Goal: Task Accomplishment & Management: Use online tool/utility

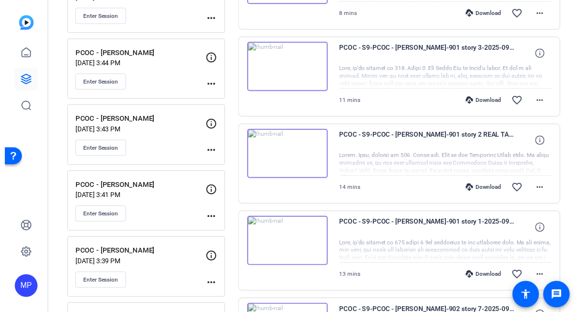
scroll to position [447, 0]
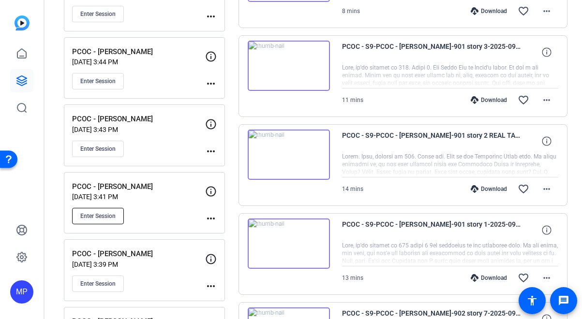
click at [101, 215] on span "Enter Session" at bounding box center [97, 216] width 35 height 8
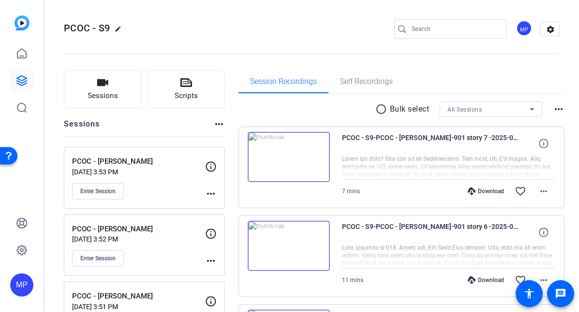
scroll to position [3, 0]
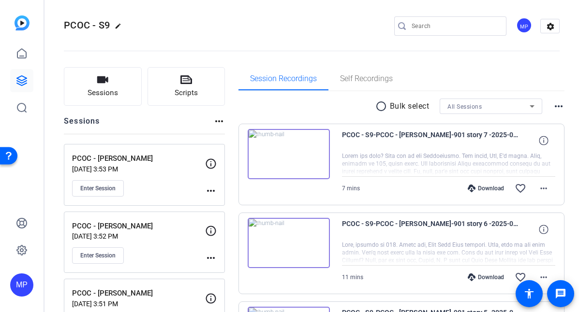
click at [420, 28] on input "Search" at bounding box center [455, 26] width 87 height 12
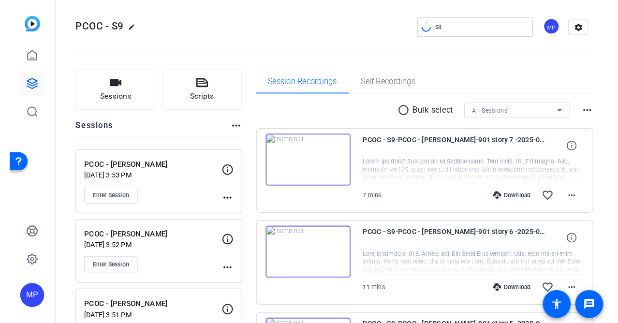
scroll to position [2, 0]
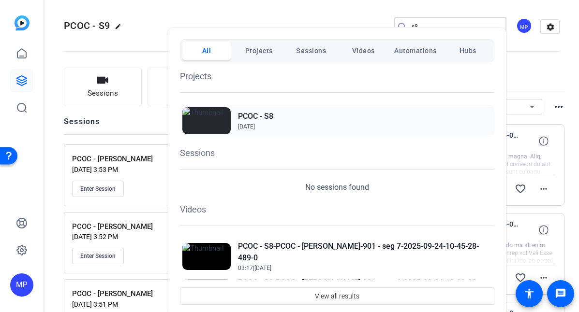
type input "s8"
click at [270, 121] on h2 "PCOC - S8" at bounding box center [255, 117] width 35 height 12
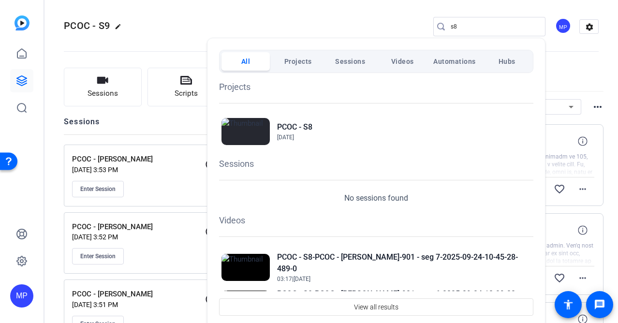
click at [142, 38] on div at bounding box center [309, 161] width 618 height 323
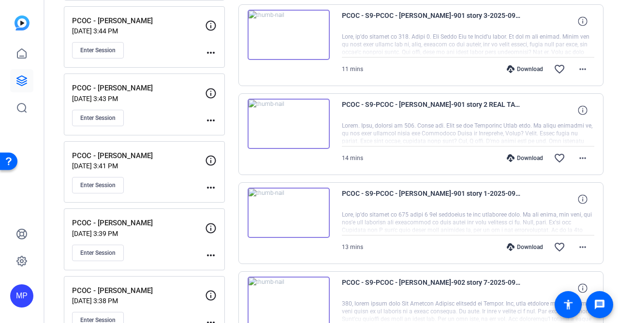
scroll to position [484, 0]
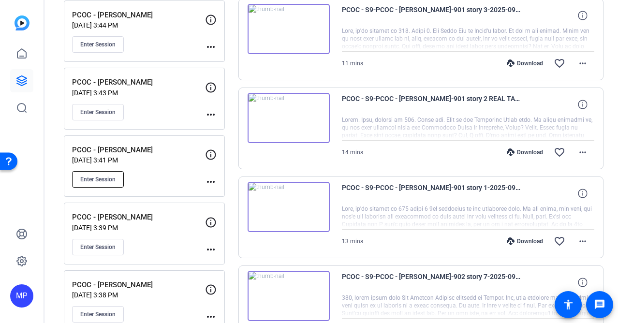
click at [95, 180] on span "Enter Session" at bounding box center [97, 180] width 35 height 8
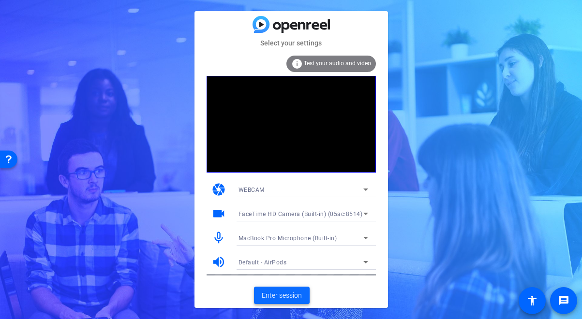
click at [290, 299] on span "Enter session" at bounding box center [282, 296] width 40 height 10
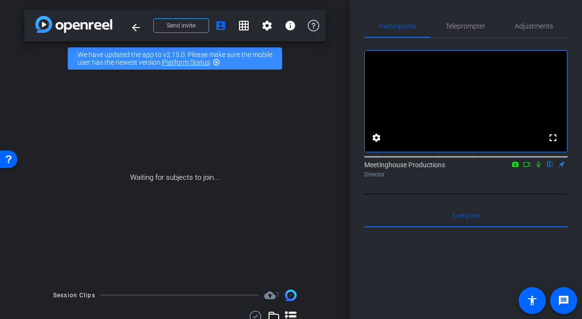
click at [528, 168] on icon at bounding box center [527, 164] width 8 height 7
click at [549, 168] on icon at bounding box center [550, 164] width 8 height 7
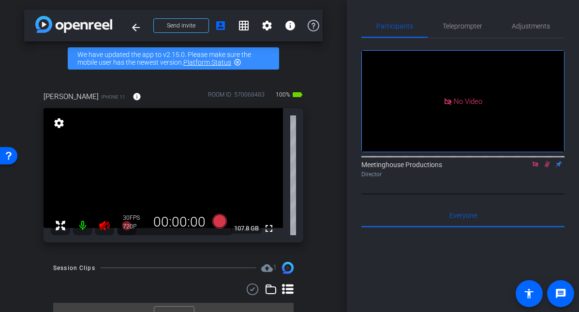
click at [104, 229] on icon at bounding box center [104, 226] width 10 height 10
click at [547, 168] on icon at bounding box center [547, 164] width 8 height 7
click at [536, 167] on icon at bounding box center [534, 164] width 5 height 5
click at [529, 31] on span "Adjustments" at bounding box center [531, 26] width 38 height 23
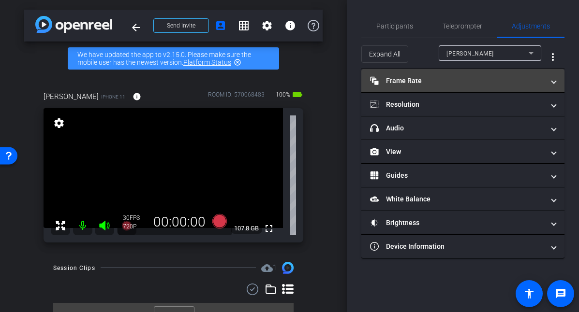
click at [429, 82] on mat-panel-title "Frame Rate Frame Rate" at bounding box center [457, 81] width 174 height 10
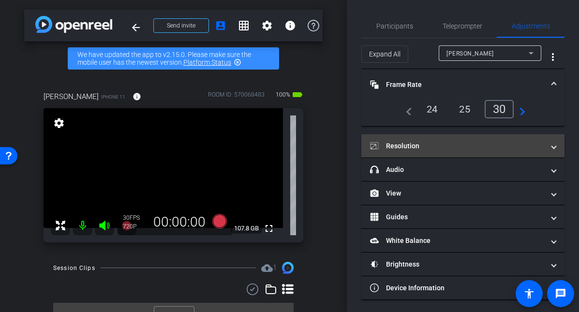
click at [436, 144] on mat-panel-title "Resolution" at bounding box center [457, 146] width 174 height 10
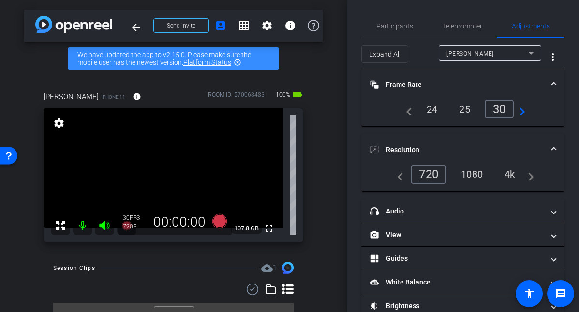
click at [510, 174] on div "4k" at bounding box center [509, 174] width 25 height 16
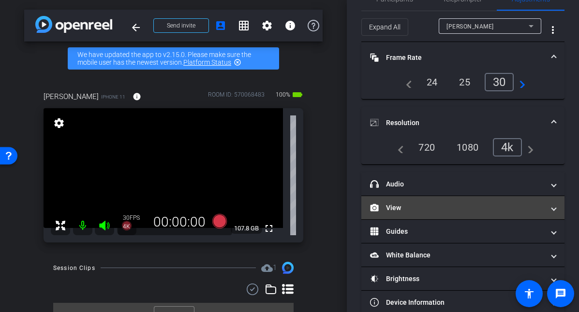
scroll to position [30, 0]
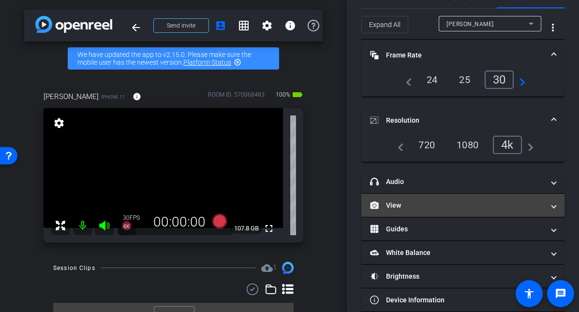
click at [463, 204] on mat-panel-title "View" at bounding box center [457, 206] width 174 height 10
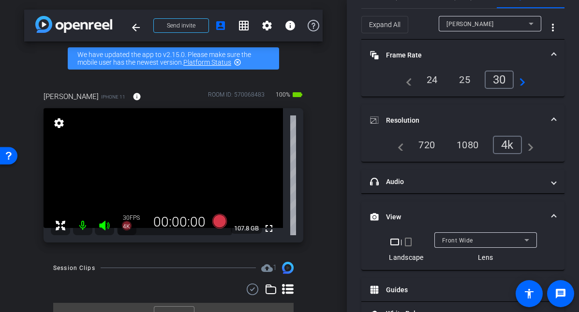
click at [474, 249] on div at bounding box center [485, 253] width 103 height 11
click at [472, 243] on div "Front Wide" at bounding box center [483, 241] width 82 height 12
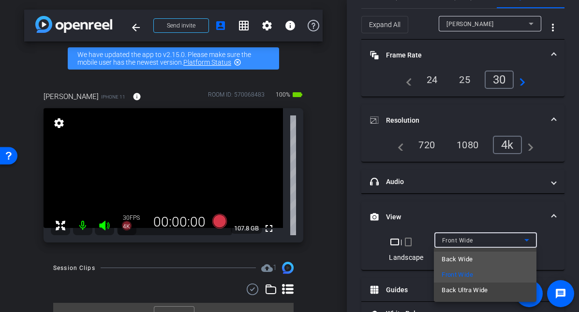
click at [473, 260] on mat-option "Back Wide" at bounding box center [485, 259] width 103 height 15
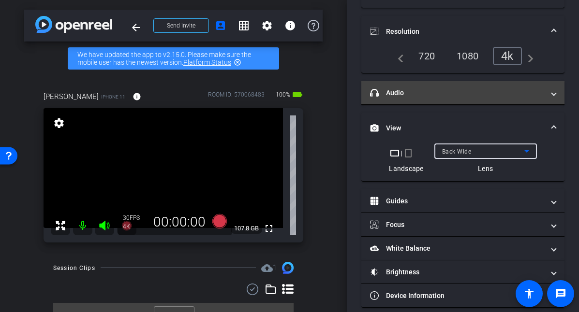
scroll to position [129, 0]
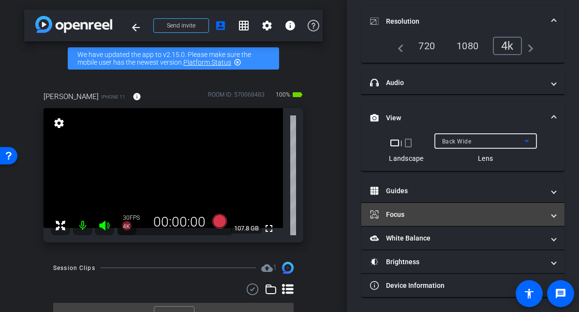
click at [441, 211] on mat-panel-title "Focus" at bounding box center [457, 215] width 174 height 10
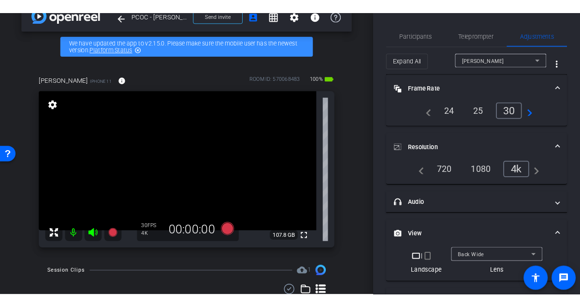
scroll to position [28, 0]
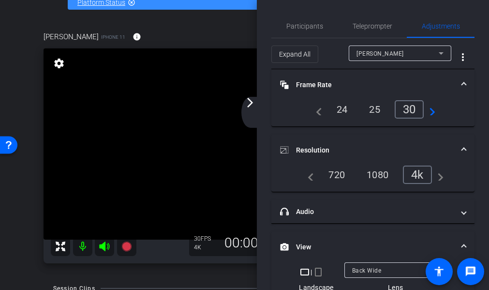
click at [251, 101] on mat-icon "arrow_forward_ios" at bounding box center [250, 103] width 12 height 12
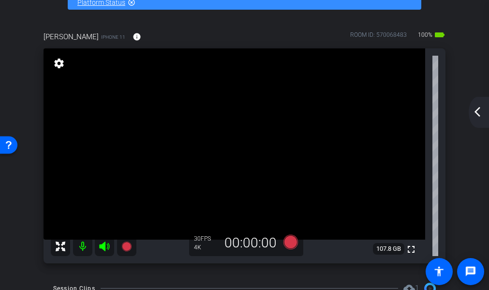
click at [124, 71] on video at bounding box center [235, 143] width 382 height 191
click at [476, 115] on mat-icon "arrow_back_ios_new" at bounding box center [478, 112] width 12 height 12
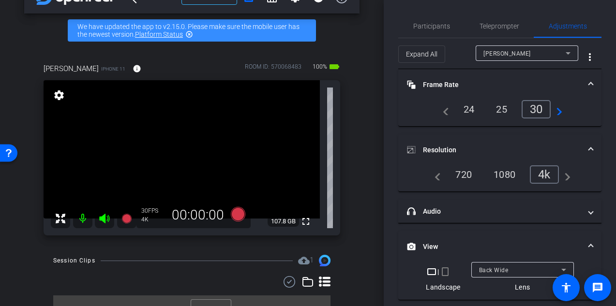
scroll to position [44, 0]
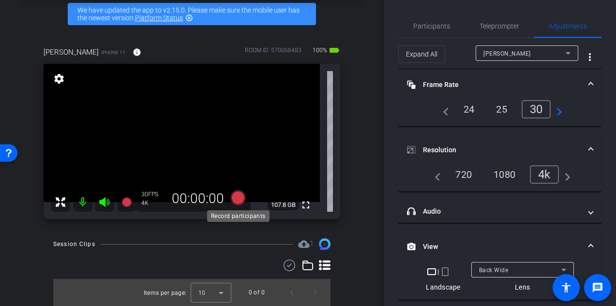
click at [240, 200] on icon at bounding box center [237, 198] width 15 height 15
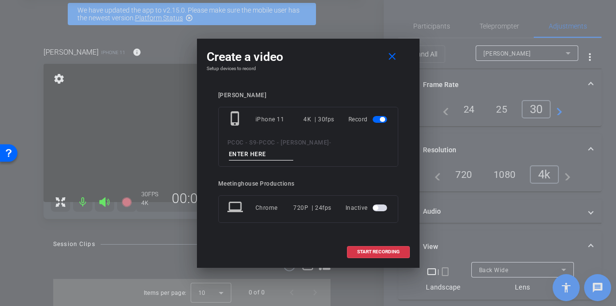
click at [294, 148] on input at bounding box center [261, 154] width 65 height 12
type input "test"
click at [369, 250] on span "START RECORDING" at bounding box center [378, 252] width 43 height 5
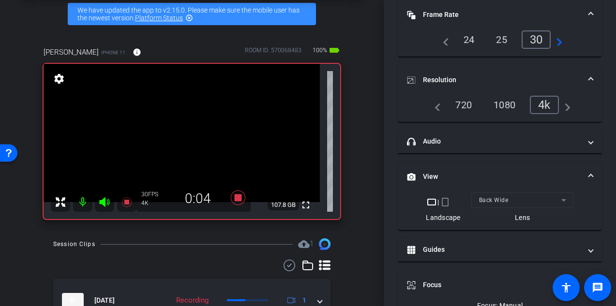
scroll to position [81, 0]
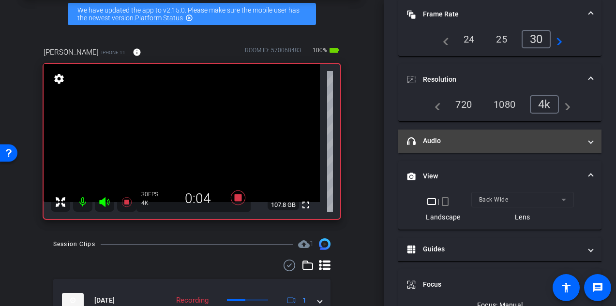
click at [494, 142] on mat-panel-title "headphone icon Audio" at bounding box center [494, 141] width 174 height 10
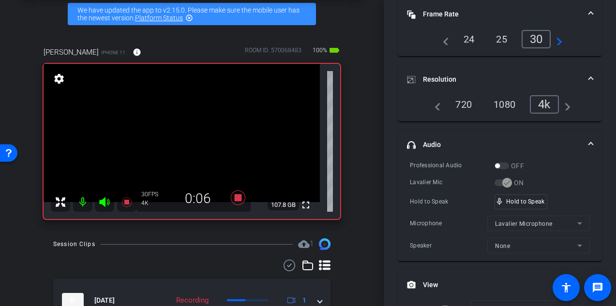
click at [504, 166] on div "OFF" at bounding box center [509, 166] width 30 height 10
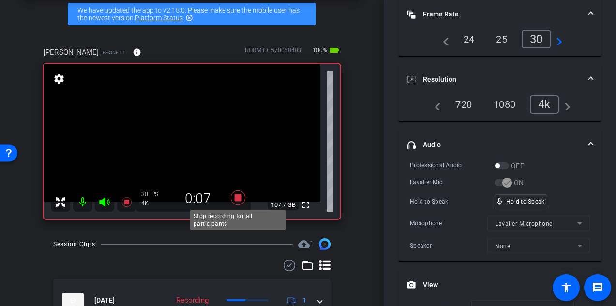
click at [240, 202] on icon at bounding box center [237, 197] width 23 height 17
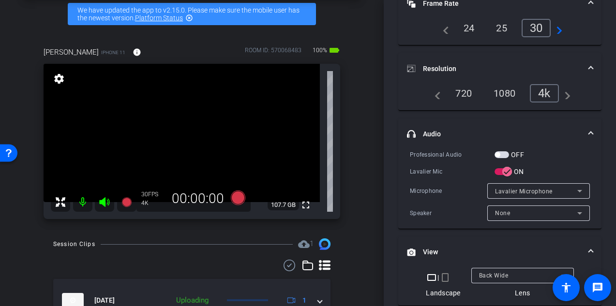
scroll to position [70, 0]
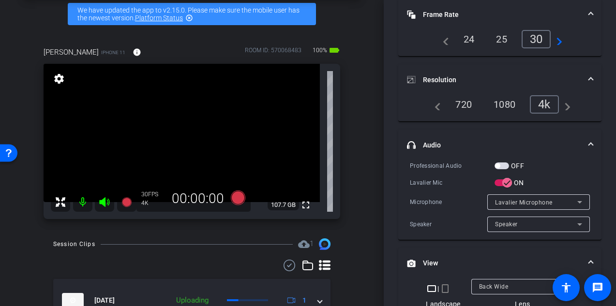
click at [506, 169] on div "OFF" at bounding box center [509, 166] width 30 height 10
click at [503, 166] on span "button" at bounding box center [501, 166] width 15 height 7
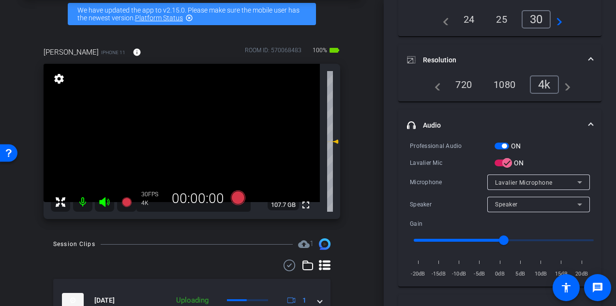
scroll to position [100, 0]
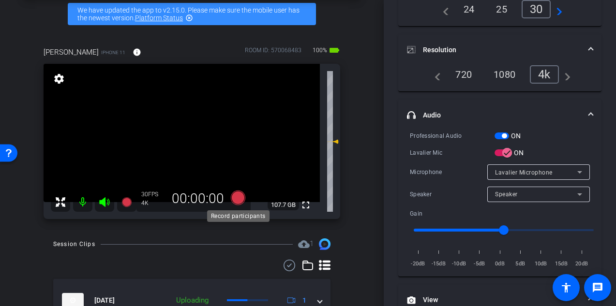
click at [239, 200] on icon at bounding box center [237, 198] width 15 height 15
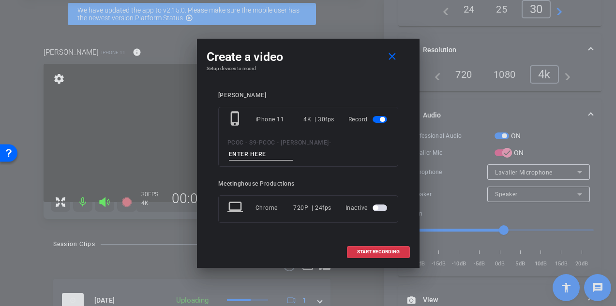
click at [294, 149] on input at bounding box center [261, 154] width 65 height 12
type input "test audio"
click at [372, 250] on span "START RECORDING" at bounding box center [378, 252] width 43 height 5
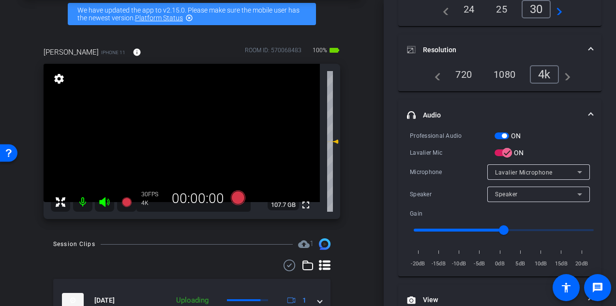
scroll to position [111, 0]
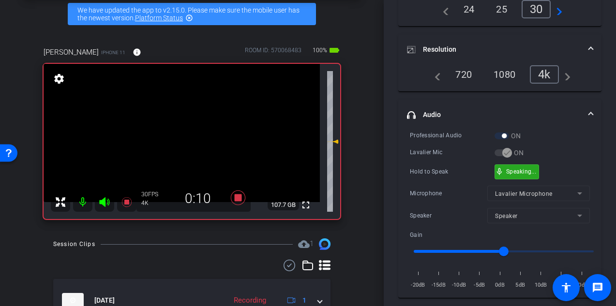
drag, startPoint x: 507, startPoint y: 171, endPoint x: 502, endPoint y: 171, distance: 5.3
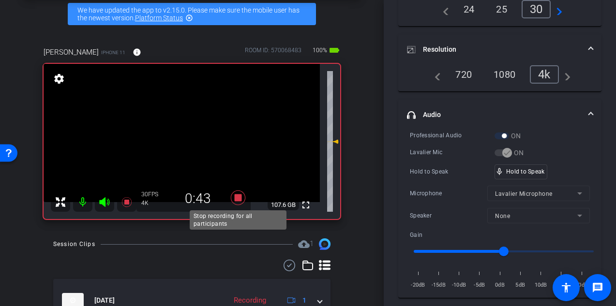
click at [239, 199] on icon at bounding box center [237, 198] width 15 height 15
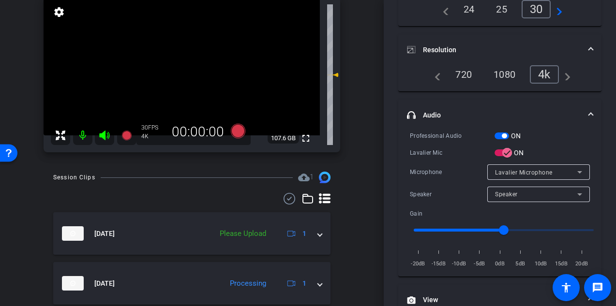
scroll to position [117, 0]
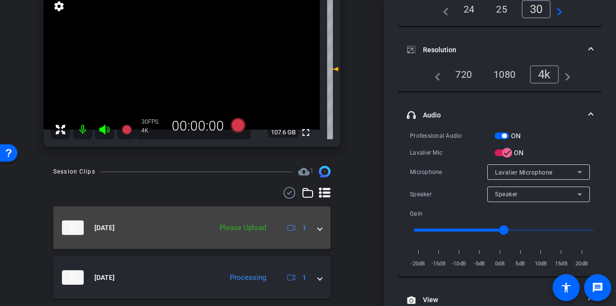
click at [316, 229] on div "Sep 29, 2025 Please Upload 1" at bounding box center [190, 228] width 256 height 15
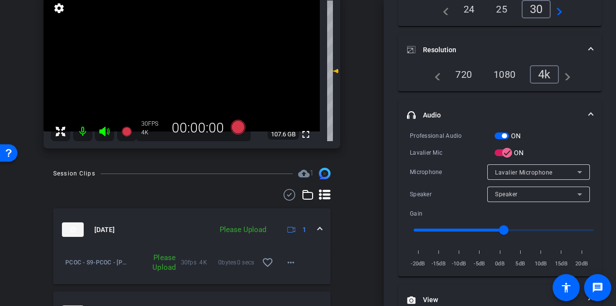
scroll to position [115, 0]
click at [333, 255] on div "Session Clips cloud_upload 1 Sep 29, 2025 Please Upload 1 PCOC - S9-PCOC - Mark…" at bounding box center [191, 268] width 335 height 201
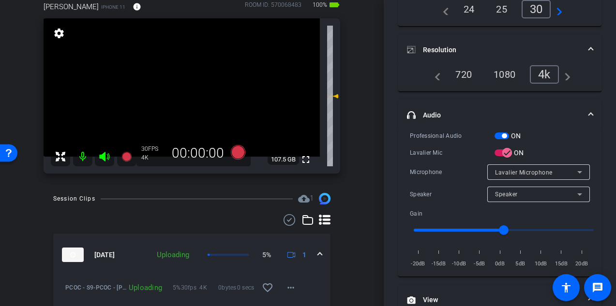
scroll to position [88, 0]
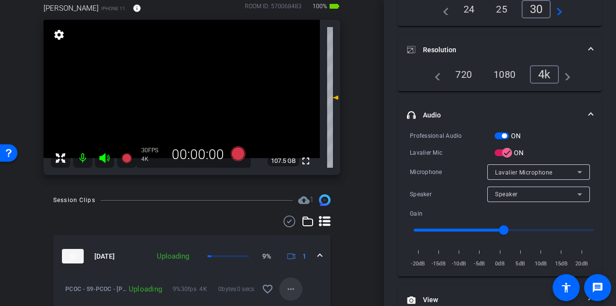
click at [290, 288] on mat-icon "more_horiz" at bounding box center [291, 289] width 12 height 12
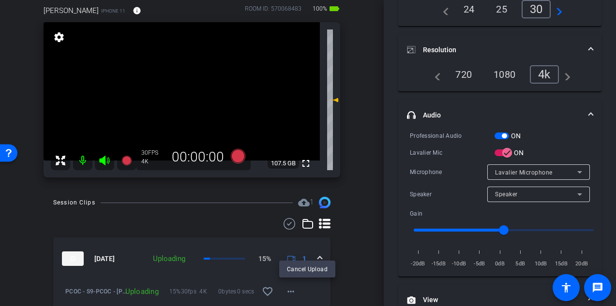
click at [290, 289] on div at bounding box center [308, 153] width 616 height 306
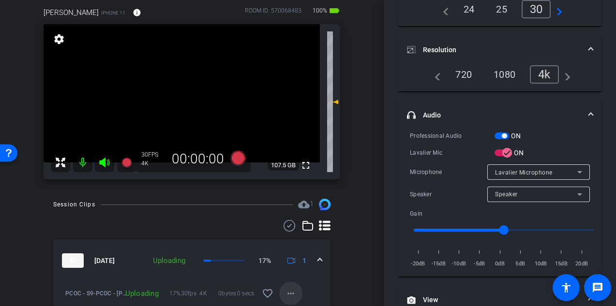
click at [290, 293] on mat-icon "more_horiz" at bounding box center [291, 294] width 12 height 12
click at [290, 293] on div at bounding box center [308, 153] width 616 height 306
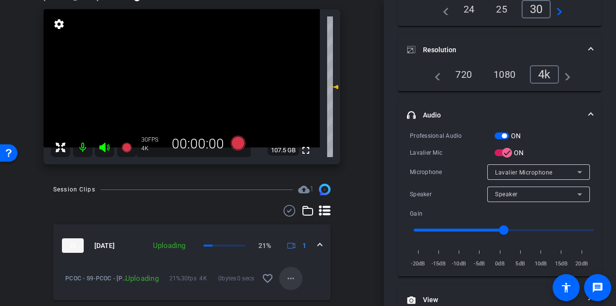
scroll to position [100, 0]
click at [291, 281] on mat-icon "more_horiz" at bounding box center [291, 278] width 12 height 12
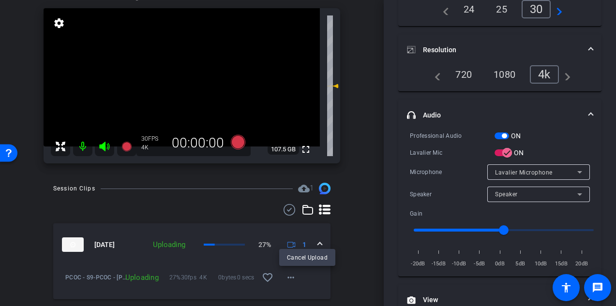
click at [351, 277] on div at bounding box center [308, 153] width 616 height 306
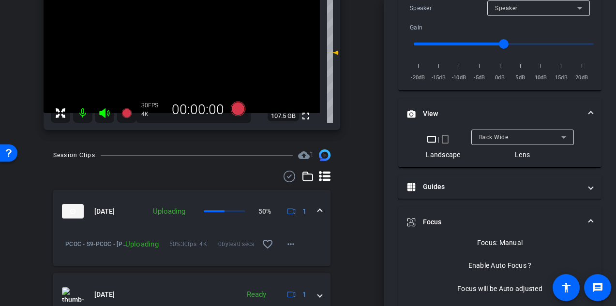
scroll to position [134, 0]
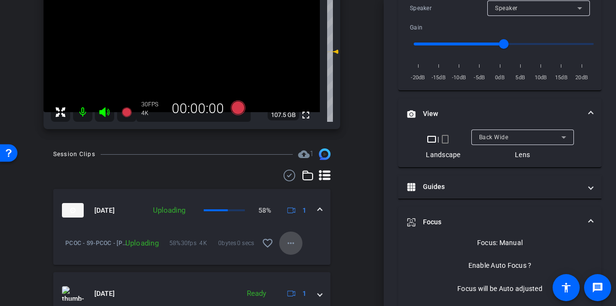
click at [292, 241] on mat-icon "more_horiz" at bounding box center [291, 243] width 12 height 12
click at [355, 234] on div at bounding box center [308, 153] width 616 height 306
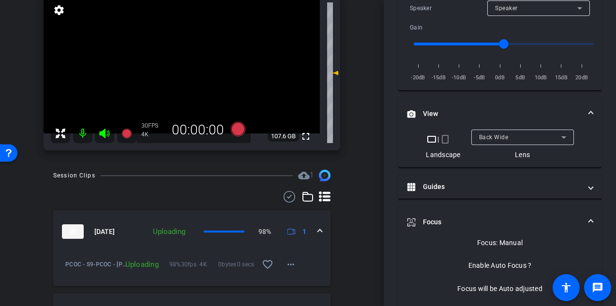
scroll to position [117, 0]
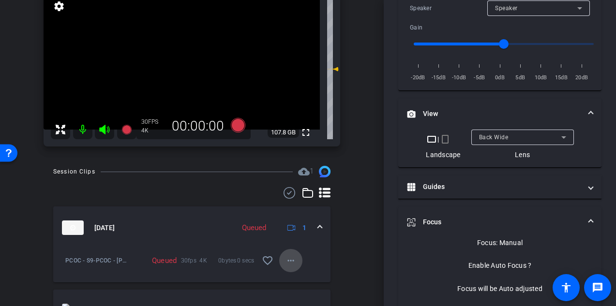
click at [289, 261] on mat-icon "more_horiz" at bounding box center [291, 261] width 12 height 12
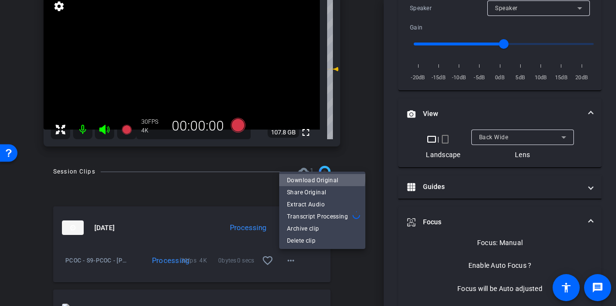
click at [318, 175] on span "Download Original" at bounding box center [322, 181] width 71 height 12
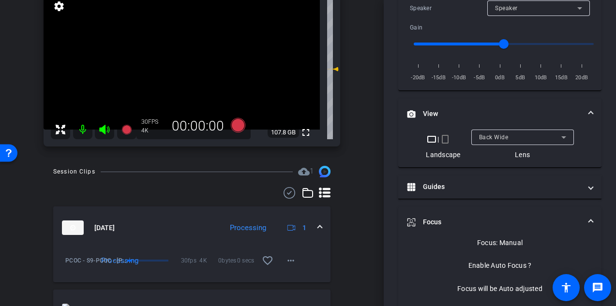
scroll to position [405, 0]
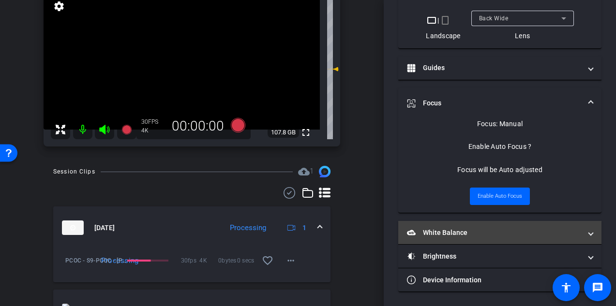
click at [437, 234] on mat-panel-title "White Balance White Balance" at bounding box center [494, 233] width 174 height 10
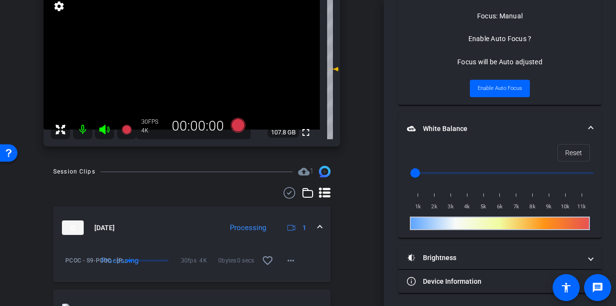
scroll to position [515, 0]
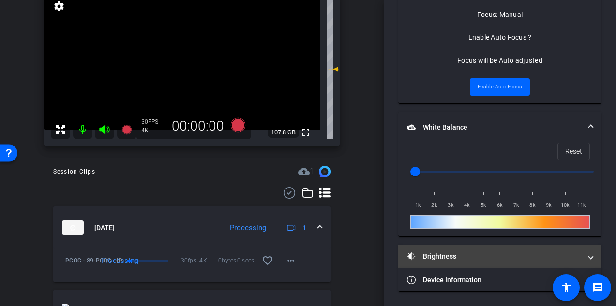
click at [461, 262] on mat-expansion-panel-header "Brightness" at bounding box center [499, 256] width 203 height 23
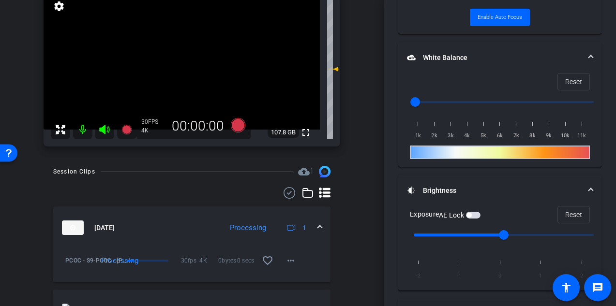
scroll to position [583, 0]
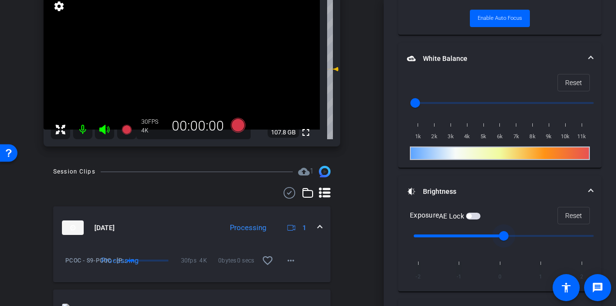
click at [497, 235] on input "range" at bounding box center [503, 235] width 200 height 21
click at [490, 236] on input "range" at bounding box center [503, 235] width 200 height 21
click at [483, 235] on input "range" at bounding box center [503, 235] width 200 height 21
drag, startPoint x: 502, startPoint y: 234, endPoint x: 482, endPoint y: 235, distance: 19.8
click at [482, 235] on input "range" at bounding box center [503, 235] width 200 height 21
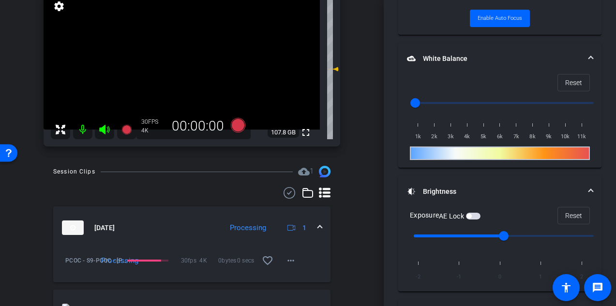
click at [475, 214] on span "button" at bounding box center [473, 216] width 15 height 7
click at [490, 235] on input "range" at bounding box center [503, 235] width 200 height 21
click at [484, 235] on input "range" at bounding box center [503, 235] width 200 height 21
click at [469, 235] on input "range" at bounding box center [503, 235] width 200 height 21
click at [468, 234] on input "range" at bounding box center [503, 235] width 200 height 21
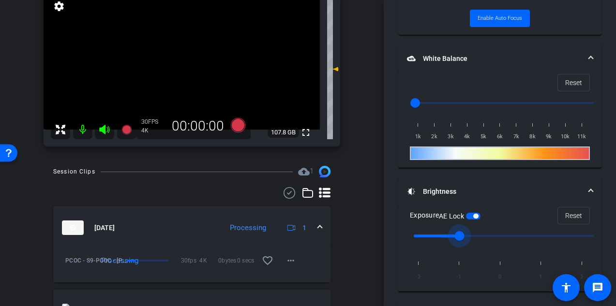
click at [475, 235] on input "range" at bounding box center [503, 235] width 200 height 21
click at [483, 236] on input "range" at bounding box center [503, 235] width 200 height 21
click at [482, 236] on input "range" at bounding box center [503, 235] width 200 height 21
click at [478, 235] on input "range" at bounding box center [503, 235] width 200 height 21
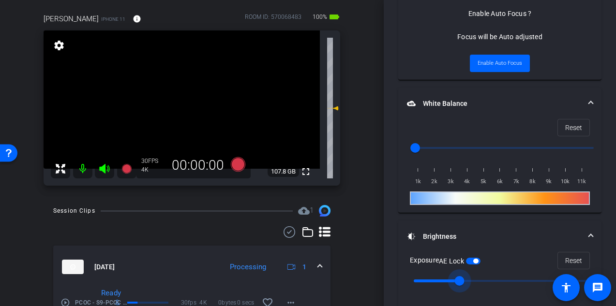
scroll to position [76, 0]
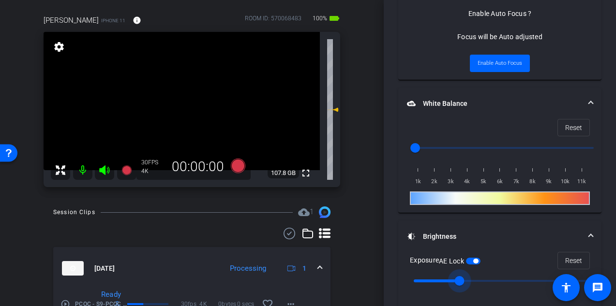
click at [446, 281] on input "range" at bounding box center [503, 280] width 200 height 21
drag, startPoint x: 456, startPoint y: 279, endPoint x: 449, endPoint y: 281, distance: 6.6
click at [448, 281] on input "range" at bounding box center [503, 280] width 200 height 21
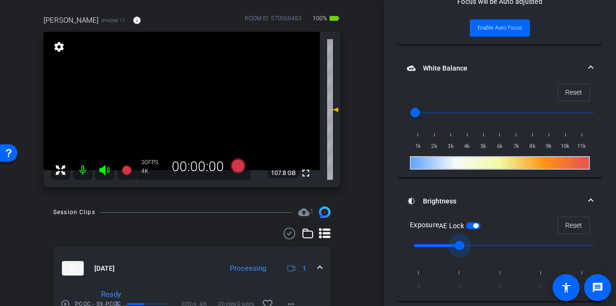
click at [447, 245] on input "range" at bounding box center [503, 245] width 200 height 21
drag, startPoint x: 454, startPoint y: 244, endPoint x: 441, endPoint y: 244, distance: 12.6
click at [442, 244] on input "range" at bounding box center [503, 245] width 200 height 21
click at [439, 244] on input "range" at bounding box center [503, 245] width 200 height 21
click at [438, 246] on input "range" at bounding box center [503, 245] width 200 height 21
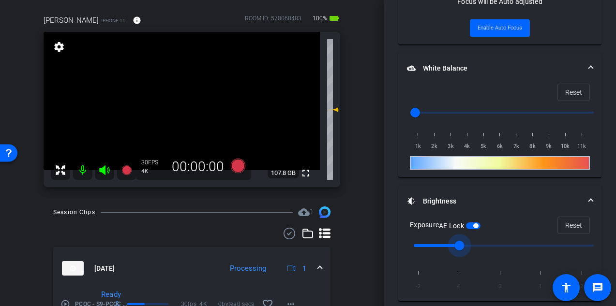
click at [431, 245] on input "range" at bounding box center [503, 245] width 200 height 21
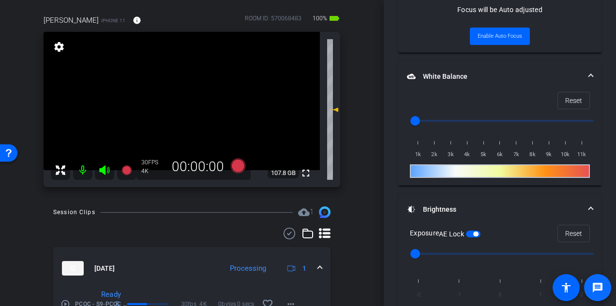
scroll to position [566, 0]
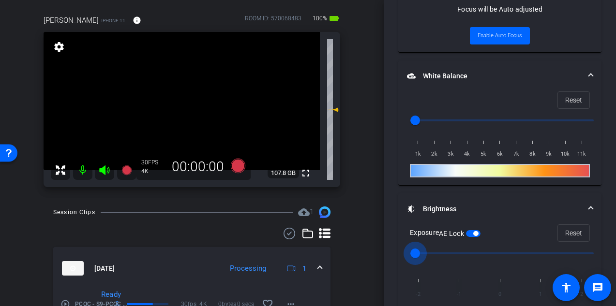
type input "-1"
click at [451, 254] on input "range" at bounding box center [503, 253] width 200 height 21
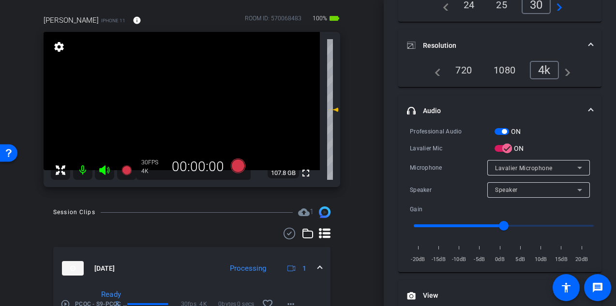
scroll to position [0, 0]
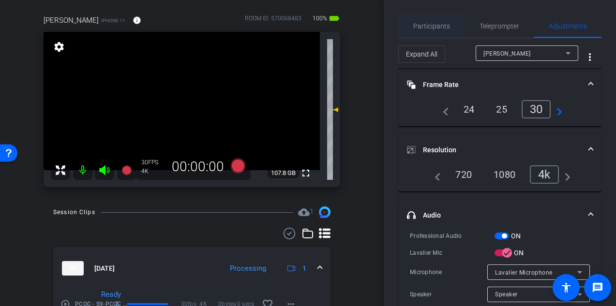
click at [425, 24] on span "Participants" at bounding box center [431, 26] width 37 height 7
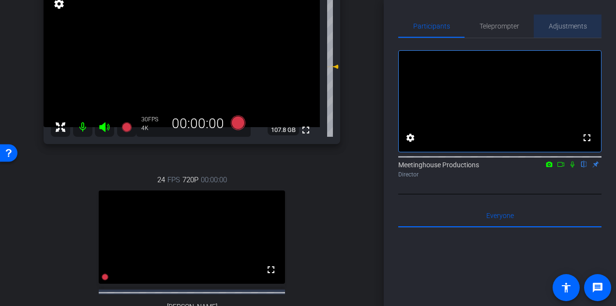
click at [571, 26] on span "Adjustments" at bounding box center [567, 26] width 38 height 7
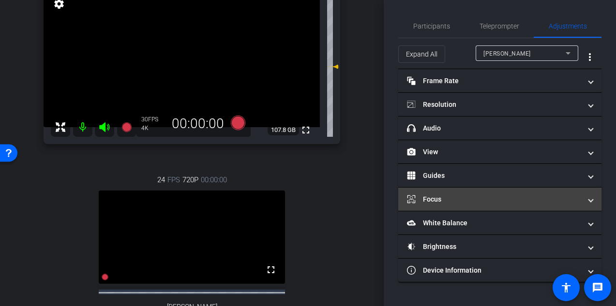
click at [474, 197] on mat-panel-title "Focus" at bounding box center [494, 199] width 174 height 10
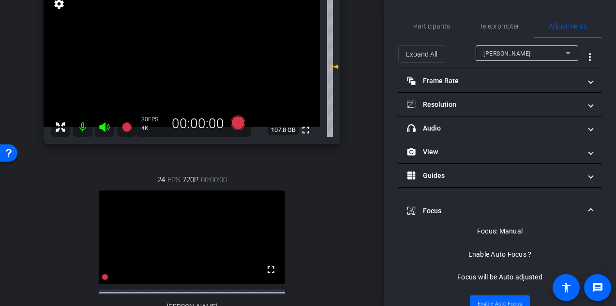
scroll to position [108, 0]
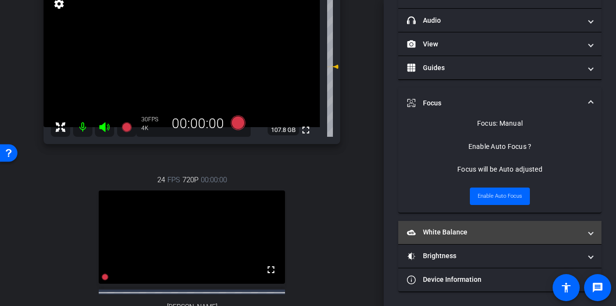
click at [473, 232] on mat-panel-title "White Balance White Balance" at bounding box center [494, 232] width 174 height 10
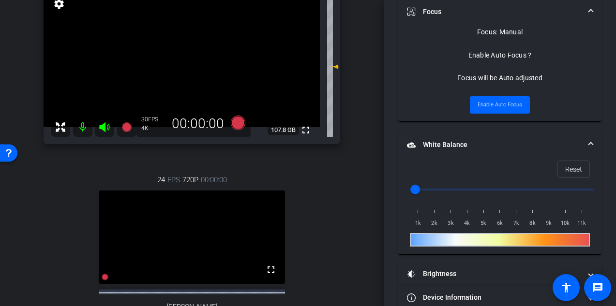
scroll to position [217, 0]
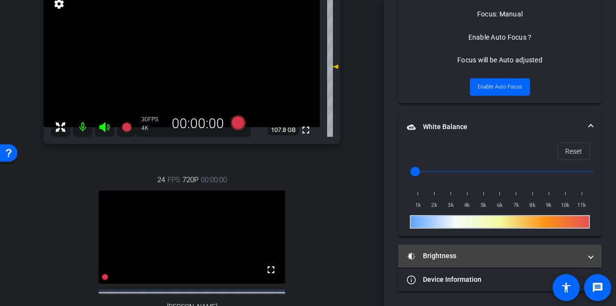
click at [466, 259] on mat-panel-title "Brightness" at bounding box center [494, 256] width 174 height 10
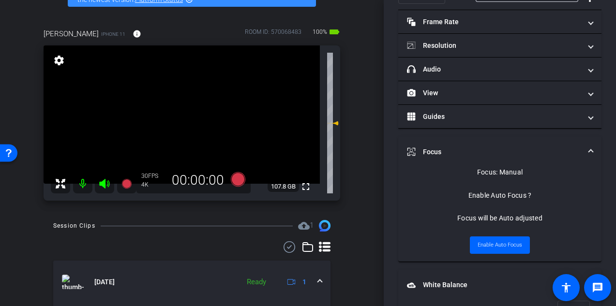
scroll to position [0, 0]
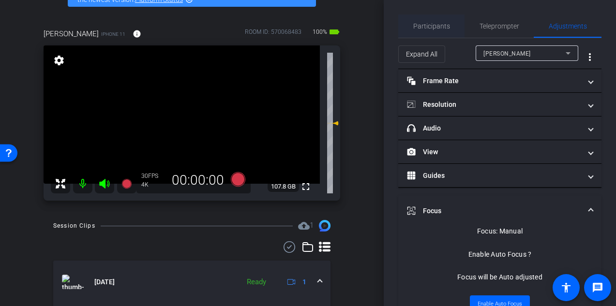
click at [425, 26] on span "Participants" at bounding box center [431, 26] width 37 height 7
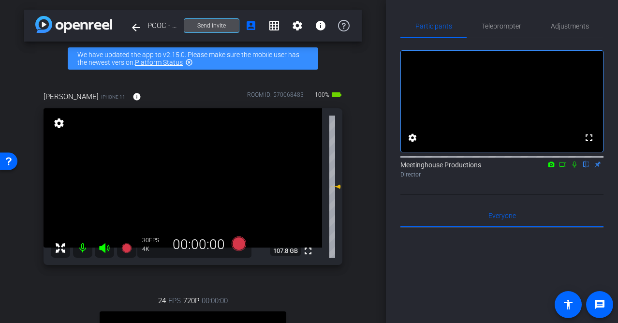
click at [204, 26] on span "Send invite" at bounding box center [211, 26] width 29 height 8
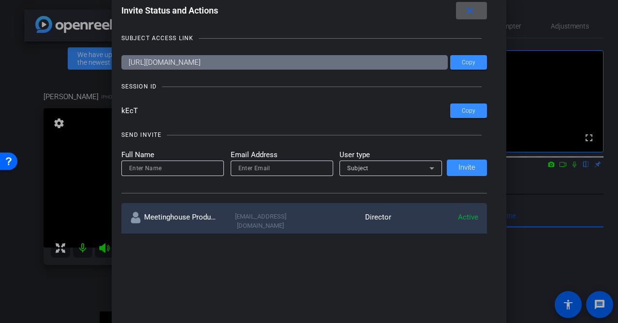
click at [165, 170] on input at bounding box center [172, 169] width 87 height 12
click at [359, 169] on span "Subject" at bounding box center [357, 168] width 21 height 7
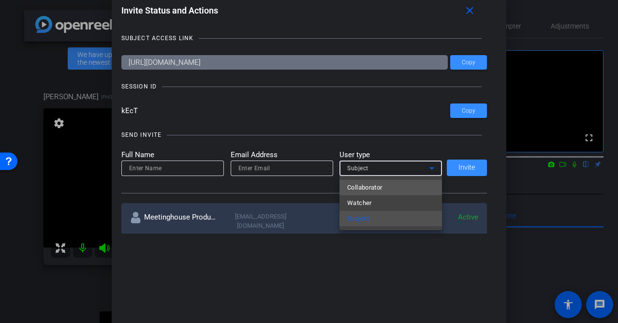
click at [360, 187] on span "Collaborator" at bounding box center [364, 188] width 35 height 12
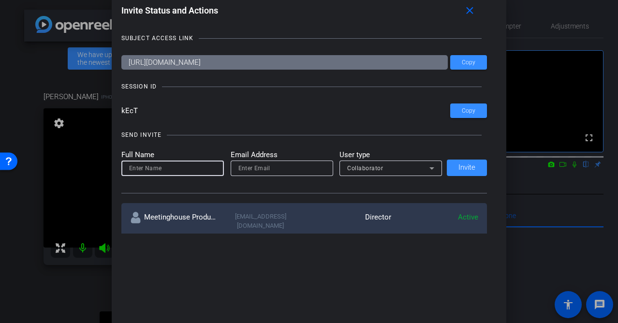
click at [166, 171] on input at bounding box center [172, 169] width 87 height 12
click at [252, 170] on input "email" at bounding box center [281, 169] width 87 height 12
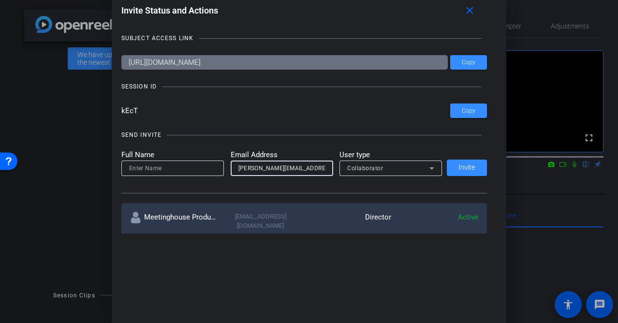
scroll to position [4, 0]
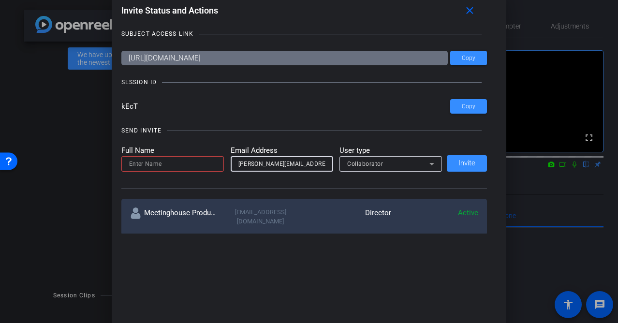
type input "paul@meetinghousetv.com"
click at [190, 165] on input at bounding box center [172, 164] width 87 height 12
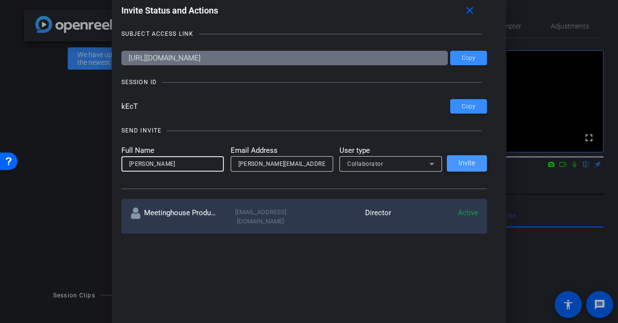
type input "paul"
click at [474, 166] on span "Invite" at bounding box center [466, 163] width 17 height 7
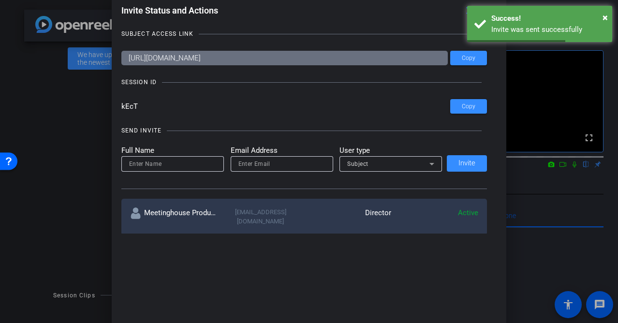
scroll to position [0, 0]
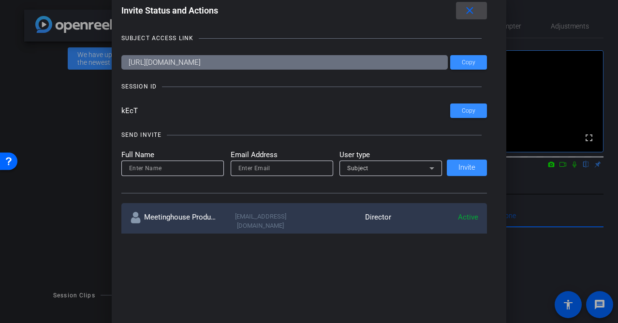
click at [471, 13] on mat-icon "close" at bounding box center [470, 11] width 12 height 12
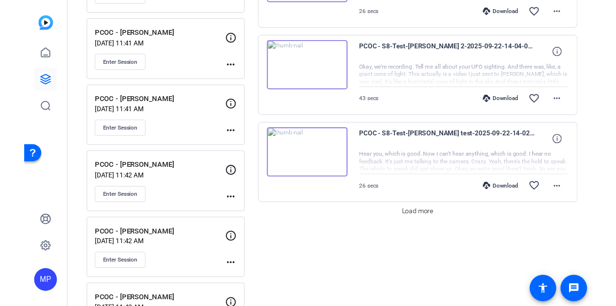
scroll to position [853, 0]
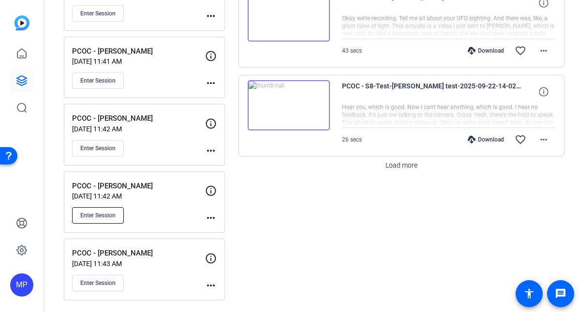
click at [103, 217] on span "Enter Session" at bounding box center [97, 216] width 35 height 8
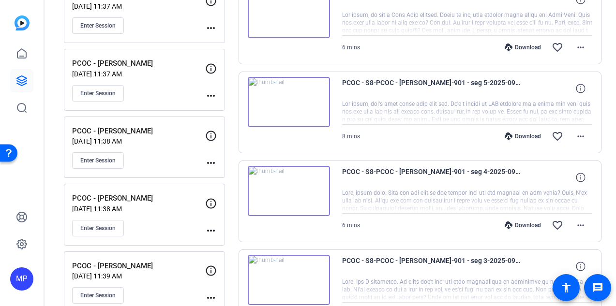
scroll to position [0, 0]
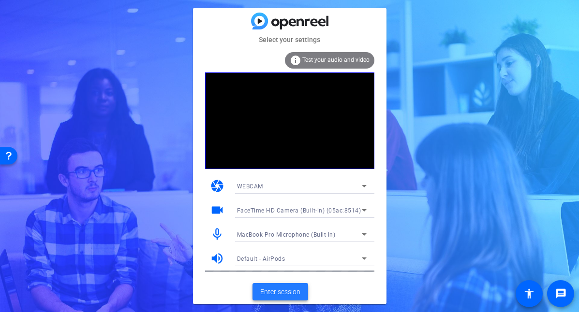
click at [282, 293] on span "Enter session" at bounding box center [280, 292] width 40 height 10
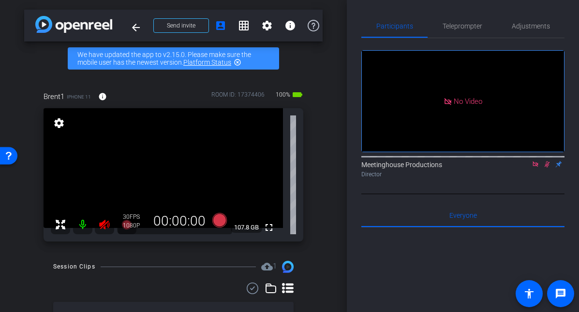
click at [549, 168] on icon at bounding box center [547, 164] width 8 height 7
click at [535, 168] on icon at bounding box center [536, 164] width 8 height 7
click at [109, 229] on icon at bounding box center [105, 226] width 12 height 12
click at [106, 228] on mat-icon at bounding box center [104, 225] width 19 height 19
click at [110, 223] on mat-icon at bounding box center [104, 225] width 19 height 19
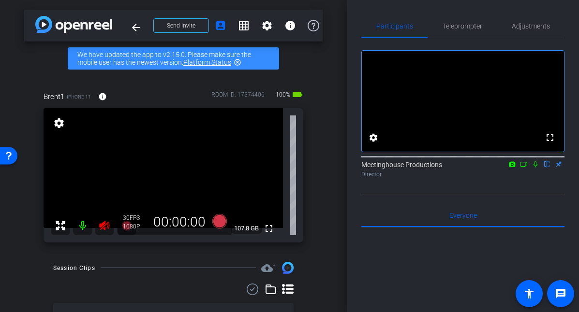
click at [103, 225] on icon at bounding box center [104, 226] width 10 height 10
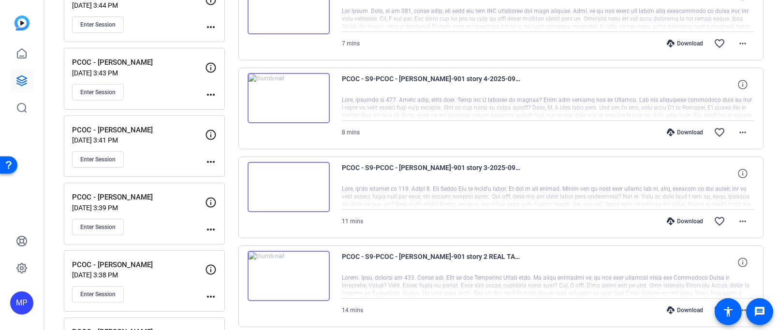
scroll to position [467, 0]
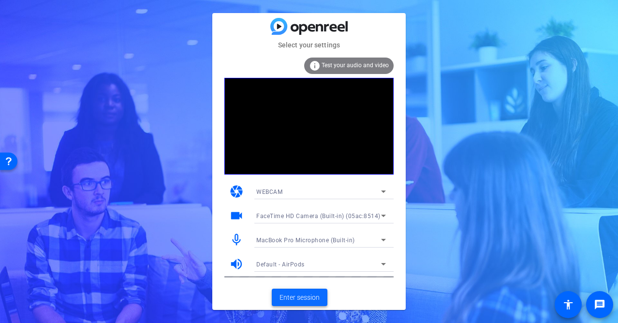
click at [299, 294] on span "Enter session" at bounding box center [300, 298] width 40 height 10
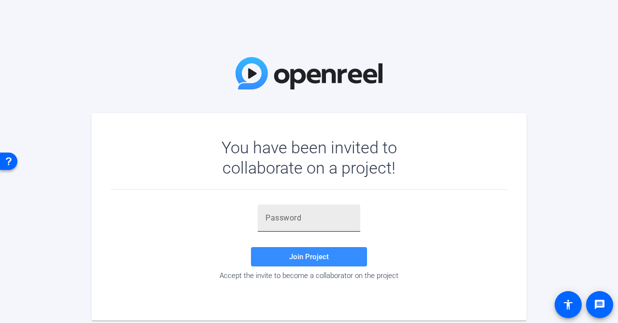
click at [285, 215] on input "text" at bounding box center [309, 218] width 87 height 12
paste input "R980+s"
type input "R980+s"
click at [310, 251] on span at bounding box center [309, 256] width 116 height 23
click at [266, 220] on input "R980+s" at bounding box center [309, 218] width 87 height 12
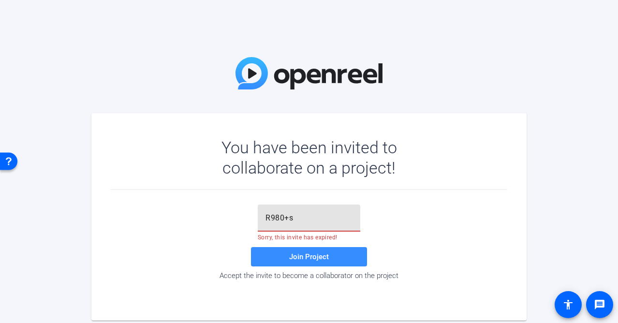
drag, startPoint x: 252, startPoint y: 219, endPoint x: 247, endPoint y: 220, distance: 5.8
click at [246, 220] on div "R980+s Sorry, this invite has expired! Join Project Accept the invite to become…" at bounding box center [309, 242] width 397 height 75
click at [316, 223] on input "text" at bounding box center [309, 218] width 87 height 12
paste input "xZmka{"
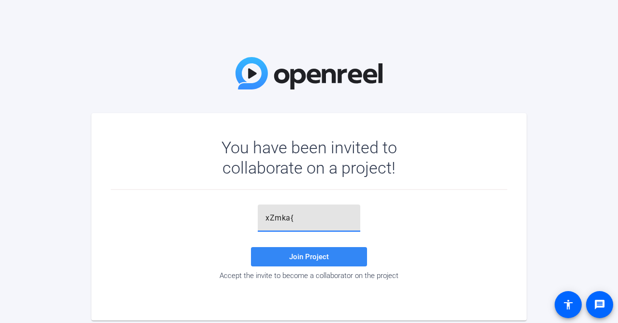
type input "xZmka{"
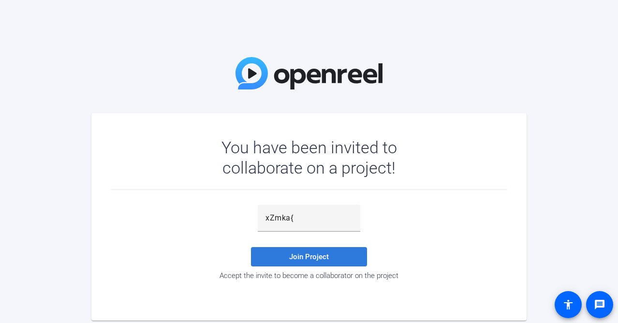
click at [306, 263] on span at bounding box center [309, 256] width 116 height 23
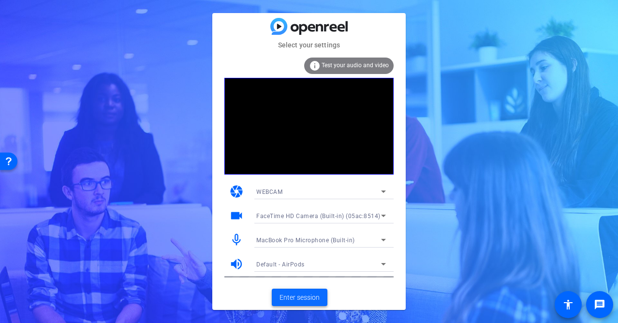
click at [298, 297] on span "Enter session" at bounding box center [300, 298] width 40 height 10
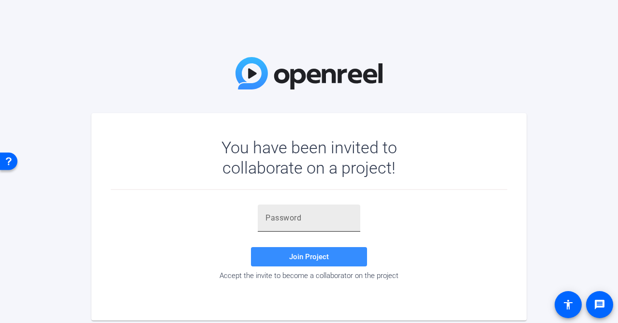
click at [281, 217] on input "text" at bounding box center [309, 218] width 87 height 12
paste input "xZmka{"
type input "xZmka{"
click at [288, 259] on span at bounding box center [309, 256] width 116 height 23
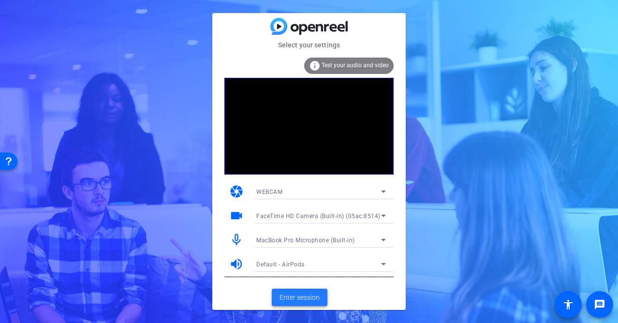
click at [301, 299] on span "Enter session" at bounding box center [300, 298] width 40 height 10
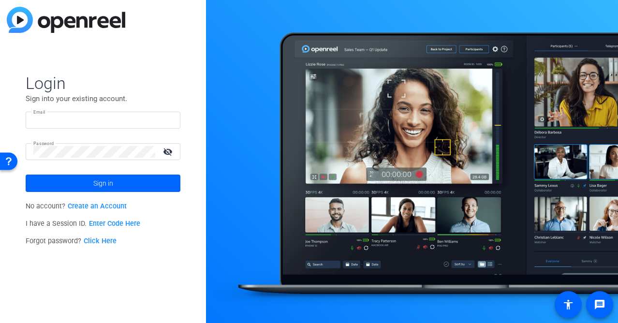
type input "interview@meetinghousetv.com"
click at [97, 186] on span "Sign in" at bounding box center [103, 183] width 20 height 24
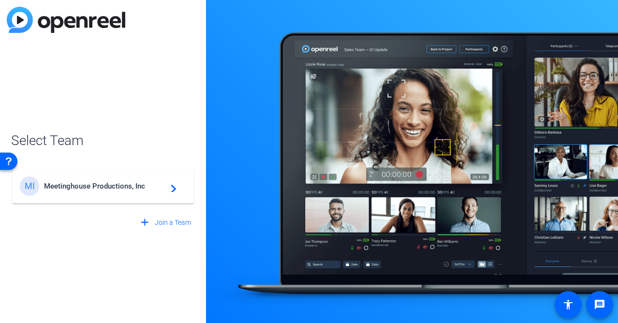
click at [96, 185] on span "Meetinghouse Productions, Inc" at bounding box center [104, 186] width 121 height 9
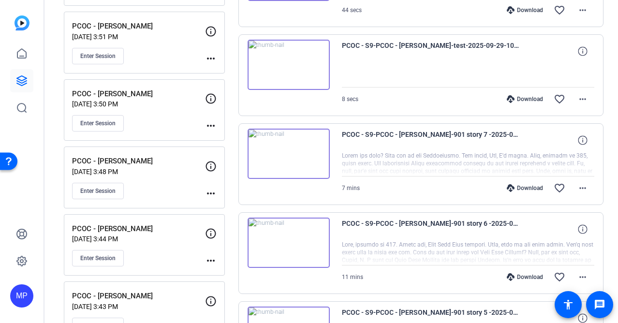
scroll to position [506, 0]
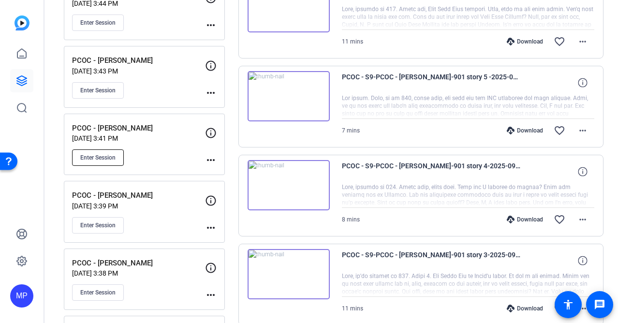
click at [82, 154] on span "Enter Session" at bounding box center [97, 158] width 35 height 8
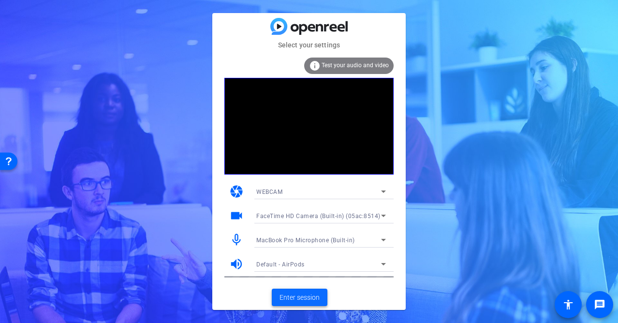
click at [297, 299] on span "Enter session" at bounding box center [300, 298] width 40 height 10
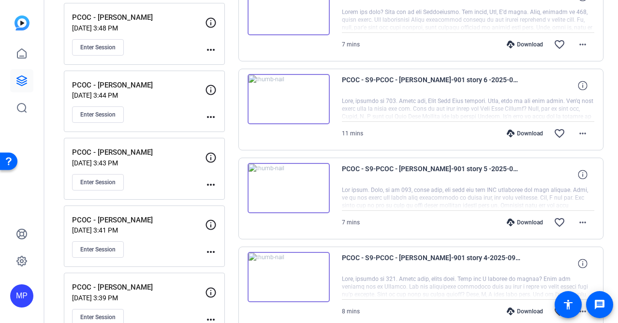
scroll to position [412, 0]
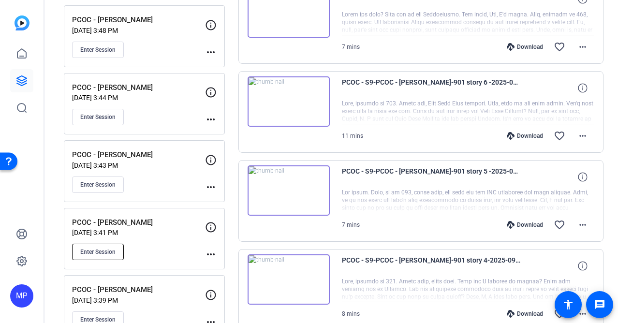
click at [97, 251] on span "Enter Session" at bounding box center [97, 252] width 35 height 8
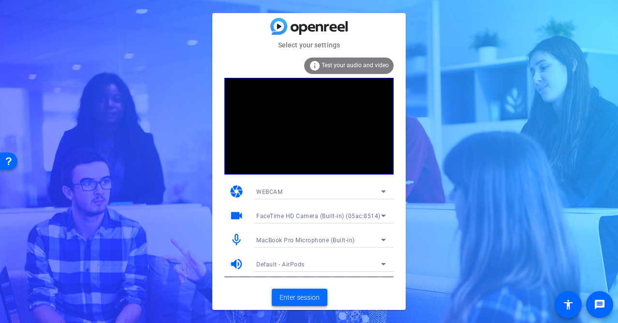
click at [302, 297] on span "Enter session" at bounding box center [300, 298] width 40 height 10
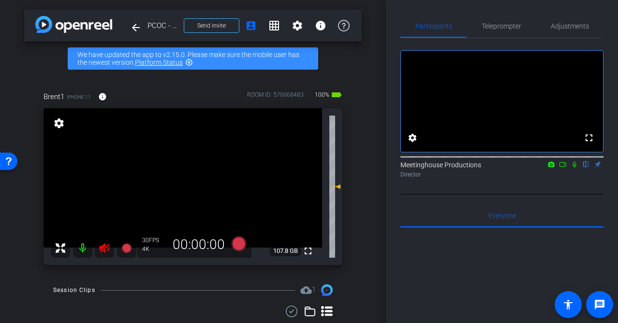
click at [103, 247] on icon at bounding box center [104, 248] width 10 height 10
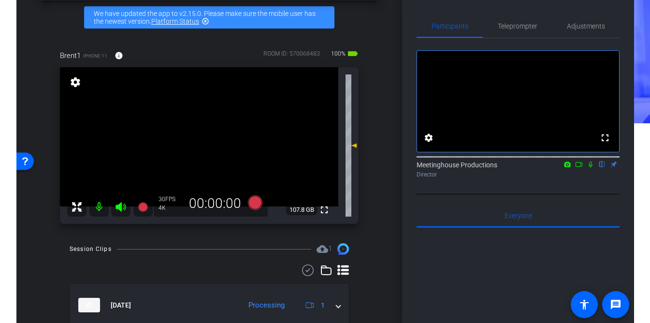
scroll to position [40, 0]
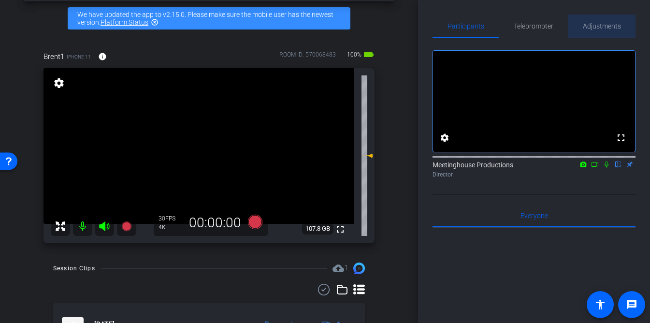
click at [595, 23] on span "Adjustments" at bounding box center [602, 26] width 38 height 7
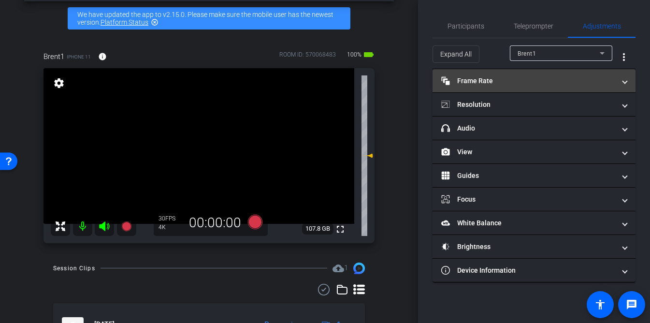
click at [537, 79] on mat-panel-title "Frame Rate Frame Rate" at bounding box center [529, 81] width 174 height 10
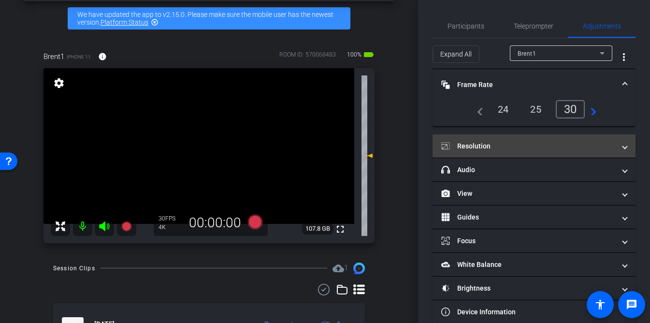
click at [515, 147] on mat-panel-title "Resolution" at bounding box center [529, 146] width 174 height 10
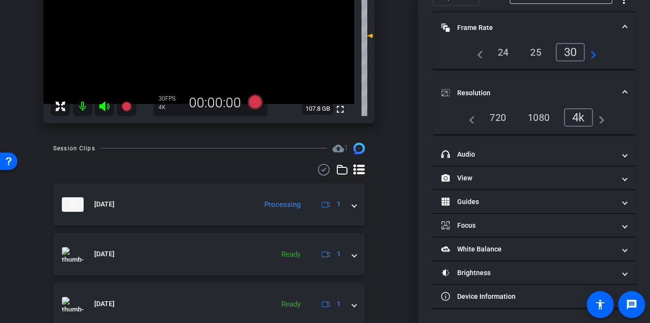
scroll to position [197, 0]
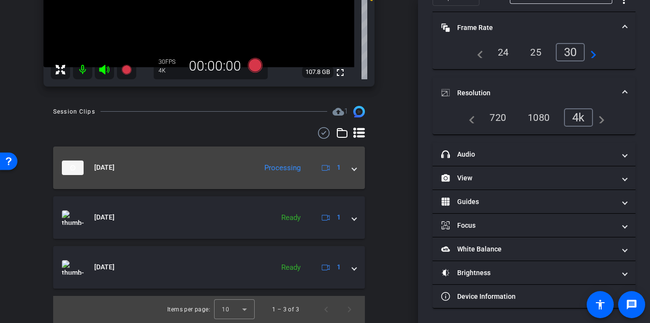
click at [354, 169] on span at bounding box center [355, 168] width 4 height 10
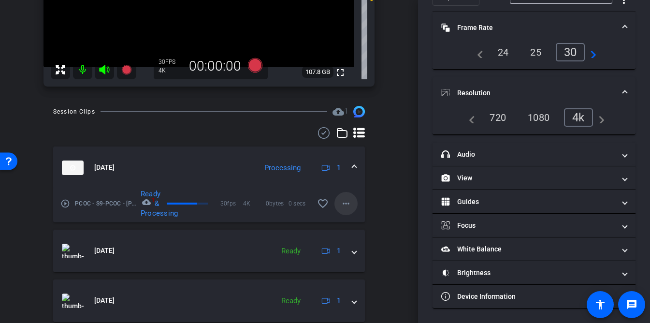
click at [348, 205] on mat-icon "more_horiz" at bounding box center [346, 204] width 12 height 12
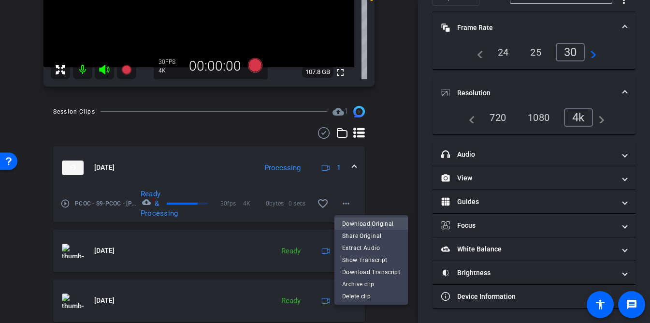
click at [357, 225] on span "Download Original" at bounding box center [371, 224] width 58 height 12
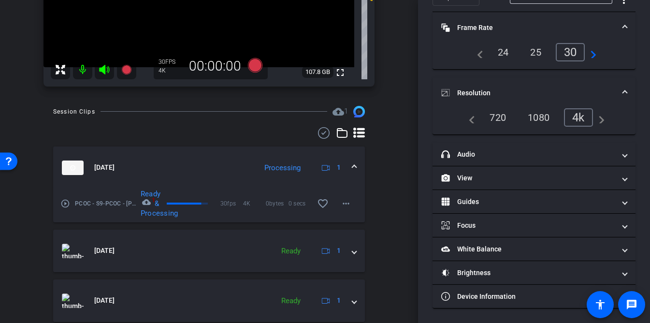
click at [335, 192] on button "more_horiz" at bounding box center [346, 203] width 23 height 23
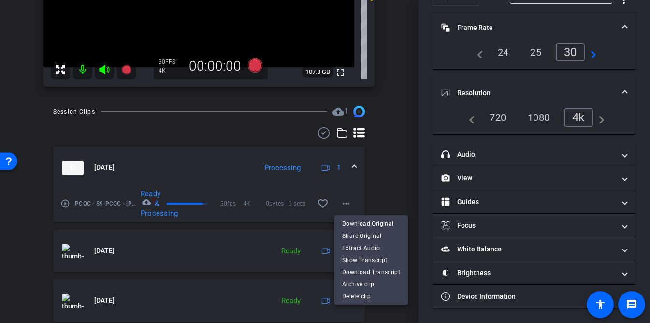
click at [385, 142] on div at bounding box center [325, 161] width 650 height 323
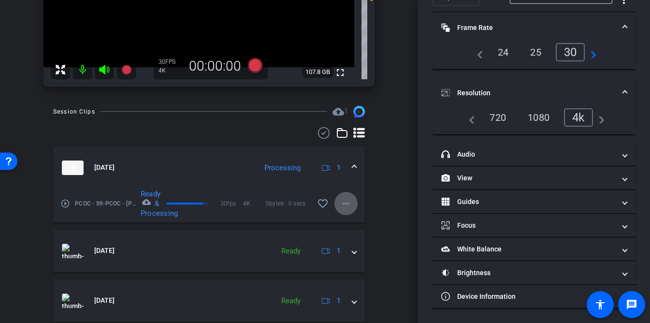
scroll to position [0, 0]
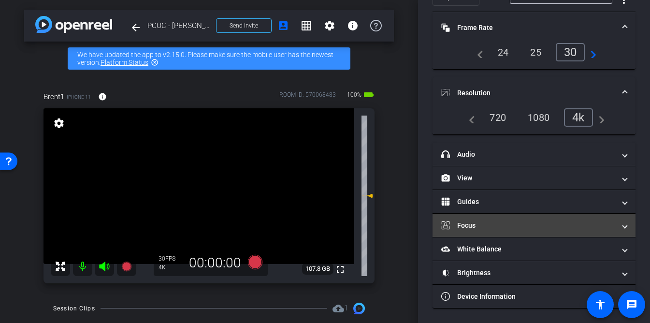
click at [499, 227] on mat-panel-title "Focus" at bounding box center [529, 226] width 174 height 10
click at [500, 227] on mat-expansion-panel-header "Focus" at bounding box center [534, 225] width 203 height 23
click at [499, 226] on mat-panel-title "Focus" at bounding box center [529, 226] width 174 height 10
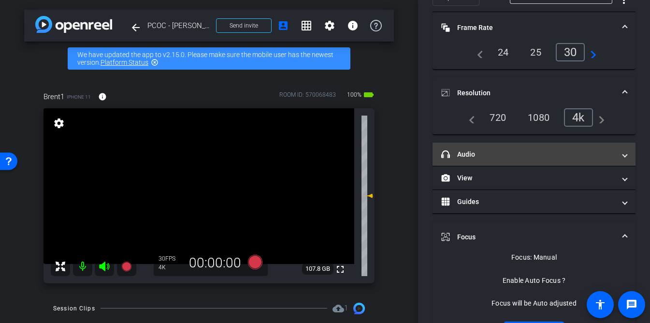
click at [501, 158] on mat-panel-title "headphone icon Audio" at bounding box center [529, 154] width 174 height 10
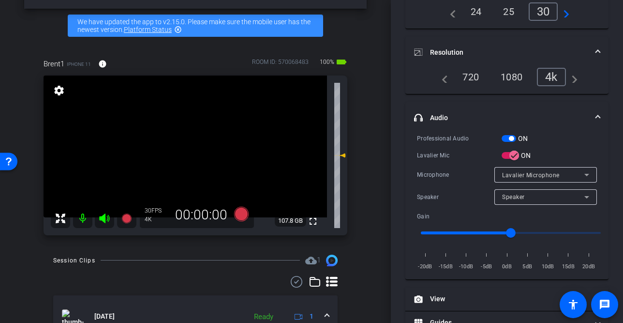
scroll to position [105, 0]
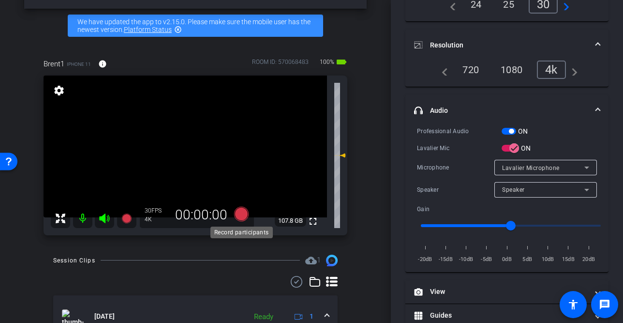
click at [243, 214] on icon at bounding box center [241, 213] width 15 height 15
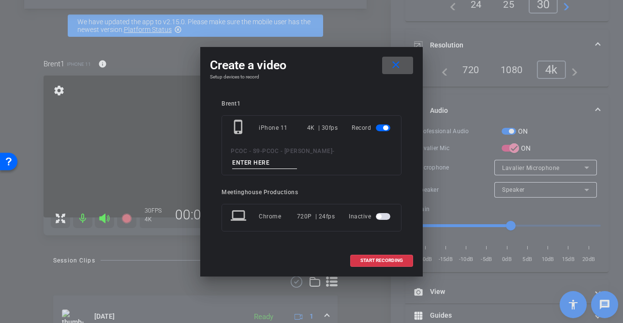
click at [297, 157] on input at bounding box center [264, 163] width 65 height 12
type input "901 - seg 1"
click at [359, 252] on span at bounding box center [382, 260] width 62 height 23
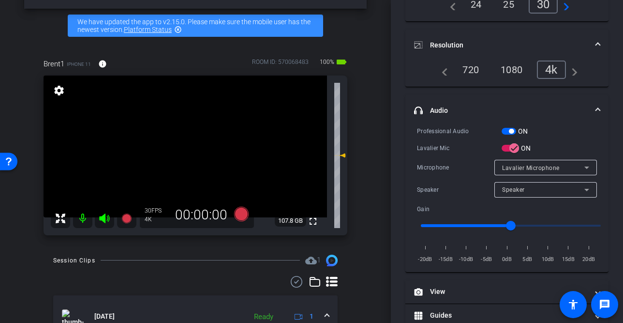
scroll to position [116, 0]
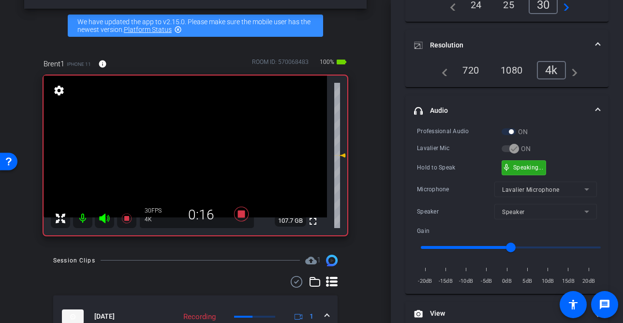
drag, startPoint x: 526, startPoint y: 167, endPoint x: 309, endPoint y: 160, distance: 217.3
click at [184, 164] on video at bounding box center [185, 146] width 283 height 142
click at [181, 159] on div at bounding box center [184, 164] width 24 height 24
click at [179, 144] on video at bounding box center [185, 146] width 283 height 142
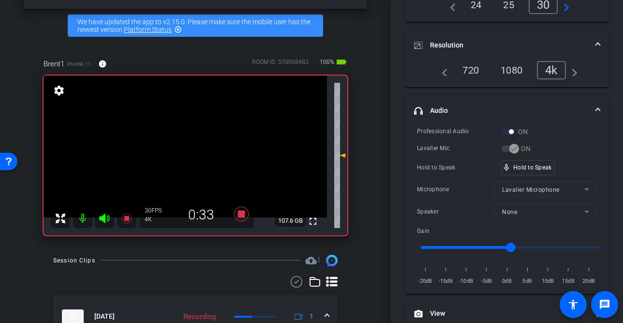
click at [179, 154] on video at bounding box center [185, 146] width 283 height 142
click at [184, 158] on video at bounding box center [185, 146] width 283 height 142
click at [181, 158] on div at bounding box center [184, 158] width 24 height 24
click at [180, 152] on video at bounding box center [185, 146] width 283 height 142
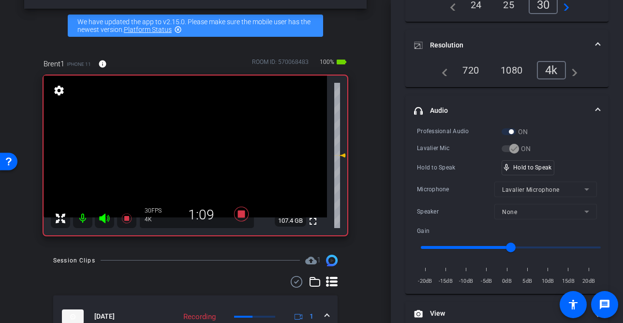
click at [185, 150] on video at bounding box center [185, 146] width 283 height 142
click at [187, 155] on div at bounding box center [185, 150] width 24 height 24
click at [181, 155] on video at bounding box center [185, 146] width 283 height 142
click at [180, 154] on div at bounding box center [181, 155] width 24 height 24
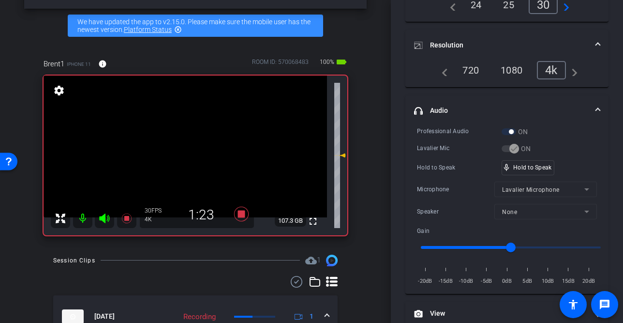
click at [180, 154] on video at bounding box center [185, 146] width 283 height 142
click at [174, 150] on div at bounding box center [180, 154] width 24 height 24
click at [183, 151] on div at bounding box center [180, 154] width 24 height 24
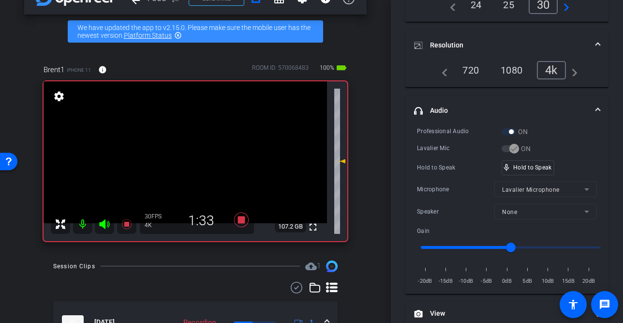
click at [191, 151] on video at bounding box center [185, 152] width 283 height 142
click at [184, 161] on div at bounding box center [190, 151] width 24 height 24
click at [182, 163] on video at bounding box center [185, 152] width 283 height 142
click at [196, 160] on video at bounding box center [185, 152] width 283 height 142
click at [181, 157] on video at bounding box center [185, 152] width 283 height 142
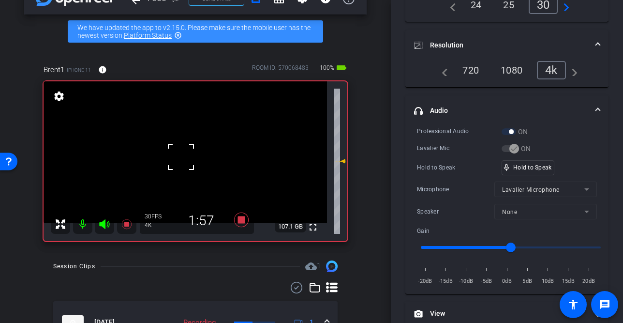
click at [183, 158] on div at bounding box center [181, 157] width 24 height 24
click at [183, 158] on video at bounding box center [185, 152] width 283 height 142
click at [183, 158] on div at bounding box center [183, 158] width 24 height 24
click at [184, 158] on video at bounding box center [185, 152] width 283 height 142
click at [184, 158] on div at bounding box center [184, 158] width 24 height 24
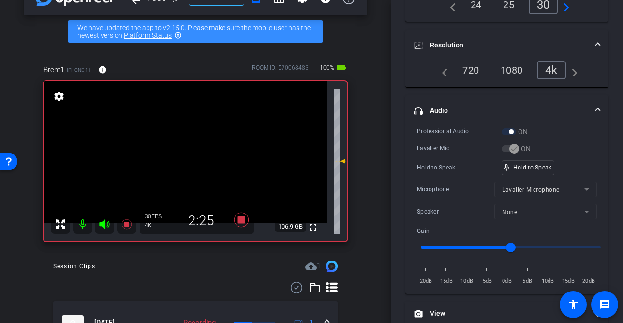
click at [188, 162] on video at bounding box center [185, 152] width 283 height 142
click at [184, 161] on video at bounding box center [185, 152] width 283 height 142
click at [184, 160] on div at bounding box center [184, 160] width 24 height 24
click at [184, 161] on video at bounding box center [185, 152] width 283 height 142
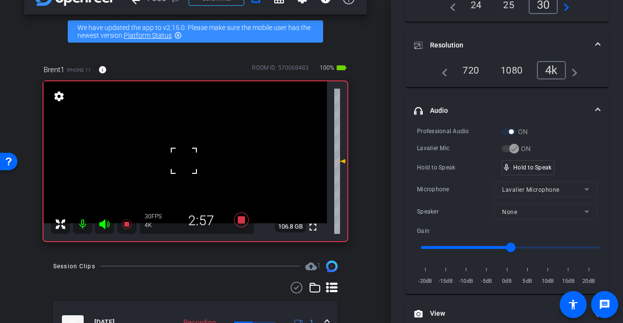
click at [184, 161] on div at bounding box center [184, 160] width 24 height 24
click at [178, 152] on video at bounding box center [185, 152] width 283 height 142
click at [181, 153] on video at bounding box center [185, 152] width 283 height 142
click at [181, 153] on div at bounding box center [181, 153] width 24 height 24
click at [174, 157] on video at bounding box center [185, 152] width 283 height 142
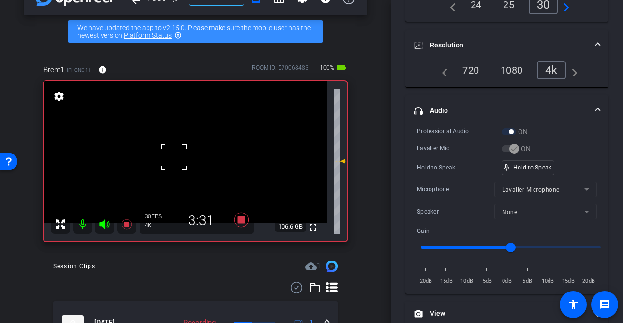
click at [174, 157] on div at bounding box center [174, 157] width 24 height 24
click at [190, 157] on video at bounding box center [185, 152] width 283 height 142
click at [190, 157] on div at bounding box center [190, 157] width 24 height 24
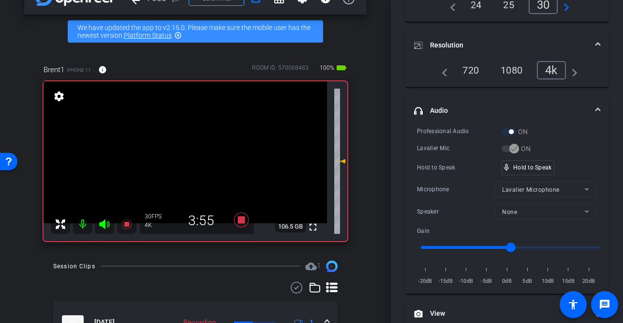
click at [184, 156] on video at bounding box center [185, 152] width 283 height 142
click at [184, 156] on div at bounding box center [184, 156] width 24 height 24
click at [184, 156] on video at bounding box center [185, 152] width 283 height 142
click at [184, 156] on div at bounding box center [184, 156] width 24 height 24
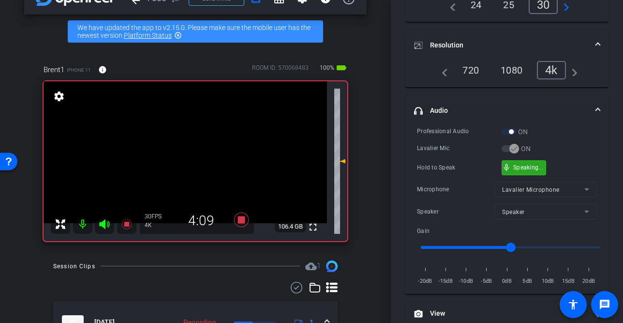
drag, startPoint x: 529, startPoint y: 165, endPoint x: 287, endPoint y: 180, distance: 242.7
click at [177, 157] on video at bounding box center [185, 152] width 283 height 142
click at [186, 153] on div at bounding box center [177, 157] width 24 height 24
click at [188, 154] on video at bounding box center [185, 152] width 283 height 142
click at [188, 154] on div at bounding box center [188, 154] width 24 height 24
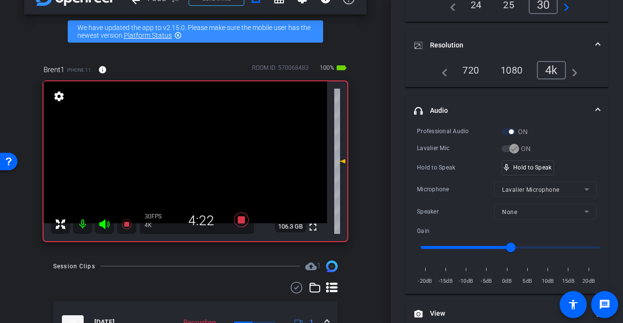
click at [188, 154] on video at bounding box center [185, 152] width 283 height 142
click at [188, 154] on div at bounding box center [188, 154] width 24 height 24
click at [198, 159] on video at bounding box center [185, 152] width 283 height 142
click at [175, 153] on video at bounding box center [185, 152] width 283 height 142
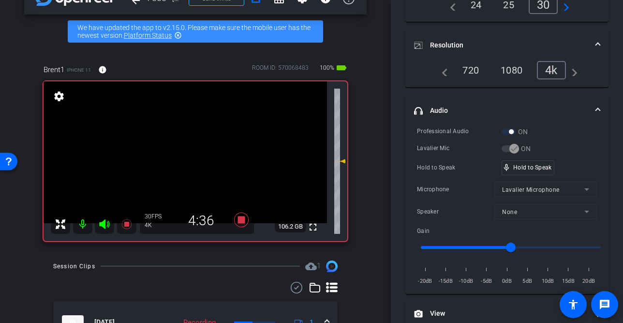
click at [182, 152] on video at bounding box center [185, 152] width 283 height 142
click at [193, 152] on div at bounding box center [182, 152] width 24 height 24
click at [187, 156] on video at bounding box center [185, 152] width 283 height 142
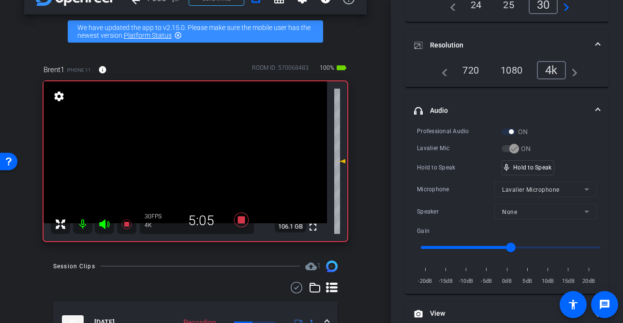
click at [187, 156] on video at bounding box center [185, 152] width 283 height 142
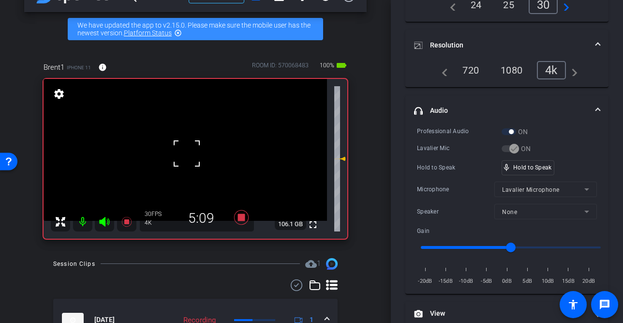
click at [175, 141] on span at bounding box center [175, 141] width 0 height 0
click at [175, 162] on video at bounding box center [185, 150] width 283 height 142
click at [193, 156] on video at bounding box center [185, 150] width 283 height 142
click at [184, 150] on div at bounding box center [193, 156] width 24 height 24
click at [182, 152] on video at bounding box center [185, 150] width 283 height 142
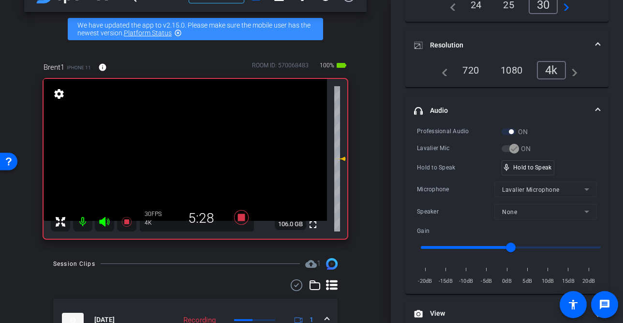
click at [187, 154] on video at bounding box center [185, 150] width 283 height 142
click at [183, 156] on video at bounding box center [185, 150] width 283 height 142
click at [183, 156] on div at bounding box center [183, 156] width 24 height 24
click at [183, 153] on video at bounding box center [185, 150] width 283 height 142
click at [513, 167] on div "mic_none Speaking..." at bounding box center [524, 168] width 44 height 14
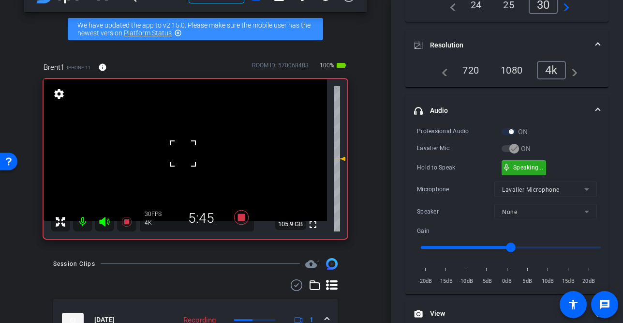
click at [546, 173] on div "Hold to Speak mic_none Speaking..." at bounding box center [507, 167] width 180 height 15
click at [191, 156] on video at bounding box center [185, 150] width 283 height 142
click at [188, 154] on div at bounding box center [191, 156] width 24 height 24
click at [183, 153] on video at bounding box center [185, 150] width 283 height 142
click at [183, 153] on div at bounding box center [183, 153] width 24 height 24
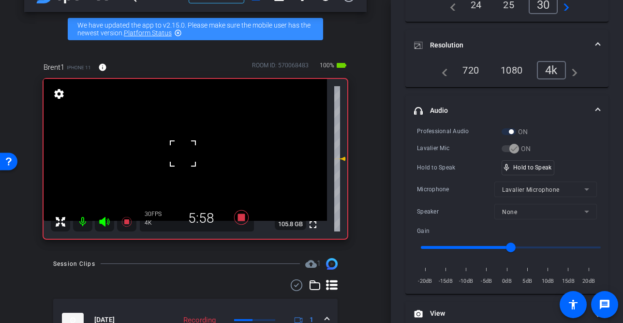
click at [183, 153] on div at bounding box center [183, 153] width 24 height 24
click at [183, 153] on video at bounding box center [185, 150] width 283 height 142
click at [183, 153] on div at bounding box center [183, 153] width 24 height 24
click at [183, 153] on video at bounding box center [185, 150] width 283 height 142
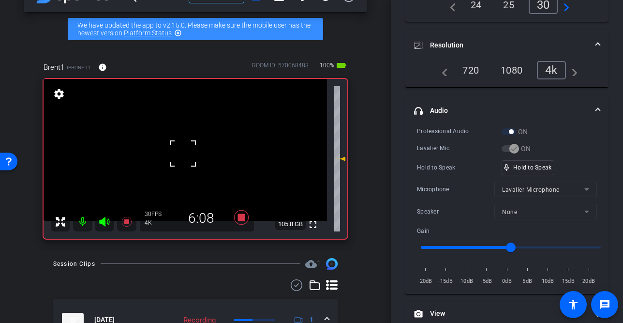
click at [183, 153] on div at bounding box center [183, 153] width 24 height 24
click at [183, 153] on video at bounding box center [185, 150] width 283 height 142
click at [183, 153] on div at bounding box center [183, 153] width 24 height 24
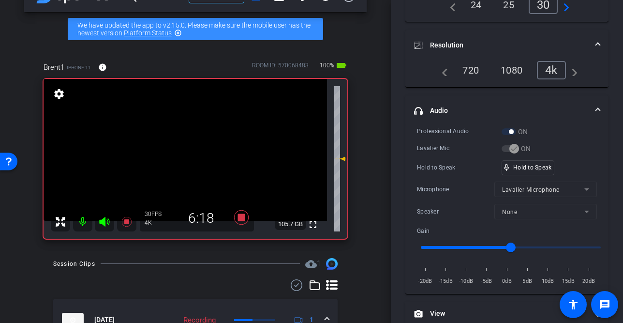
click at [183, 153] on video at bounding box center [185, 150] width 283 height 142
click at [183, 153] on div at bounding box center [183, 153] width 24 height 24
click at [183, 153] on video at bounding box center [185, 150] width 283 height 142
click at [183, 153] on div at bounding box center [183, 153] width 24 height 24
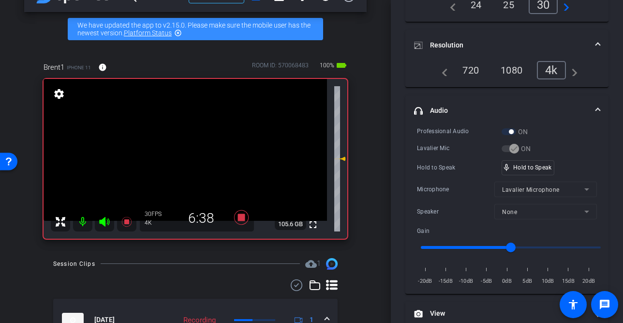
click at [183, 153] on video at bounding box center [185, 150] width 283 height 142
click at [183, 153] on div at bounding box center [183, 153] width 24 height 24
click at [181, 153] on video at bounding box center [185, 150] width 283 height 142
click at [181, 154] on div at bounding box center [181, 153] width 24 height 24
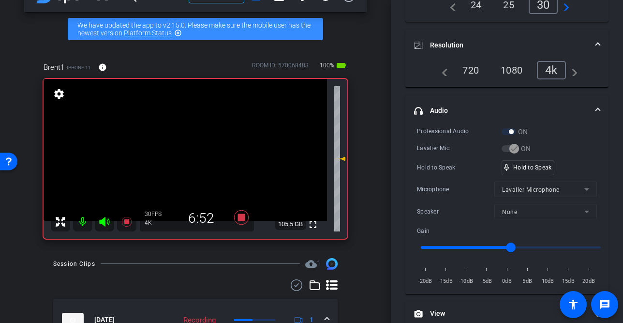
click at [182, 153] on video at bounding box center [185, 150] width 283 height 142
click at [187, 152] on video at bounding box center [185, 150] width 283 height 142
click at [187, 152] on div at bounding box center [187, 152] width 24 height 24
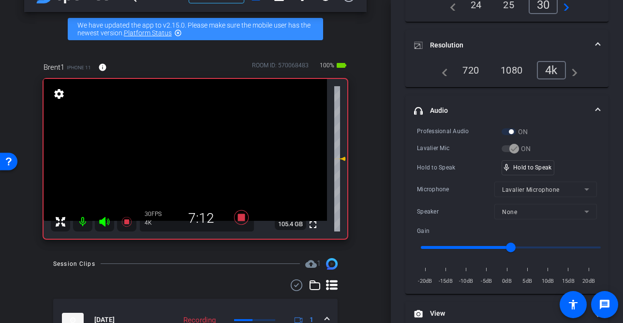
click at [185, 152] on video at bounding box center [185, 150] width 283 height 142
click at [182, 157] on div at bounding box center [185, 152] width 24 height 24
click at [183, 156] on video at bounding box center [185, 150] width 283 height 142
click at [183, 156] on div at bounding box center [183, 156] width 24 height 24
click at [183, 156] on video at bounding box center [185, 150] width 283 height 142
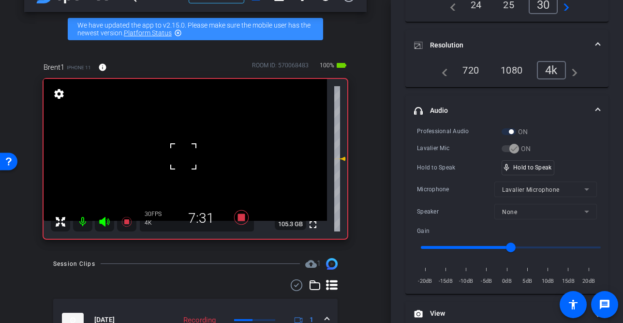
click at [183, 156] on div at bounding box center [183, 156] width 24 height 24
click at [191, 158] on video at bounding box center [185, 150] width 283 height 142
click at [191, 160] on div at bounding box center [191, 158] width 24 height 24
click at [189, 158] on video at bounding box center [185, 150] width 283 height 142
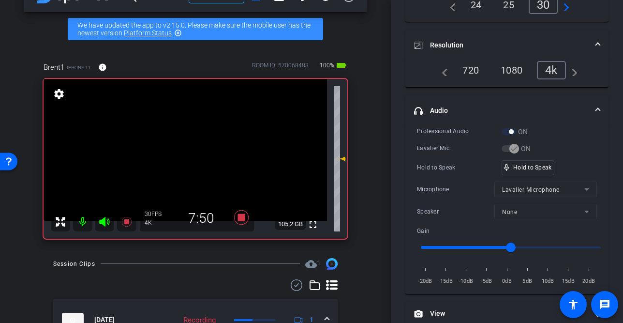
click at [188, 158] on video at bounding box center [185, 150] width 283 height 142
click at [188, 158] on div at bounding box center [188, 158] width 24 height 24
click at [188, 158] on video at bounding box center [185, 150] width 283 height 142
click at [188, 158] on div at bounding box center [188, 158] width 24 height 24
click at [188, 158] on video at bounding box center [185, 150] width 283 height 142
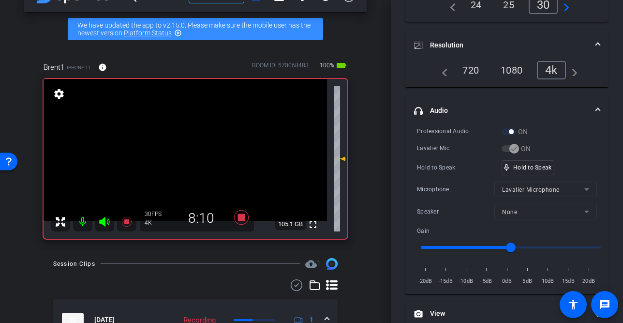
click at [187, 157] on video at bounding box center [185, 150] width 283 height 142
click at [187, 157] on div at bounding box center [187, 157] width 24 height 24
click at [186, 157] on video at bounding box center [185, 150] width 283 height 142
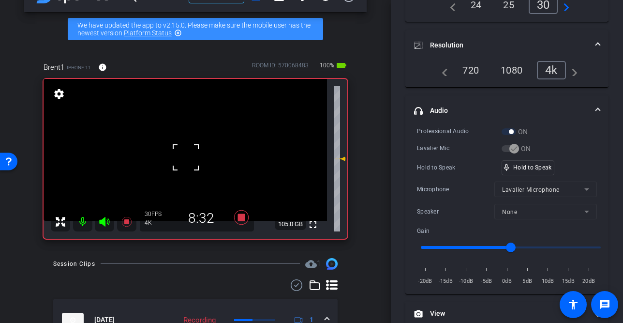
click at [186, 157] on div at bounding box center [186, 157] width 24 height 24
click at [186, 157] on video at bounding box center [185, 150] width 283 height 142
click at [182, 158] on video at bounding box center [185, 150] width 283 height 142
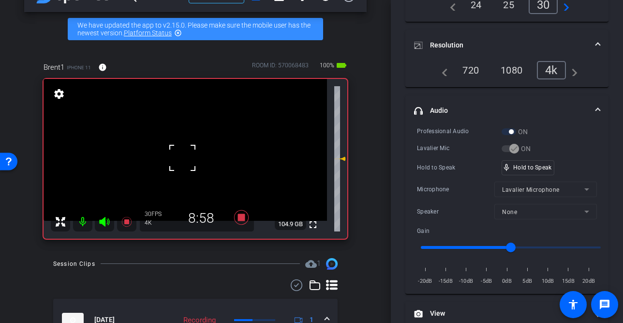
click at [182, 157] on div at bounding box center [182, 158] width 24 height 24
click at [182, 157] on video at bounding box center [185, 150] width 283 height 142
click at [184, 158] on video at bounding box center [185, 150] width 283 height 142
click at [182, 154] on video at bounding box center [185, 150] width 283 height 142
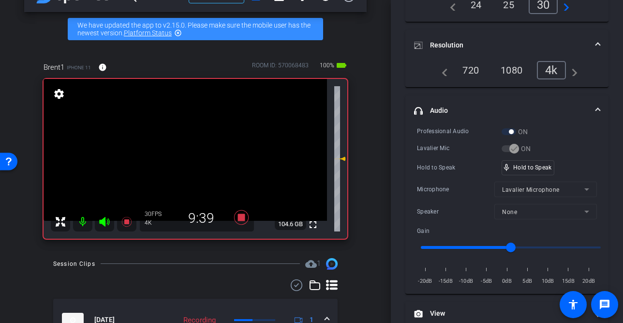
click at [183, 154] on video at bounding box center [185, 150] width 283 height 142
click at [183, 154] on div at bounding box center [183, 154] width 24 height 24
click at [183, 154] on video at bounding box center [185, 150] width 283 height 142
click at [183, 154] on div at bounding box center [183, 154] width 24 height 24
click at [183, 154] on video at bounding box center [185, 150] width 283 height 142
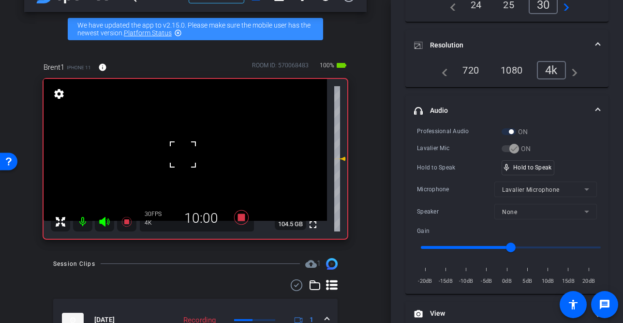
click at [183, 154] on div at bounding box center [183, 154] width 24 height 24
click at [183, 154] on video at bounding box center [185, 150] width 283 height 142
click at [183, 154] on div at bounding box center [183, 154] width 24 height 24
click at [183, 154] on video at bounding box center [185, 150] width 283 height 142
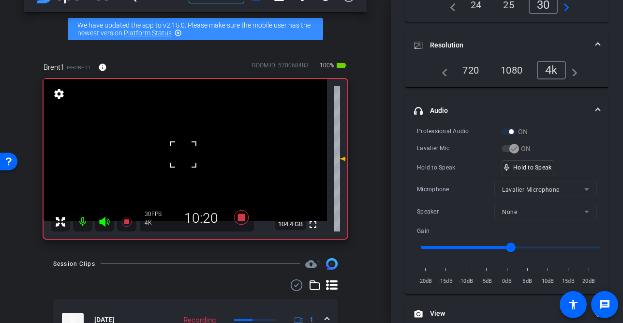
click at [183, 154] on div at bounding box center [183, 154] width 24 height 24
click at [183, 154] on video at bounding box center [185, 150] width 283 height 142
click at [183, 157] on div at bounding box center [183, 154] width 24 height 24
drag, startPoint x: 515, startPoint y: 164, endPoint x: 441, endPoint y: 166, distance: 74.5
click at [183, 156] on video at bounding box center [185, 150] width 283 height 142
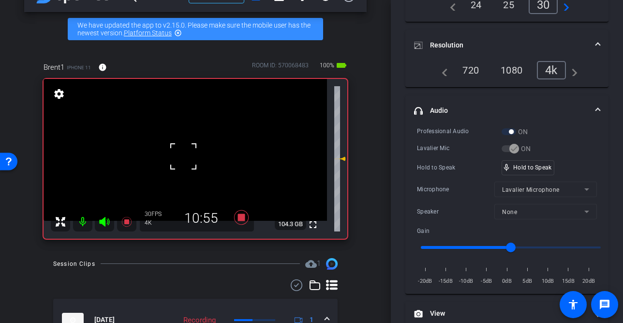
click at [183, 156] on div at bounding box center [183, 156] width 24 height 24
click at [183, 156] on video at bounding box center [185, 150] width 283 height 142
click at [183, 156] on div at bounding box center [183, 156] width 24 height 24
click at [182, 156] on div "fullscreen settings 104.2 GB" at bounding box center [196, 159] width 304 height 160
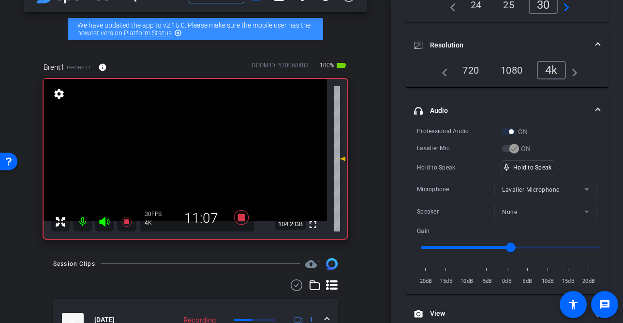
click at [182, 156] on video at bounding box center [185, 150] width 283 height 142
click at [182, 156] on div at bounding box center [182, 156] width 24 height 24
click at [182, 156] on video at bounding box center [185, 150] width 283 height 142
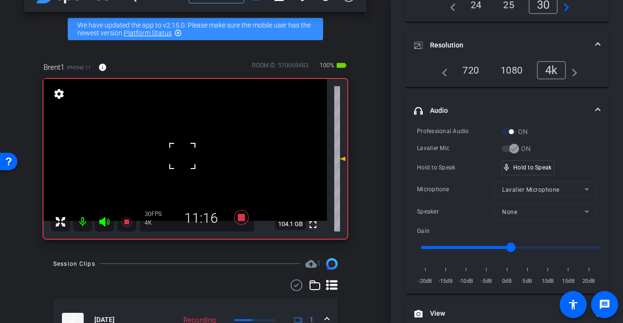
click at [182, 155] on div at bounding box center [182, 156] width 24 height 24
click at [188, 153] on div at bounding box center [182, 156] width 24 height 24
drag, startPoint x: 518, startPoint y: 167, endPoint x: 198, endPoint y: 174, distance: 320.7
click at [179, 161] on video at bounding box center [185, 150] width 283 height 142
click at [187, 161] on div "fullscreen settings 104.0 GB" at bounding box center [196, 159] width 304 height 160
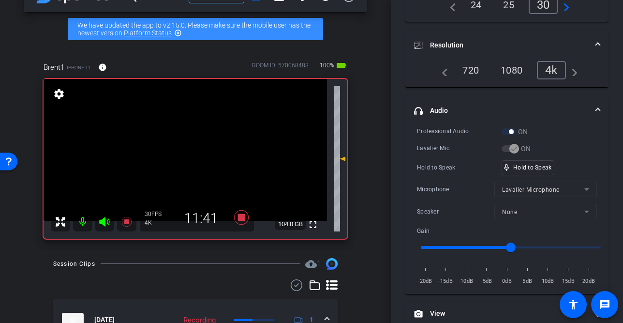
click at [184, 158] on video at bounding box center [185, 150] width 283 height 142
click at [184, 157] on div at bounding box center [184, 158] width 24 height 24
click at [185, 156] on video at bounding box center [185, 150] width 283 height 142
click at [185, 156] on div at bounding box center [185, 156] width 24 height 24
click at [185, 156] on video at bounding box center [185, 150] width 283 height 142
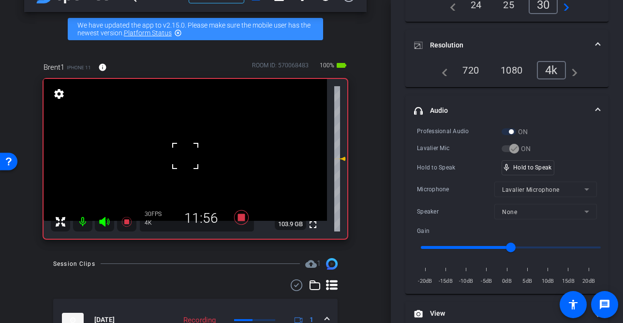
click at [185, 156] on div at bounding box center [185, 156] width 24 height 24
click at [185, 156] on video at bounding box center [185, 150] width 283 height 142
click at [182, 158] on video at bounding box center [185, 150] width 283 height 142
click at [182, 158] on div at bounding box center [182, 158] width 24 height 24
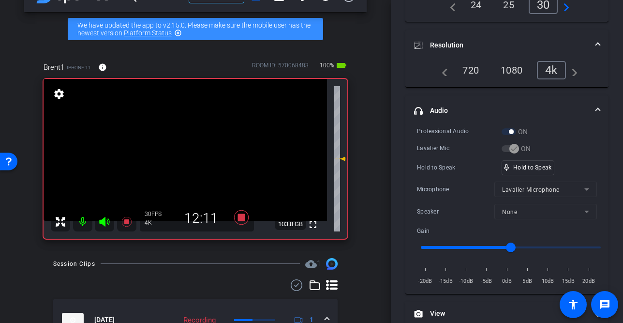
click at [183, 158] on video at bounding box center [185, 150] width 283 height 142
click at [183, 158] on div at bounding box center [183, 158] width 24 height 24
click at [183, 158] on video at bounding box center [185, 150] width 283 height 142
click at [183, 158] on div at bounding box center [183, 158] width 24 height 24
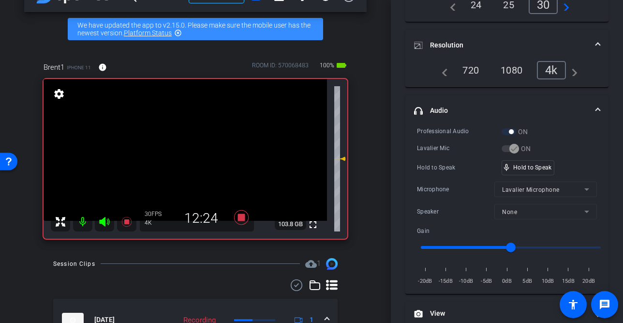
click at [185, 156] on video at bounding box center [185, 150] width 283 height 142
click at [186, 156] on div at bounding box center [185, 156] width 24 height 24
drag, startPoint x: 524, startPoint y: 166, endPoint x: 496, endPoint y: 167, distance: 28.6
click at [192, 161] on video at bounding box center [185, 150] width 283 height 142
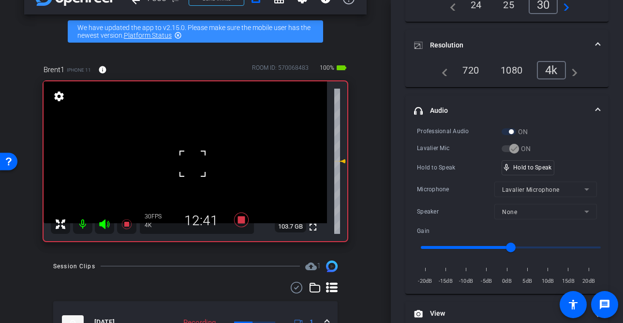
click at [180, 157] on div at bounding box center [192, 163] width 24 height 24
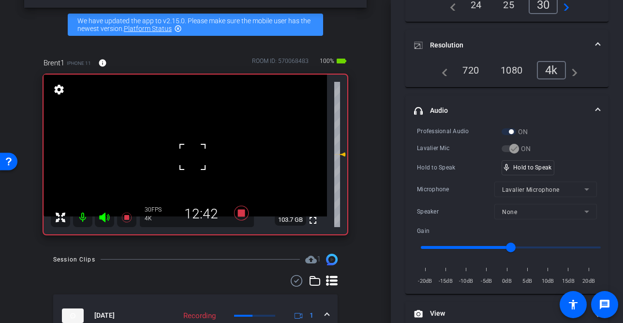
scroll to position [35, 0]
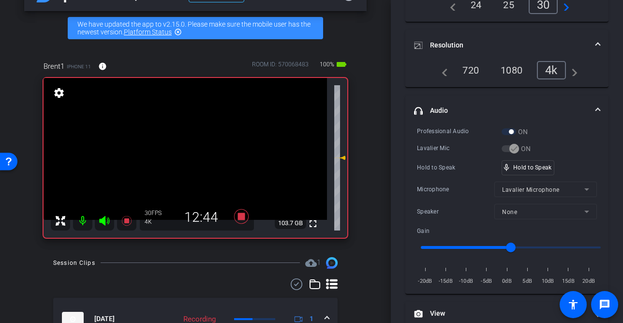
click at [180, 155] on video at bounding box center [185, 149] width 283 height 142
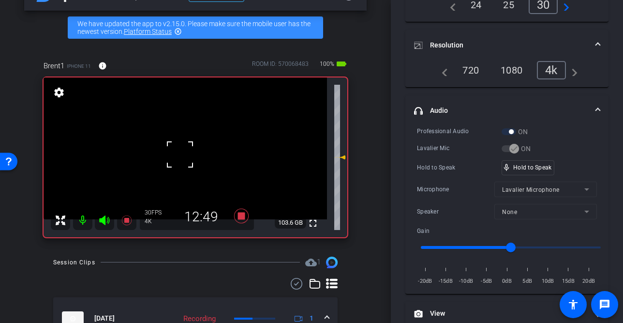
scroll to position [32, 0]
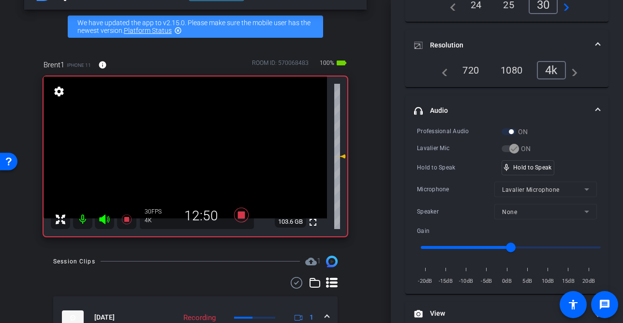
click at [180, 155] on video at bounding box center [185, 147] width 283 height 142
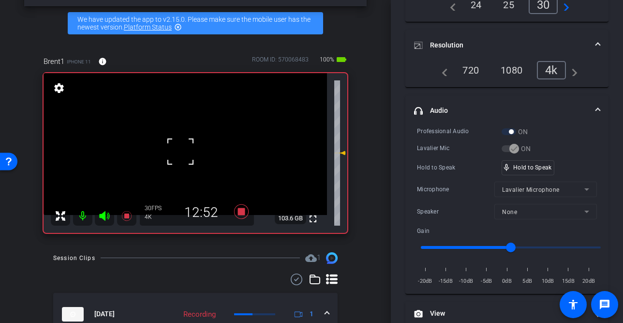
click at [180, 155] on div at bounding box center [180, 151] width 24 height 24
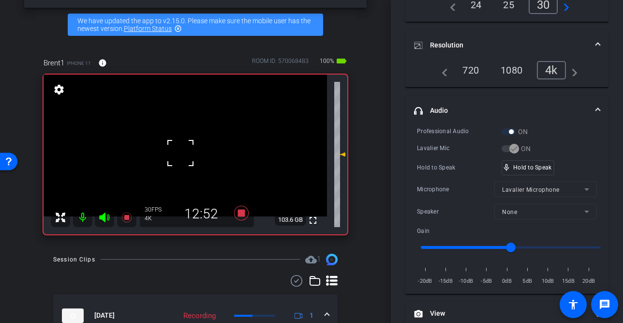
scroll to position [35, 0]
click at [189, 152] on div at bounding box center [180, 153] width 24 height 24
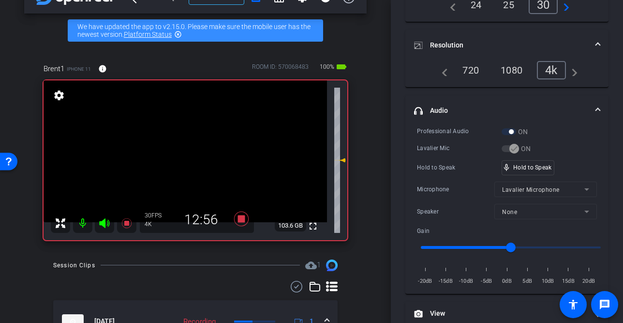
scroll to position [29, 0]
click at [186, 153] on video at bounding box center [185, 151] width 283 height 142
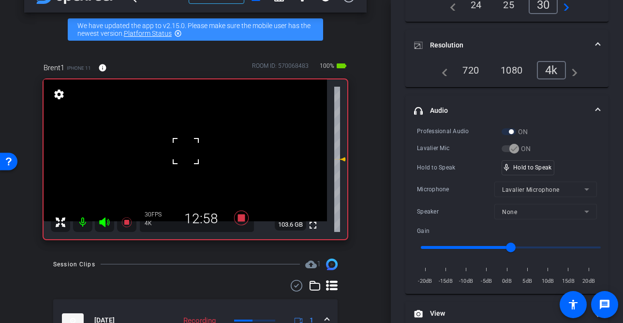
scroll to position [30, 0]
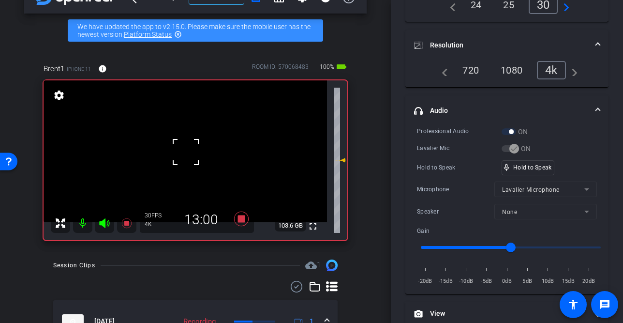
click at [186, 152] on div at bounding box center [186, 152] width 24 height 24
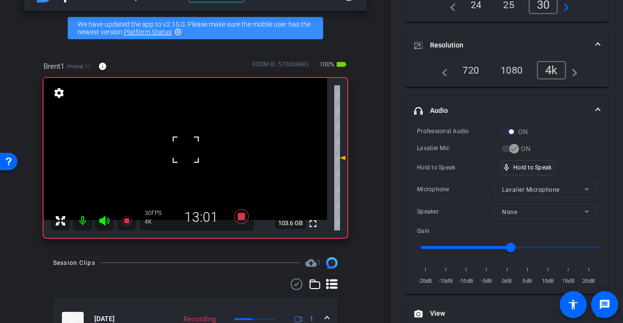
scroll to position [34, 0]
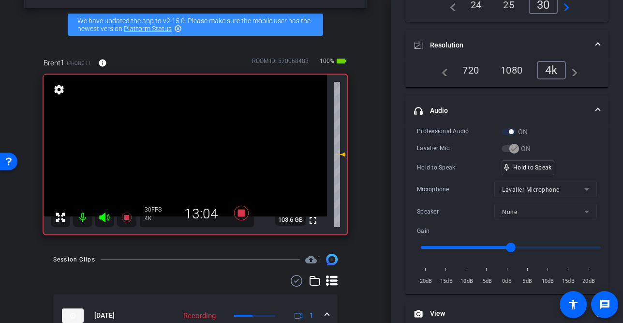
click at [190, 150] on video at bounding box center [185, 145] width 283 height 142
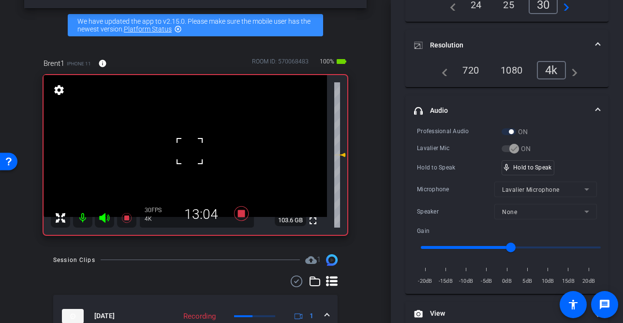
scroll to position [36, 0]
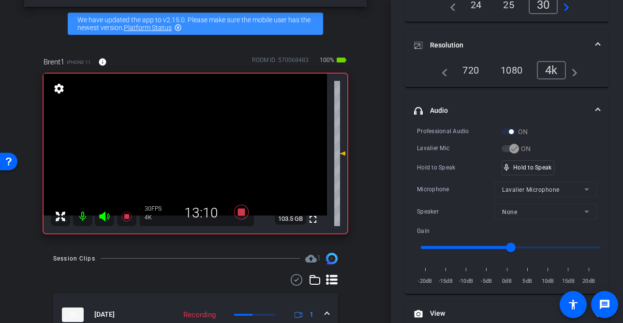
click at [190, 150] on video at bounding box center [185, 145] width 283 height 142
click at [189, 150] on div "fullscreen settings 103.5 GB" at bounding box center [196, 153] width 304 height 160
click at [185, 150] on video at bounding box center [185, 144] width 283 height 142
click at [185, 150] on div at bounding box center [185, 150] width 24 height 24
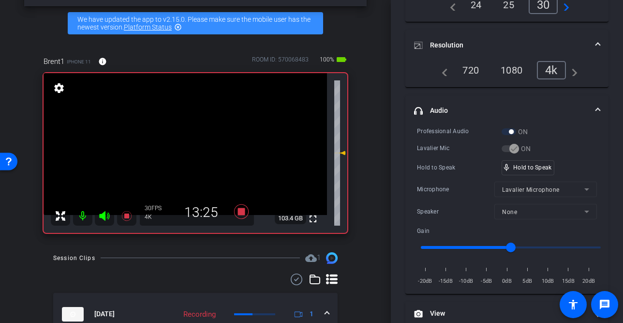
click at [185, 150] on video at bounding box center [185, 144] width 283 height 142
click at [185, 150] on div at bounding box center [185, 150] width 24 height 24
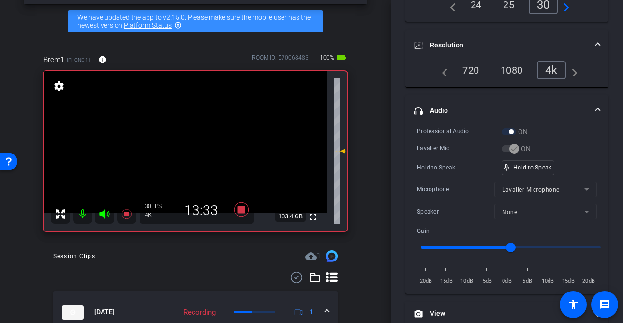
click at [185, 150] on video at bounding box center [185, 142] width 283 height 142
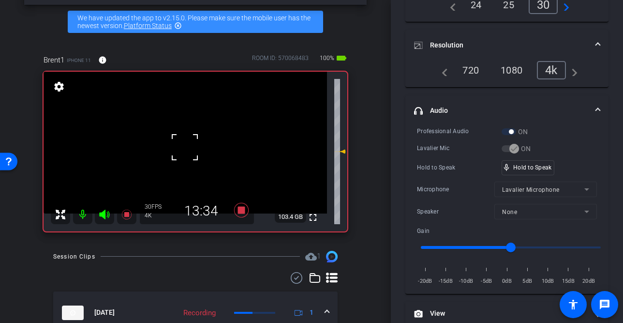
scroll to position [38, 0]
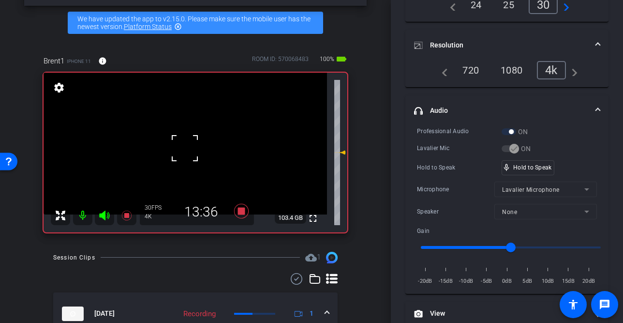
click at [185, 150] on div at bounding box center [185, 148] width 24 height 24
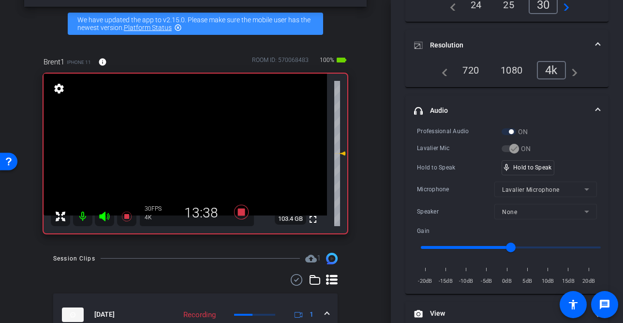
click at [185, 150] on video at bounding box center [185, 145] width 283 height 142
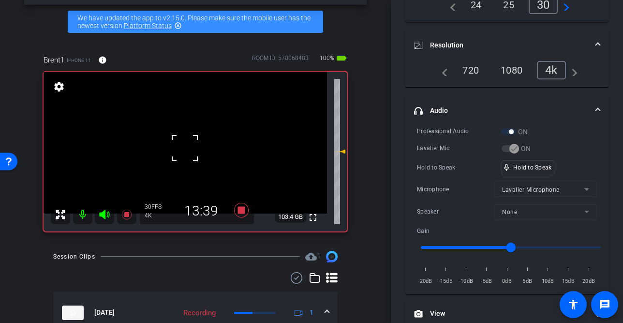
click at [185, 150] on div at bounding box center [185, 148] width 24 height 24
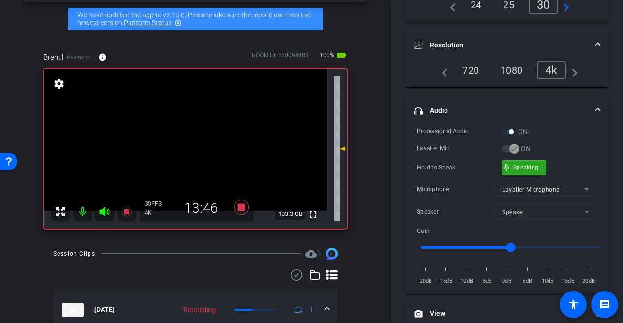
scroll to position [45, 0]
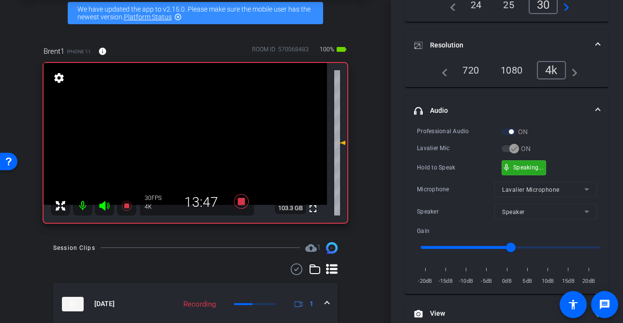
drag, startPoint x: 527, startPoint y: 170, endPoint x: 373, endPoint y: 180, distance: 154.6
click at [526, 170] on div "mic_none Speaking..." at bounding box center [524, 168] width 44 height 14
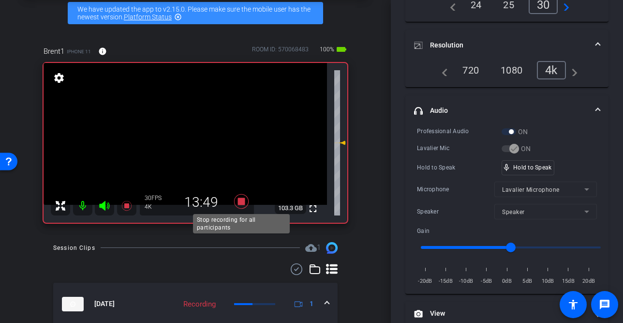
click at [240, 196] on icon at bounding box center [241, 200] width 23 height 17
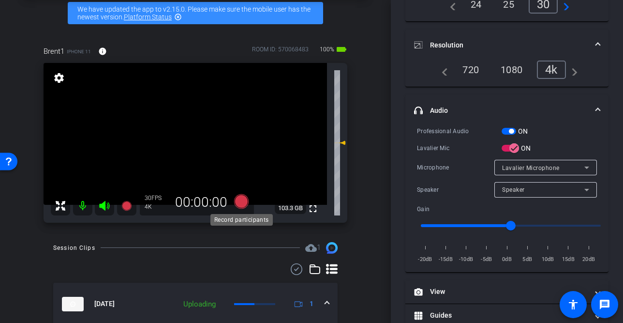
click at [241, 203] on icon at bounding box center [241, 200] width 15 height 15
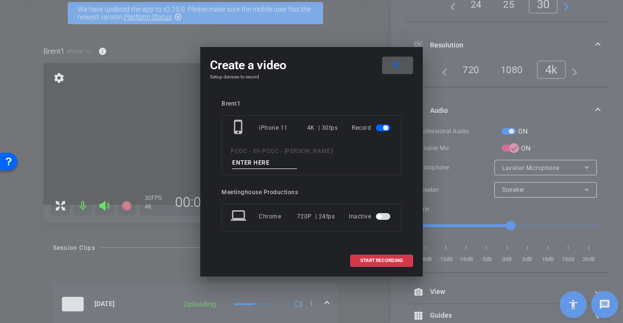
click at [297, 161] on input at bounding box center [264, 163] width 65 height 12
type input "901 - seg 2"
click at [374, 258] on span "START RECORDING" at bounding box center [381, 260] width 43 height 5
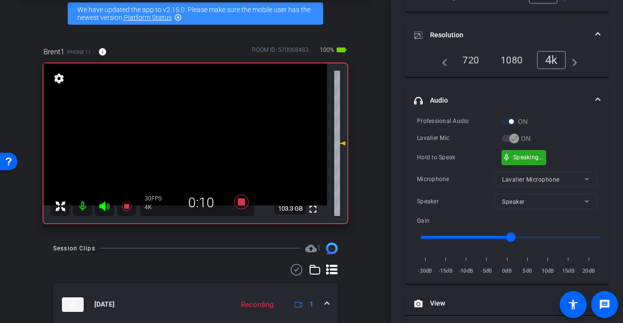
scroll to position [128, 0]
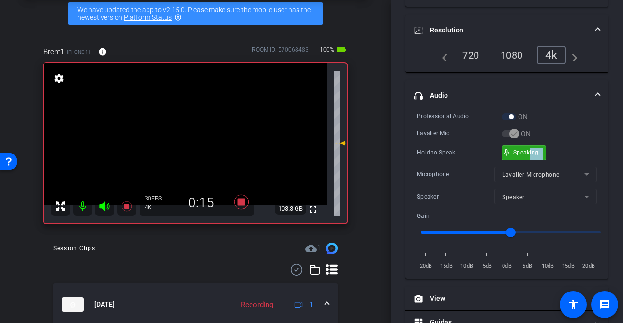
drag, startPoint x: 528, startPoint y: 164, endPoint x: 529, endPoint y: 160, distance: 4.9
click at [529, 160] on div "mic_none Speaking..." at bounding box center [524, 153] width 44 height 15
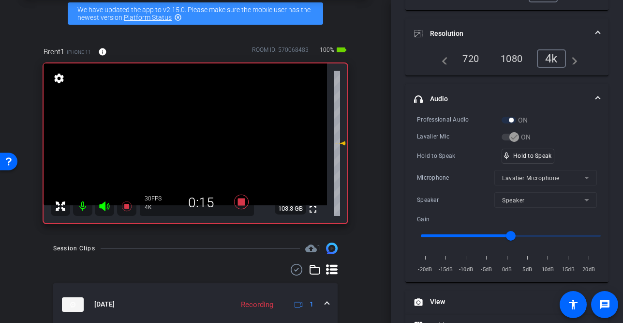
scroll to position [126, 0]
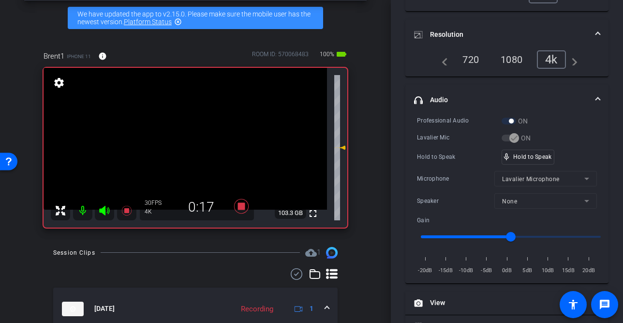
click at [187, 153] on video at bounding box center [185, 139] width 283 height 142
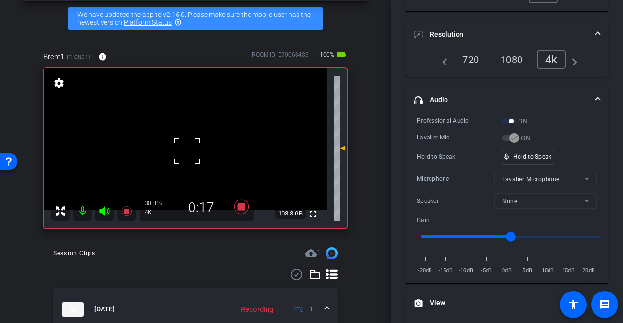
scroll to position [40, 0]
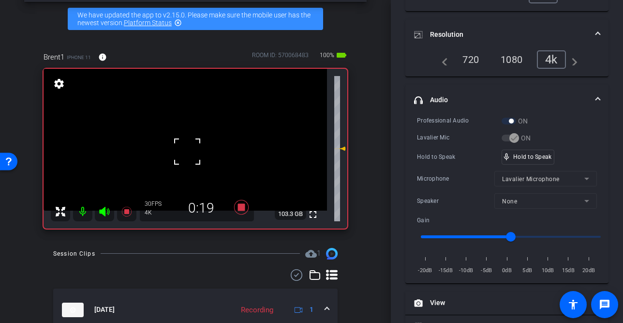
click at [193, 158] on div at bounding box center [187, 151] width 24 height 24
click at [177, 159] on video at bounding box center [185, 140] width 283 height 142
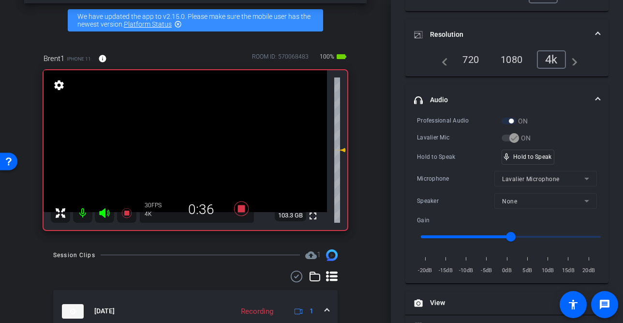
click at [187, 149] on video at bounding box center [185, 141] width 283 height 142
drag, startPoint x: 535, startPoint y: 153, endPoint x: 325, endPoint y: 138, distance: 211.4
click at [175, 145] on div at bounding box center [187, 149] width 24 height 24
click at [184, 158] on video at bounding box center [185, 141] width 283 height 142
click at [182, 150] on div at bounding box center [184, 158] width 24 height 24
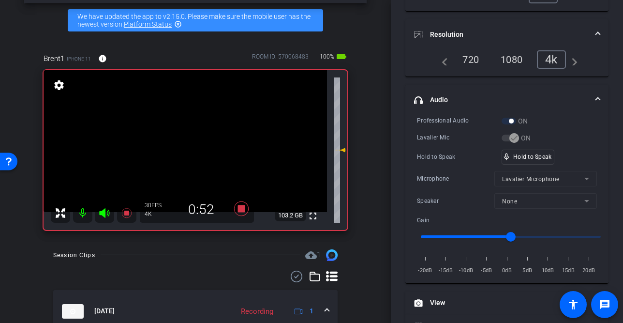
click at [180, 148] on video at bounding box center [185, 141] width 283 height 142
click at [193, 151] on video at bounding box center [185, 141] width 283 height 142
click at [185, 147] on div at bounding box center [193, 151] width 24 height 24
click at [186, 146] on video at bounding box center [185, 141] width 283 height 142
click at [185, 147] on div at bounding box center [186, 146] width 24 height 24
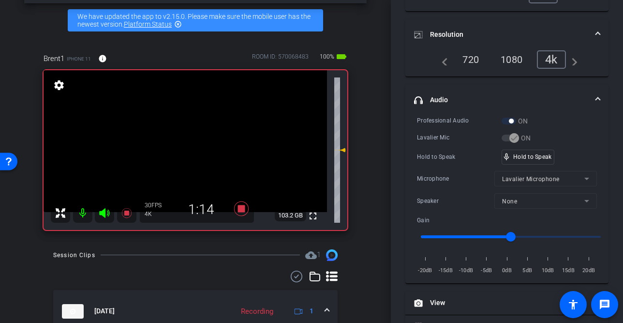
click at [185, 147] on video at bounding box center [185, 141] width 283 height 142
click at [185, 149] on video at bounding box center [185, 141] width 283 height 142
click at [183, 151] on video at bounding box center [185, 141] width 283 height 142
click at [183, 151] on div at bounding box center [183, 151] width 24 height 24
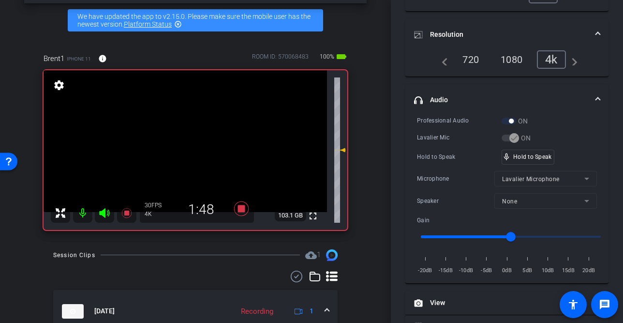
click at [183, 151] on video at bounding box center [185, 141] width 283 height 142
click at [179, 153] on div at bounding box center [183, 151] width 24 height 24
click at [188, 151] on video at bounding box center [185, 141] width 283 height 142
click at [181, 149] on video at bounding box center [185, 141] width 283 height 142
click at [181, 150] on div at bounding box center [181, 149] width 24 height 24
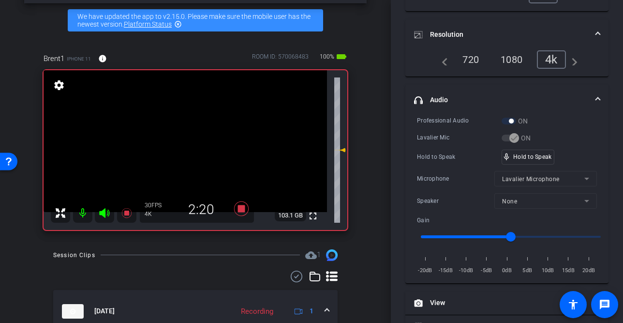
click at [182, 143] on video at bounding box center [185, 141] width 283 height 142
click at [183, 143] on video at bounding box center [185, 141] width 283 height 142
click at [186, 144] on div at bounding box center [183, 143] width 24 height 24
click at [186, 144] on video at bounding box center [185, 141] width 283 height 142
click at [189, 148] on video at bounding box center [185, 141] width 283 height 142
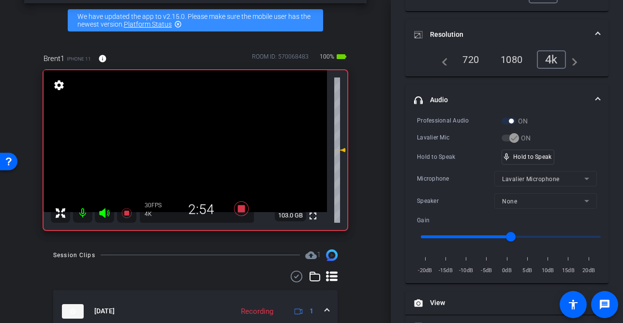
click at [189, 148] on video at bounding box center [185, 141] width 283 height 142
click at [185, 154] on video at bounding box center [185, 141] width 283 height 142
click at [187, 159] on div at bounding box center [185, 154] width 24 height 24
click at [191, 155] on div at bounding box center [185, 154] width 24 height 24
click at [177, 150] on video at bounding box center [185, 141] width 283 height 142
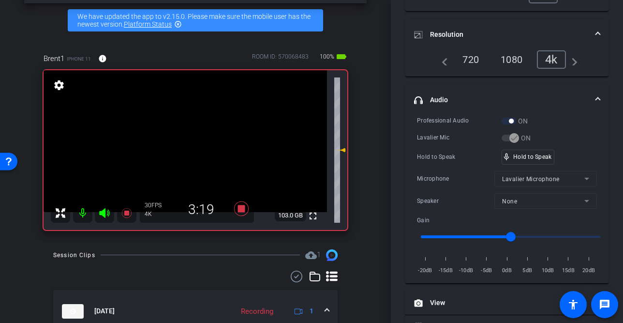
click at [191, 145] on video at bounding box center [185, 141] width 283 height 142
click at [187, 150] on video at bounding box center [185, 141] width 283 height 142
click at [187, 150] on div at bounding box center [187, 150] width 24 height 24
click at [187, 169] on video at bounding box center [185, 141] width 283 height 142
click at [189, 160] on video at bounding box center [185, 141] width 283 height 142
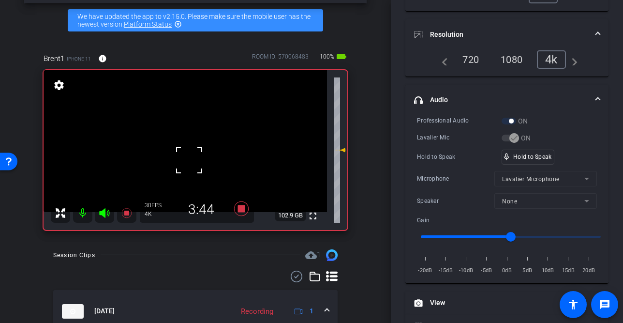
click at [191, 157] on div at bounding box center [189, 160] width 24 height 24
click at [193, 147] on video at bounding box center [185, 141] width 283 height 142
click at [192, 148] on video at bounding box center [185, 141] width 283 height 142
drag, startPoint x: 530, startPoint y: 157, endPoint x: 413, endPoint y: 156, distance: 117.5
click at [176, 141] on video at bounding box center [185, 141] width 283 height 142
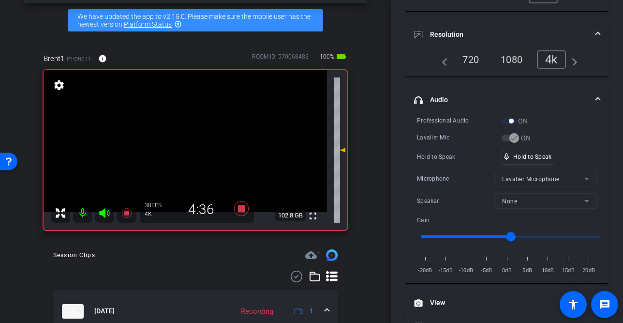
click at [178, 145] on video at bounding box center [185, 141] width 283 height 142
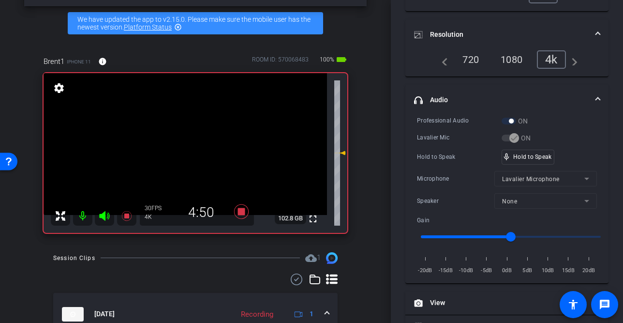
scroll to position [37, 0]
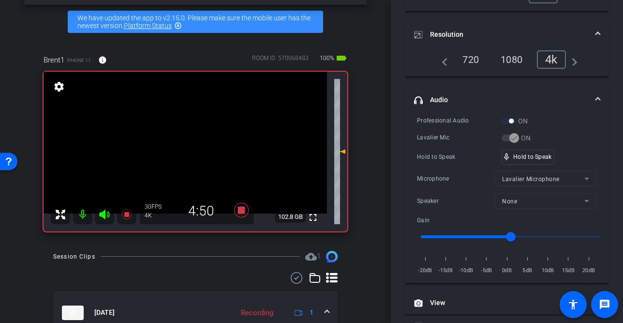
click at [182, 141] on video at bounding box center [185, 143] width 283 height 142
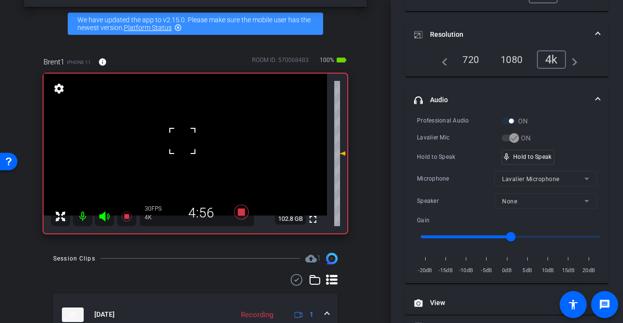
scroll to position [36, 0]
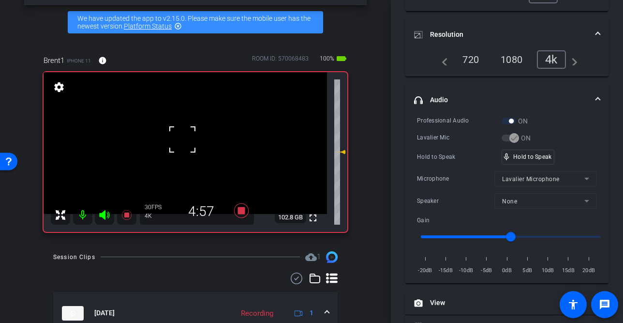
click at [190, 149] on div at bounding box center [182, 139] width 24 height 24
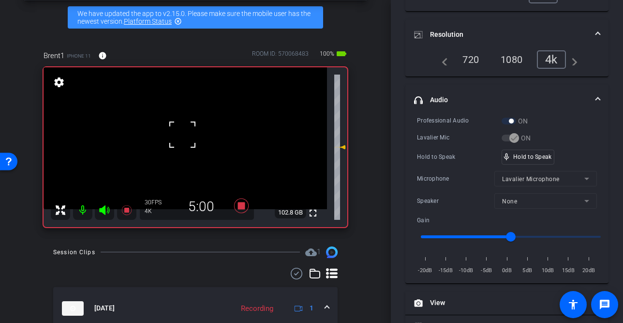
scroll to position [43, 0]
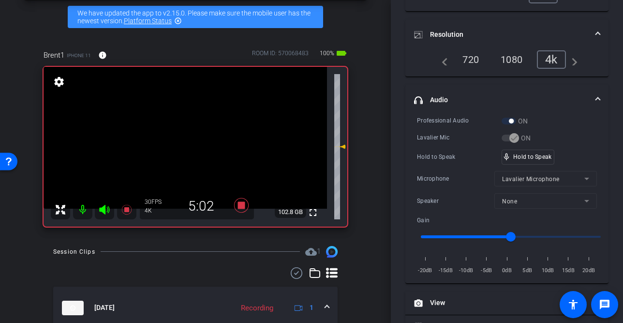
click at [189, 142] on video at bounding box center [185, 138] width 283 height 142
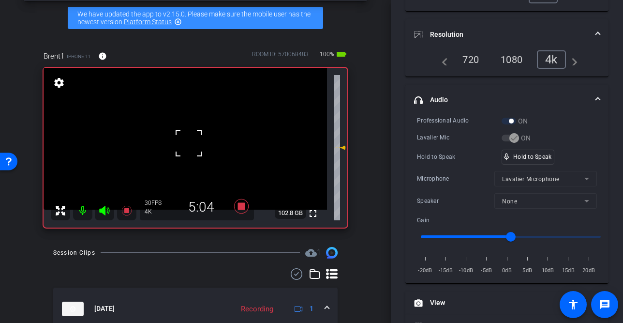
scroll to position [42, 0]
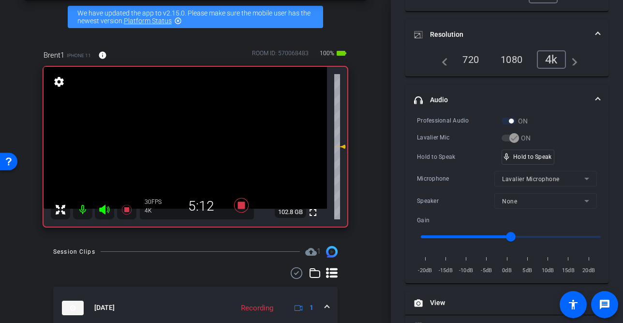
click at [181, 141] on video at bounding box center [185, 138] width 283 height 142
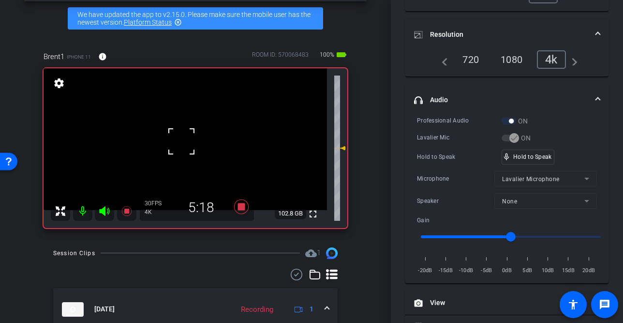
scroll to position [42, 0]
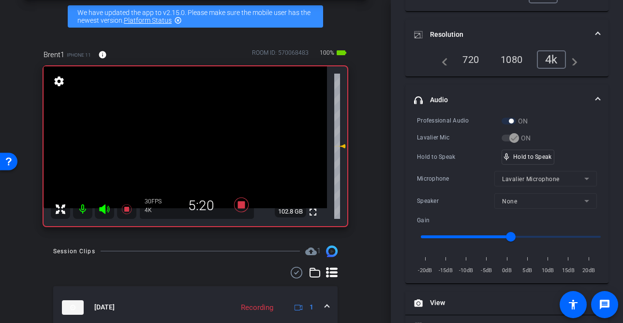
click at [189, 144] on video at bounding box center [185, 137] width 283 height 142
click at [185, 143] on div at bounding box center [189, 144] width 24 height 24
click at [197, 140] on video at bounding box center [185, 137] width 283 height 142
click at [210, 148] on video at bounding box center [185, 137] width 283 height 142
click at [188, 147] on video at bounding box center [185, 137] width 283 height 142
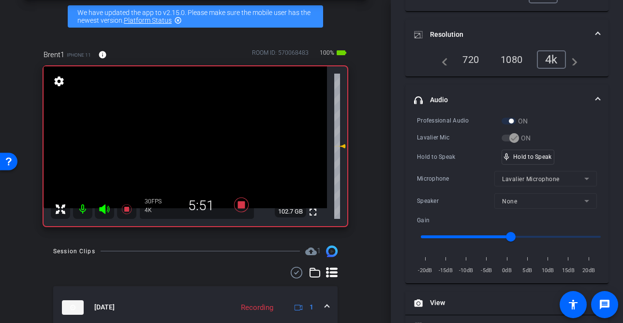
click at [199, 163] on video at bounding box center [185, 137] width 283 height 142
click at [219, 168] on video at bounding box center [185, 137] width 283 height 142
click at [211, 172] on div at bounding box center [219, 168] width 24 height 24
click at [204, 163] on video at bounding box center [185, 137] width 283 height 142
click at [192, 139] on video at bounding box center [185, 137] width 283 height 142
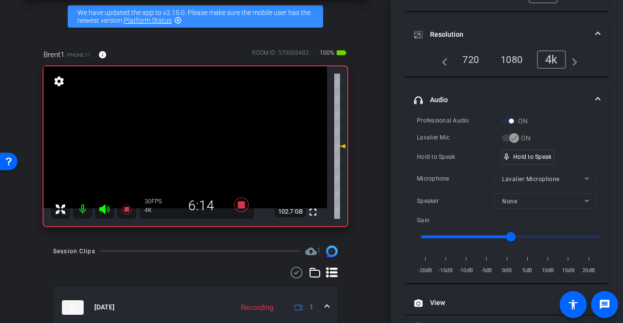
click at [188, 138] on video at bounding box center [185, 137] width 283 height 142
click at [179, 138] on video at bounding box center [185, 137] width 283 height 142
click at [192, 147] on video at bounding box center [185, 137] width 283 height 142
click at [180, 137] on video at bounding box center [185, 137] width 283 height 142
click at [182, 137] on video at bounding box center [185, 137] width 283 height 142
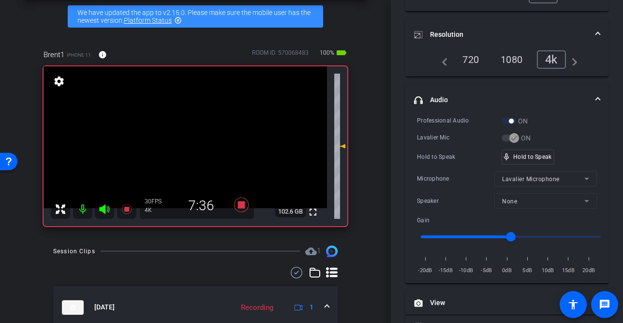
click at [182, 137] on video at bounding box center [185, 137] width 283 height 142
click at [182, 137] on div at bounding box center [182, 137] width 24 height 24
click at [183, 136] on video at bounding box center [185, 137] width 283 height 142
click at [182, 136] on div at bounding box center [183, 136] width 24 height 24
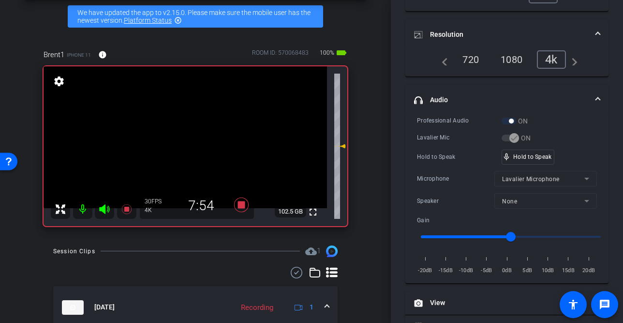
click at [184, 138] on video at bounding box center [185, 137] width 283 height 142
click at [179, 139] on div at bounding box center [184, 138] width 24 height 24
click at [179, 139] on video at bounding box center [185, 137] width 283 height 142
click at [192, 144] on video at bounding box center [185, 137] width 283 height 142
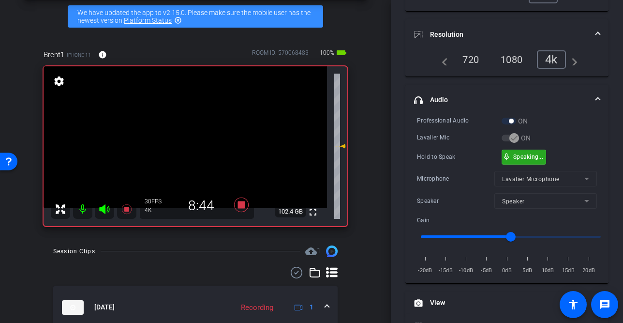
drag, startPoint x: 522, startPoint y: 154, endPoint x: 443, endPoint y: 155, distance: 79.3
click at [179, 149] on video at bounding box center [185, 137] width 283 height 142
click at [183, 148] on video at bounding box center [185, 137] width 283 height 142
click at [184, 143] on div at bounding box center [183, 148] width 24 height 24
click at [187, 133] on video at bounding box center [185, 137] width 283 height 142
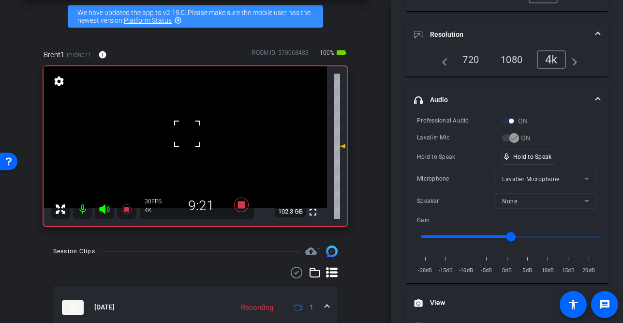
click at [187, 136] on div at bounding box center [187, 133] width 24 height 24
click at [180, 135] on video at bounding box center [185, 137] width 283 height 142
click at [183, 148] on video at bounding box center [185, 137] width 283 height 142
click at [185, 144] on video at bounding box center [185, 137] width 283 height 142
click at [185, 144] on div at bounding box center [185, 144] width 24 height 24
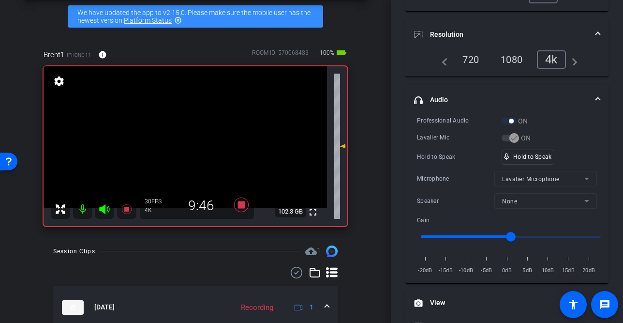
click at [185, 144] on video at bounding box center [185, 137] width 283 height 142
click at [188, 141] on video at bounding box center [185, 137] width 283 height 142
click at [188, 141] on div at bounding box center [188, 141] width 24 height 24
click at [188, 141] on video at bounding box center [185, 137] width 283 height 142
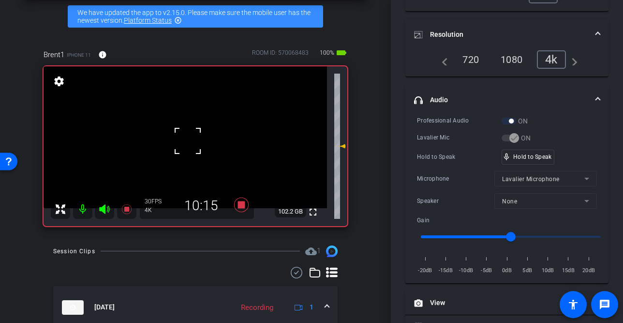
click at [190, 153] on video at bounding box center [185, 137] width 283 height 142
click at [190, 149] on div at bounding box center [189, 153] width 24 height 24
click at [189, 139] on video at bounding box center [185, 137] width 283 height 142
click at [190, 139] on div at bounding box center [189, 139] width 24 height 24
click at [190, 139] on video at bounding box center [185, 137] width 283 height 142
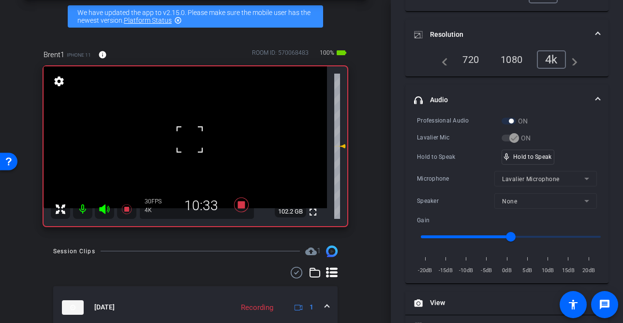
click at [183, 147] on div at bounding box center [189, 139] width 24 height 24
click at [190, 152] on video at bounding box center [185, 137] width 283 height 142
click at [187, 144] on div at bounding box center [190, 152] width 24 height 24
click at [188, 149] on video at bounding box center [185, 137] width 283 height 142
click at [184, 137] on video at bounding box center [185, 137] width 283 height 142
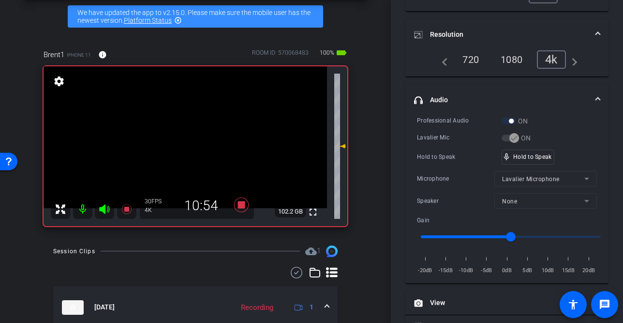
click at [192, 144] on video at bounding box center [185, 137] width 283 height 142
click at [187, 144] on div at bounding box center [192, 144] width 24 height 24
click at [190, 143] on video at bounding box center [185, 137] width 283 height 142
click at [185, 147] on video at bounding box center [185, 137] width 283 height 142
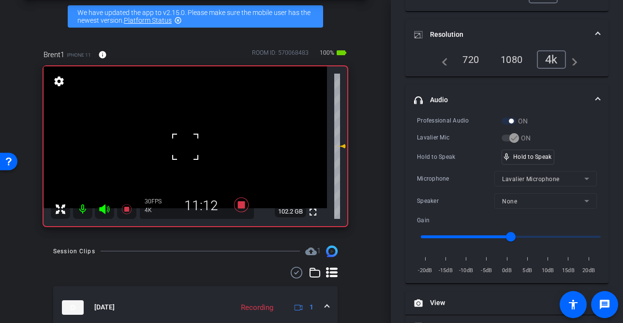
click at [185, 147] on div at bounding box center [185, 146] width 24 height 24
click at [185, 147] on video at bounding box center [185, 137] width 283 height 142
click at [185, 147] on div at bounding box center [185, 146] width 24 height 24
click at [185, 147] on video at bounding box center [185, 137] width 283 height 142
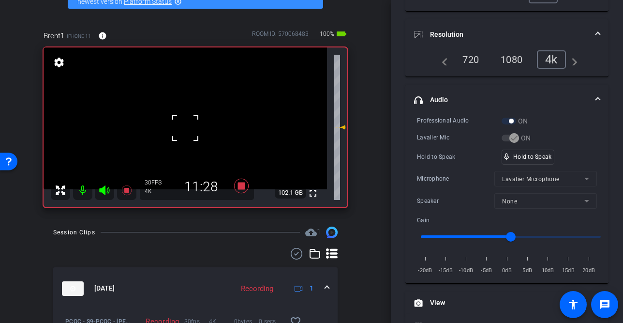
scroll to position [66, 0]
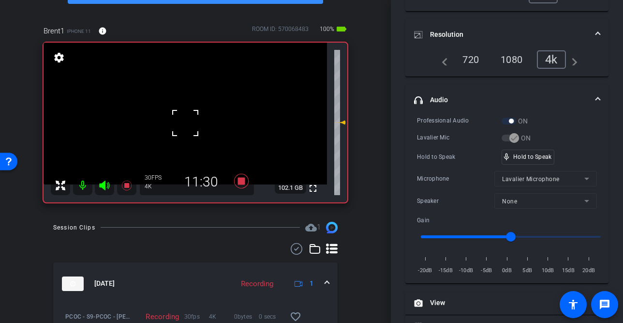
click at [185, 125] on div at bounding box center [185, 123] width 24 height 24
click at [185, 125] on video at bounding box center [185, 114] width 283 height 142
click at [185, 125] on div at bounding box center [185, 125] width 24 height 24
click at [185, 125] on div "fullscreen settings 102.1 GB" at bounding box center [196, 123] width 304 height 160
click at [185, 124] on video at bounding box center [185, 114] width 283 height 142
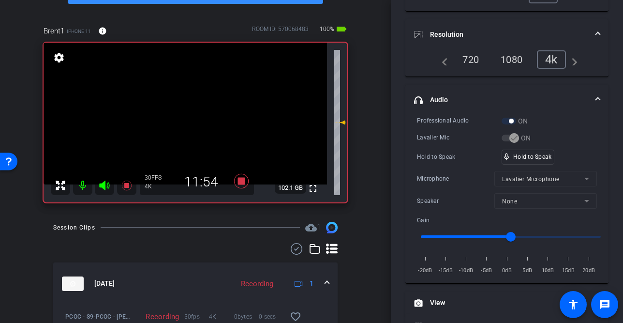
click at [185, 123] on video at bounding box center [185, 114] width 283 height 142
click at [185, 123] on div at bounding box center [185, 123] width 24 height 24
click at [185, 123] on video at bounding box center [185, 114] width 283 height 142
click at [185, 123] on div at bounding box center [185, 123] width 24 height 24
click at [185, 123] on video at bounding box center [185, 114] width 283 height 142
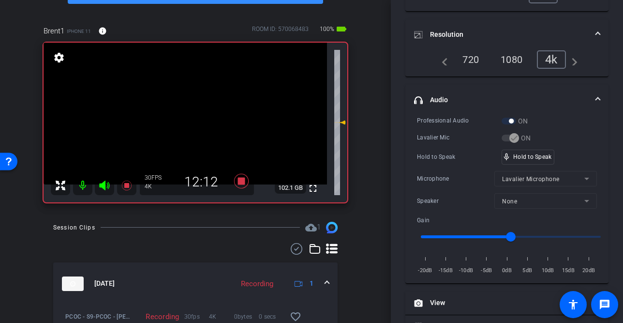
click at [185, 123] on video at bounding box center [185, 114] width 283 height 142
click at [185, 123] on div at bounding box center [185, 123] width 24 height 24
click at [185, 123] on video at bounding box center [185, 114] width 283 height 142
click at [185, 123] on div at bounding box center [185, 123] width 24 height 24
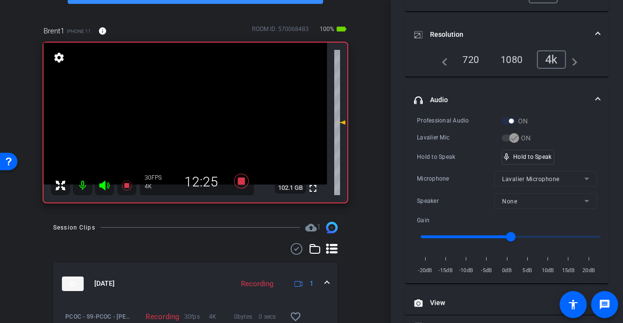
click at [185, 123] on video at bounding box center [185, 114] width 283 height 142
click at [185, 123] on div at bounding box center [185, 123] width 24 height 24
click at [185, 123] on video at bounding box center [185, 114] width 283 height 142
click at [185, 123] on div at bounding box center [185, 123] width 24 height 24
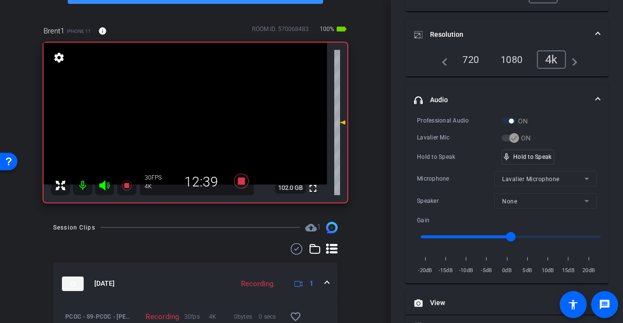
click at [189, 120] on video at bounding box center [185, 114] width 283 height 142
click at [189, 121] on div at bounding box center [189, 120] width 24 height 24
click at [189, 121] on div "fullscreen settings 102.0 GB" at bounding box center [196, 123] width 304 height 160
click at [185, 121] on video at bounding box center [185, 114] width 283 height 142
click at [185, 120] on div at bounding box center [185, 121] width 24 height 24
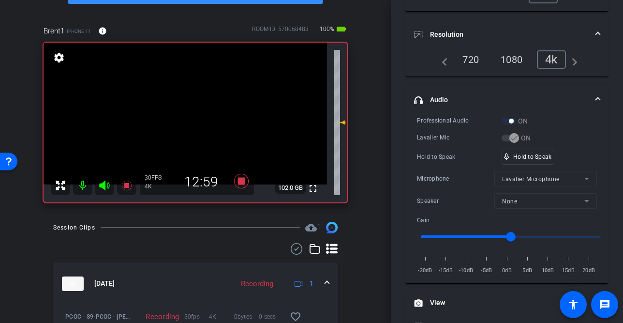
click at [187, 119] on video at bounding box center [185, 114] width 283 height 142
click at [187, 119] on div at bounding box center [187, 119] width 24 height 24
click at [187, 119] on video at bounding box center [185, 114] width 283 height 142
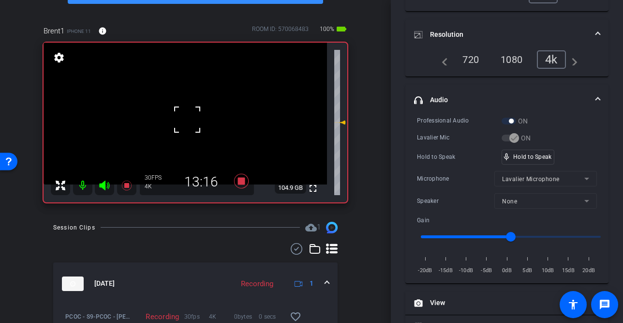
click at [187, 119] on div at bounding box center [187, 119] width 24 height 24
click at [187, 119] on video at bounding box center [185, 114] width 283 height 142
click at [187, 119] on div at bounding box center [187, 119] width 24 height 24
click at [187, 119] on video at bounding box center [185, 114] width 283 height 142
click at [187, 119] on div at bounding box center [187, 119] width 24 height 24
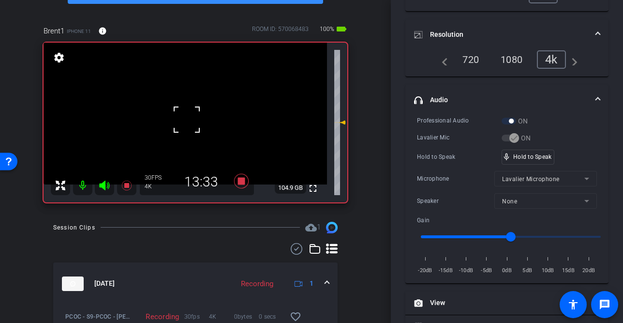
click at [187, 119] on div at bounding box center [187, 119] width 24 height 24
click at [187, 119] on video at bounding box center [185, 114] width 283 height 142
click at [187, 119] on div at bounding box center [187, 119] width 24 height 24
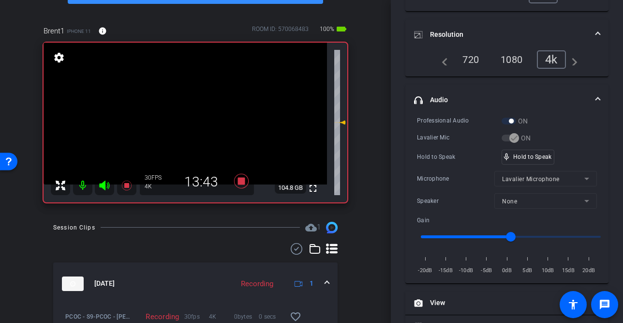
click at [187, 119] on video at bounding box center [185, 114] width 283 height 142
click at [187, 119] on div at bounding box center [187, 119] width 24 height 24
click at [186, 121] on video at bounding box center [185, 114] width 283 height 142
click at [186, 121] on div at bounding box center [186, 121] width 24 height 24
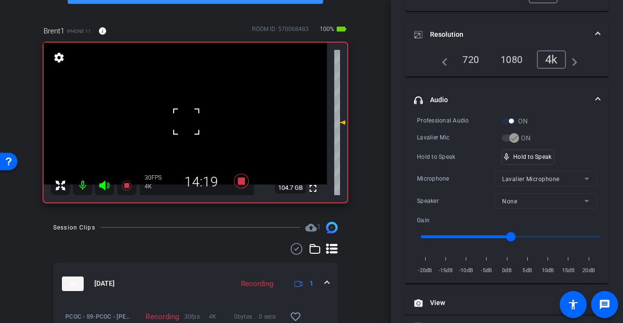
click at [186, 121] on div at bounding box center [186, 121] width 24 height 24
click at [186, 121] on video at bounding box center [185, 114] width 283 height 142
click at [186, 121] on div at bounding box center [186, 121] width 24 height 24
click at [187, 120] on div at bounding box center [186, 121] width 24 height 24
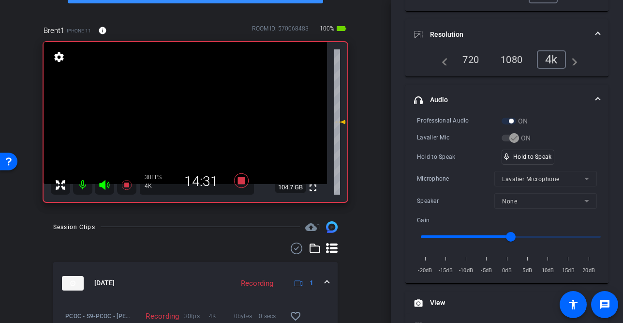
click at [194, 119] on video at bounding box center [185, 113] width 283 height 142
click at [187, 118] on video at bounding box center [185, 113] width 283 height 142
click at [188, 120] on div at bounding box center [187, 118] width 24 height 24
click at [189, 124] on video at bounding box center [185, 113] width 283 height 142
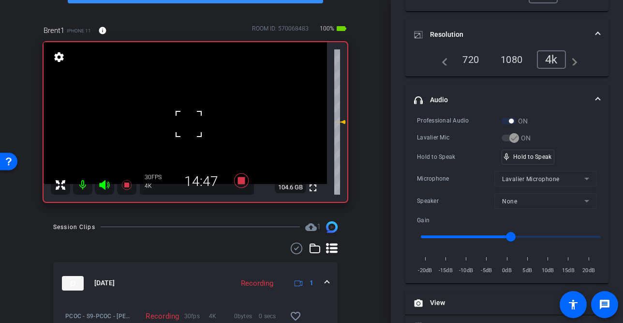
click at [189, 124] on div at bounding box center [189, 124] width 24 height 24
click at [191, 126] on video at bounding box center [185, 113] width 283 height 142
click at [190, 124] on video at bounding box center [185, 113] width 283 height 142
click at [190, 124] on div at bounding box center [190, 124] width 24 height 24
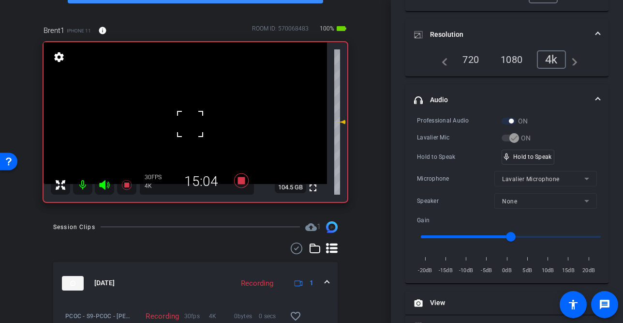
click at [190, 124] on div at bounding box center [190, 124] width 24 height 24
click at [190, 124] on video at bounding box center [185, 113] width 283 height 142
click at [190, 124] on div at bounding box center [190, 124] width 24 height 24
click at [190, 124] on video at bounding box center [185, 113] width 283 height 142
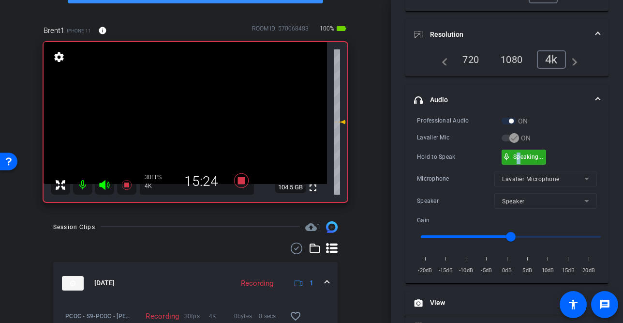
drag, startPoint x: 520, startPoint y: 153, endPoint x: 265, endPoint y: 179, distance: 256.7
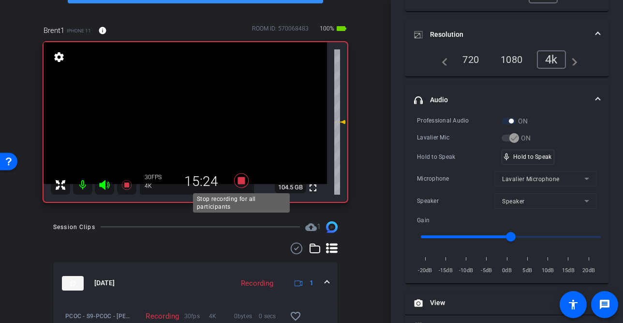
click at [240, 186] on icon at bounding box center [241, 180] width 23 height 17
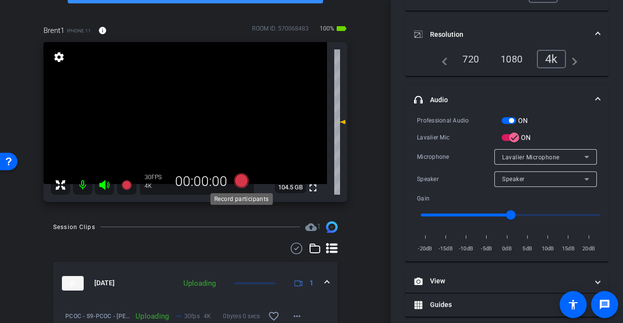
click at [241, 181] on icon at bounding box center [241, 180] width 15 height 15
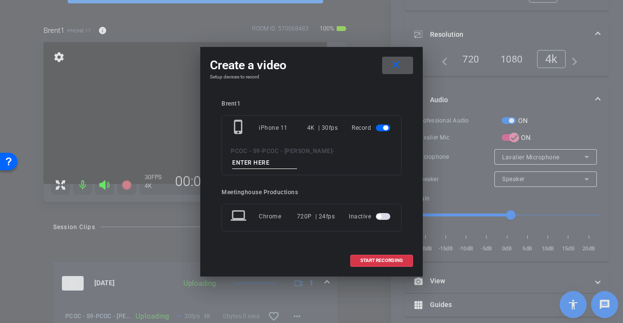
click at [297, 159] on input at bounding box center [264, 163] width 65 height 12
type input "901 - seg 2 part 2"
click at [372, 258] on span "START RECORDING" at bounding box center [381, 260] width 43 height 5
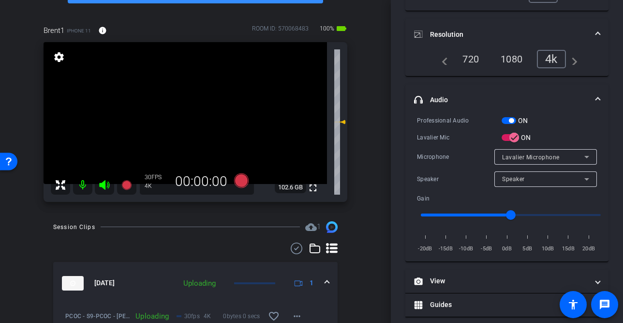
scroll to position [126, 0]
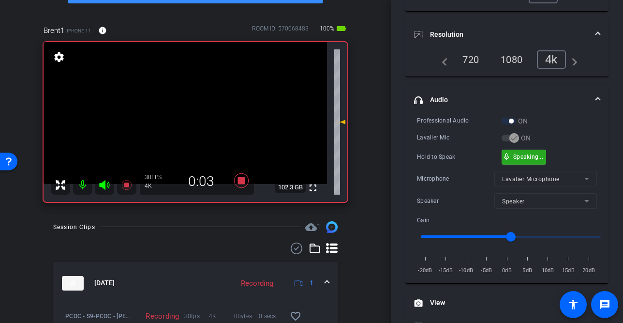
drag, startPoint x: 518, startPoint y: 154, endPoint x: 210, endPoint y: 138, distance: 308.5
click at [175, 113] on video at bounding box center [185, 113] width 283 height 142
click at [184, 114] on div at bounding box center [175, 113] width 24 height 24
click at [186, 116] on div at bounding box center [175, 113] width 24 height 24
click at [185, 121] on video at bounding box center [185, 113] width 283 height 142
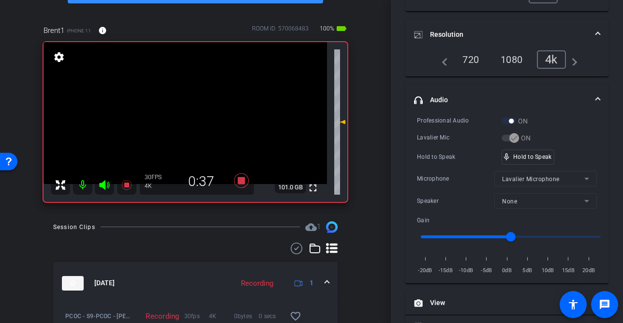
click at [183, 124] on video at bounding box center [185, 113] width 283 height 142
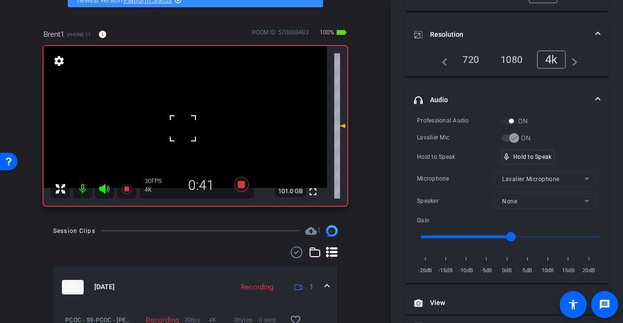
click at [183, 124] on div at bounding box center [183, 128] width 24 height 24
click at [185, 129] on video at bounding box center [185, 116] width 283 height 142
click at [187, 129] on video at bounding box center [185, 116] width 283 height 142
click at [188, 127] on div at bounding box center [187, 129] width 24 height 24
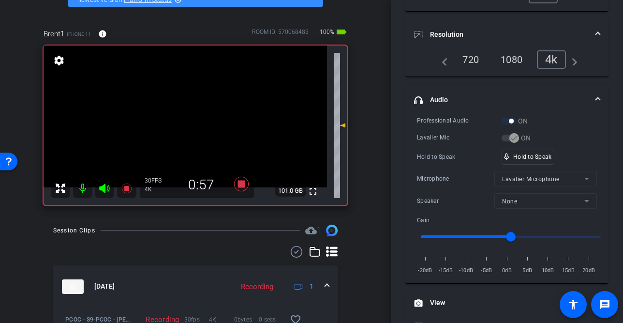
click at [189, 125] on video at bounding box center [185, 116] width 283 height 142
click at [188, 125] on div at bounding box center [189, 125] width 24 height 24
click at [188, 125] on video at bounding box center [185, 116] width 283 height 142
click at [186, 118] on video at bounding box center [185, 116] width 283 height 142
click at [187, 121] on div at bounding box center [186, 117] width 24 height 24
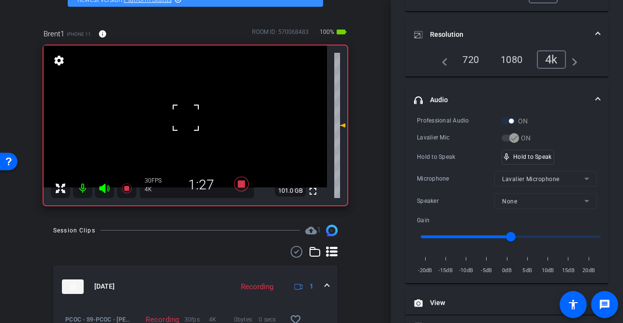
click at [187, 121] on div at bounding box center [186, 117] width 24 height 24
click at [187, 121] on video at bounding box center [185, 116] width 283 height 142
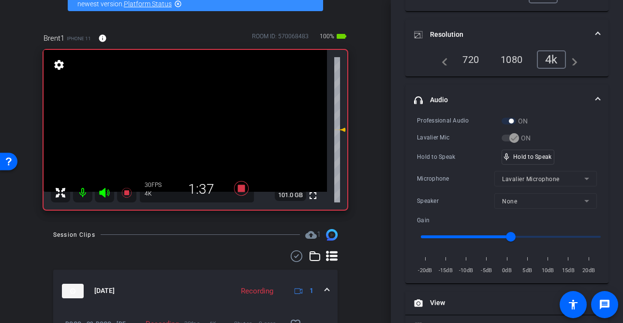
click at [186, 133] on video at bounding box center [185, 121] width 283 height 142
click at [186, 133] on div at bounding box center [186, 133] width 24 height 24
click at [186, 133] on video at bounding box center [185, 121] width 283 height 142
click at [186, 130] on video at bounding box center [185, 121] width 283 height 142
click at [186, 130] on div at bounding box center [186, 130] width 24 height 24
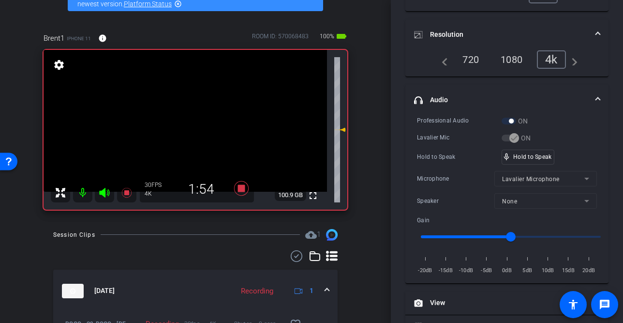
click at [186, 130] on video at bounding box center [185, 121] width 283 height 142
click at [188, 130] on div at bounding box center [186, 130] width 24 height 24
click at [187, 130] on video at bounding box center [185, 121] width 283 height 142
click at [187, 118] on div at bounding box center [187, 130] width 24 height 24
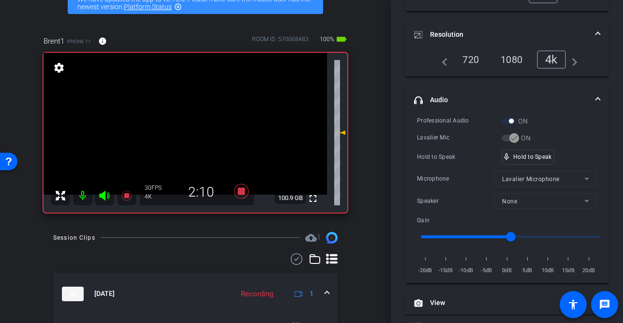
click at [182, 146] on video at bounding box center [185, 124] width 283 height 142
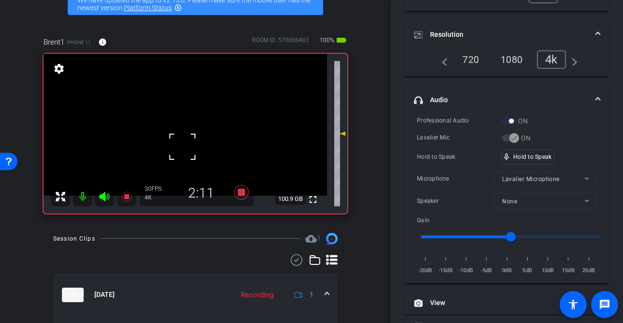
click at [186, 138] on div at bounding box center [182, 146] width 24 height 24
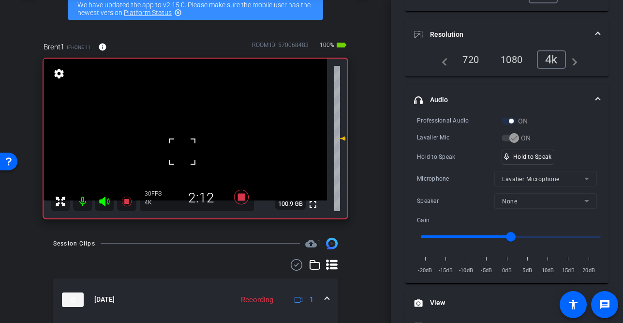
scroll to position [54, 0]
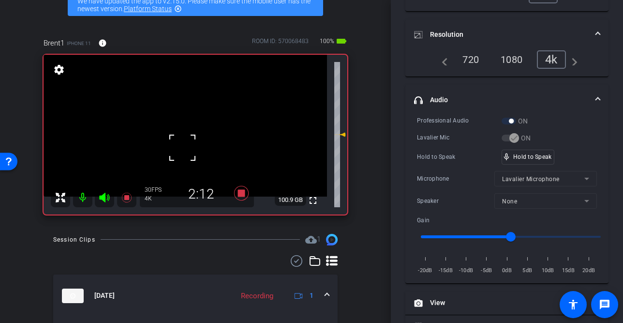
click at [186, 130] on video at bounding box center [185, 126] width 283 height 142
click at [186, 130] on div at bounding box center [186, 130] width 24 height 24
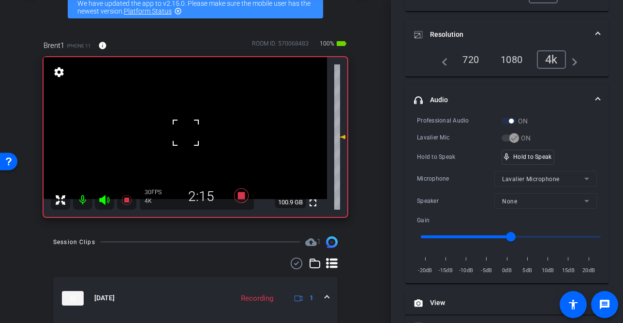
scroll to position [52, 0]
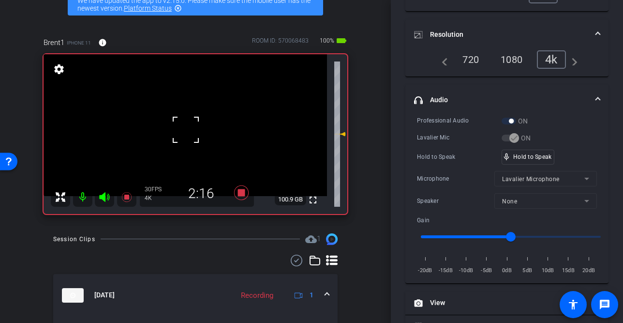
click at [185, 132] on div at bounding box center [186, 130] width 24 height 24
click at [185, 132] on video at bounding box center [185, 126] width 283 height 142
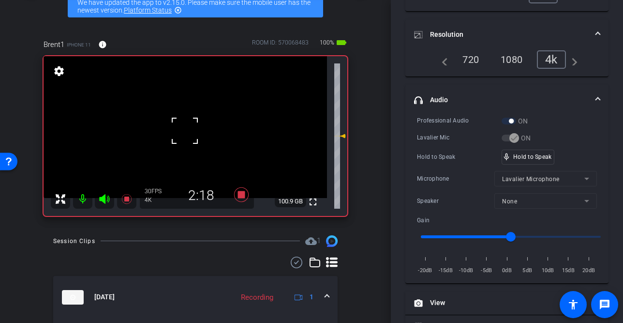
click at [185, 132] on div at bounding box center [185, 130] width 24 height 24
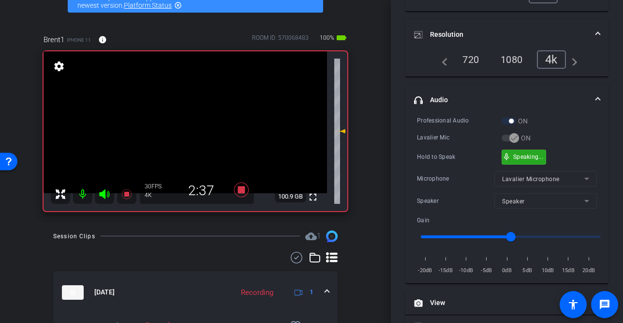
scroll to position [58, 0]
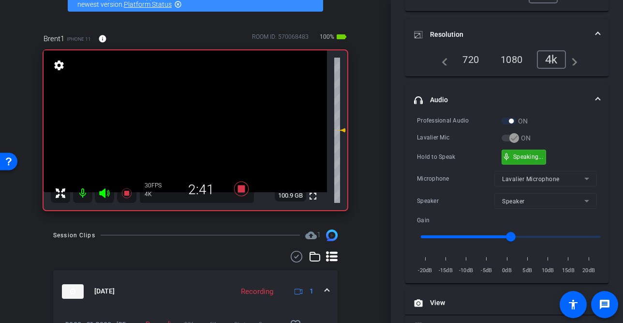
drag, startPoint x: 532, startPoint y: 156, endPoint x: 254, endPoint y: 147, distance: 278.3
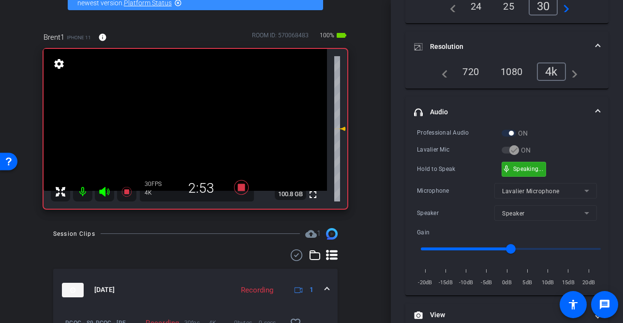
scroll to position [115, 0]
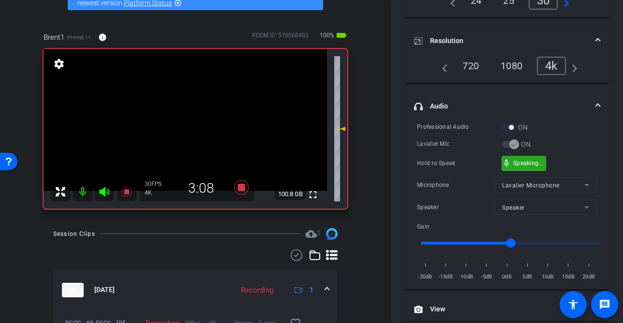
drag, startPoint x: 525, startPoint y: 160, endPoint x: 430, endPoint y: 165, distance: 94.9
click at [187, 124] on video at bounding box center [185, 120] width 283 height 142
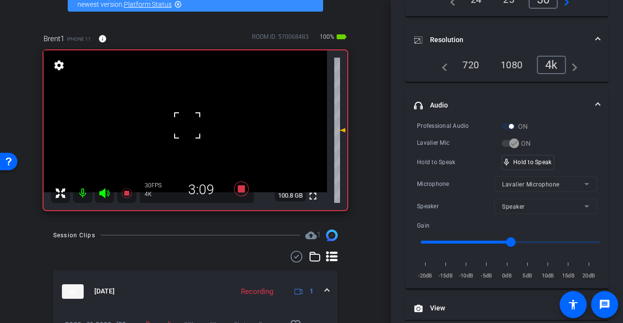
scroll to position [57, 0]
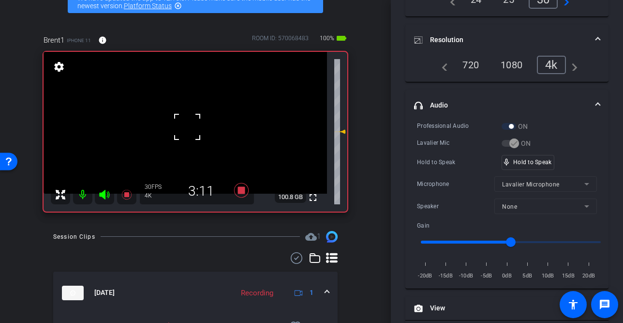
click at [185, 124] on div at bounding box center [187, 127] width 24 height 24
click at [186, 124] on video at bounding box center [185, 123] width 283 height 142
click at [180, 128] on div at bounding box center [186, 124] width 24 height 24
click at [180, 128] on video at bounding box center [185, 123] width 283 height 142
click at [180, 128] on div at bounding box center [180, 128] width 24 height 24
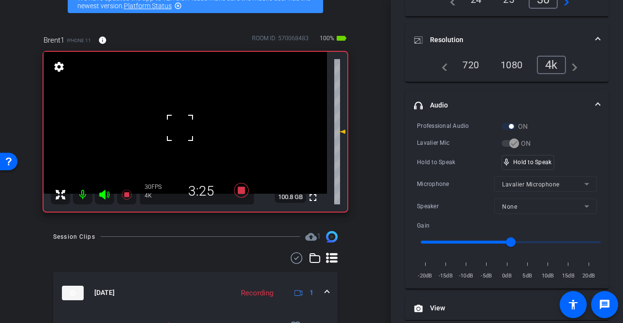
click at [180, 128] on div at bounding box center [180, 128] width 24 height 24
click at [177, 136] on video at bounding box center [185, 123] width 283 height 142
click at [178, 133] on div at bounding box center [176, 136] width 24 height 24
click at [182, 126] on video at bounding box center [185, 123] width 283 height 142
click at [182, 126] on div at bounding box center [182, 126] width 24 height 24
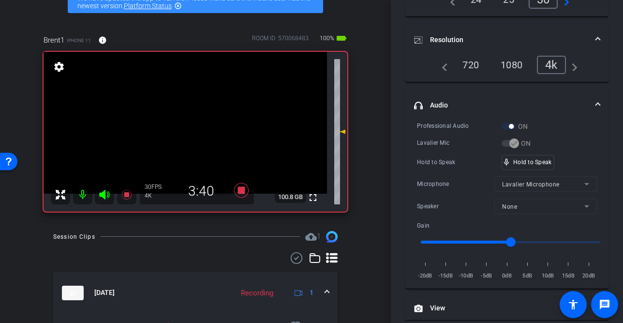
click at [184, 125] on video at bounding box center [185, 123] width 283 height 142
click at [187, 125] on div at bounding box center [184, 125] width 24 height 24
click at [187, 125] on video at bounding box center [185, 123] width 283 height 142
click at [187, 125] on div at bounding box center [187, 125] width 24 height 24
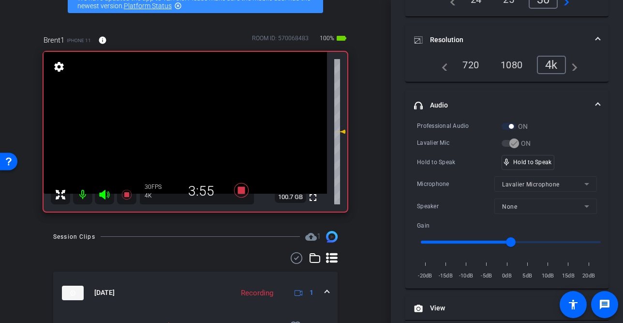
click at [188, 125] on video at bounding box center [185, 123] width 283 height 142
click at [187, 125] on div at bounding box center [188, 125] width 24 height 24
click at [187, 125] on video at bounding box center [185, 123] width 283 height 142
click at [187, 125] on div at bounding box center [187, 125] width 24 height 24
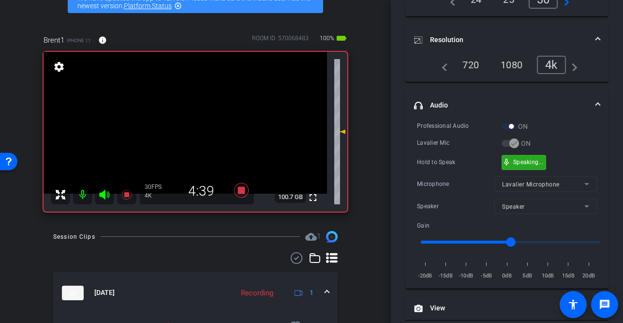
drag, startPoint x: 530, startPoint y: 162, endPoint x: 467, endPoint y: 170, distance: 62.9
click at [181, 128] on video at bounding box center [185, 123] width 283 height 142
click at [179, 127] on div at bounding box center [181, 128] width 24 height 24
click at [179, 127] on video at bounding box center [185, 123] width 283 height 142
click at [183, 125] on div at bounding box center [179, 127] width 24 height 24
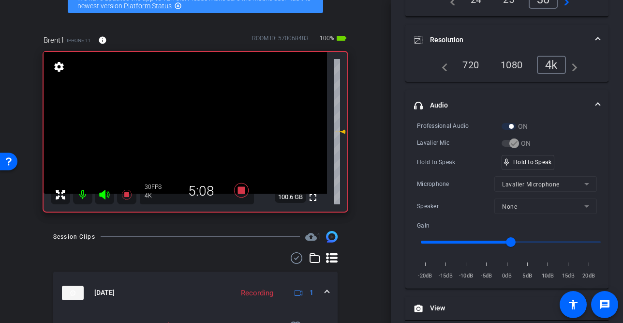
click at [186, 133] on video at bounding box center [185, 123] width 283 height 142
click at [187, 134] on div at bounding box center [186, 132] width 24 height 24
drag, startPoint x: 170, startPoint y: 127, endPoint x: 191, endPoint y: 127, distance: 20.8
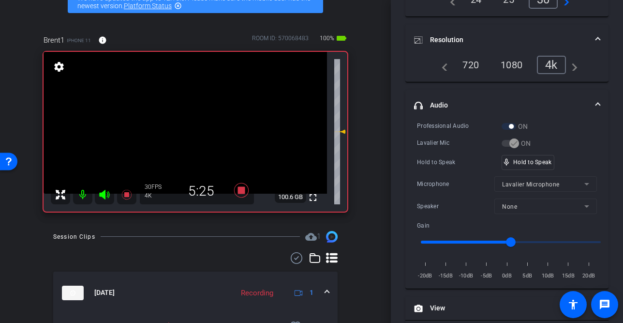
click at [176, 127] on video at bounding box center [185, 123] width 283 height 142
click at [191, 127] on video at bounding box center [185, 123] width 283 height 142
click at [180, 128] on video at bounding box center [185, 123] width 283 height 142
click at [180, 128] on div at bounding box center [180, 128] width 24 height 24
click at [180, 128] on video at bounding box center [185, 123] width 283 height 142
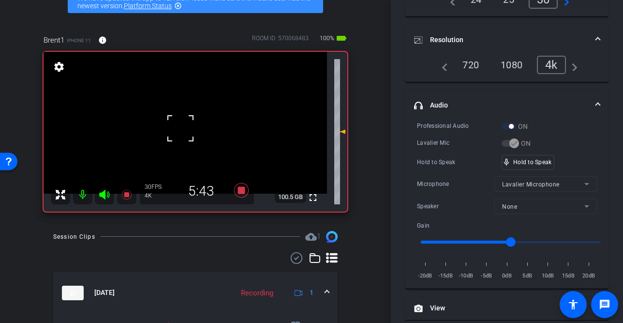
click at [180, 128] on div at bounding box center [180, 128] width 24 height 24
click at [182, 128] on video at bounding box center [185, 123] width 283 height 142
click at [183, 127] on video at bounding box center [185, 123] width 283 height 142
click at [192, 123] on video at bounding box center [185, 123] width 283 height 142
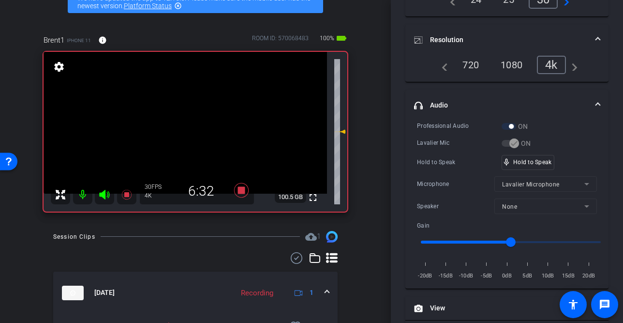
click at [182, 129] on video at bounding box center [185, 123] width 283 height 142
click at [184, 128] on div at bounding box center [182, 129] width 24 height 24
click at [185, 128] on div "fullscreen settings 100.5 GB" at bounding box center [196, 132] width 304 height 160
click at [185, 128] on video at bounding box center [185, 123] width 283 height 142
click at [185, 128] on div at bounding box center [185, 128] width 24 height 24
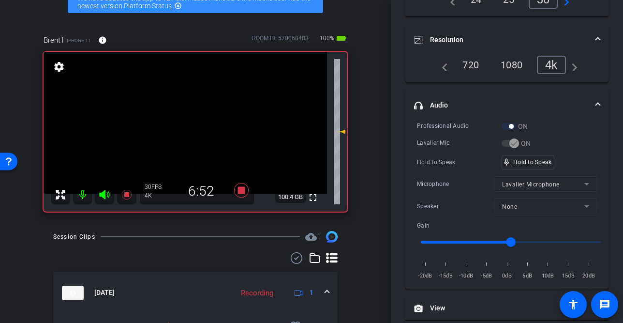
click at [185, 128] on video at bounding box center [185, 123] width 283 height 142
click at [185, 128] on div at bounding box center [185, 128] width 24 height 24
click at [185, 128] on video at bounding box center [185, 123] width 283 height 142
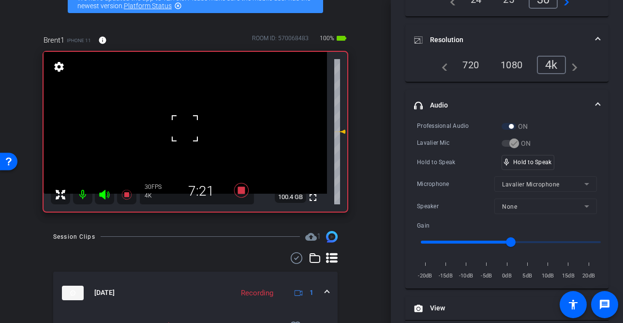
click at [184, 131] on div at bounding box center [185, 128] width 24 height 24
click at [184, 131] on video at bounding box center [185, 123] width 283 height 142
click at [184, 131] on div at bounding box center [184, 130] width 24 height 24
click at [184, 131] on video at bounding box center [185, 123] width 283 height 142
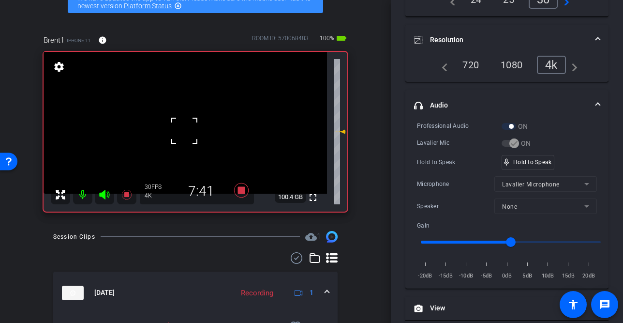
click at [184, 131] on div at bounding box center [184, 130] width 24 height 24
click at [186, 129] on div at bounding box center [184, 130] width 24 height 24
click at [186, 129] on video at bounding box center [185, 123] width 283 height 142
click at [186, 129] on div at bounding box center [186, 129] width 24 height 24
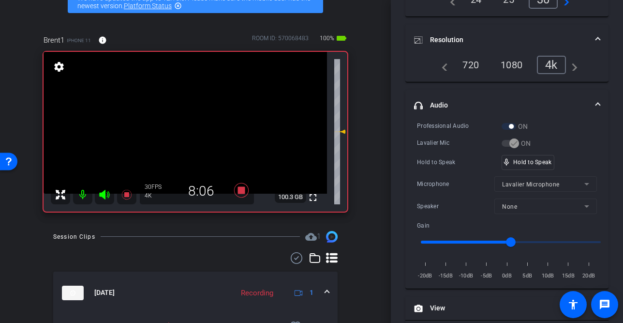
click at [186, 129] on video at bounding box center [185, 123] width 283 height 142
click at [186, 129] on div at bounding box center [186, 129] width 24 height 24
click at [186, 129] on video at bounding box center [185, 123] width 283 height 142
click at [186, 129] on div at bounding box center [186, 129] width 24 height 24
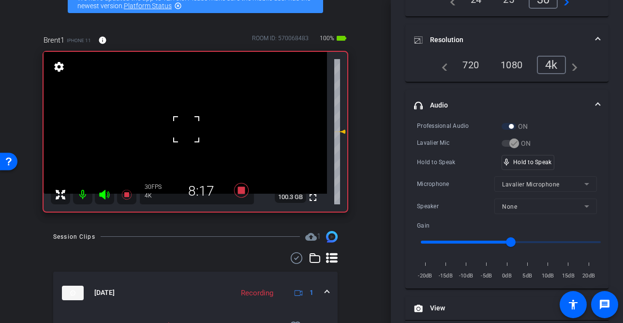
click at [186, 129] on div at bounding box center [186, 129] width 24 height 24
click at [186, 129] on video at bounding box center [185, 123] width 283 height 142
click at [186, 129] on div at bounding box center [186, 129] width 24 height 24
click at [186, 129] on video at bounding box center [185, 123] width 283 height 142
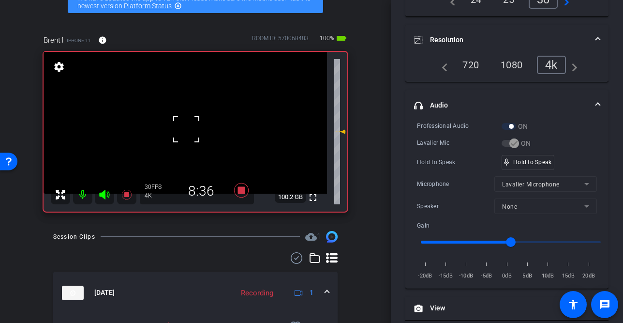
click at [186, 129] on div at bounding box center [186, 129] width 24 height 24
click at [186, 129] on video at bounding box center [185, 123] width 283 height 142
click at [186, 128] on div at bounding box center [186, 129] width 24 height 24
click at [186, 128] on video at bounding box center [185, 123] width 283 height 142
click at [186, 128] on div at bounding box center [186, 128] width 24 height 24
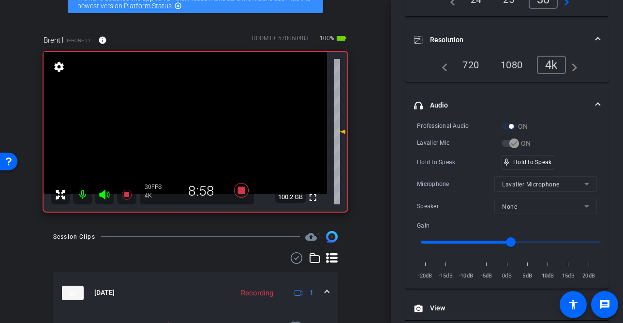
click at [187, 127] on video at bounding box center [185, 123] width 283 height 142
click at [187, 126] on div at bounding box center [187, 127] width 24 height 24
click at [187, 126] on video at bounding box center [185, 123] width 283 height 142
click at [187, 126] on div at bounding box center [187, 126] width 24 height 24
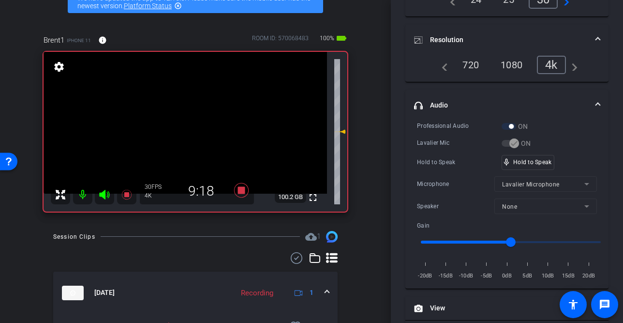
click at [187, 126] on video at bounding box center [185, 123] width 283 height 142
click at [188, 126] on video at bounding box center [185, 123] width 283 height 142
click at [187, 129] on div at bounding box center [188, 126] width 24 height 24
click at [187, 129] on div "fullscreen settings 100.2 GB" at bounding box center [196, 132] width 304 height 160
click at [187, 129] on video at bounding box center [185, 123] width 283 height 142
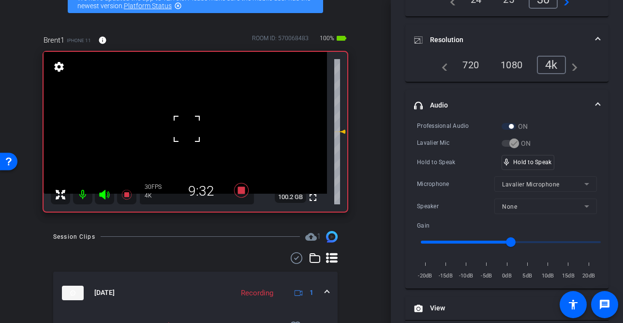
click at [187, 129] on div at bounding box center [187, 129] width 24 height 24
click at [187, 129] on video at bounding box center [185, 123] width 283 height 142
click at [187, 129] on div at bounding box center [187, 129] width 24 height 24
click at [187, 129] on video at bounding box center [185, 123] width 283 height 142
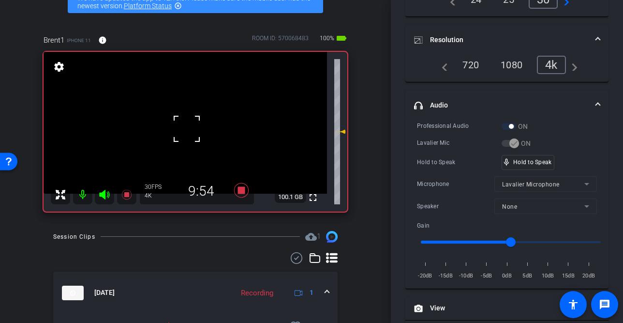
click at [187, 129] on div at bounding box center [187, 129] width 24 height 24
click at [187, 129] on video at bounding box center [185, 123] width 283 height 142
click at [187, 129] on div at bounding box center [187, 129] width 24 height 24
click at [187, 129] on video at bounding box center [185, 123] width 283 height 142
click at [187, 129] on div at bounding box center [187, 129] width 24 height 24
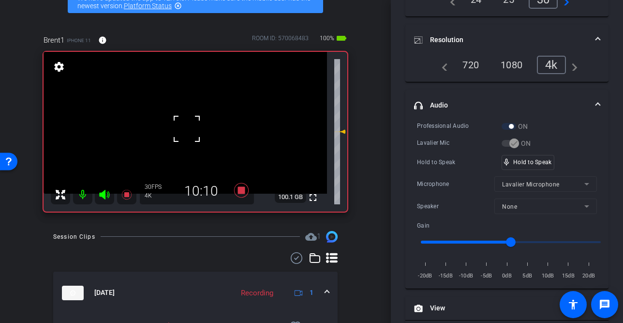
click at [187, 129] on div at bounding box center [187, 129] width 24 height 24
click at [187, 129] on video at bounding box center [185, 123] width 283 height 142
click at [187, 129] on div at bounding box center [187, 129] width 24 height 24
click at [187, 129] on video at bounding box center [185, 123] width 283 height 142
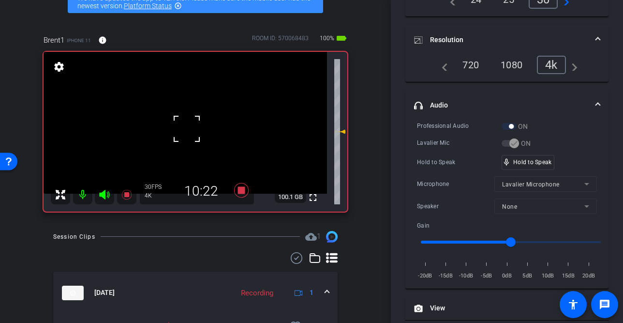
click at [187, 129] on div at bounding box center [187, 129] width 24 height 24
click at [187, 129] on video at bounding box center [185, 123] width 283 height 142
click at [186, 129] on div at bounding box center [187, 129] width 24 height 24
click at [186, 129] on video at bounding box center [185, 123] width 283 height 142
click at [186, 129] on div at bounding box center [186, 129] width 24 height 24
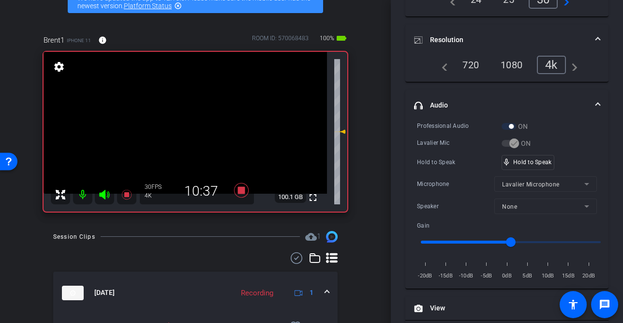
click at [186, 129] on video at bounding box center [185, 123] width 283 height 142
click at [182, 132] on video at bounding box center [185, 123] width 283 height 142
click at [182, 131] on video at bounding box center [185, 123] width 283 height 142
click at [186, 130] on div at bounding box center [182, 131] width 24 height 24
click at [187, 130] on video at bounding box center [185, 123] width 283 height 142
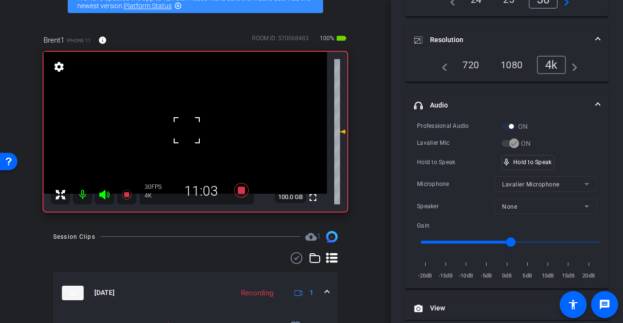
click at [187, 130] on div at bounding box center [187, 130] width 24 height 24
click at [187, 130] on video at bounding box center [185, 123] width 283 height 142
click at [187, 130] on div at bounding box center [187, 130] width 24 height 24
click at [187, 130] on video at bounding box center [185, 123] width 283 height 142
click at [187, 130] on div at bounding box center [187, 130] width 24 height 24
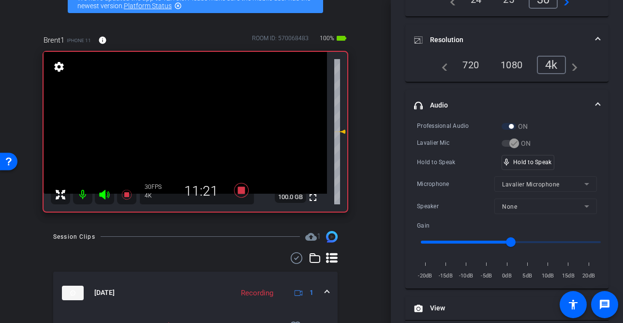
click at [187, 130] on video at bounding box center [185, 123] width 283 height 142
click at [187, 130] on div at bounding box center [187, 130] width 24 height 24
click at [176, 127] on video at bounding box center [185, 123] width 283 height 142
click at [181, 127] on div at bounding box center [175, 127] width 24 height 24
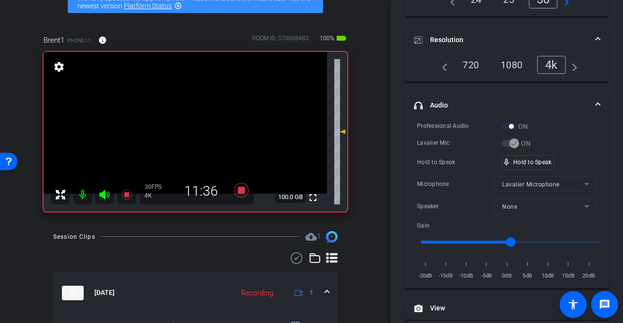
click at [185, 128] on video at bounding box center [185, 123] width 283 height 142
click at [185, 128] on div at bounding box center [185, 128] width 24 height 24
click at [185, 128] on video at bounding box center [185, 123] width 283 height 142
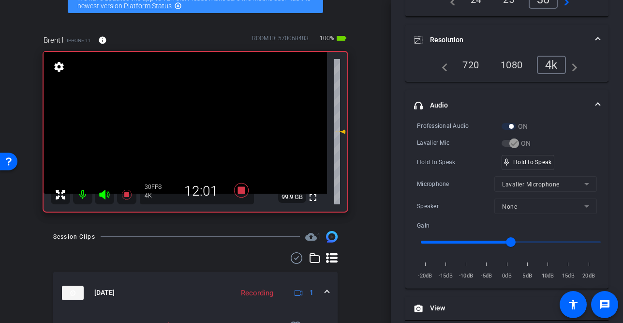
click at [185, 128] on video at bounding box center [185, 123] width 283 height 142
click at [185, 128] on div at bounding box center [185, 128] width 24 height 24
click at [185, 128] on video at bounding box center [185, 123] width 283 height 142
drag, startPoint x: 533, startPoint y: 162, endPoint x: 413, endPoint y: 154, distance: 120.7
click at [177, 149] on video at bounding box center [185, 123] width 283 height 142
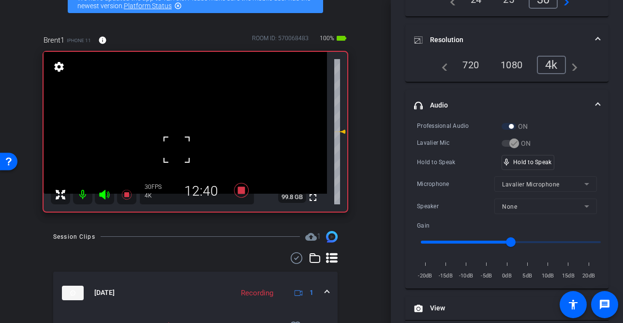
click at [185, 115] on video at bounding box center [185, 123] width 283 height 142
click at [185, 116] on div at bounding box center [185, 115] width 24 height 24
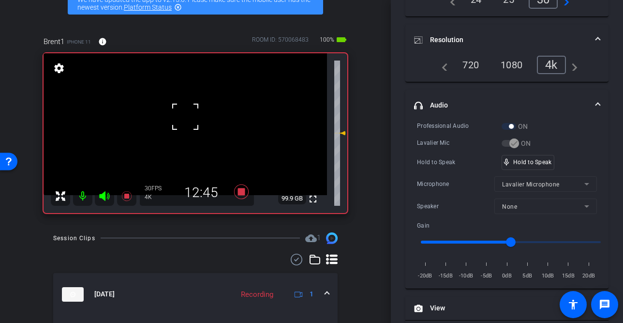
click at [185, 117] on div at bounding box center [185, 116] width 24 height 24
click at [184, 122] on video at bounding box center [185, 124] width 283 height 142
click at [187, 137] on video at bounding box center [185, 124] width 283 height 142
click at [186, 134] on div at bounding box center [187, 137] width 24 height 24
click at [186, 134] on video at bounding box center [185, 124] width 283 height 142
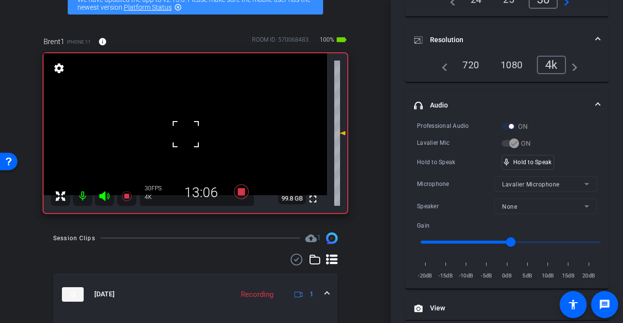
click at [186, 134] on div at bounding box center [186, 134] width 24 height 24
click at [188, 130] on video at bounding box center [185, 124] width 283 height 142
click at [188, 130] on div at bounding box center [188, 130] width 24 height 24
click at [188, 129] on video at bounding box center [185, 124] width 283 height 142
click at [188, 129] on div at bounding box center [188, 129] width 24 height 24
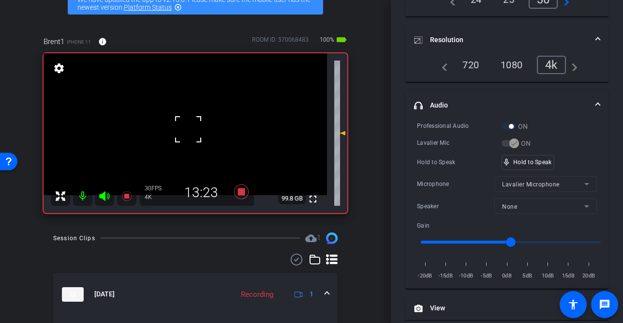
click at [188, 129] on div at bounding box center [188, 129] width 24 height 24
click at [188, 129] on video at bounding box center [185, 124] width 283 height 142
click at [188, 129] on div at bounding box center [188, 129] width 24 height 24
click at [188, 130] on div "fullscreen settings 99.8 GB" at bounding box center [196, 133] width 304 height 160
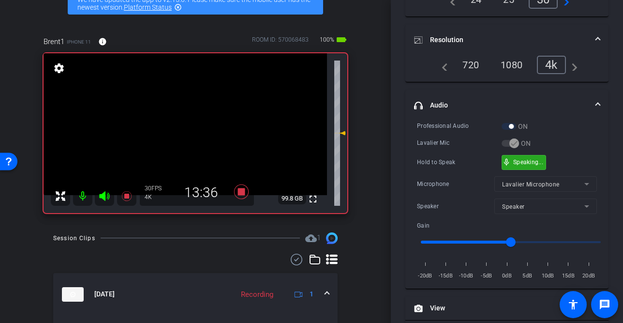
drag, startPoint x: 526, startPoint y: 158, endPoint x: 366, endPoint y: 197, distance: 164.3
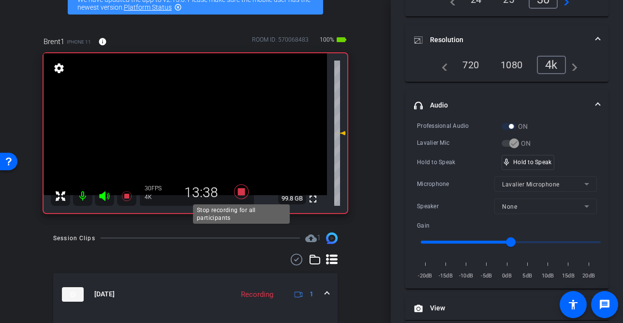
click at [242, 191] on icon at bounding box center [241, 191] width 15 height 15
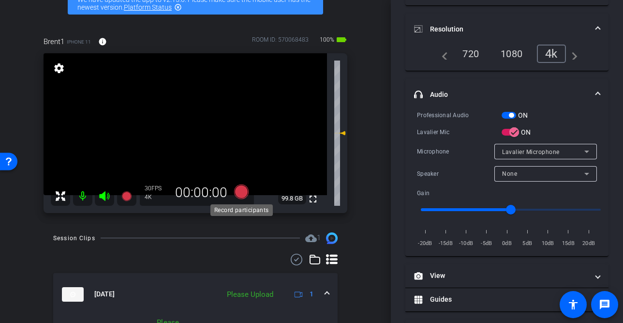
scroll to position [110, 0]
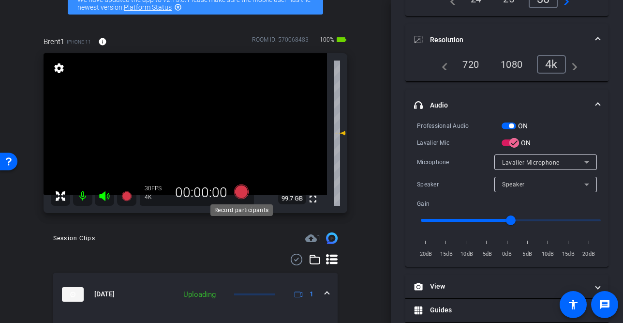
click at [241, 192] on icon at bounding box center [241, 191] width 15 height 15
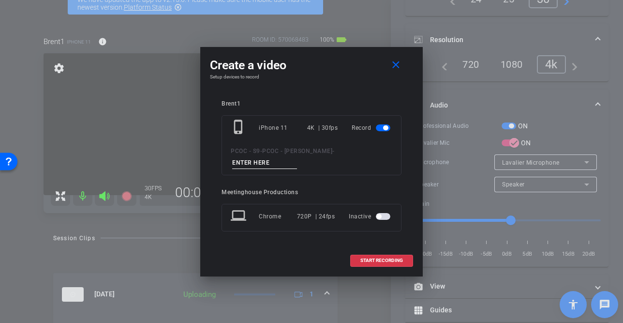
click at [297, 157] on input at bounding box center [264, 163] width 65 height 12
type input "901 - seg 3"
click at [375, 258] on span "START RECORDING" at bounding box center [381, 260] width 43 height 5
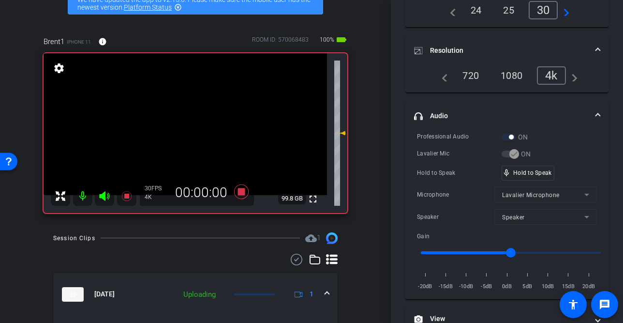
scroll to position [121, 0]
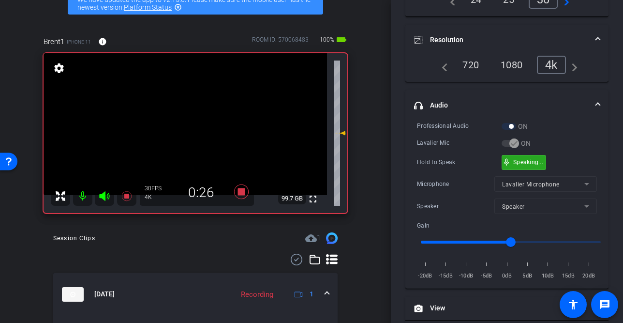
drag, startPoint x: 518, startPoint y: 161, endPoint x: 621, endPoint y: 164, distance: 103.1
drag, startPoint x: 527, startPoint y: 164, endPoint x: 573, endPoint y: 156, distance: 46.2
click at [196, 138] on video at bounding box center [185, 124] width 283 height 142
click at [187, 138] on video at bounding box center [185, 124] width 283 height 142
click at [197, 137] on div at bounding box center [187, 138] width 24 height 24
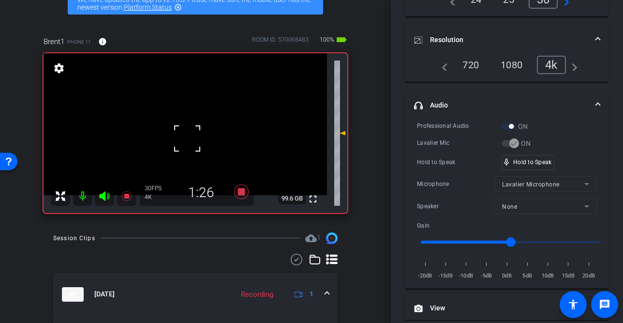
click at [195, 138] on div at bounding box center [187, 138] width 24 height 24
click at [192, 138] on div at bounding box center [187, 138] width 24 height 24
click at [192, 138] on video at bounding box center [185, 124] width 283 height 142
click at [192, 138] on div at bounding box center [192, 138] width 24 height 24
click at [192, 138] on video at bounding box center [185, 124] width 283 height 142
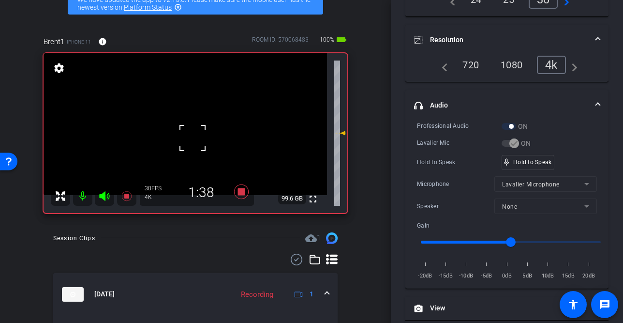
click at [186, 123] on video at bounding box center [185, 124] width 283 height 142
click at [186, 123] on div at bounding box center [186, 123] width 24 height 24
click at [186, 123] on video at bounding box center [185, 124] width 283 height 142
click at [186, 123] on div at bounding box center [186, 123] width 24 height 24
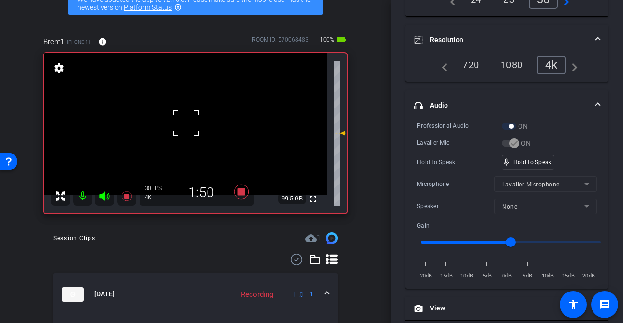
click at [186, 123] on div at bounding box center [186, 123] width 24 height 24
click at [186, 123] on video at bounding box center [185, 124] width 283 height 142
click at [174, 111] on span at bounding box center [174, 111] width 0 height 0
click at [190, 142] on video at bounding box center [185, 124] width 283 height 142
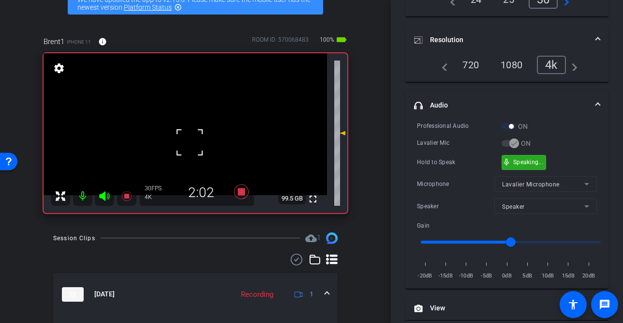
drag, startPoint x: 520, startPoint y: 160, endPoint x: 386, endPoint y: 165, distance: 134.1
click at [193, 129] on video at bounding box center [185, 124] width 283 height 142
click at [189, 130] on div at bounding box center [193, 129] width 24 height 24
click at [184, 125] on div at bounding box center [193, 129] width 24 height 24
click at [183, 129] on div at bounding box center [193, 129] width 24 height 24
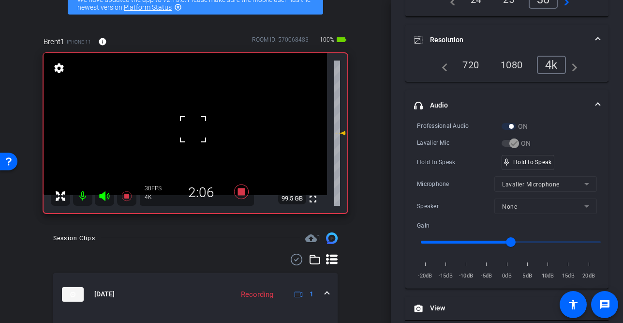
click at [175, 128] on video at bounding box center [185, 124] width 283 height 142
click at [179, 131] on div at bounding box center [175, 128] width 24 height 24
click at [182, 127] on video at bounding box center [185, 124] width 283 height 142
click at [186, 128] on div at bounding box center [182, 127] width 24 height 24
click at [186, 128] on video at bounding box center [185, 124] width 283 height 142
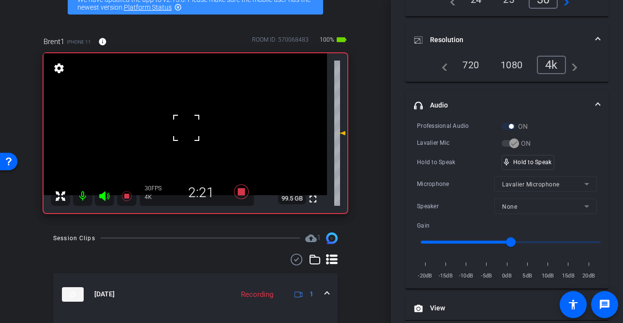
click at [186, 128] on div at bounding box center [186, 128] width 24 height 24
click at [186, 128] on video at bounding box center [185, 124] width 283 height 142
click at [188, 125] on div at bounding box center [186, 128] width 24 height 24
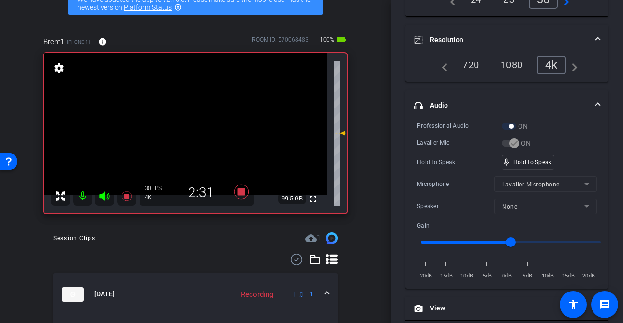
click at [188, 125] on video at bounding box center [185, 124] width 283 height 142
click at [188, 125] on div at bounding box center [188, 125] width 24 height 24
click at [188, 125] on video at bounding box center [185, 124] width 283 height 142
click at [188, 125] on div at bounding box center [188, 125] width 24 height 24
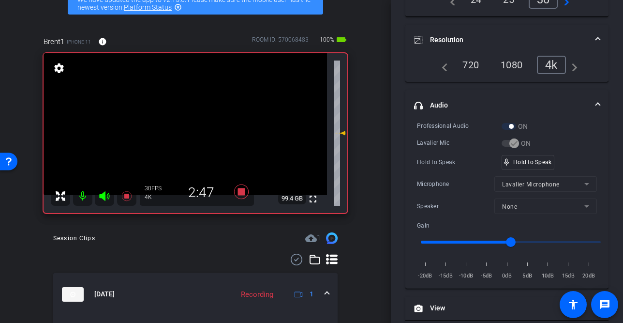
click at [186, 134] on video at bounding box center [185, 124] width 283 height 142
click at [186, 134] on div "fullscreen settings 99.4 GB" at bounding box center [196, 133] width 304 height 160
click at [186, 134] on video at bounding box center [185, 124] width 283 height 142
click at [186, 134] on div at bounding box center [186, 134] width 24 height 24
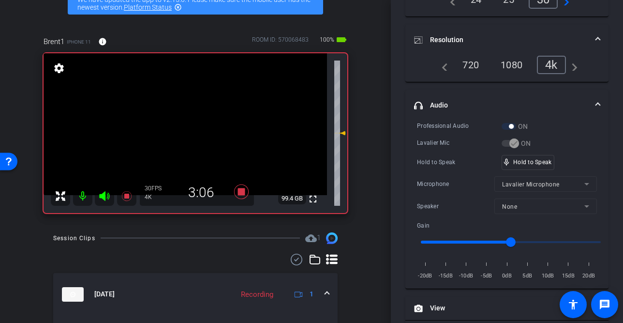
click at [187, 133] on video at bounding box center [185, 124] width 283 height 142
click at [187, 132] on div at bounding box center [187, 132] width 24 height 24
click at [187, 132] on video at bounding box center [185, 124] width 283 height 142
click at [187, 132] on div at bounding box center [187, 132] width 24 height 24
click at [189, 131] on video at bounding box center [185, 124] width 283 height 142
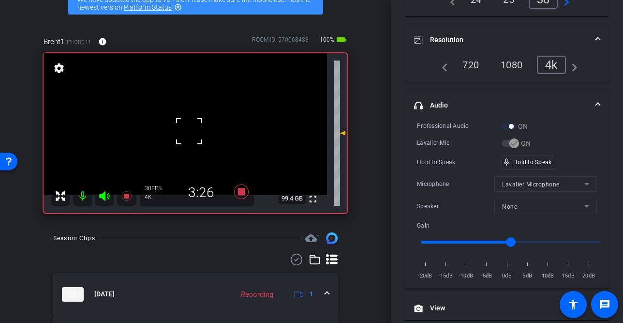
click at [189, 131] on div at bounding box center [189, 131] width 24 height 24
click at [189, 131] on video at bounding box center [185, 124] width 283 height 142
click at [189, 131] on div at bounding box center [189, 131] width 24 height 24
click at [188, 129] on div at bounding box center [189, 131] width 24 height 24
click at [189, 129] on video at bounding box center [185, 124] width 283 height 142
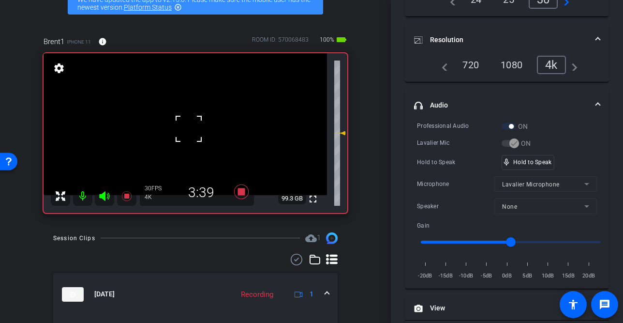
click at [179, 130] on div at bounding box center [189, 129] width 24 height 24
click at [179, 130] on video at bounding box center [185, 124] width 283 height 142
click at [186, 127] on div at bounding box center [179, 130] width 24 height 24
click at [189, 127] on video at bounding box center [185, 124] width 283 height 142
click at [189, 127] on div at bounding box center [189, 127] width 24 height 24
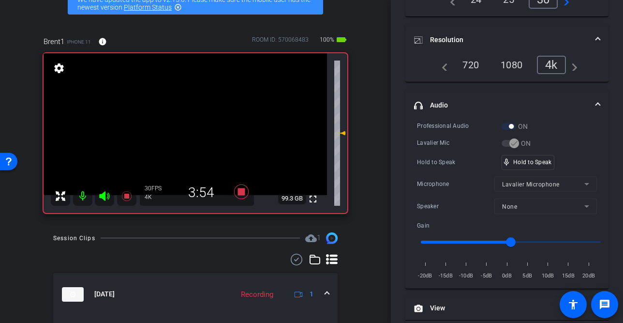
click at [189, 127] on video at bounding box center [185, 124] width 283 height 142
click at [189, 127] on div at bounding box center [189, 127] width 24 height 24
click at [189, 127] on video at bounding box center [185, 124] width 283 height 142
click at [189, 127] on div at bounding box center [189, 127] width 24 height 24
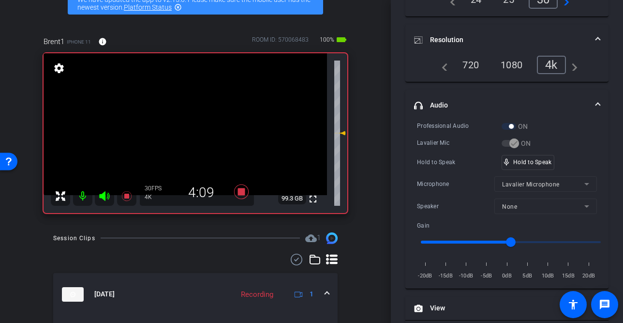
click at [189, 127] on video at bounding box center [185, 124] width 283 height 142
click at [177, 128] on video at bounding box center [185, 124] width 283 height 142
click at [198, 131] on video at bounding box center [185, 124] width 283 height 142
click at [193, 130] on div at bounding box center [198, 130] width 24 height 24
click at [185, 129] on video at bounding box center [185, 124] width 283 height 142
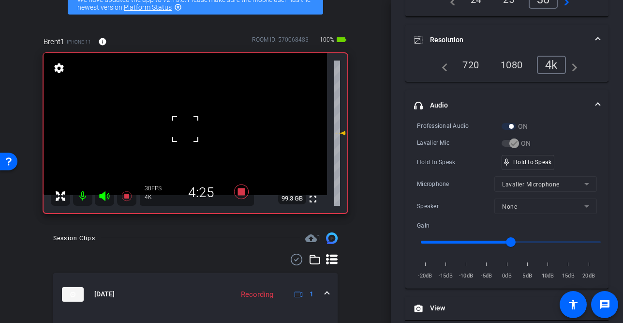
click at [185, 128] on div at bounding box center [185, 129] width 24 height 24
click at [192, 128] on video at bounding box center [185, 124] width 283 height 142
click at [193, 133] on video at bounding box center [185, 124] width 283 height 142
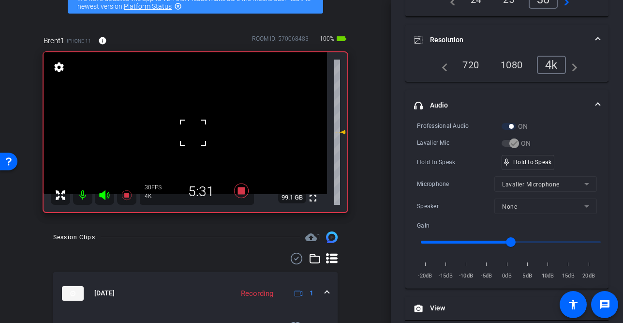
click at [198, 137] on div at bounding box center [193, 132] width 24 height 24
click at [198, 136] on video at bounding box center [185, 123] width 283 height 142
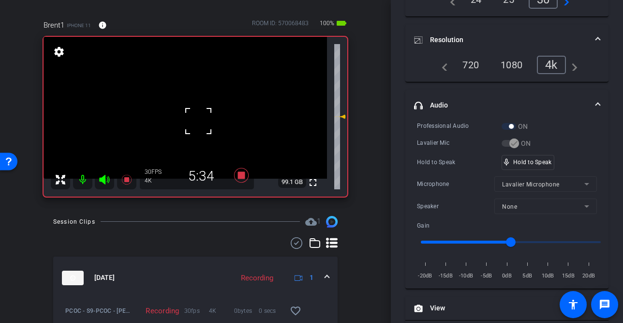
scroll to position [54, 0]
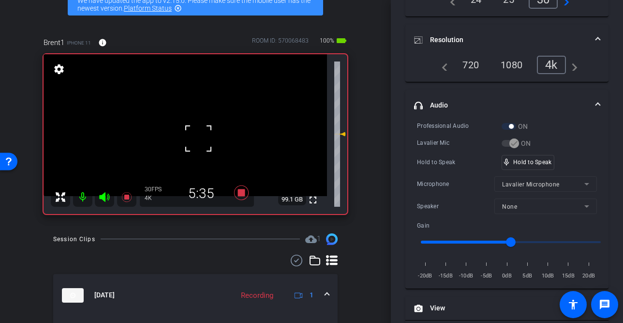
click at [187, 138] on div at bounding box center [198, 138] width 24 height 24
click at [181, 139] on video at bounding box center [185, 125] width 283 height 142
drag, startPoint x: 533, startPoint y: 160, endPoint x: 287, endPoint y: 157, distance: 246.2
click at [177, 149] on video at bounding box center [185, 125] width 283 height 142
click at [194, 133] on video at bounding box center [185, 125] width 283 height 142
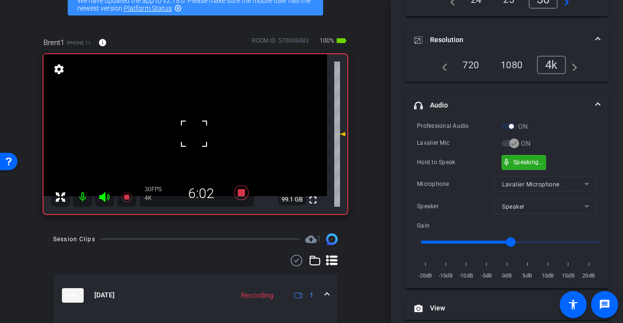
drag, startPoint x: 518, startPoint y: 160, endPoint x: 359, endPoint y: 149, distance: 159.5
click at [209, 152] on video at bounding box center [185, 125] width 283 height 142
click at [173, 159] on video at bounding box center [185, 125] width 283 height 142
click at [163, 147] on div at bounding box center [173, 159] width 24 height 24
click at [177, 145] on video at bounding box center [185, 125] width 283 height 142
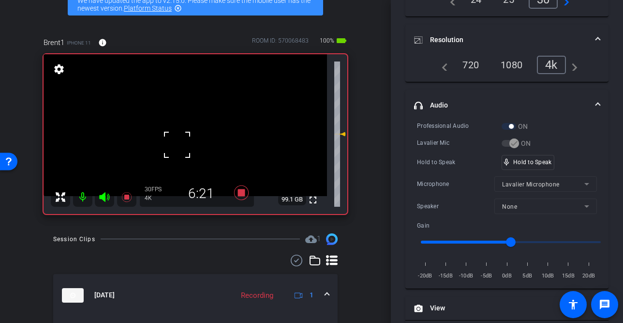
click at [177, 145] on div at bounding box center [177, 145] width 24 height 24
click at [165, 151] on div at bounding box center [177, 145] width 24 height 24
click at [167, 151] on video at bounding box center [185, 125] width 283 height 142
click at [203, 148] on video at bounding box center [185, 125] width 283 height 142
click at [168, 147] on video at bounding box center [185, 125] width 283 height 142
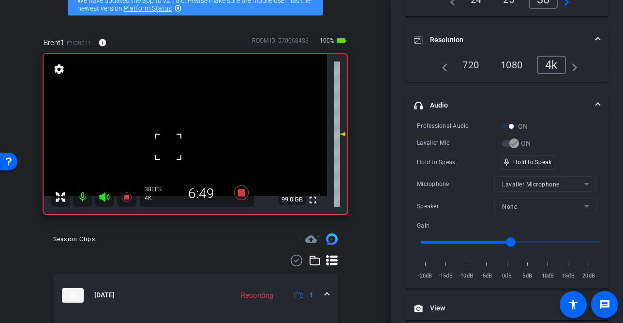
click at [156, 144] on div at bounding box center [168, 146] width 24 height 24
click at [157, 152] on video at bounding box center [185, 125] width 283 height 142
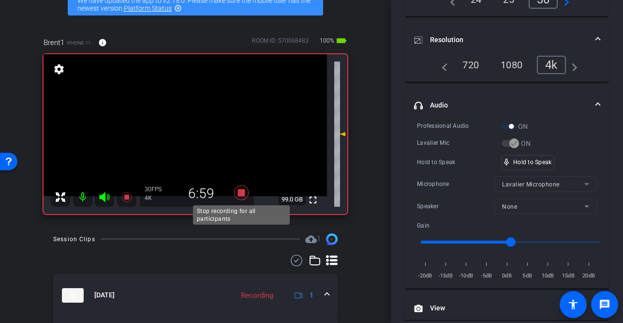
click at [242, 192] on icon at bounding box center [241, 192] width 15 height 15
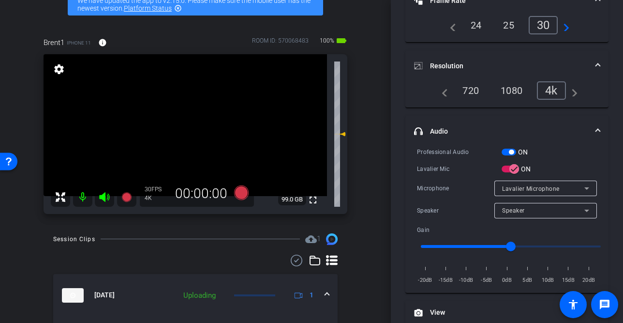
scroll to position [0, 0]
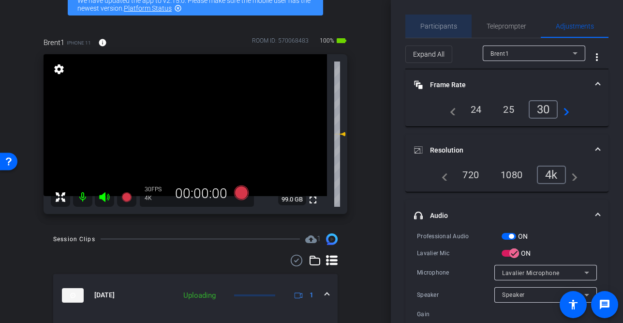
click at [440, 26] on span "Participants" at bounding box center [438, 26] width 37 height 7
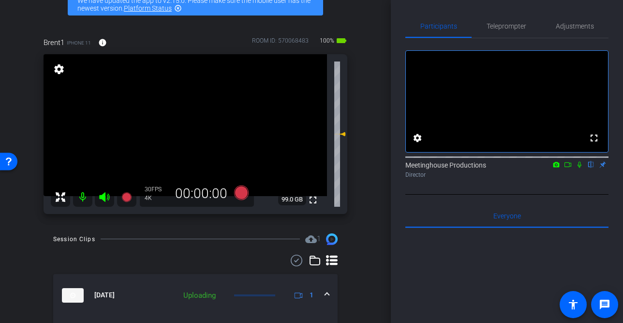
click at [567, 168] on icon at bounding box center [568, 164] width 8 height 7
click at [592, 168] on icon at bounding box center [591, 165] width 4 height 6
click at [102, 198] on icon at bounding box center [104, 197] width 10 height 10
click at [82, 197] on mat-icon at bounding box center [82, 196] width 19 height 19
click at [84, 198] on mat-icon at bounding box center [82, 196] width 19 height 19
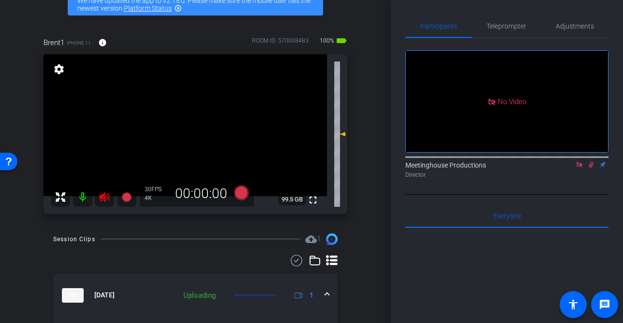
click at [108, 198] on icon at bounding box center [105, 197] width 12 height 12
click at [102, 199] on icon at bounding box center [104, 197] width 10 height 10
click at [578, 168] on icon at bounding box center [580, 164] width 8 height 7
click at [580, 168] on icon at bounding box center [580, 164] width 8 height 7
click at [579, 24] on span "Adjustments" at bounding box center [575, 26] width 38 height 7
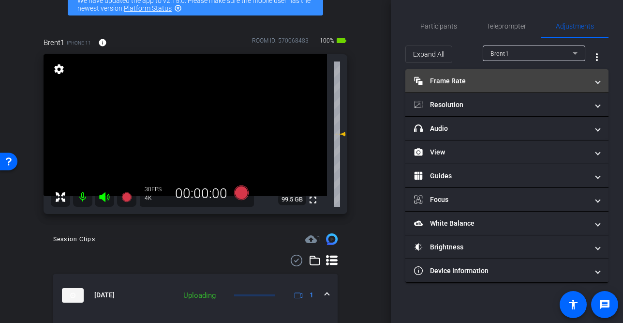
click at [477, 79] on mat-panel-title "Frame Rate Frame Rate" at bounding box center [501, 81] width 174 height 10
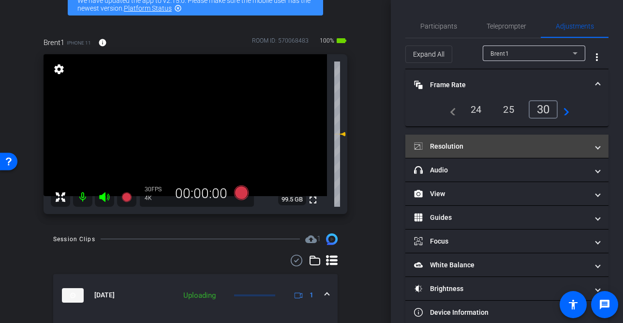
click at [473, 143] on mat-panel-title "Resolution" at bounding box center [501, 146] width 174 height 10
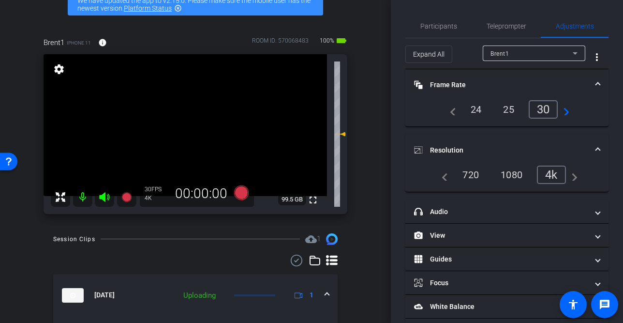
scroll to position [58, 0]
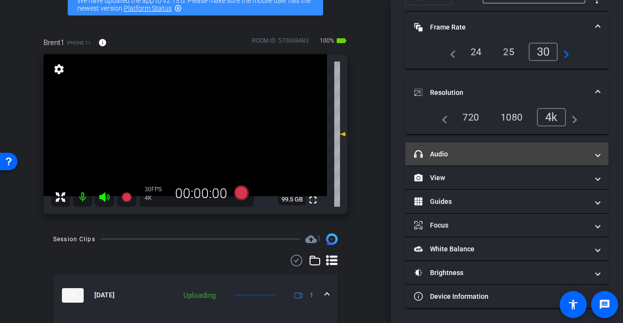
click at [474, 143] on mat-expansion-panel-header "headphone icon Audio" at bounding box center [506, 153] width 203 height 23
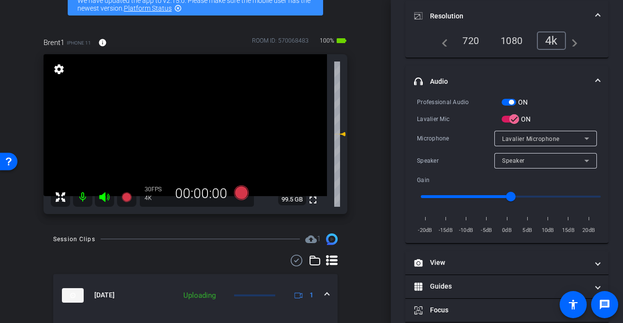
scroll to position [218, 0]
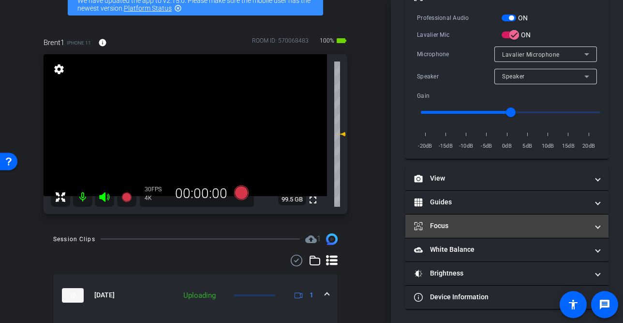
click at [477, 221] on mat-panel-title "Focus" at bounding box center [501, 226] width 174 height 10
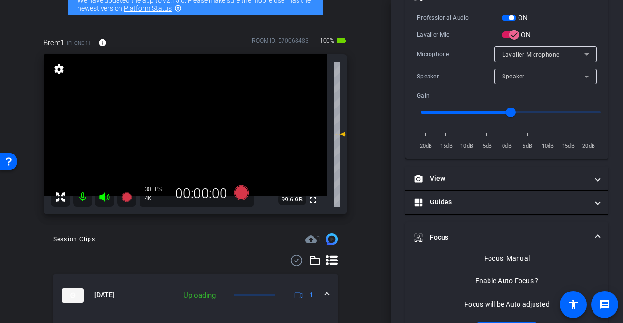
scroll to position [286, 0]
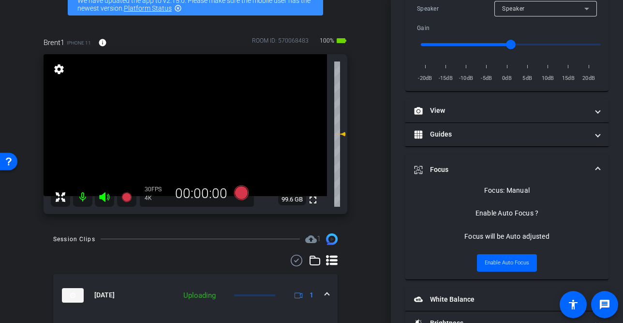
drag, startPoint x: 103, startPoint y: 198, endPoint x: 98, endPoint y: 199, distance: 4.9
click at [103, 198] on icon at bounding box center [104, 197] width 10 height 10
click at [81, 197] on mat-icon at bounding box center [82, 196] width 19 height 19
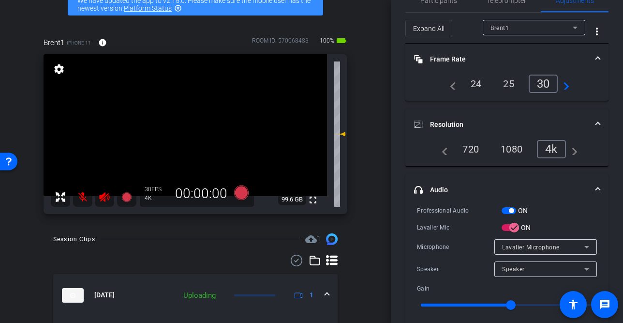
scroll to position [0, 0]
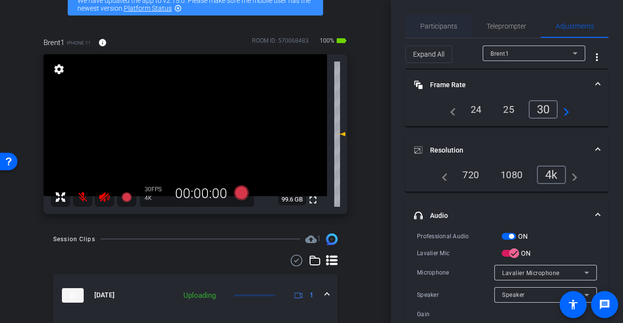
click at [435, 26] on span "Participants" at bounding box center [438, 26] width 37 height 7
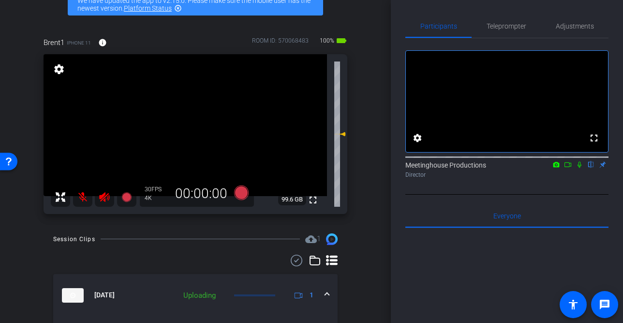
click at [568, 168] on icon at bounding box center [568, 164] width 8 height 7
click at [590, 168] on icon at bounding box center [591, 164] width 8 height 7
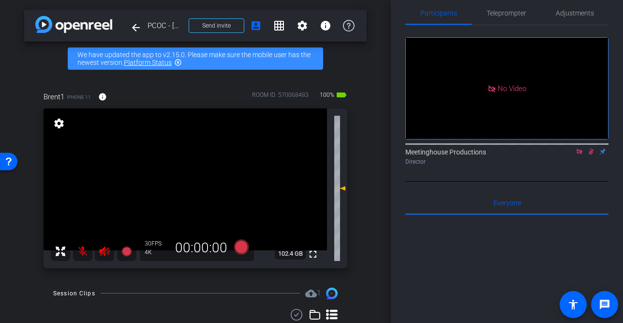
scroll to position [12, 0]
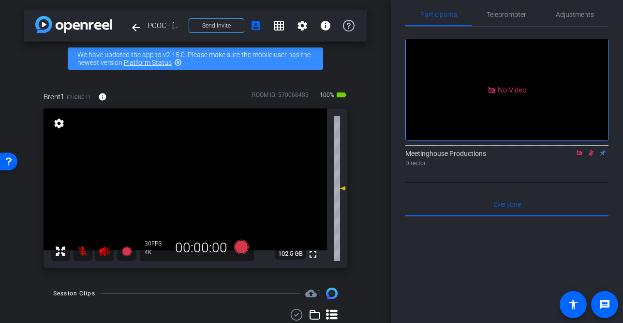
click at [102, 253] on icon at bounding box center [104, 251] width 10 height 10
click at [87, 252] on mat-icon at bounding box center [82, 250] width 19 height 19
click at [583, 157] on mat-icon at bounding box center [580, 152] width 12 height 9
click at [580, 156] on icon at bounding box center [580, 152] width 8 height 7
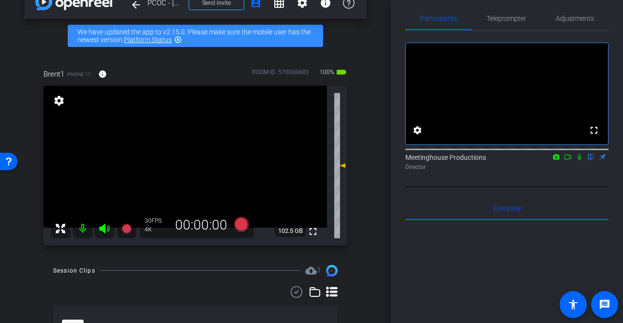
scroll to position [7, 0]
click at [563, 17] on span "Adjustments" at bounding box center [575, 19] width 38 height 7
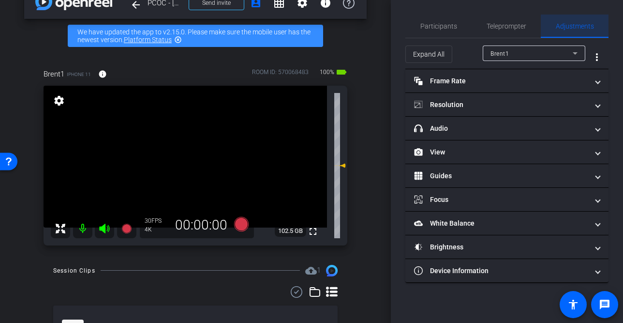
scroll to position [0, 0]
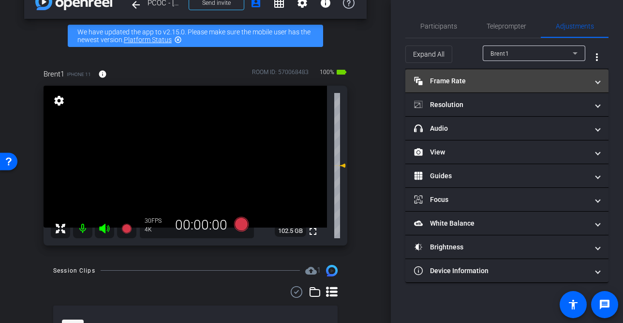
click at [472, 82] on mat-panel-title "Frame Rate Frame Rate" at bounding box center [501, 81] width 174 height 10
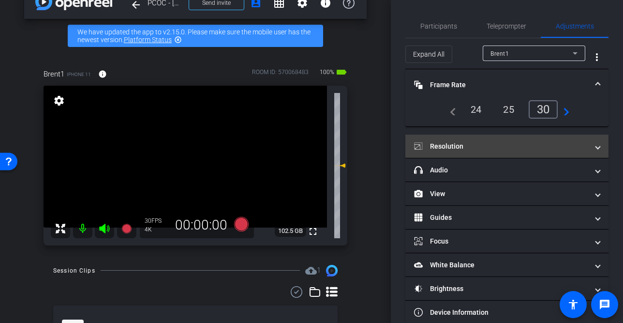
click at [475, 142] on mat-panel-title "Resolution" at bounding box center [501, 146] width 174 height 10
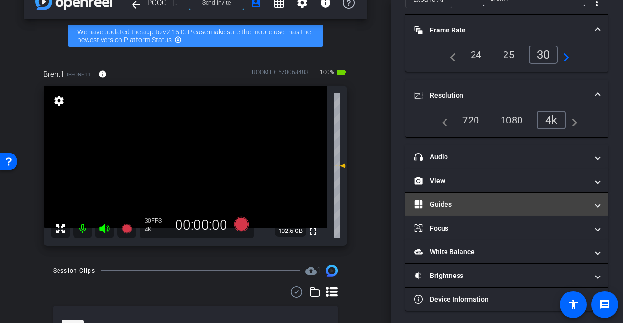
scroll to position [58, 0]
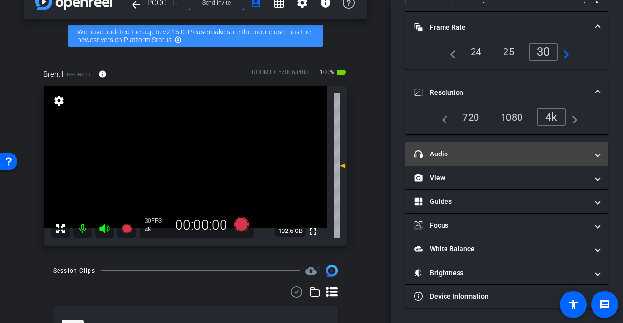
click at [483, 156] on mat-panel-title "headphone icon Audio" at bounding box center [501, 154] width 174 height 10
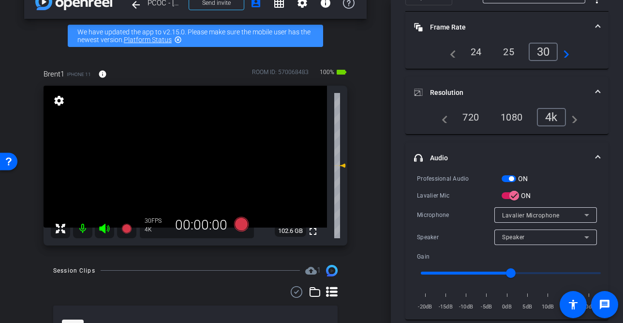
scroll to position [121, 0]
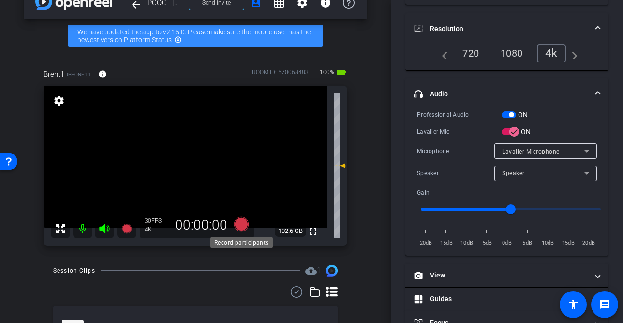
click at [237, 228] on icon at bounding box center [241, 223] width 15 height 15
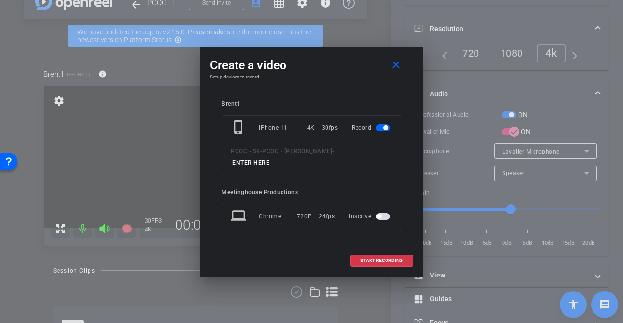
click at [297, 157] on input at bounding box center [264, 163] width 65 height 12
type input "901 - seg 3 part 2"
click at [366, 259] on span at bounding box center [382, 260] width 62 height 23
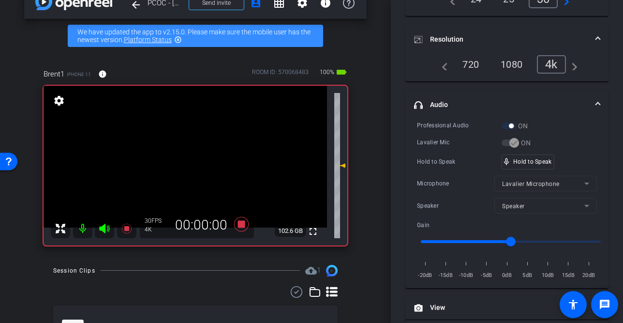
scroll to position [132, 0]
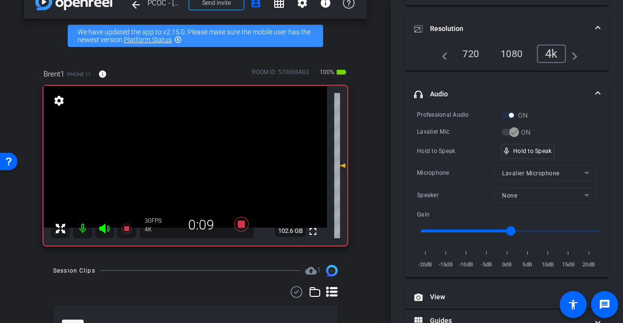
click at [200, 158] on video at bounding box center [185, 157] width 283 height 142
click at [185, 156] on video at bounding box center [185, 157] width 283 height 142
click at [522, 145] on div "mic_none Speaking..." at bounding box center [524, 151] width 44 height 14
click at [178, 153] on div at bounding box center [185, 156] width 24 height 24
click at [180, 153] on video at bounding box center [185, 157] width 283 height 142
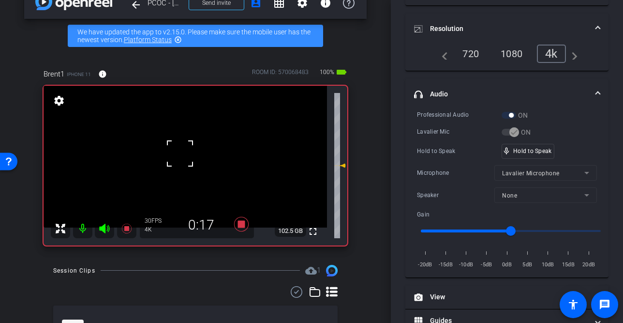
click at [176, 157] on div at bounding box center [180, 153] width 24 height 24
click at [176, 158] on div at bounding box center [180, 153] width 24 height 24
click at [176, 157] on div at bounding box center [180, 153] width 24 height 24
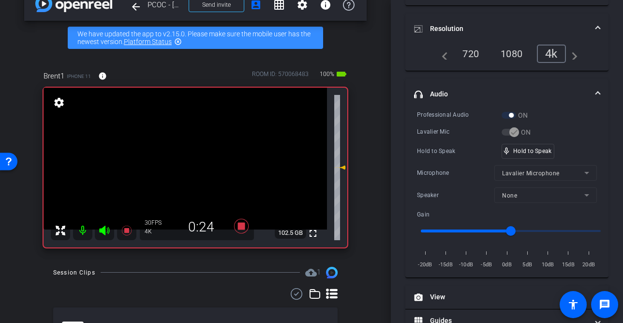
click at [176, 157] on video at bounding box center [185, 159] width 283 height 142
click at [182, 158] on video at bounding box center [185, 159] width 283 height 142
click at [182, 159] on div at bounding box center [182, 158] width 24 height 24
click at [182, 159] on video at bounding box center [185, 159] width 283 height 142
click at [182, 159] on div at bounding box center [182, 159] width 24 height 24
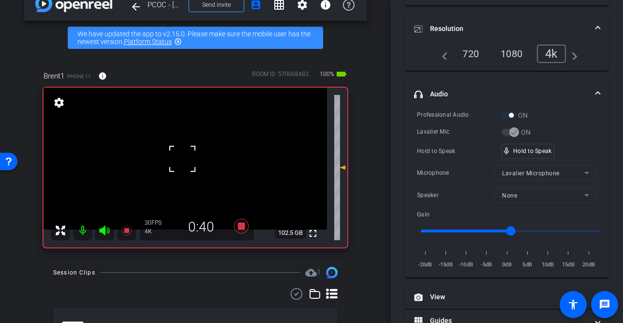
click at [182, 159] on div at bounding box center [182, 159] width 24 height 24
click at [182, 159] on video at bounding box center [185, 159] width 283 height 142
click at [180, 161] on video at bounding box center [185, 159] width 283 height 142
click at [180, 161] on div at bounding box center [180, 160] width 24 height 24
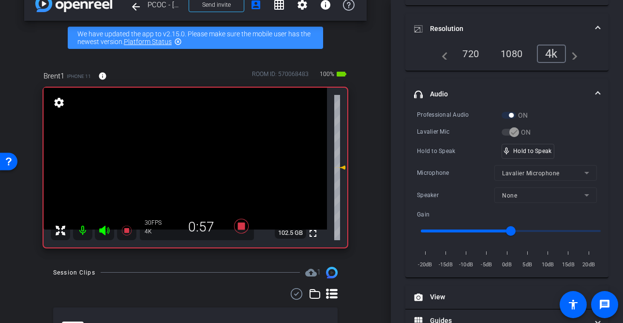
click at [179, 161] on video at bounding box center [185, 159] width 283 height 142
click at [179, 161] on div at bounding box center [179, 160] width 24 height 24
click at [179, 161] on video at bounding box center [185, 159] width 283 height 142
click at [179, 161] on div at bounding box center [179, 161] width 24 height 24
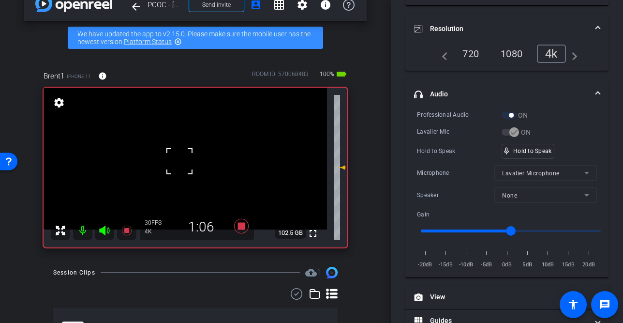
click at [179, 161] on div at bounding box center [179, 161] width 24 height 24
click at [179, 161] on video at bounding box center [185, 159] width 283 height 142
click at [177, 162] on div at bounding box center [179, 161] width 24 height 24
click at [177, 162] on video at bounding box center [185, 159] width 283 height 142
click at [174, 162] on div at bounding box center [177, 162] width 24 height 24
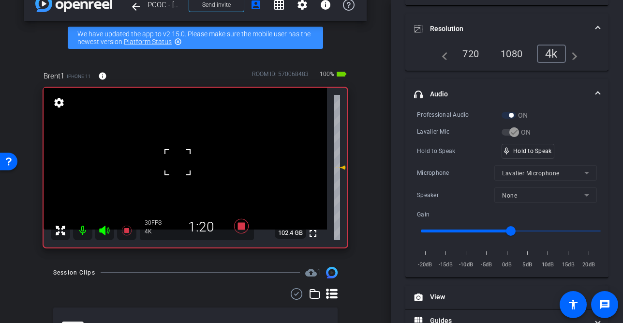
click at [174, 162] on div "fullscreen settings 102.4 GB" at bounding box center [196, 168] width 304 height 160
click at [174, 162] on video at bounding box center [185, 159] width 283 height 142
click at [174, 162] on div at bounding box center [174, 162] width 24 height 24
click at [174, 162] on video at bounding box center [185, 159] width 283 height 142
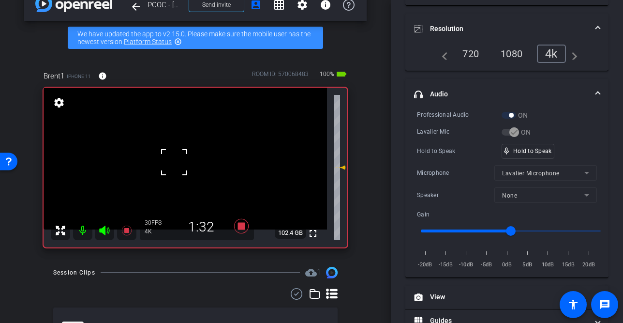
click at [179, 162] on div at bounding box center [174, 162] width 24 height 24
click at [179, 162] on video at bounding box center [185, 159] width 283 height 142
click at [184, 161] on div at bounding box center [179, 161] width 24 height 24
click at [184, 161] on video at bounding box center [185, 159] width 283 height 142
click at [184, 161] on div at bounding box center [184, 160] width 24 height 24
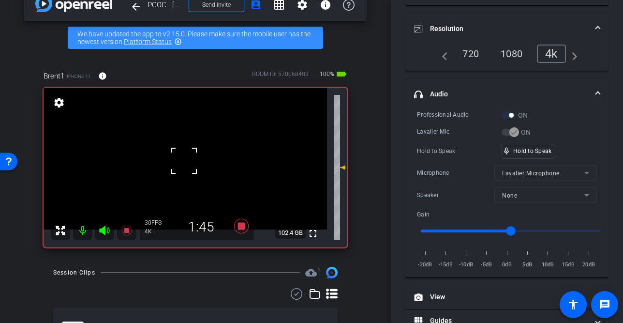
click at [184, 161] on div at bounding box center [184, 160] width 24 height 24
click at [182, 162] on video at bounding box center [185, 159] width 283 height 142
click at [182, 162] on div at bounding box center [182, 162] width 24 height 24
click at [182, 162] on video at bounding box center [185, 159] width 283 height 142
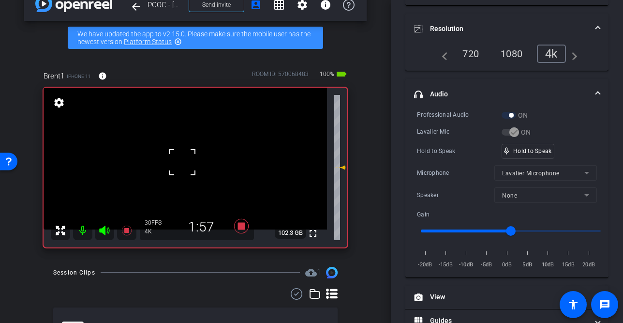
click at [182, 162] on div at bounding box center [182, 162] width 24 height 24
click at [182, 162] on video at bounding box center [185, 159] width 283 height 142
click at [182, 162] on div at bounding box center [182, 162] width 24 height 24
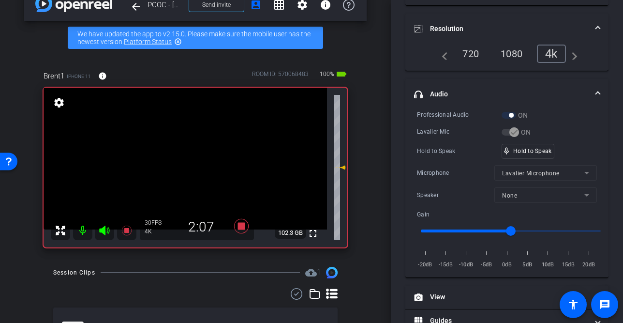
click at [172, 164] on video at bounding box center [185, 159] width 283 height 142
click at [172, 164] on div at bounding box center [172, 164] width 24 height 24
click at [175, 164] on video at bounding box center [185, 159] width 283 height 142
click at [181, 163] on div at bounding box center [175, 164] width 24 height 24
click at [181, 163] on video at bounding box center [185, 159] width 283 height 142
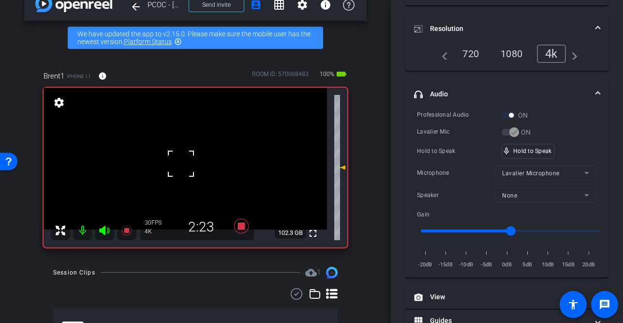
click at [183, 163] on div at bounding box center [181, 163] width 24 height 24
click at [183, 163] on video at bounding box center [185, 159] width 283 height 142
click at [183, 163] on div at bounding box center [183, 163] width 24 height 24
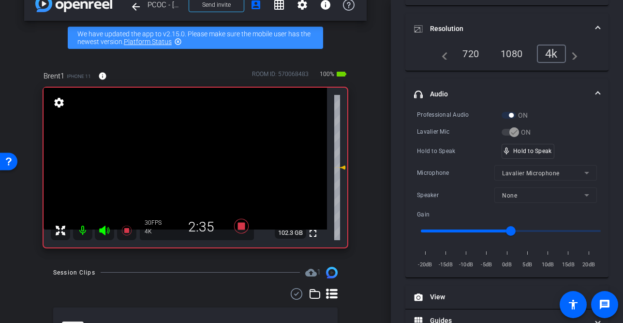
click at [183, 163] on video at bounding box center [185, 159] width 283 height 142
click at [183, 163] on div at bounding box center [183, 163] width 24 height 24
click at [183, 163] on video at bounding box center [185, 159] width 283 height 142
click at [183, 163] on div at bounding box center [183, 163] width 24 height 24
click at [183, 163] on video at bounding box center [185, 159] width 283 height 142
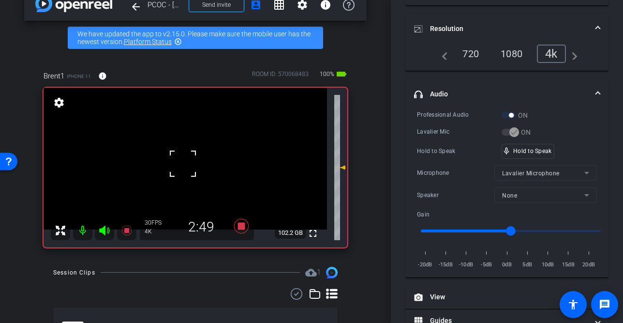
click at [183, 163] on div at bounding box center [183, 163] width 24 height 24
click at [183, 163] on video at bounding box center [185, 159] width 283 height 142
click at [183, 163] on div at bounding box center [183, 163] width 24 height 24
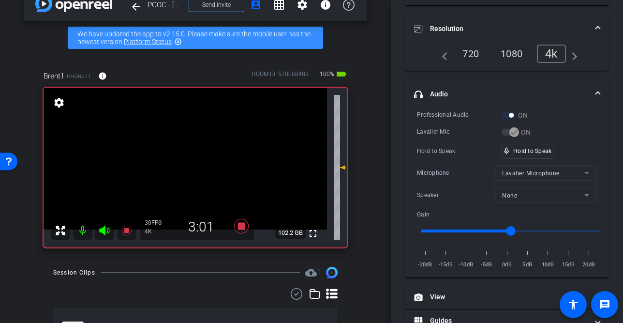
click at [183, 163] on video at bounding box center [185, 159] width 283 height 142
click at [183, 163] on div at bounding box center [183, 163] width 24 height 24
click at [183, 163] on video at bounding box center [185, 159] width 283 height 142
click at [183, 163] on div at bounding box center [183, 163] width 24 height 24
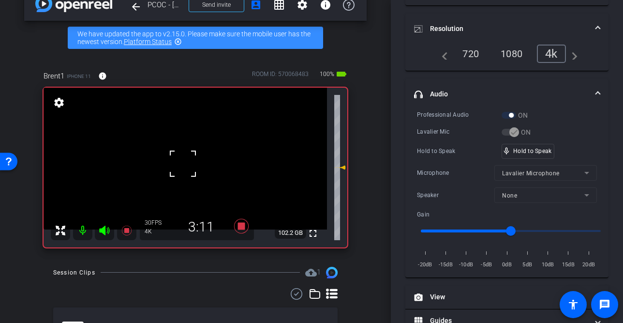
click at [183, 163] on div at bounding box center [183, 163] width 24 height 24
click at [182, 163] on video at bounding box center [185, 159] width 283 height 142
click at [182, 163] on div at bounding box center [182, 163] width 24 height 24
click at [182, 163] on video at bounding box center [185, 159] width 283 height 142
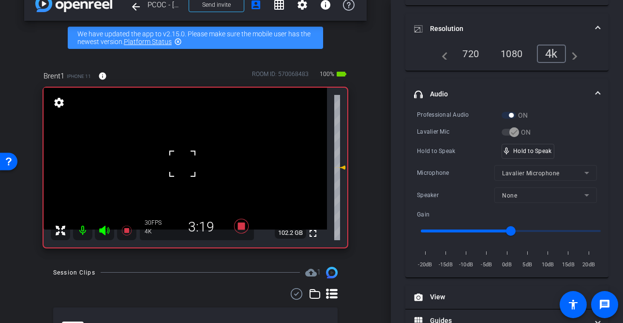
click at [182, 163] on div at bounding box center [182, 163] width 24 height 24
click at [182, 163] on video at bounding box center [185, 159] width 283 height 142
click at [182, 163] on div at bounding box center [182, 163] width 24 height 24
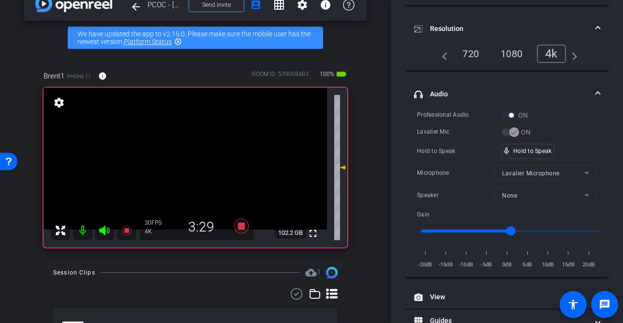
click at [182, 163] on div "fullscreen settings 102.2 GB" at bounding box center [196, 168] width 304 height 160
click at [182, 163] on video at bounding box center [185, 159] width 283 height 142
click at [182, 163] on div at bounding box center [182, 163] width 24 height 24
click at [182, 163] on video at bounding box center [185, 159] width 283 height 142
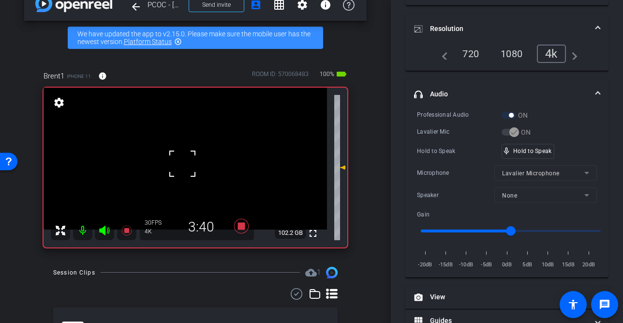
click at [182, 163] on div at bounding box center [182, 163] width 24 height 24
click at [182, 163] on video at bounding box center [185, 159] width 283 height 142
click at [182, 163] on div at bounding box center [182, 163] width 24 height 24
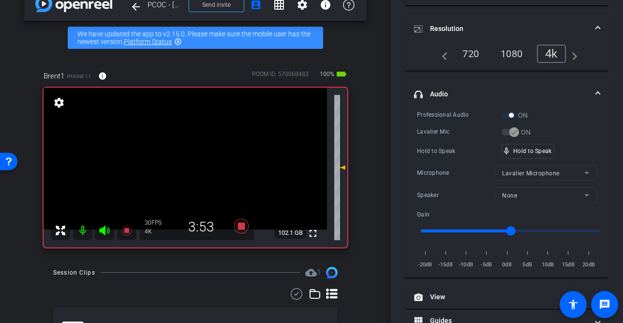
click at [182, 163] on video at bounding box center [185, 159] width 283 height 142
click at [182, 163] on div at bounding box center [182, 163] width 24 height 24
click at [182, 163] on video at bounding box center [185, 159] width 283 height 142
click at [181, 167] on video at bounding box center [185, 159] width 283 height 142
click at [181, 167] on div at bounding box center [181, 167] width 24 height 24
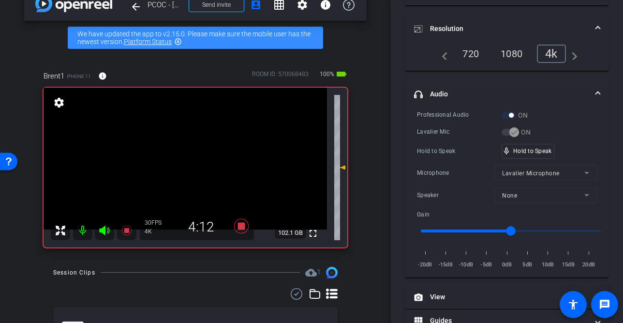
click at [181, 167] on video at bounding box center [185, 159] width 283 height 142
click at [181, 167] on div at bounding box center [181, 167] width 24 height 24
click at [181, 167] on video at bounding box center [185, 159] width 283 height 142
click at [181, 167] on div at bounding box center [181, 167] width 24 height 24
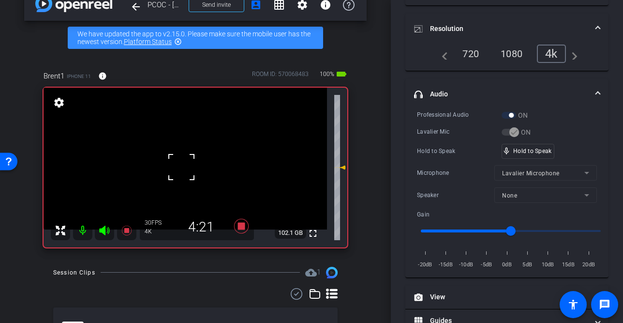
click at [181, 167] on div at bounding box center [181, 167] width 24 height 24
click at [181, 167] on video at bounding box center [185, 159] width 283 height 142
click at [181, 167] on div at bounding box center [181, 167] width 24 height 24
click at [181, 167] on video at bounding box center [185, 159] width 283 height 142
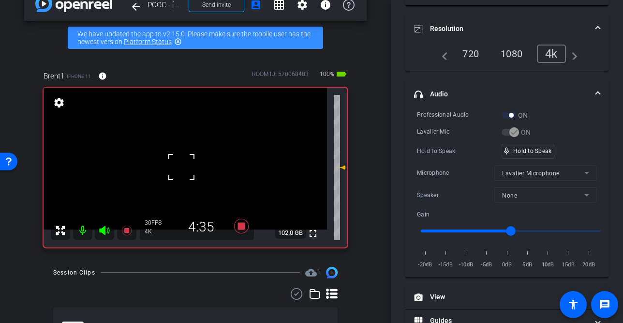
click at [181, 167] on div at bounding box center [181, 167] width 24 height 24
click at [181, 167] on video at bounding box center [185, 159] width 283 height 142
click at [181, 167] on div at bounding box center [181, 167] width 24 height 24
click at [181, 167] on video at bounding box center [185, 159] width 283 height 142
click at [181, 167] on div at bounding box center [181, 167] width 24 height 24
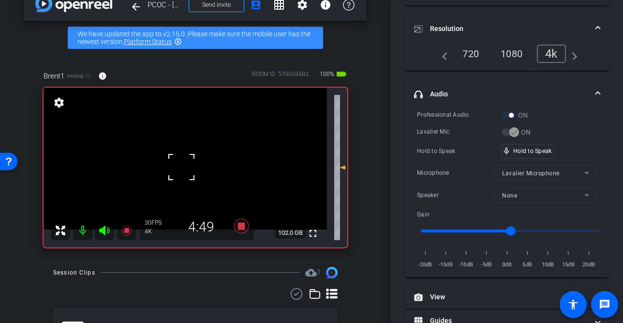
click at [181, 167] on div at bounding box center [181, 167] width 24 height 24
click at [181, 167] on video at bounding box center [185, 159] width 283 height 142
click at [181, 167] on div at bounding box center [181, 167] width 24 height 24
click at [181, 167] on video at bounding box center [185, 159] width 283 height 142
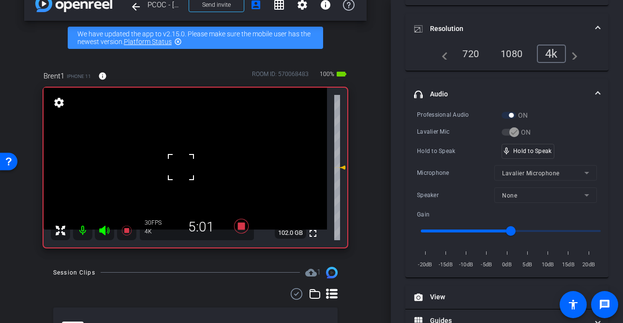
click at [181, 167] on div at bounding box center [181, 167] width 24 height 24
click at [181, 167] on video at bounding box center [185, 159] width 283 height 142
click at [181, 166] on div at bounding box center [181, 167] width 24 height 24
click at [181, 166] on video at bounding box center [185, 159] width 283 height 142
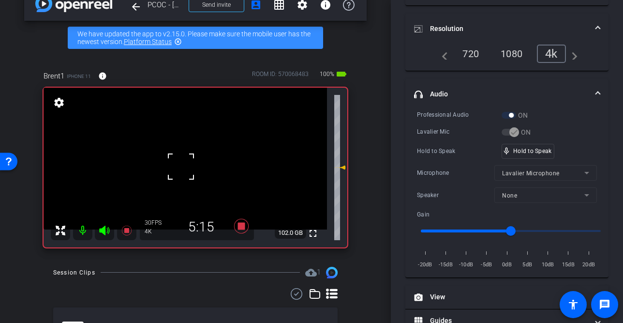
click at [181, 166] on div at bounding box center [181, 166] width 24 height 24
click at [179, 169] on video at bounding box center [185, 159] width 283 height 142
click at [187, 166] on video at bounding box center [185, 159] width 283 height 142
drag, startPoint x: 543, startPoint y: 155, endPoint x: 503, endPoint y: 160, distance: 40.0
click at [543, 154] on div "mic_none Speaking..." at bounding box center [524, 151] width 44 height 14
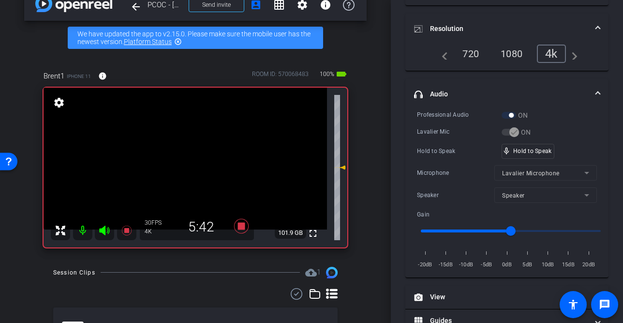
click at [180, 167] on video at bounding box center [185, 159] width 283 height 142
click at [181, 167] on div at bounding box center [180, 167] width 24 height 24
click at [172, 158] on div at bounding box center [180, 167] width 24 height 24
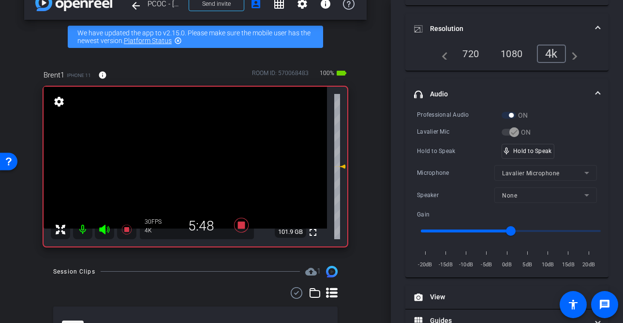
click at [192, 168] on video at bounding box center [185, 158] width 283 height 142
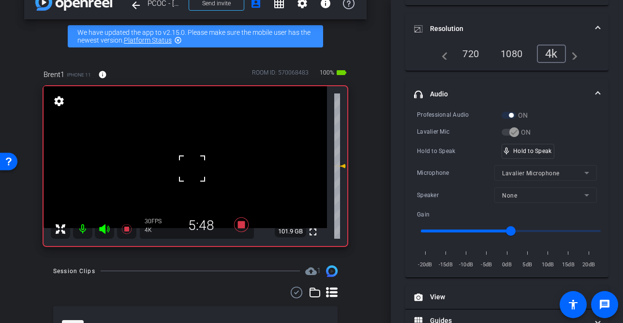
scroll to position [23, 0]
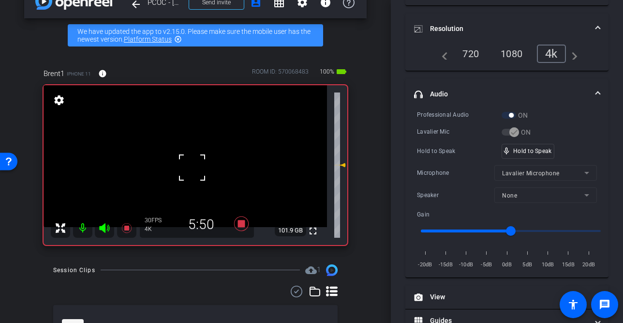
click at [186, 160] on div at bounding box center [192, 167] width 24 height 24
click at [184, 163] on video at bounding box center [185, 156] width 283 height 142
click at [184, 163] on div at bounding box center [184, 163] width 24 height 24
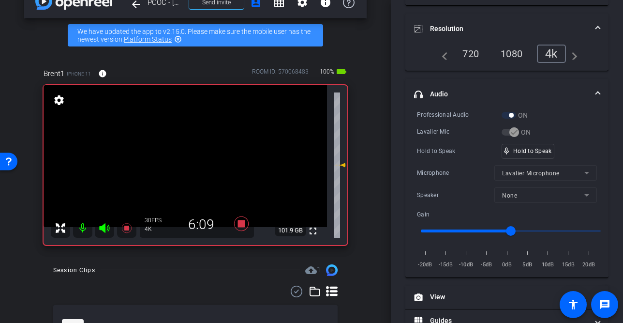
click at [184, 163] on video at bounding box center [185, 156] width 283 height 142
click at [184, 163] on div at bounding box center [184, 163] width 24 height 24
click at [184, 163] on video at bounding box center [185, 156] width 283 height 142
click at [184, 163] on div at bounding box center [184, 163] width 24 height 24
click at [184, 163] on video at bounding box center [185, 156] width 283 height 142
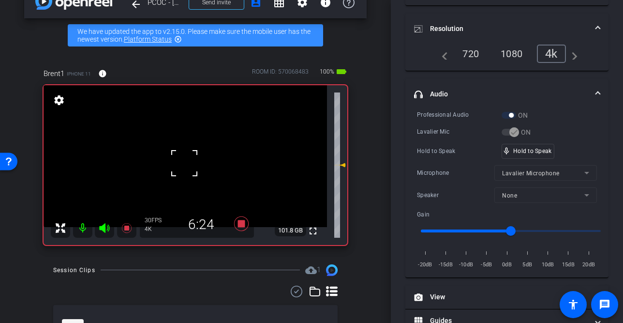
click at [184, 163] on div at bounding box center [184, 163] width 24 height 24
click at [184, 163] on video at bounding box center [185, 156] width 283 height 142
click at [184, 163] on div at bounding box center [184, 163] width 24 height 24
click at [184, 163] on video at bounding box center [185, 156] width 283 height 142
click at [184, 163] on div at bounding box center [184, 163] width 24 height 24
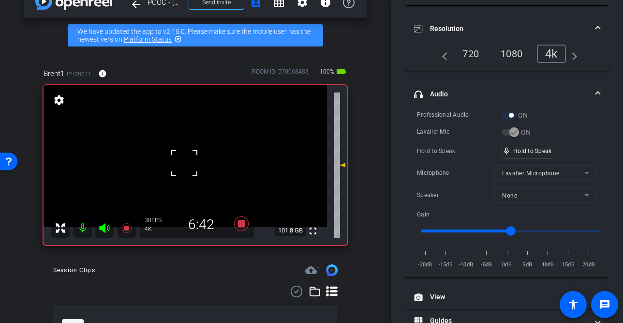
click at [184, 163] on div at bounding box center [184, 163] width 24 height 24
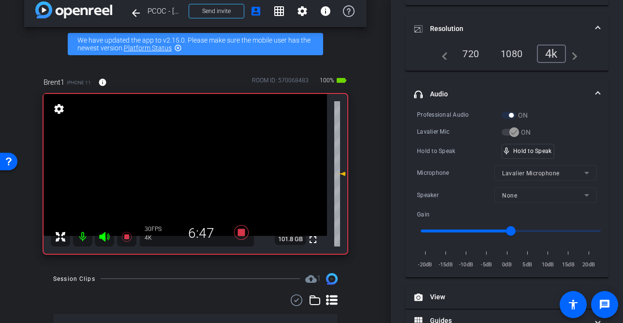
click at [195, 177] on video at bounding box center [185, 165] width 283 height 142
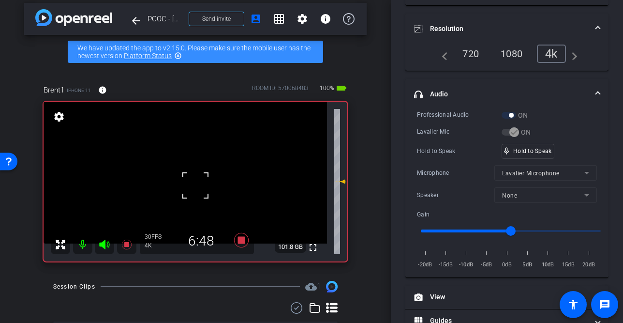
scroll to position [35, 0]
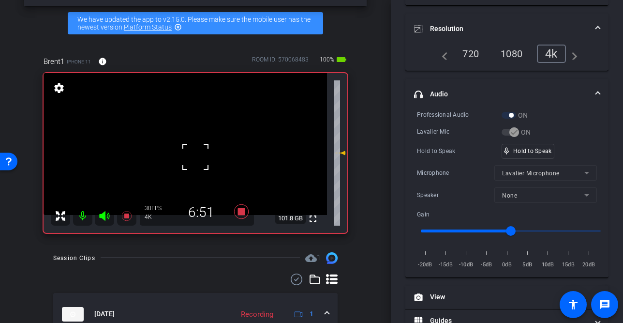
click at [183, 162] on video at bounding box center [185, 144] width 283 height 142
click at [181, 150] on div at bounding box center [183, 161] width 24 height 24
click at [187, 149] on video at bounding box center [185, 144] width 283 height 142
click at [187, 149] on div at bounding box center [187, 149] width 24 height 24
click at [178, 142] on div at bounding box center [187, 149] width 24 height 24
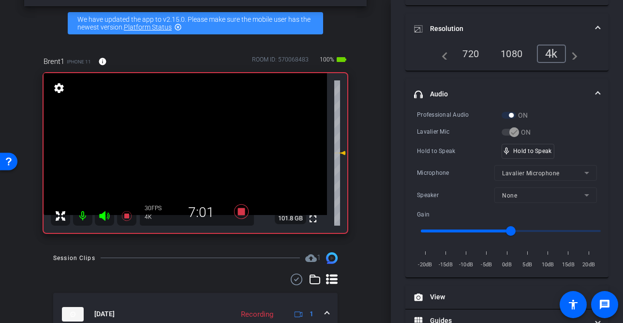
click at [180, 147] on video at bounding box center [185, 144] width 283 height 142
click at [189, 156] on video at bounding box center [185, 144] width 283 height 142
click at [184, 150] on video at bounding box center [185, 144] width 283 height 142
click at [183, 150] on div at bounding box center [184, 150] width 24 height 24
click at [183, 150] on video at bounding box center [185, 144] width 283 height 142
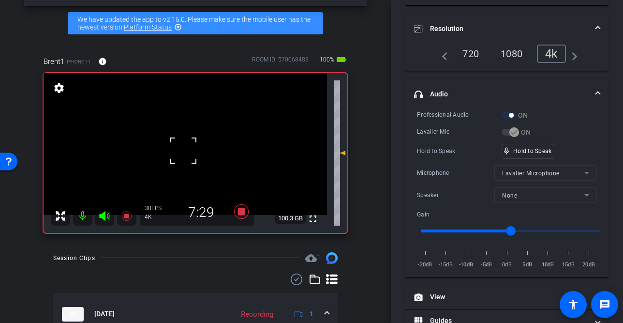
click at [183, 150] on div at bounding box center [183, 150] width 24 height 24
click at [183, 150] on video at bounding box center [185, 144] width 283 height 142
click at [183, 150] on div at bounding box center [183, 150] width 24 height 24
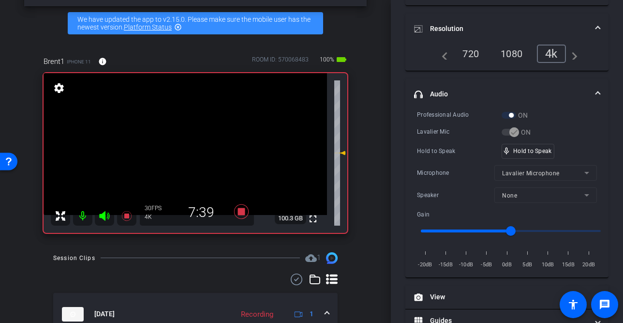
click at [183, 150] on video at bounding box center [185, 144] width 283 height 142
click at [183, 150] on div at bounding box center [183, 150] width 24 height 24
click at [173, 153] on video at bounding box center [185, 144] width 283 height 142
click at [190, 151] on video at bounding box center [185, 144] width 283 height 142
click at [193, 144] on div at bounding box center [190, 151] width 24 height 24
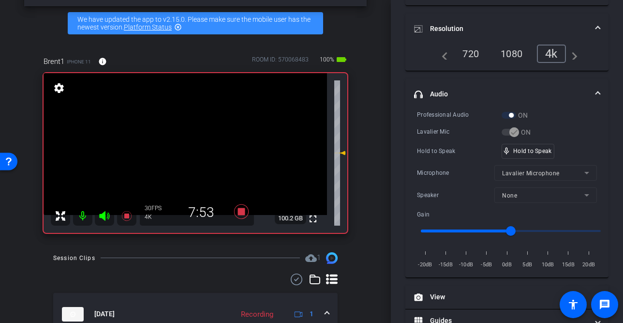
click at [189, 145] on video at bounding box center [185, 144] width 283 height 142
click at [185, 150] on div at bounding box center [189, 145] width 24 height 24
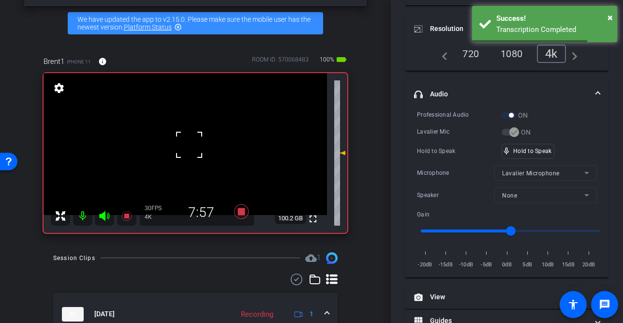
click at [185, 150] on div at bounding box center [189, 145] width 24 height 24
click at [185, 150] on video at bounding box center [185, 144] width 283 height 142
click at [185, 150] on div at bounding box center [185, 150] width 24 height 24
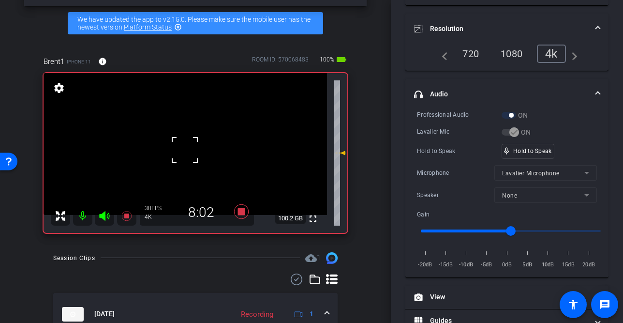
click at [185, 150] on div at bounding box center [185, 150] width 24 height 24
click at [185, 150] on video at bounding box center [185, 144] width 283 height 142
click at [185, 150] on div at bounding box center [185, 150] width 24 height 24
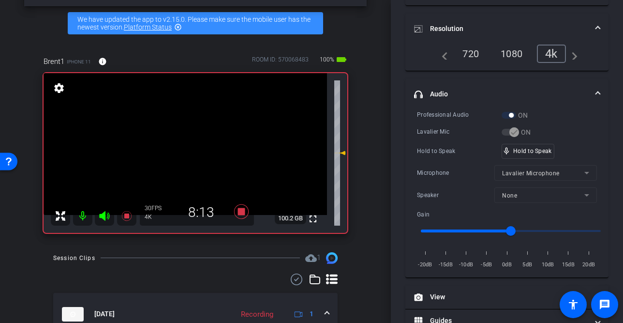
click at [185, 150] on video at bounding box center [185, 144] width 283 height 142
click at [185, 150] on div at bounding box center [185, 150] width 24 height 24
click at [185, 150] on video at bounding box center [185, 144] width 283 height 142
click at [185, 150] on div at bounding box center [185, 150] width 24 height 24
click at [185, 150] on video at bounding box center [185, 144] width 283 height 142
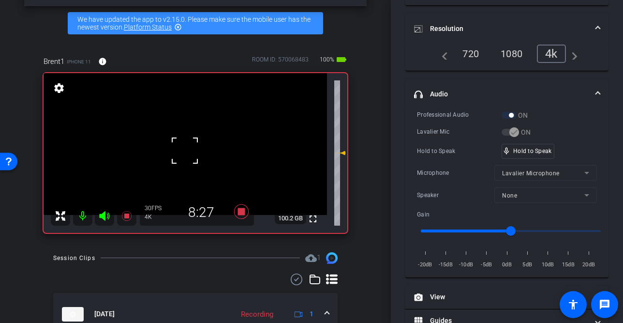
click at [185, 150] on div at bounding box center [185, 150] width 24 height 24
drag, startPoint x: 510, startPoint y: 148, endPoint x: 385, endPoint y: 167, distance: 126.2
click at [509, 148] on span "mic_none" at bounding box center [506, 151] width 9 height 9
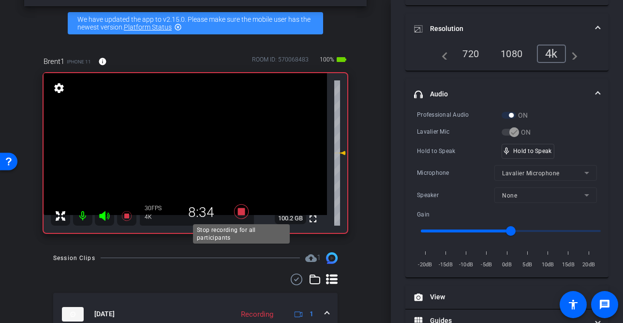
click at [240, 214] on icon at bounding box center [241, 211] width 15 height 15
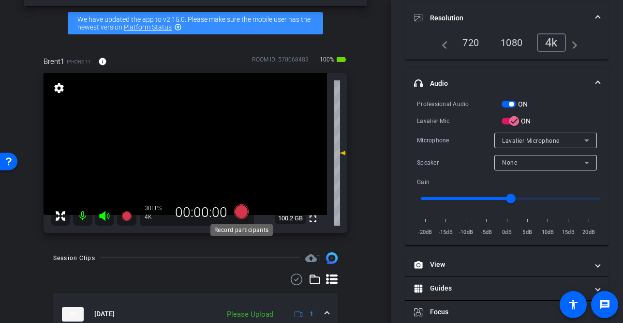
scroll to position [121, 0]
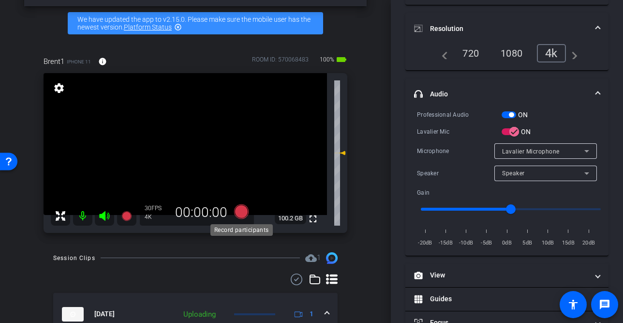
click at [242, 213] on icon at bounding box center [241, 211] width 15 height 15
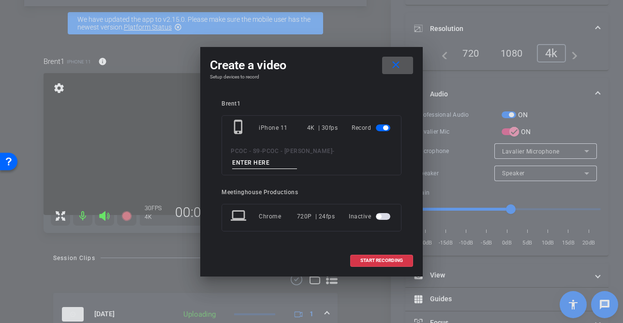
click at [297, 157] on input at bounding box center [264, 163] width 65 height 12
type input "901 - seg 4"
click at [372, 258] on span "START RECORDING" at bounding box center [381, 260] width 43 height 5
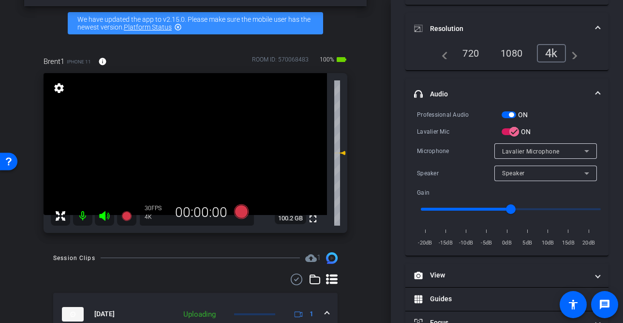
scroll to position [132, 0]
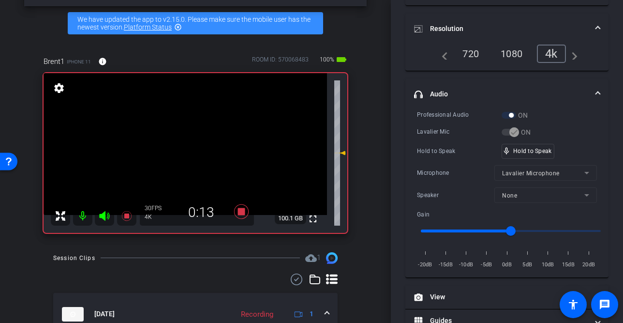
click at [187, 165] on video at bounding box center [185, 144] width 283 height 142
click at [208, 179] on video at bounding box center [185, 144] width 283 height 142
click at [193, 151] on video at bounding box center [185, 144] width 283 height 142
click at [180, 144] on video at bounding box center [185, 144] width 283 height 142
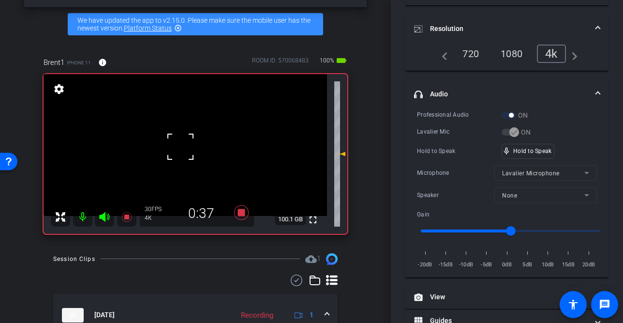
scroll to position [33, 0]
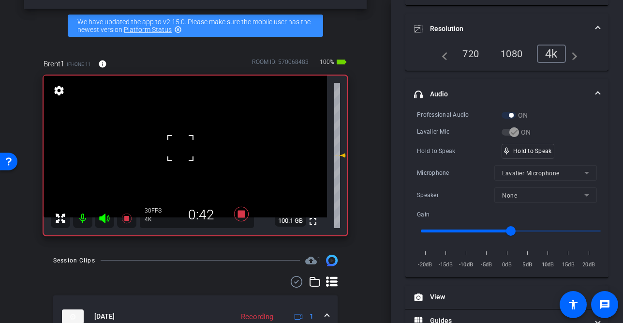
click at [188, 144] on div at bounding box center [180, 148] width 24 height 24
click at [174, 154] on video at bounding box center [185, 146] width 283 height 142
click at [180, 147] on video at bounding box center [185, 146] width 283 height 142
click at [191, 160] on video at bounding box center [185, 146] width 283 height 142
click at [176, 158] on video at bounding box center [185, 146] width 283 height 142
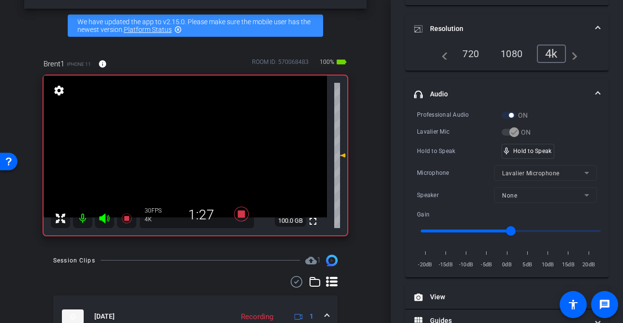
click at [178, 152] on video at bounding box center [185, 146] width 283 height 142
click at [178, 152] on div at bounding box center [178, 152] width 24 height 24
click at [186, 151] on div at bounding box center [178, 152] width 24 height 24
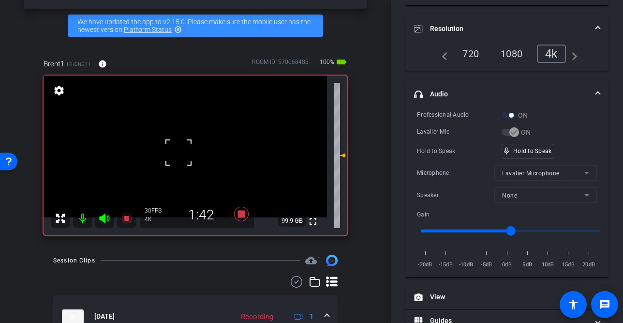
click at [186, 151] on div "fullscreen settings 99.9 GB" at bounding box center [196, 155] width 304 height 160
click at [186, 151] on video at bounding box center [185, 146] width 283 height 142
click at [185, 154] on div at bounding box center [186, 151] width 24 height 24
click at [185, 154] on video at bounding box center [185, 146] width 283 height 142
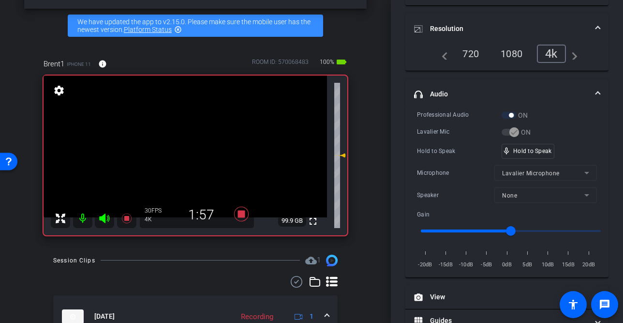
click at [185, 154] on video at bounding box center [185, 146] width 283 height 142
click at [185, 154] on div at bounding box center [185, 154] width 24 height 24
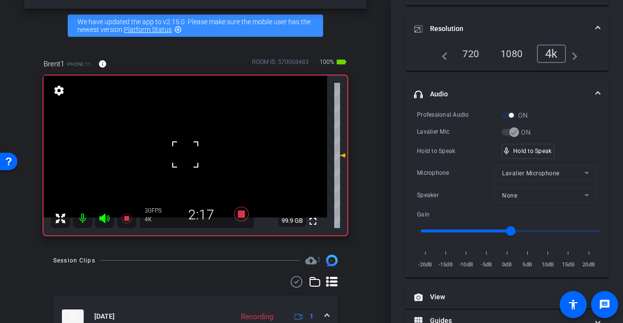
click at [185, 154] on div at bounding box center [185, 154] width 24 height 24
click at [185, 154] on video at bounding box center [185, 146] width 283 height 142
click at [185, 154] on div at bounding box center [185, 154] width 24 height 24
click at [192, 150] on video at bounding box center [185, 146] width 283 height 142
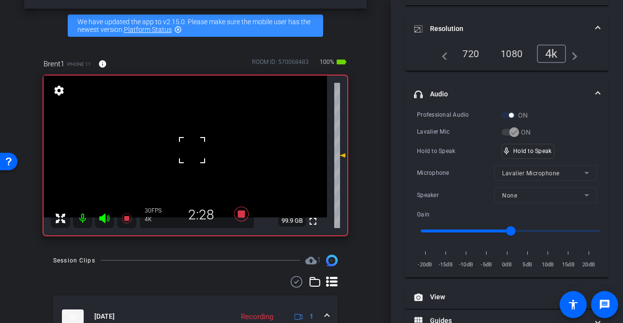
click at [192, 147] on div at bounding box center [192, 150] width 24 height 24
click at [183, 152] on video at bounding box center [185, 146] width 283 height 142
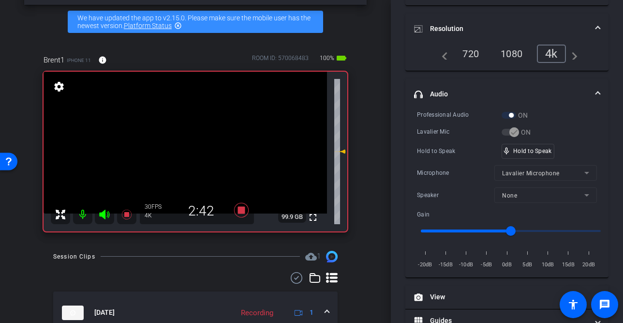
click at [192, 144] on video at bounding box center [185, 143] width 283 height 142
click at [191, 144] on div at bounding box center [191, 144] width 24 height 24
click at [191, 144] on video at bounding box center [185, 143] width 283 height 142
click at [191, 144] on div at bounding box center [190, 144] width 24 height 24
click at [191, 144] on video at bounding box center [185, 143] width 283 height 142
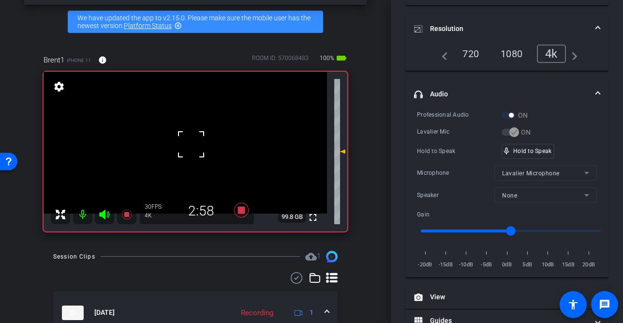
click at [191, 144] on div at bounding box center [191, 144] width 24 height 24
click at [191, 144] on video at bounding box center [185, 143] width 283 height 142
click at [191, 144] on div at bounding box center [191, 144] width 24 height 24
click at [190, 154] on div at bounding box center [191, 144] width 24 height 24
click at [190, 154] on video at bounding box center [185, 143] width 283 height 142
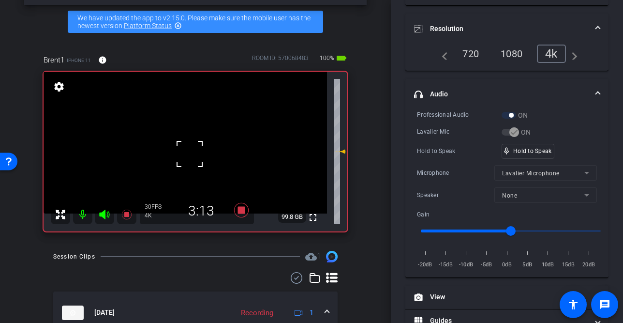
click at [190, 154] on div at bounding box center [189, 154] width 24 height 24
click at [189, 153] on video at bounding box center [185, 143] width 283 height 142
click at [189, 153] on div at bounding box center [189, 153] width 24 height 24
click at [188, 146] on video at bounding box center [185, 143] width 283 height 142
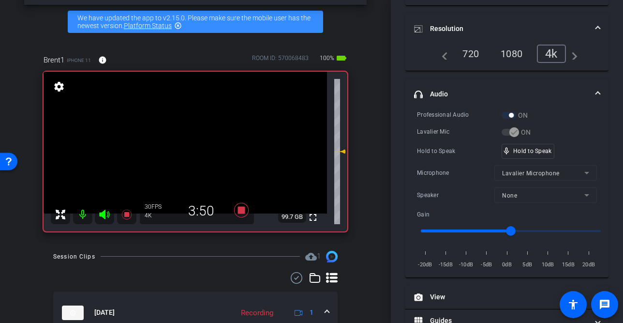
click at [188, 146] on video at bounding box center [185, 143] width 283 height 142
click at [188, 146] on div at bounding box center [188, 146] width 24 height 24
click at [188, 159] on video at bounding box center [185, 143] width 283 height 142
click at [190, 152] on div at bounding box center [188, 159] width 24 height 24
click at [191, 160] on video at bounding box center [185, 143] width 283 height 142
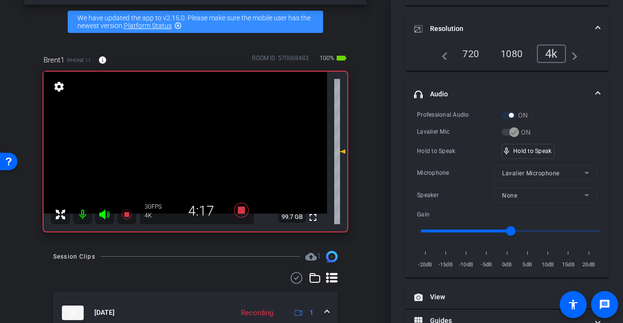
click at [189, 152] on video at bounding box center [185, 143] width 283 height 142
click at [189, 153] on div at bounding box center [189, 152] width 24 height 24
click at [189, 153] on video at bounding box center [185, 143] width 283 height 142
click at [183, 143] on video at bounding box center [185, 143] width 283 height 142
click at [183, 143] on div "fullscreen settings 99.6 GB" at bounding box center [196, 152] width 304 height 160
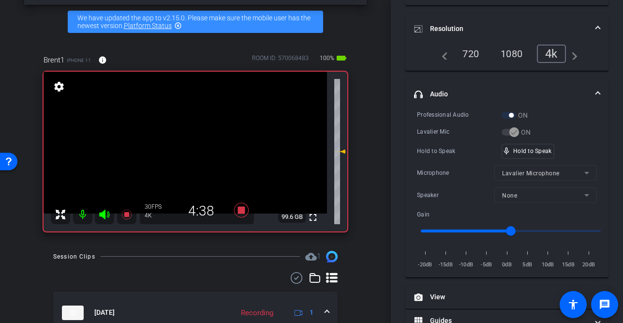
click at [182, 140] on video at bounding box center [185, 143] width 283 height 142
click at [182, 139] on div at bounding box center [182, 140] width 24 height 24
click at [185, 146] on div at bounding box center [182, 140] width 24 height 24
click at [184, 146] on video at bounding box center [185, 143] width 283 height 142
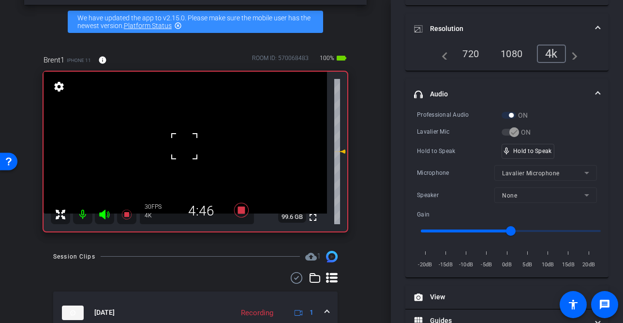
click at [184, 146] on div at bounding box center [184, 146] width 24 height 24
click at [197, 154] on video at bounding box center [185, 143] width 283 height 142
click at [183, 154] on video at bounding box center [185, 143] width 283 height 142
click at [190, 153] on video at bounding box center [185, 143] width 283 height 142
click at [188, 147] on video at bounding box center [185, 143] width 283 height 142
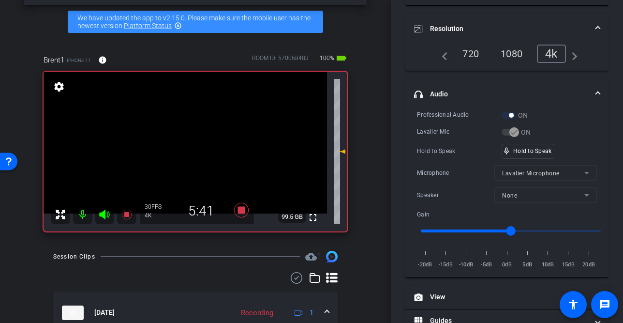
click at [183, 140] on video at bounding box center [185, 143] width 283 height 142
click at [191, 146] on div at bounding box center [183, 140] width 24 height 24
click at [191, 146] on video at bounding box center [185, 143] width 283 height 142
click at [191, 146] on div at bounding box center [190, 146] width 24 height 24
click at [181, 142] on video at bounding box center [185, 143] width 283 height 142
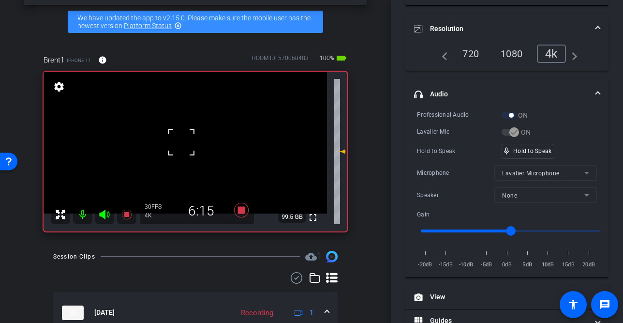
click at [182, 148] on div at bounding box center [181, 142] width 24 height 24
click at [182, 148] on video at bounding box center [185, 143] width 283 height 142
click at [189, 149] on div at bounding box center [182, 147] width 24 height 24
click at [185, 141] on video at bounding box center [185, 143] width 283 height 142
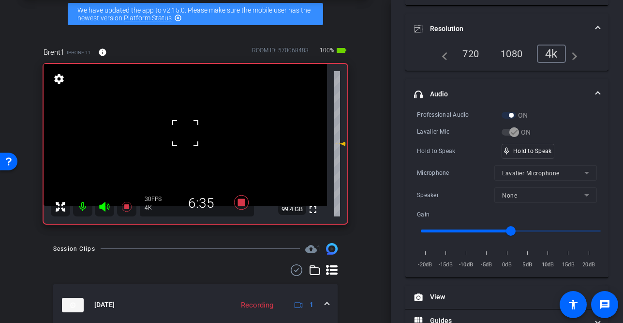
scroll to position [45, 0]
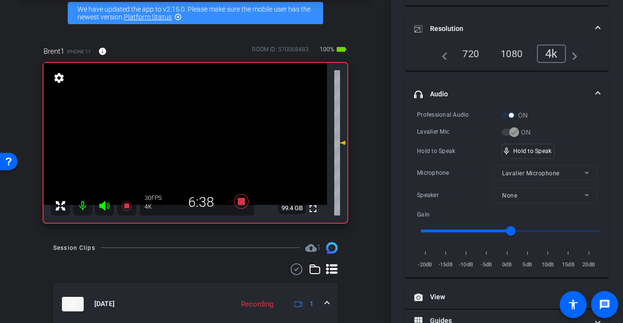
click at [185, 141] on video at bounding box center [185, 134] width 283 height 142
click at [189, 139] on div at bounding box center [185, 141] width 24 height 24
click at [189, 139] on video at bounding box center [185, 134] width 283 height 142
click at [189, 139] on div at bounding box center [189, 139] width 24 height 24
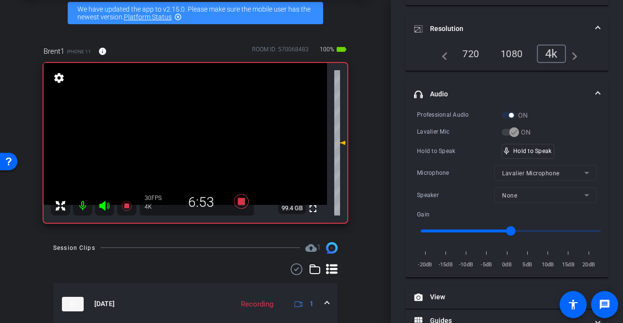
click at [189, 139] on video at bounding box center [185, 134] width 283 height 142
click at [189, 139] on div at bounding box center [189, 139] width 24 height 24
click at [189, 139] on video at bounding box center [185, 134] width 283 height 142
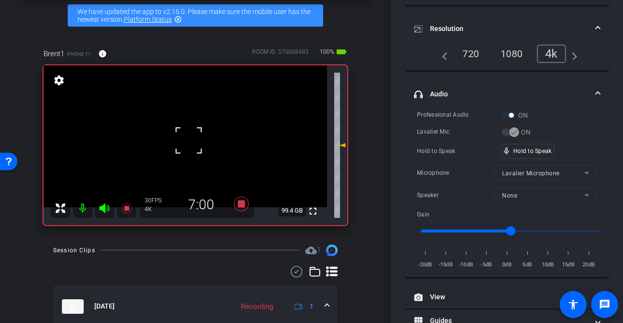
scroll to position [44, 0]
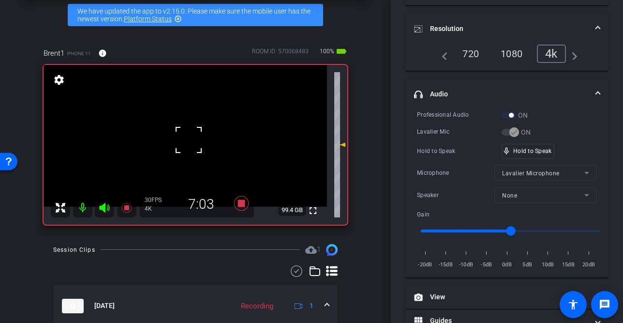
click at [189, 139] on div at bounding box center [189, 140] width 24 height 24
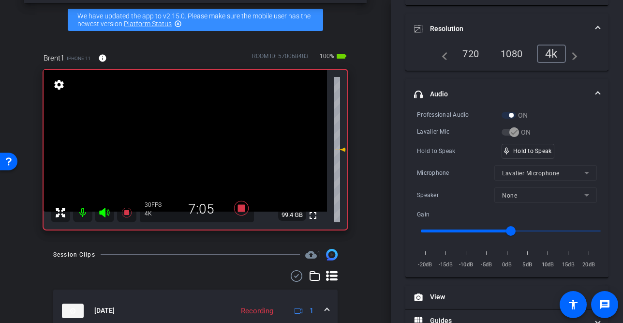
scroll to position [36, 0]
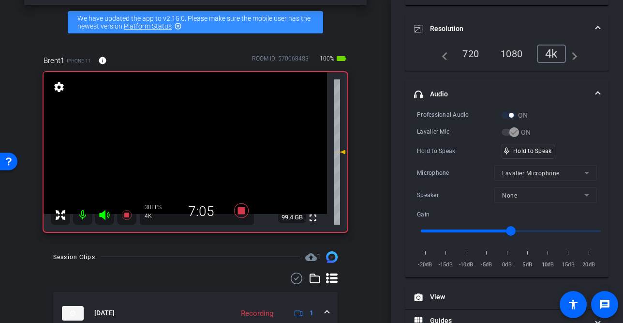
click at [189, 139] on video at bounding box center [185, 143] width 283 height 142
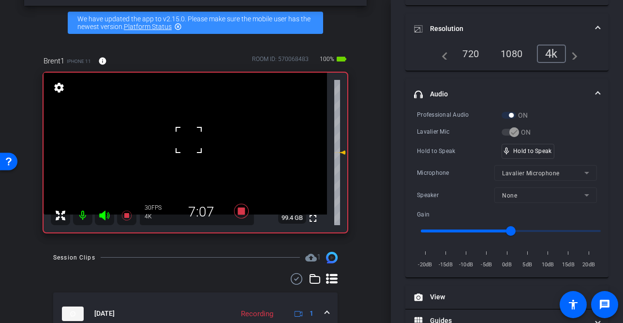
click at [189, 139] on div at bounding box center [189, 140] width 24 height 24
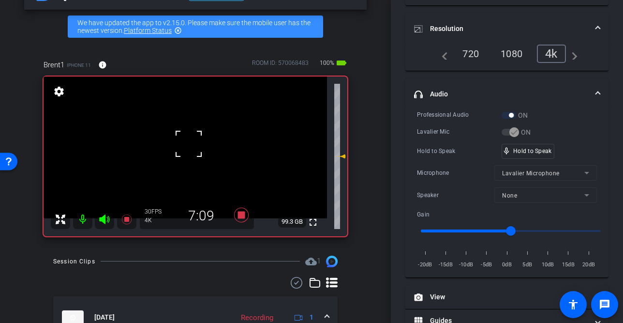
click at [189, 139] on div at bounding box center [189, 144] width 24 height 24
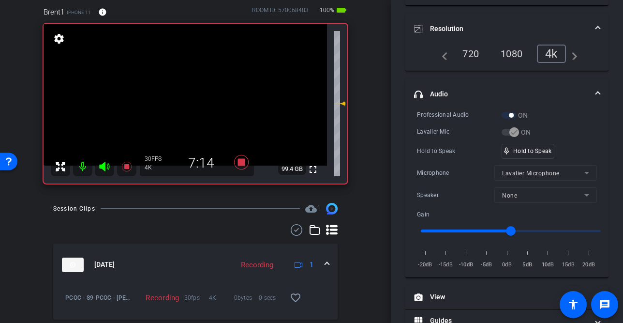
scroll to position [0, 0]
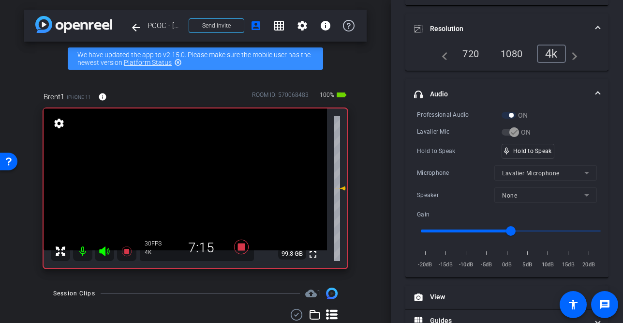
click at [183, 179] on video at bounding box center [185, 179] width 283 height 142
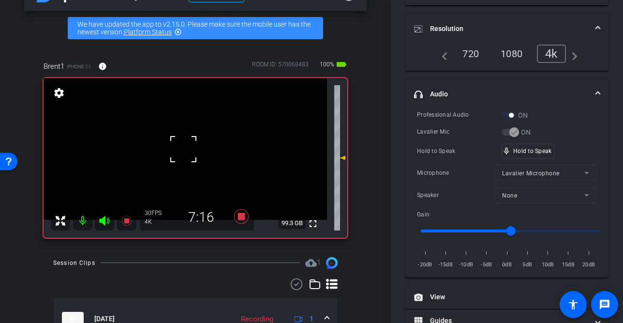
scroll to position [38, 0]
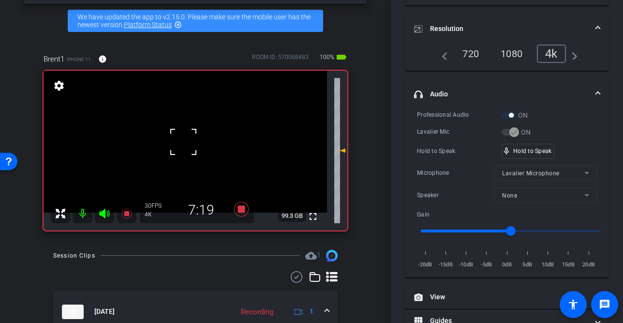
click at [182, 144] on div at bounding box center [183, 142] width 24 height 24
click at [181, 144] on video at bounding box center [185, 142] width 283 height 142
click at [182, 144] on div at bounding box center [181, 144] width 24 height 24
click at [184, 144] on video at bounding box center [185, 142] width 283 height 142
click at [188, 146] on video at bounding box center [185, 142] width 283 height 142
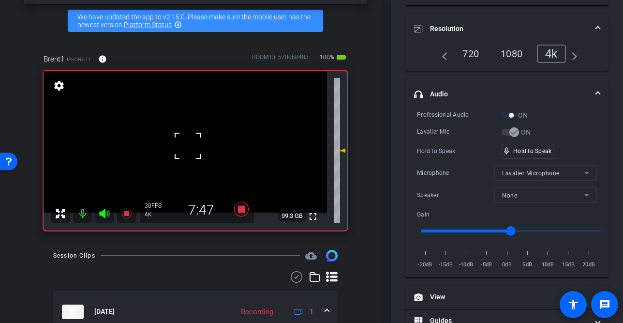
click at [187, 146] on div at bounding box center [188, 145] width 24 height 24
click at [187, 146] on video at bounding box center [185, 142] width 283 height 142
click at [187, 146] on div at bounding box center [187, 145] width 24 height 24
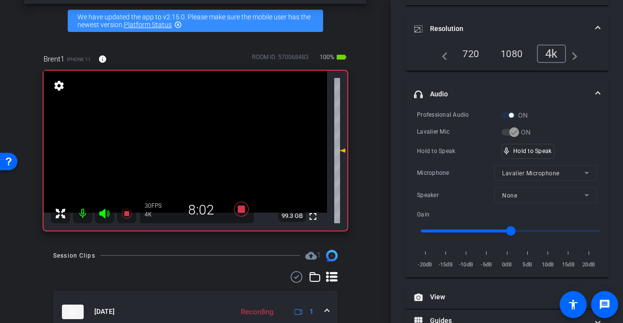
click at [187, 146] on video at bounding box center [185, 142] width 283 height 142
click at [187, 146] on div at bounding box center [187, 145] width 24 height 24
click at [187, 146] on video at bounding box center [185, 142] width 283 height 142
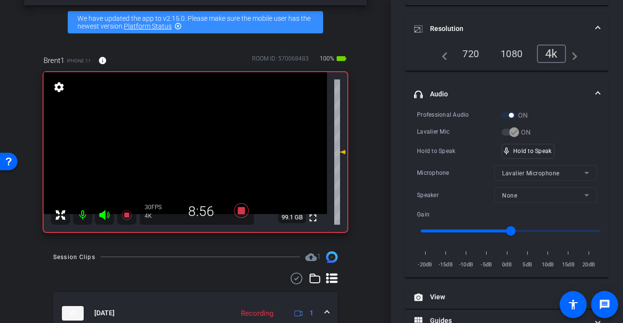
click at [187, 154] on video at bounding box center [185, 143] width 283 height 142
click at [187, 148] on div at bounding box center [187, 154] width 24 height 24
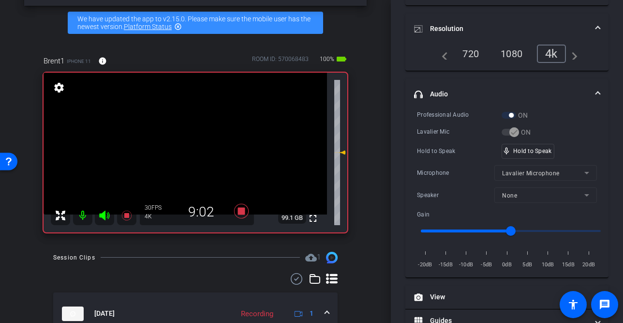
click at [188, 154] on video at bounding box center [185, 144] width 283 height 142
click at [188, 154] on div at bounding box center [188, 154] width 24 height 24
click at [192, 156] on video at bounding box center [185, 144] width 283 height 142
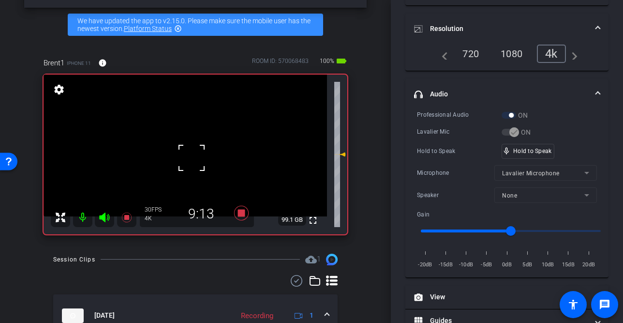
scroll to position [33, 0]
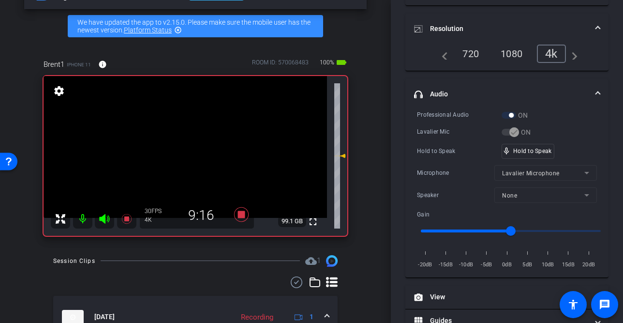
click at [194, 150] on div "fullscreen settings 99.1 GB" at bounding box center [196, 156] width 304 height 160
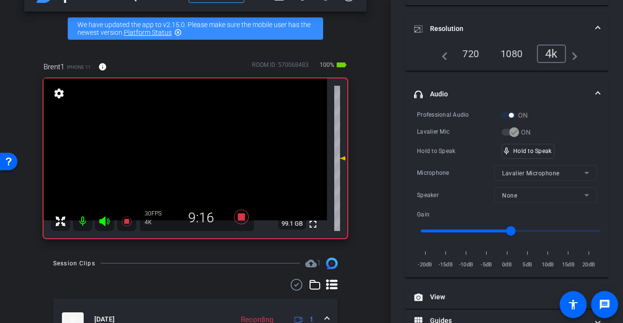
scroll to position [31, 0]
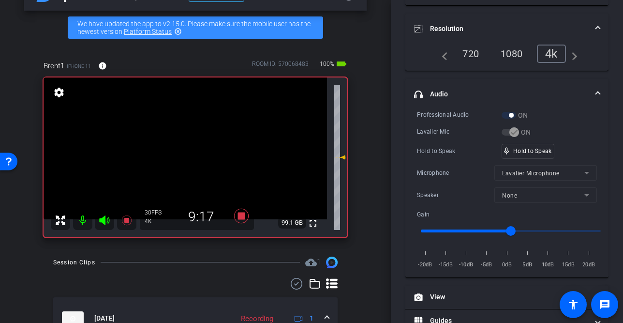
click at [194, 150] on video at bounding box center [185, 148] width 283 height 142
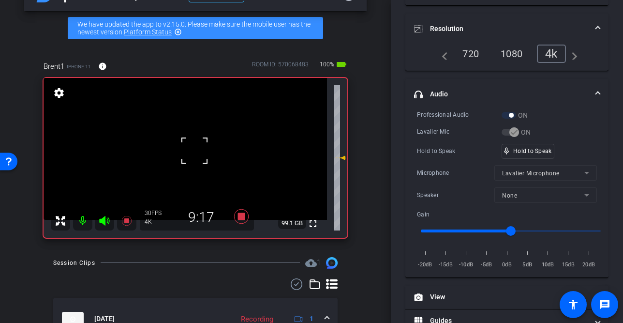
scroll to position [32, 0]
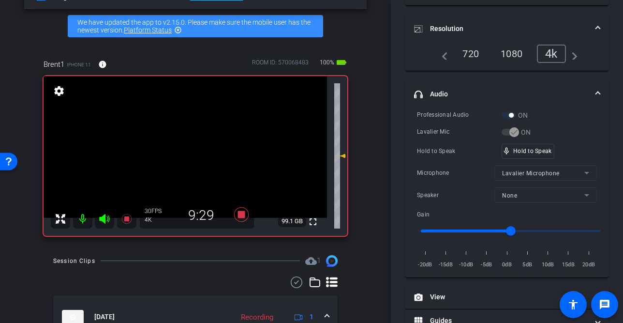
click at [176, 158] on video at bounding box center [185, 147] width 283 height 142
click at [186, 151] on div at bounding box center [176, 158] width 24 height 24
click at [188, 155] on video at bounding box center [185, 147] width 283 height 142
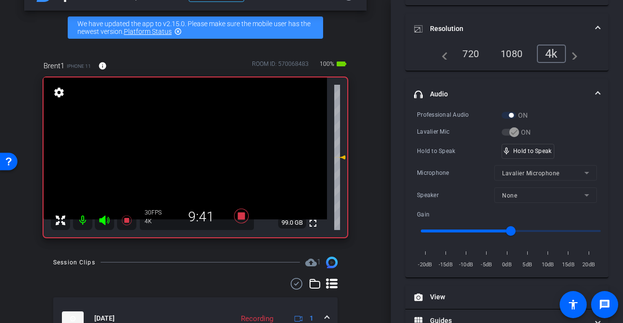
click at [192, 153] on video at bounding box center [185, 148] width 283 height 142
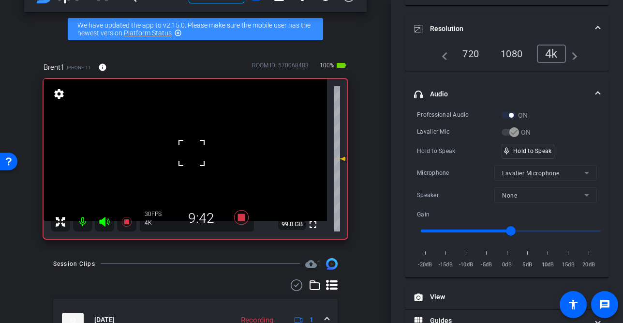
scroll to position [32, 0]
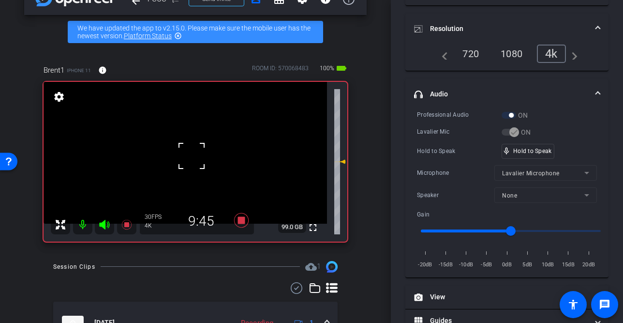
click at [191, 155] on div at bounding box center [191, 156] width 24 height 24
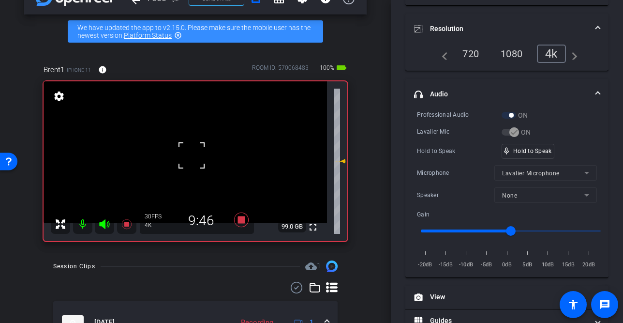
scroll to position [28, 0]
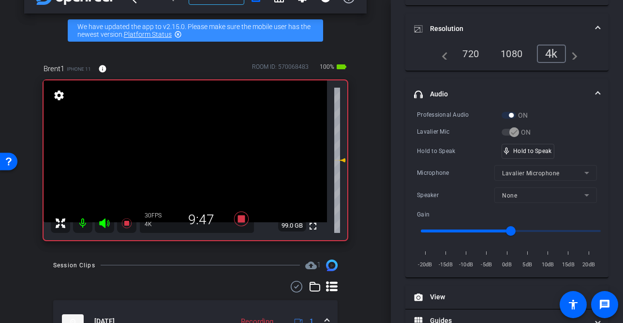
click at [191, 154] on video at bounding box center [185, 151] width 283 height 142
click at [186, 161] on video at bounding box center [185, 151] width 283 height 142
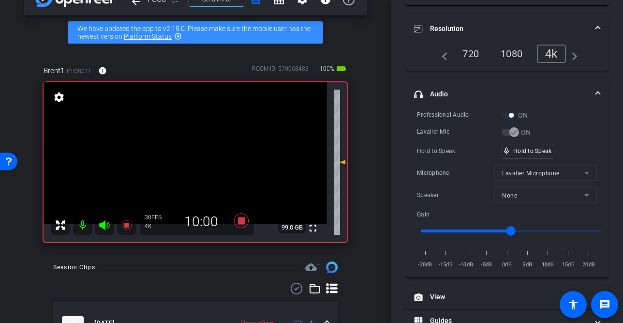
click at [186, 161] on video at bounding box center [185, 153] width 283 height 142
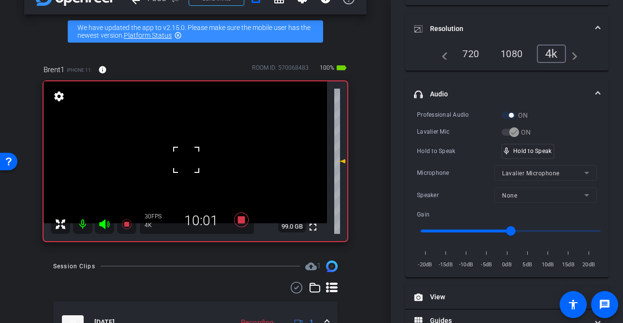
click at [186, 161] on div at bounding box center [186, 160] width 24 height 24
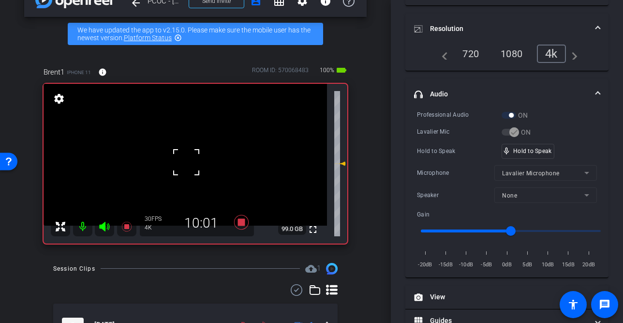
scroll to position [29, 0]
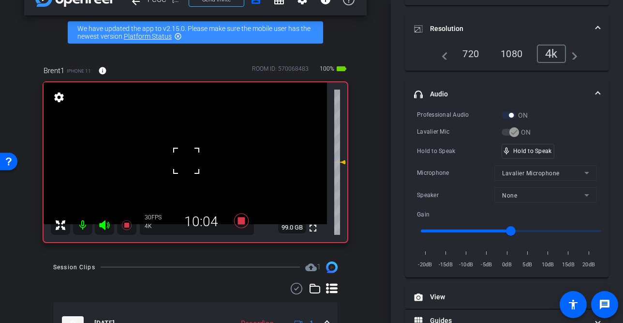
click at [186, 160] on div at bounding box center [186, 160] width 24 height 24
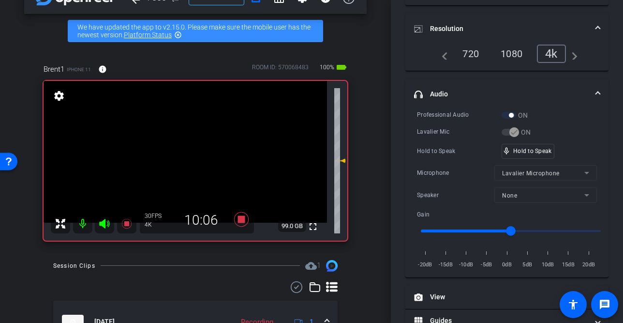
click at [186, 160] on video at bounding box center [185, 152] width 283 height 142
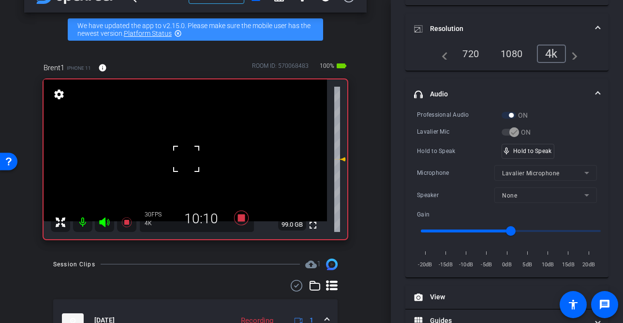
click at [186, 160] on div at bounding box center [186, 159] width 24 height 24
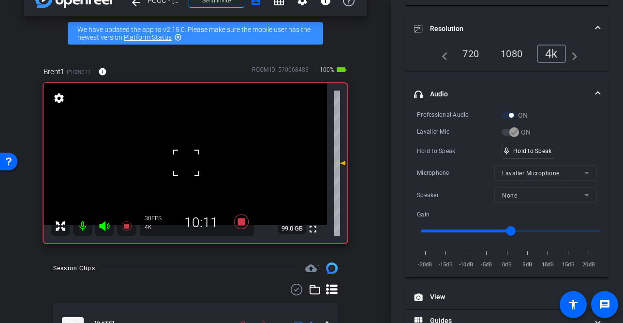
scroll to position [29, 0]
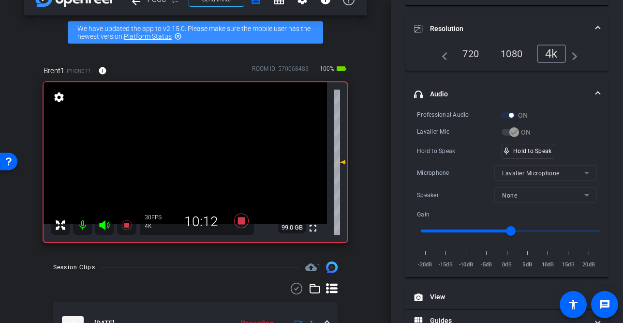
click at [186, 160] on video at bounding box center [185, 153] width 283 height 142
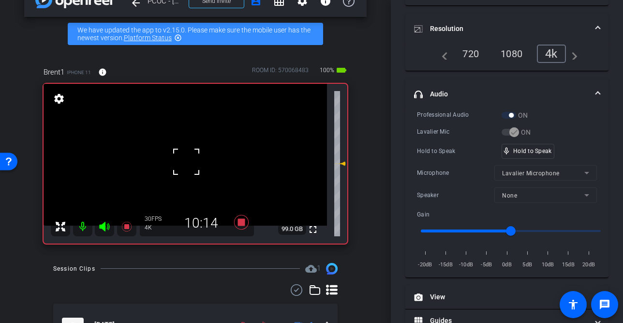
click at [188, 160] on div at bounding box center [186, 161] width 24 height 24
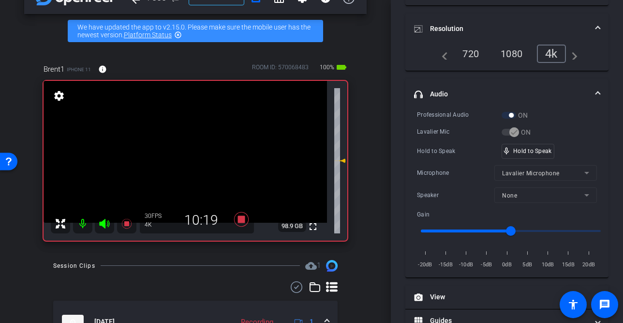
click at [188, 160] on video at bounding box center [185, 152] width 283 height 142
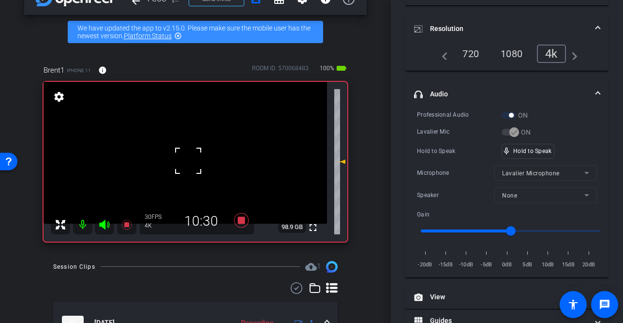
click at [188, 160] on div at bounding box center [188, 160] width 24 height 24
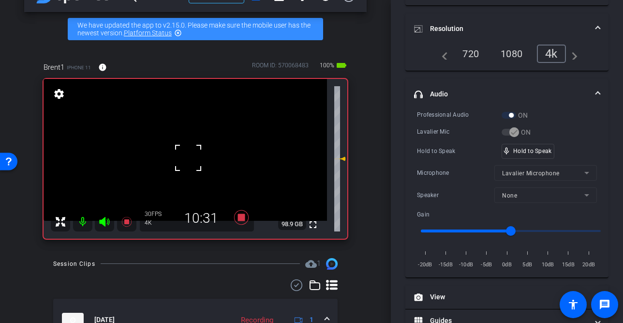
scroll to position [31, 0]
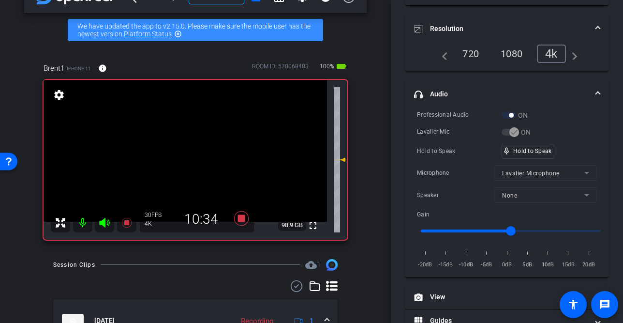
click at [188, 160] on video at bounding box center [185, 151] width 283 height 142
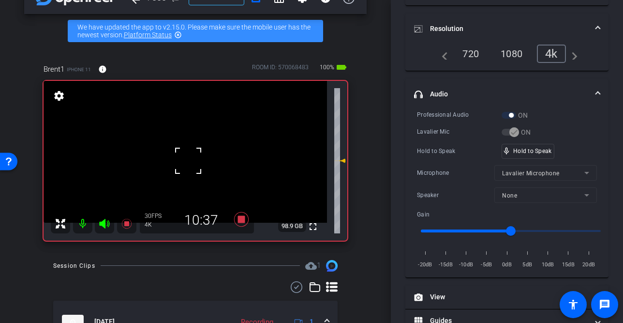
click at [188, 160] on div at bounding box center [188, 160] width 24 height 24
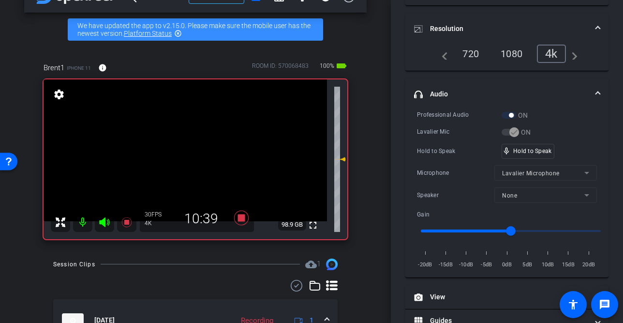
click at [188, 160] on video at bounding box center [185, 150] width 283 height 142
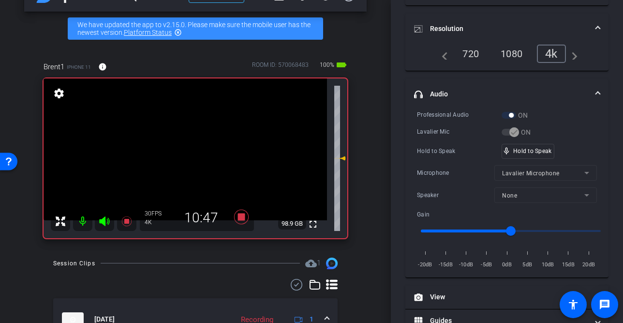
click at [188, 160] on video at bounding box center [185, 149] width 283 height 142
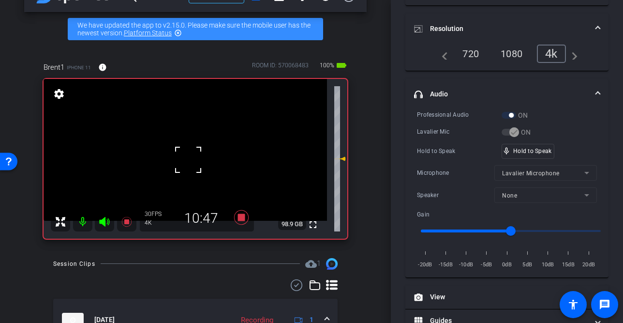
scroll to position [31, 0]
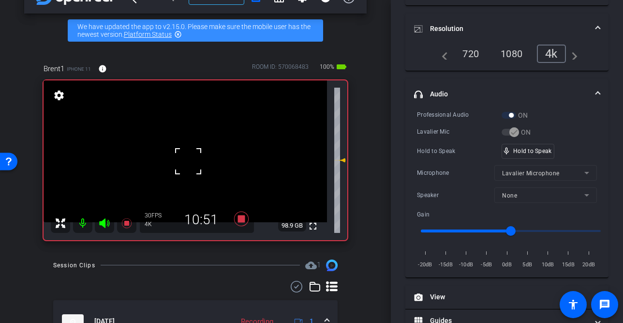
click at [188, 160] on div at bounding box center [188, 161] width 24 height 24
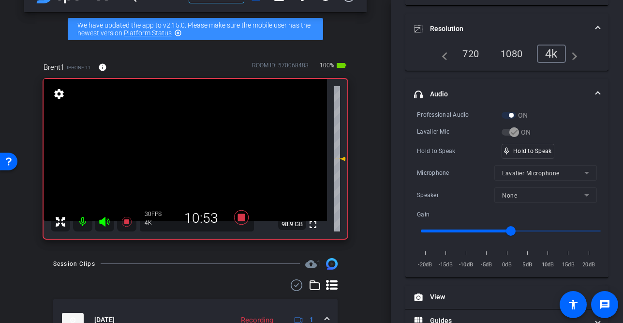
click at [188, 160] on video at bounding box center [185, 150] width 283 height 142
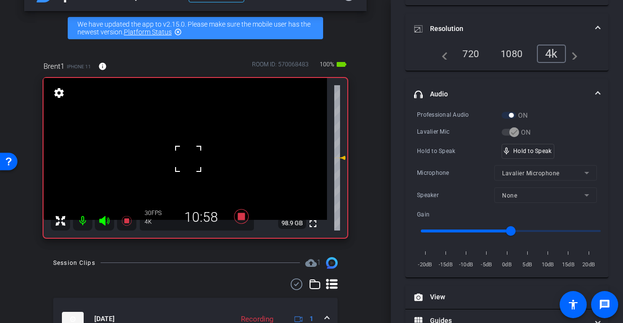
click at [188, 160] on div "fullscreen settings 98.9 GB" at bounding box center [196, 158] width 304 height 160
click at [188, 160] on video at bounding box center [185, 149] width 283 height 142
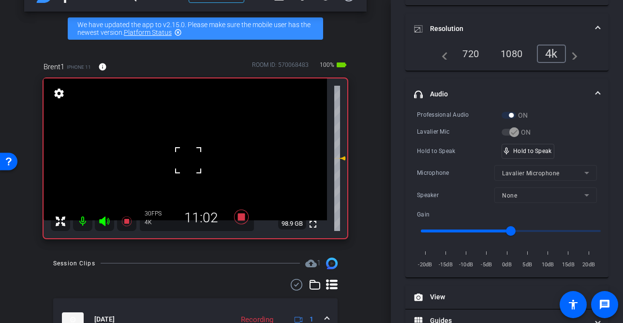
click at [188, 160] on div at bounding box center [188, 160] width 24 height 24
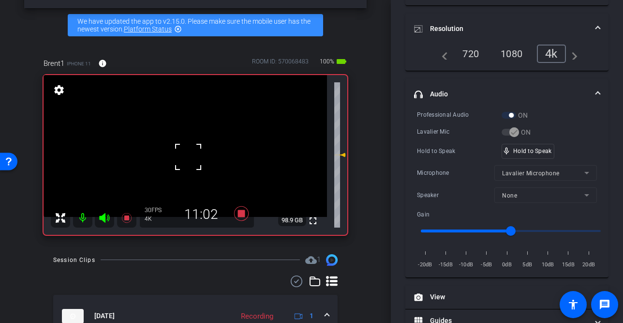
scroll to position [34, 0]
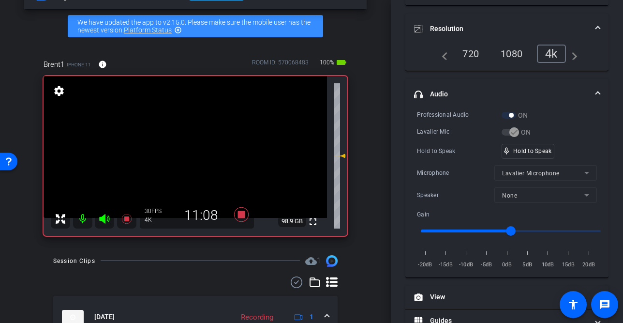
click at [188, 160] on video at bounding box center [185, 147] width 283 height 142
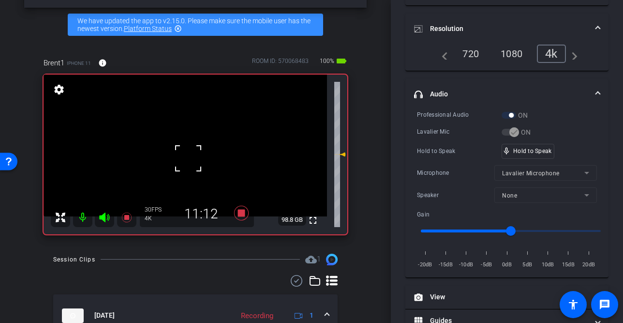
click at [188, 160] on div at bounding box center [188, 158] width 24 height 24
click at [188, 160] on video at bounding box center [185, 145] width 283 height 142
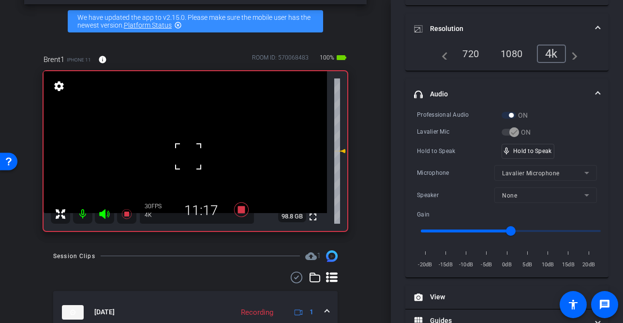
click at [188, 160] on div at bounding box center [188, 156] width 24 height 24
click at [188, 160] on video at bounding box center [185, 142] width 283 height 142
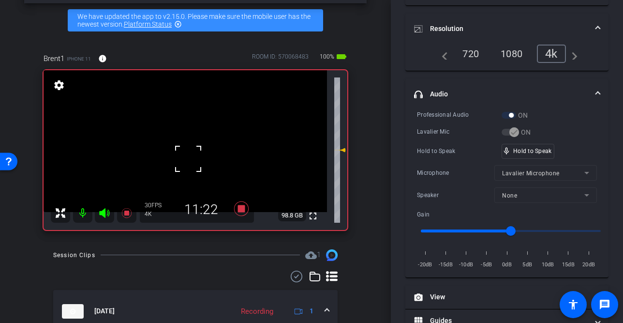
scroll to position [40, 0]
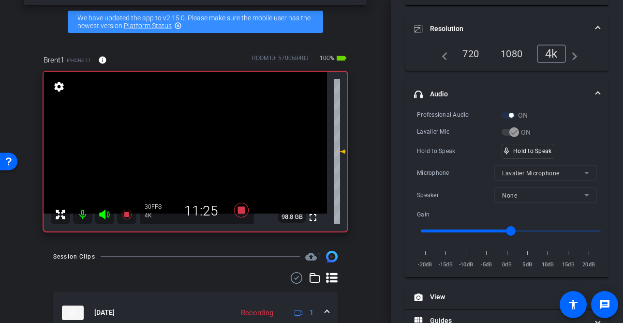
click at [188, 160] on video at bounding box center [185, 143] width 283 height 142
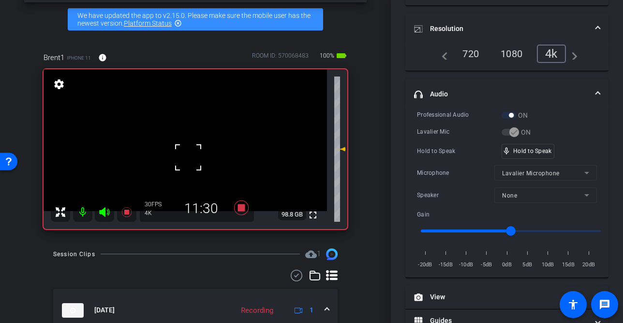
click at [188, 160] on div at bounding box center [188, 157] width 24 height 24
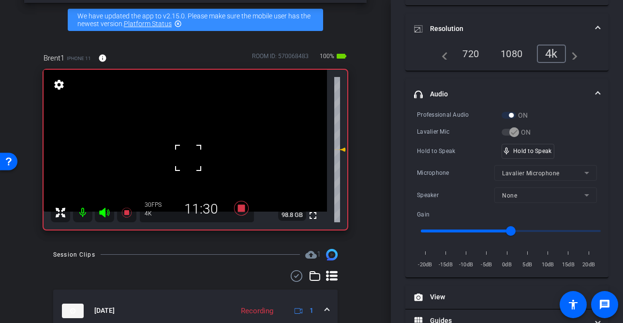
scroll to position [42, 0]
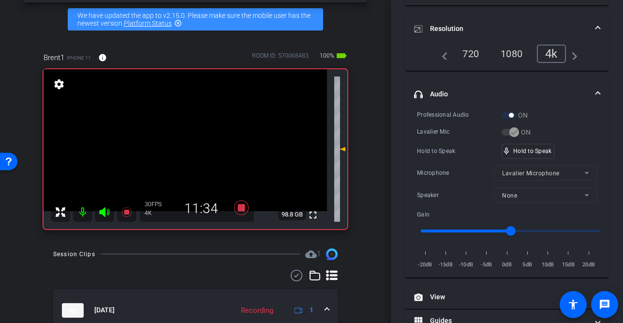
click at [190, 157] on video at bounding box center [185, 140] width 283 height 142
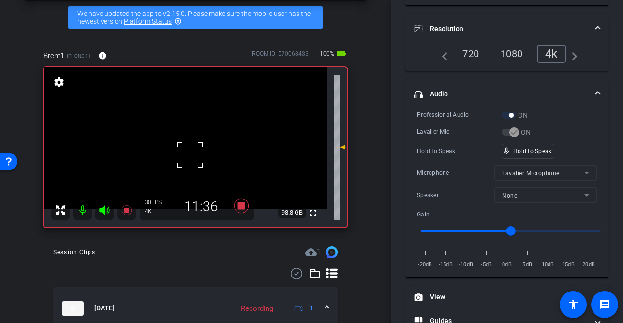
scroll to position [39, 0]
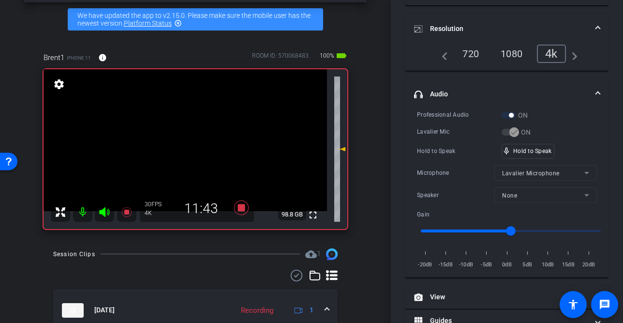
click at [190, 157] on video at bounding box center [185, 140] width 283 height 142
click at [189, 151] on div at bounding box center [190, 157] width 24 height 24
click at [189, 142] on video at bounding box center [185, 140] width 283 height 142
click at [189, 143] on div at bounding box center [189, 142] width 24 height 24
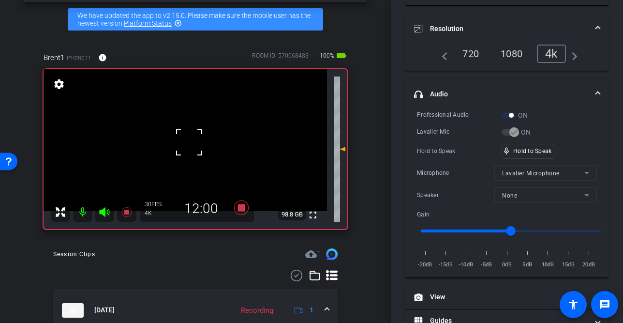
click at [189, 143] on div at bounding box center [189, 142] width 24 height 24
click at [189, 143] on div "fullscreen settings 98.8 GB" at bounding box center [196, 149] width 304 height 160
click at [189, 143] on video at bounding box center [185, 140] width 283 height 142
click at [189, 143] on div at bounding box center [189, 143] width 24 height 24
click at [189, 143] on video at bounding box center [185, 140] width 283 height 142
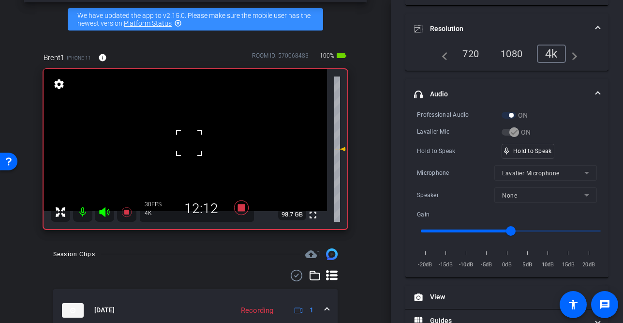
click at [189, 143] on div at bounding box center [189, 143] width 24 height 24
click at [189, 143] on video at bounding box center [185, 140] width 283 height 142
click at [188, 147] on div at bounding box center [189, 143] width 24 height 24
click at [188, 147] on div "fullscreen settings 98.7 GB" at bounding box center [196, 149] width 304 height 160
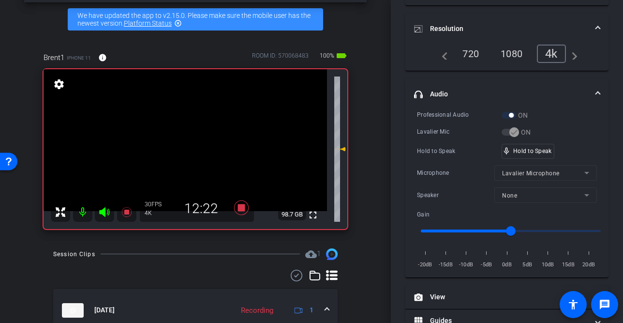
click at [188, 147] on video at bounding box center [185, 140] width 283 height 142
click at [188, 147] on div at bounding box center [188, 146] width 24 height 24
click at [188, 147] on video at bounding box center [185, 140] width 283 height 142
click at [188, 147] on div at bounding box center [188, 146] width 24 height 24
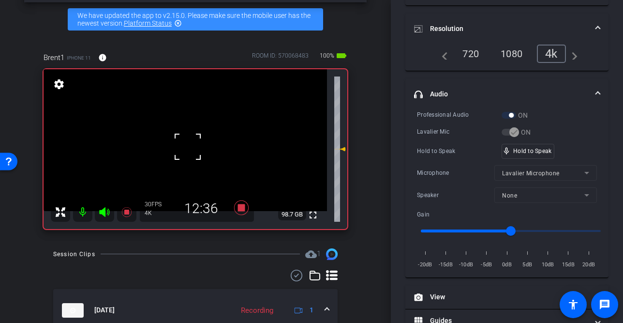
click at [188, 147] on div at bounding box center [188, 146] width 24 height 24
click at [188, 149] on video at bounding box center [185, 140] width 283 height 142
click at [165, 144] on video at bounding box center [185, 140] width 283 height 142
click at [184, 155] on video at bounding box center [185, 140] width 283 height 142
click at [185, 155] on div at bounding box center [184, 155] width 24 height 24
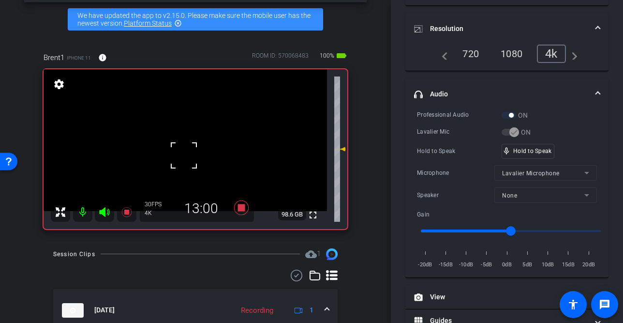
click at [177, 139] on video at bounding box center [185, 140] width 283 height 142
click at [190, 138] on video at bounding box center [185, 140] width 283 height 142
click at [190, 138] on div at bounding box center [190, 138] width 24 height 24
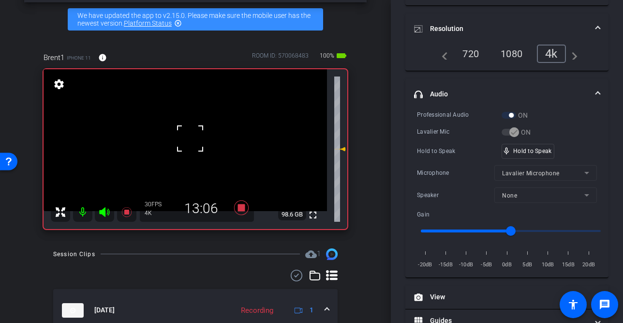
click at [190, 138] on div at bounding box center [190, 138] width 24 height 24
click at [190, 138] on video at bounding box center [185, 140] width 283 height 142
click at [190, 138] on div at bounding box center [189, 138] width 24 height 24
click at [190, 138] on video at bounding box center [185, 140] width 283 height 142
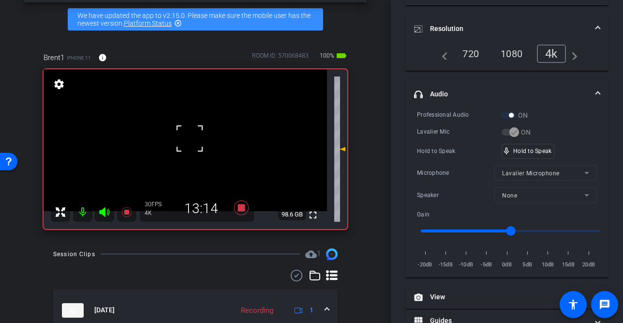
click at [190, 138] on div at bounding box center [189, 138] width 24 height 24
click at [190, 138] on video at bounding box center [185, 140] width 283 height 142
click at [190, 142] on div at bounding box center [189, 138] width 24 height 24
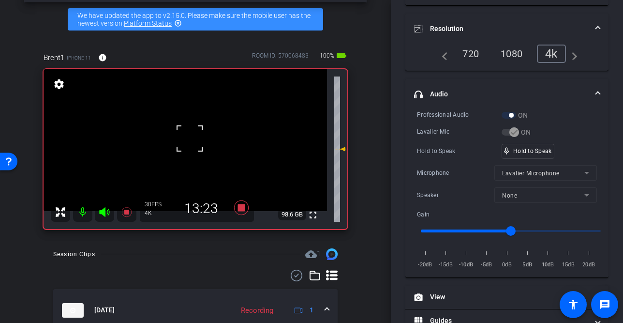
click at [190, 142] on div at bounding box center [189, 138] width 24 height 24
click at [190, 142] on video at bounding box center [185, 140] width 283 height 142
click at [190, 142] on div at bounding box center [189, 142] width 24 height 24
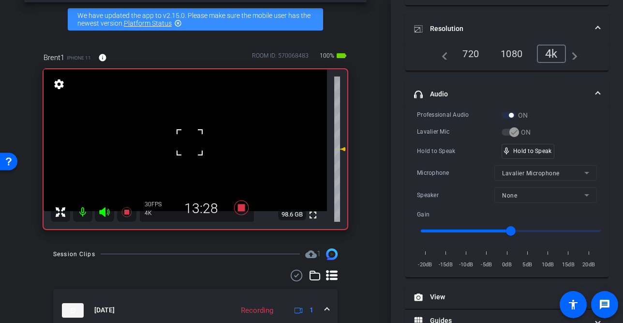
click at [190, 142] on div at bounding box center [189, 142] width 24 height 24
click at [190, 142] on div "fullscreen settings 98.6 GB" at bounding box center [196, 149] width 304 height 160
click at [182, 152] on video at bounding box center [185, 140] width 283 height 142
click at [183, 151] on div at bounding box center [182, 152] width 24 height 24
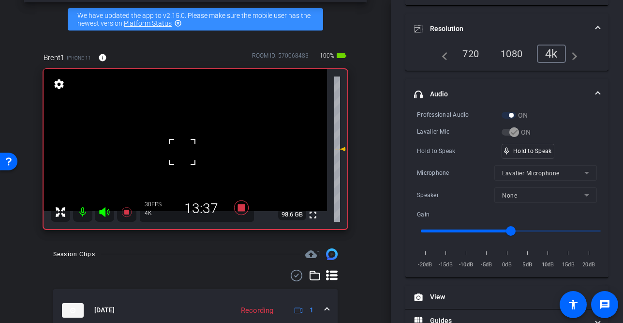
click at [183, 151] on div at bounding box center [182, 152] width 24 height 24
click at [183, 151] on video at bounding box center [185, 140] width 283 height 142
click at [183, 151] on div at bounding box center [183, 151] width 24 height 24
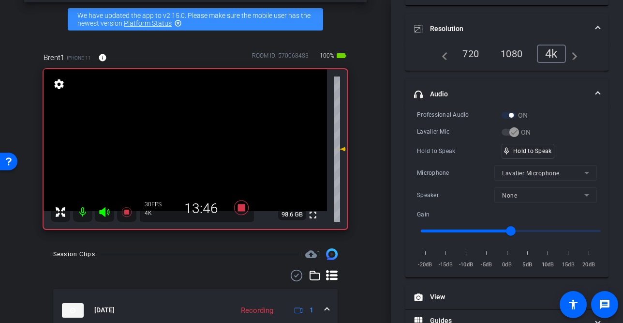
click at [183, 151] on video at bounding box center [185, 140] width 283 height 142
click at [184, 151] on div at bounding box center [183, 151] width 24 height 24
click at [192, 145] on div at bounding box center [183, 151] width 24 height 24
click at [192, 145] on video at bounding box center [185, 140] width 283 height 142
click at [192, 145] on div at bounding box center [191, 145] width 24 height 24
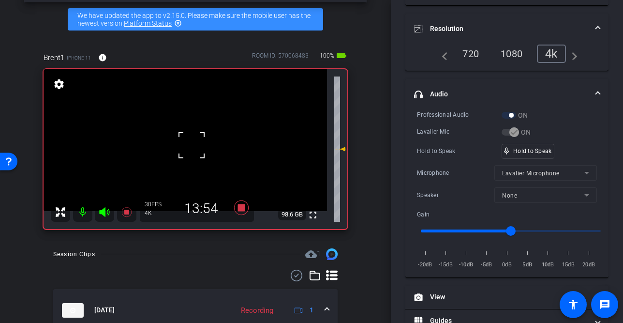
click at [192, 145] on div at bounding box center [191, 145] width 24 height 24
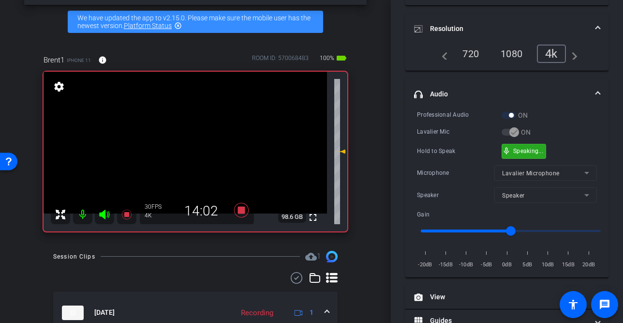
click at [512, 153] on div "mic_none Speaking..." at bounding box center [524, 151] width 44 height 14
click at [183, 153] on video at bounding box center [185, 143] width 283 height 142
click at [183, 153] on div at bounding box center [183, 153] width 24 height 24
click at [187, 153] on div at bounding box center [183, 153] width 24 height 24
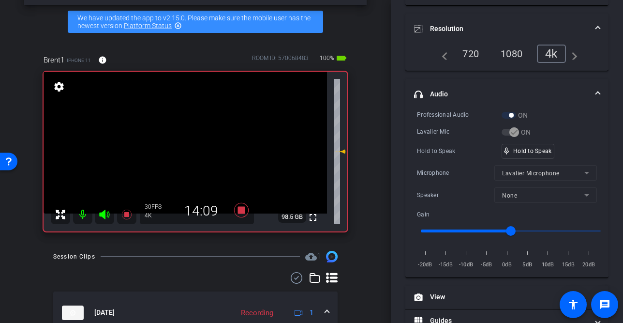
click at [188, 152] on video at bounding box center [185, 143] width 283 height 142
click at [188, 152] on div at bounding box center [188, 152] width 24 height 24
click at [188, 152] on video at bounding box center [185, 143] width 283 height 142
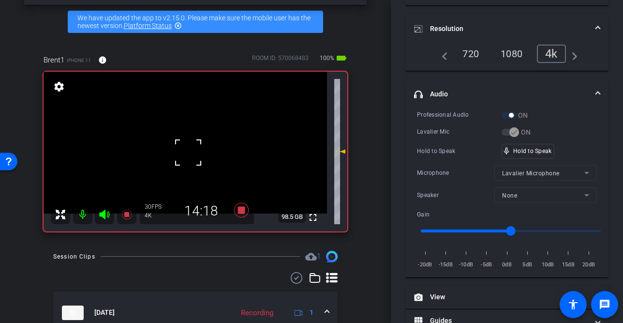
click at [188, 152] on div at bounding box center [188, 152] width 24 height 24
click at [188, 152] on video at bounding box center [185, 143] width 283 height 142
click at [188, 152] on div at bounding box center [188, 152] width 24 height 24
drag, startPoint x: 507, startPoint y: 151, endPoint x: 377, endPoint y: 193, distance: 136.4
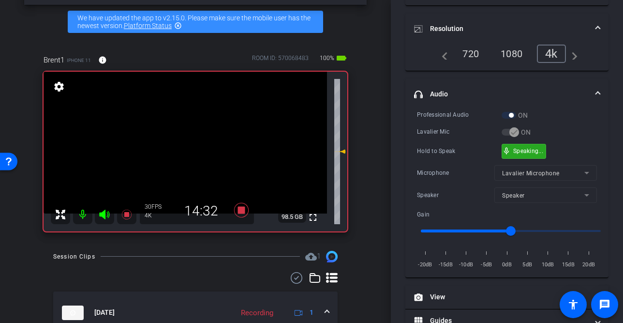
click at [506, 151] on span "mic_none" at bounding box center [506, 151] width 9 height 9
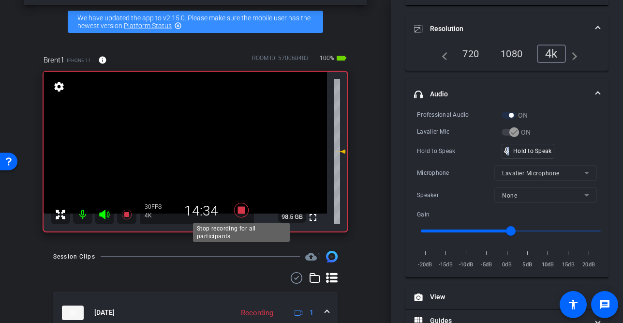
click at [238, 210] on icon at bounding box center [241, 209] width 15 height 15
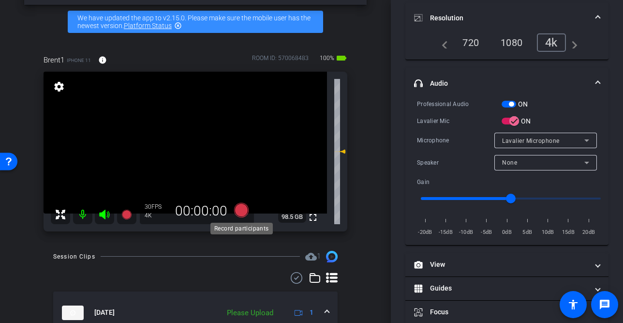
scroll to position [121, 0]
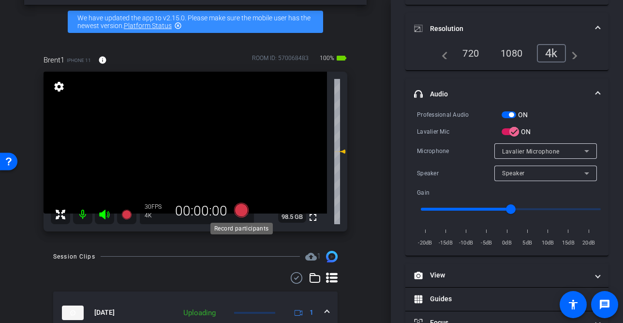
click at [240, 214] on icon at bounding box center [241, 209] width 15 height 15
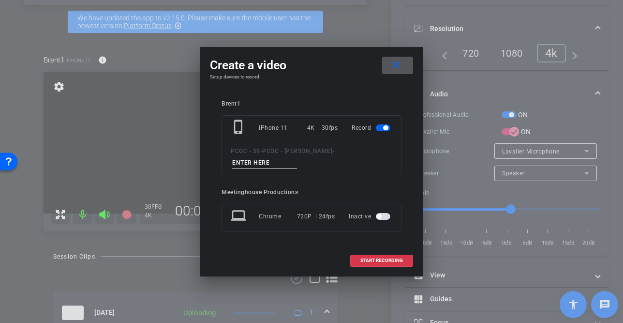
click at [297, 158] on input at bounding box center [264, 163] width 65 height 12
type input "901 - seg 5"
click at [375, 258] on span "START RECORDING" at bounding box center [381, 260] width 43 height 5
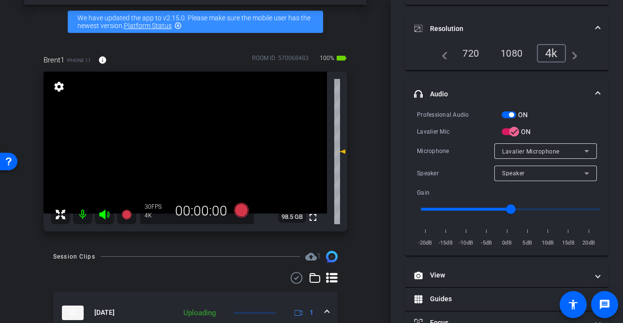
scroll to position [132, 0]
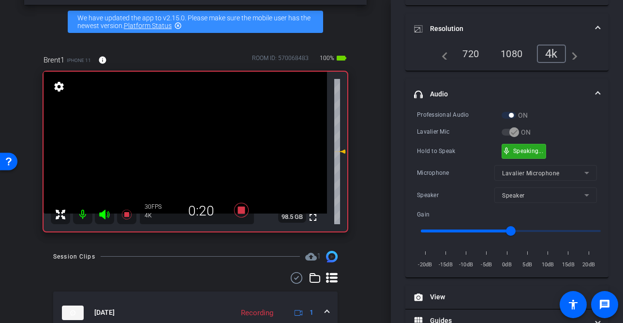
drag, startPoint x: 519, startPoint y: 149, endPoint x: 550, endPoint y: 159, distance: 32.3
click at [182, 163] on video at bounding box center [185, 143] width 283 height 142
click at [203, 161] on video at bounding box center [185, 143] width 283 height 142
click at [184, 163] on video at bounding box center [185, 143] width 283 height 142
click at [197, 145] on video at bounding box center [185, 143] width 283 height 142
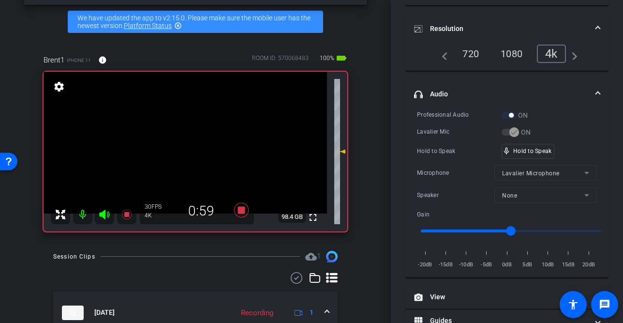
drag, startPoint x: 148, startPoint y: 182, endPoint x: 162, endPoint y: 182, distance: 14.0
click at [149, 182] on video at bounding box center [185, 143] width 283 height 142
click at [189, 160] on video at bounding box center [185, 143] width 283 height 142
click at [193, 137] on video at bounding box center [185, 143] width 283 height 142
click at [185, 137] on div at bounding box center [193, 137] width 24 height 24
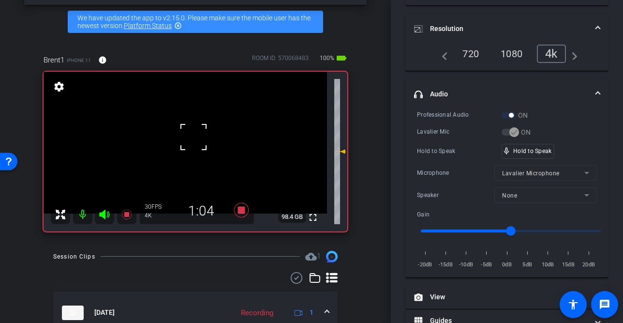
click at [182, 161] on video at bounding box center [185, 143] width 283 height 142
click at [181, 161] on div at bounding box center [182, 161] width 24 height 24
click at [160, 159] on video at bounding box center [185, 143] width 283 height 142
click at [180, 162] on video at bounding box center [185, 143] width 283 height 142
click at [188, 144] on video at bounding box center [185, 143] width 283 height 142
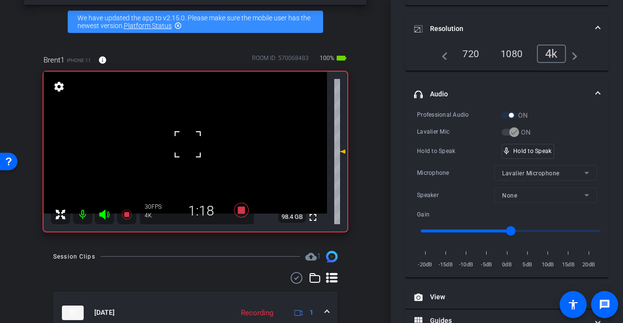
click at [188, 144] on div at bounding box center [188, 144] width 24 height 24
click at [185, 145] on video at bounding box center [185, 143] width 283 height 142
click at [185, 145] on div at bounding box center [185, 145] width 24 height 24
click at [186, 147] on div at bounding box center [185, 145] width 24 height 24
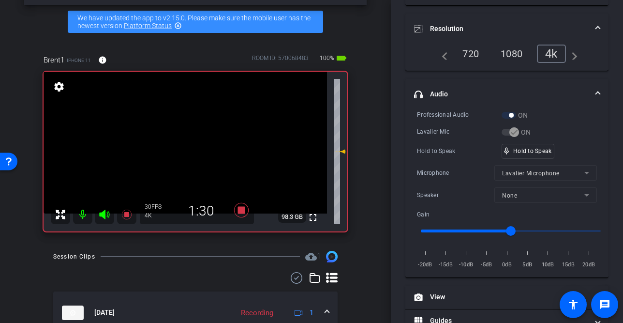
click at [186, 147] on video at bounding box center [185, 143] width 283 height 142
click at [186, 147] on div at bounding box center [186, 146] width 24 height 24
click at [187, 147] on video at bounding box center [185, 143] width 283 height 142
click at [187, 147] on div at bounding box center [187, 147] width 24 height 24
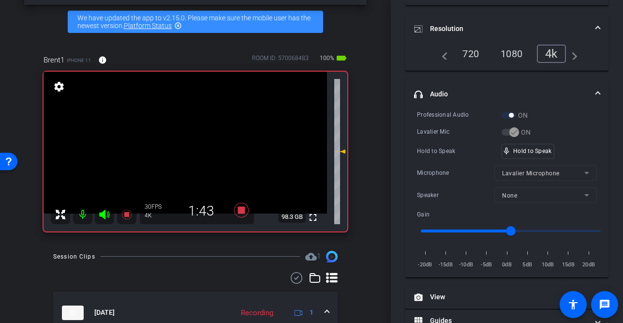
click at [187, 147] on video at bounding box center [185, 143] width 283 height 142
click at [187, 147] on div at bounding box center [187, 147] width 24 height 24
click at [191, 157] on video at bounding box center [185, 143] width 283 height 142
click at [191, 157] on div at bounding box center [191, 157] width 24 height 24
click at [190, 154] on video at bounding box center [185, 143] width 283 height 142
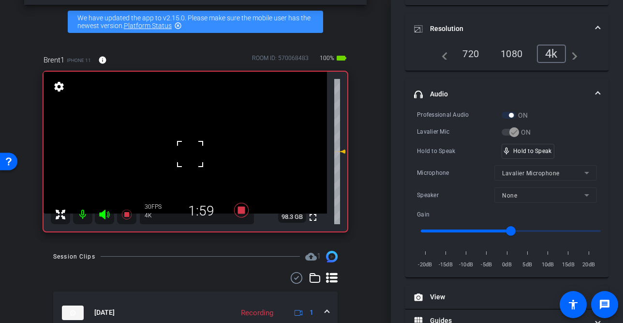
click at [190, 153] on div at bounding box center [190, 154] width 24 height 24
click at [190, 153] on video at bounding box center [185, 143] width 283 height 142
click at [192, 159] on div at bounding box center [190, 153] width 24 height 24
click at [188, 155] on video at bounding box center [185, 143] width 283 height 142
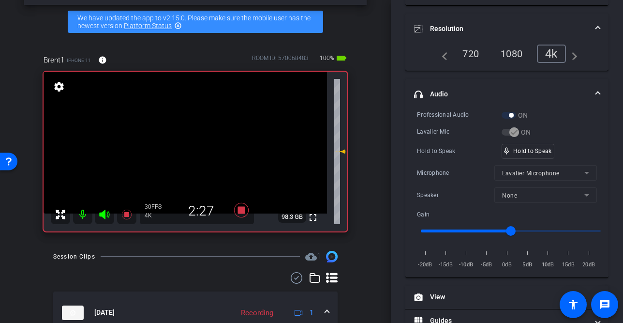
click at [187, 155] on video at bounding box center [185, 143] width 283 height 142
click at [184, 155] on video at bounding box center [185, 143] width 283 height 142
click at [184, 155] on div at bounding box center [184, 155] width 24 height 24
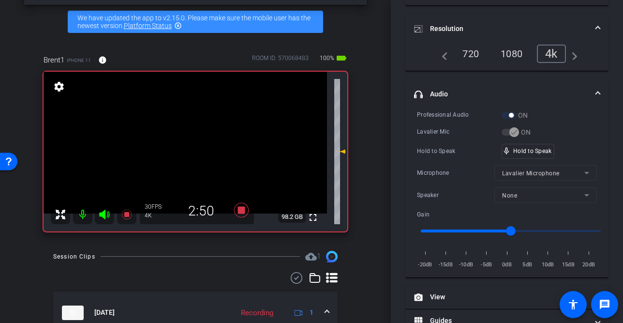
click at [185, 154] on video at bounding box center [185, 143] width 283 height 142
click at [182, 151] on video at bounding box center [185, 143] width 283 height 142
click at [181, 151] on div at bounding box center [182, 151] width 24 height 24
click at [181, 151] on video at bounding box center [185, 143] width 283 height 142
click at [181, 151] on div at bounding box center [181, 151] width 24 height 24
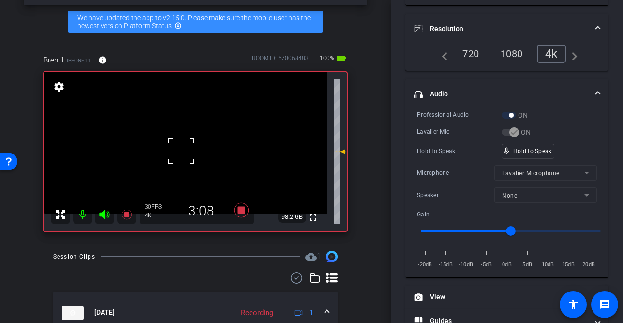
click at [181, 151] on div at bounding box center [181, 151] width 24 height 24
click at [185, 144] on video at bounding box center [185, 143] width 283 height 142
click at [185, 148] on div at bounding box center [185, 144] width 24 height 24
click at [185, 148] on video at bounding box center [185, 143] width 283 height 142
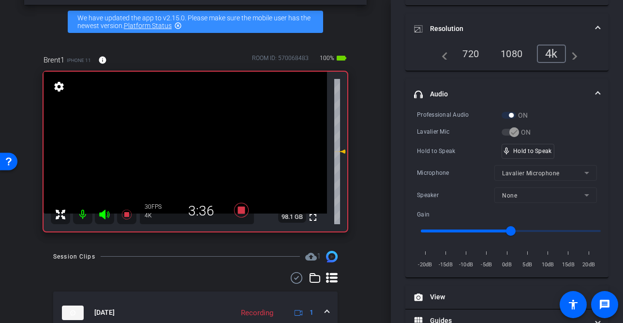
click at [185, 148] on video at bounding box center [185, 143] width 283 height 142
click at [185, 148] on div at bounding box center [185, 148] width 24 height 24
click at [185, 148] on video at bounding box center [185, 143] width 283 height 142
click at [185, 148] on div at bounding box center [185, 148] width 24 height 24
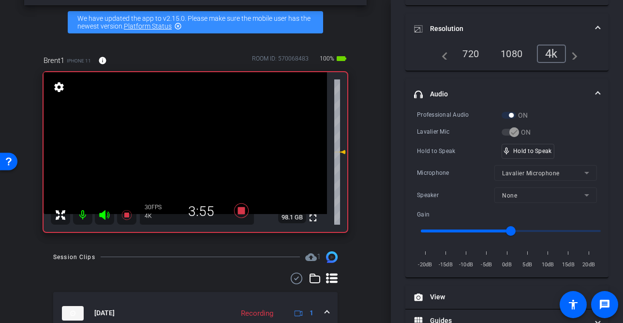
click at [184, 156] on video at bounding box center [185, 143] width 283 height 142
click at [189, 154] on video at bounding box center [185, 143] width 283 height 142
click at [188, 154] on div at bounding box center [189, 154] width 24 height 24
click at [188, 154] on video at bounding box center [185, 143] width 283 height 142
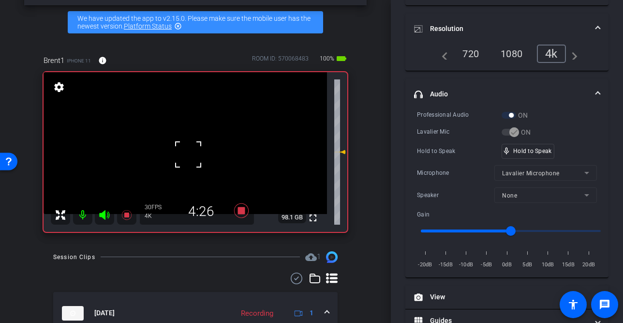
click at [189, 155] on div at bounding box center [188, 154] width 24 height 24
click at [189, 155] on video at bounding box center [185, 143] width 283 height 142
click at [189, 155] on div at bounding box center [189, 155] width 24 height 24
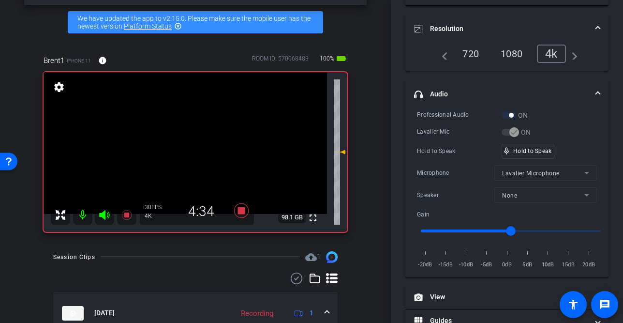
click at [189, 155] on video at bounding box center [185, 143] width 283 height 142
click at [189, 155] on div at bounding box center [189, 155] width 24 height 24
click at [189, 155] on video at bounding box center [185, 143] width 283 height 142
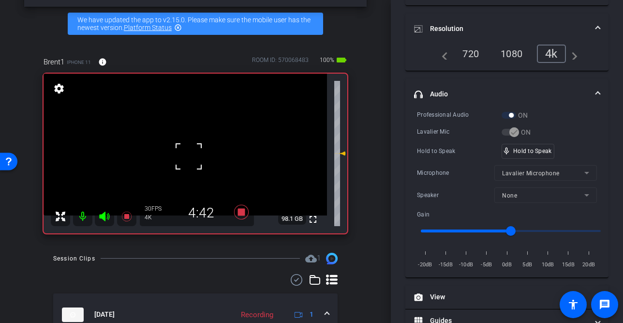
click at [189, 155] on div at bounding box center [189, 156] width 24 height 24
click at [189, 155] on div "fullscreen settings 98.1 GB" at bounding box center [196, 154] width 304 height 160
click at [189, 155] on video at bounding box center [185, 145] width 283 height 142
click at [189, 155] on div at bounding box center [189, 155] width 24 height 24
click at [189, 156] on video at bounding box center [185, 145] width 283 height 142
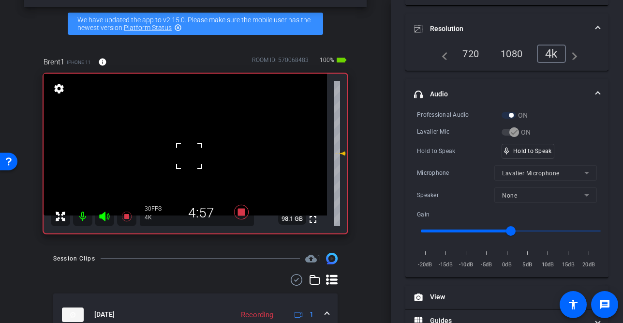
click at [189, 156] on div at bounding box center [189, 156] width 24 height 24
click at [188, 161] on video at bounding box center [185, 145] width 283 height 142
click at [188, 161] on div at bounding box center [188, 160] width 24 height 24
click at [188, 172] on div at bounding box center [188, 160] width 24 height 24
click at [197, 179] on video at bounding box center [185, 145] width 283 height 142
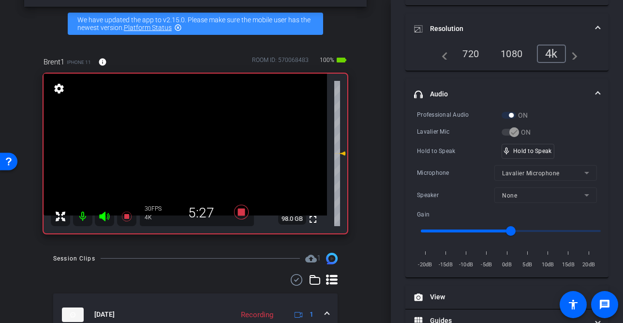
click at [203, 181] on video at bounding box center [185, 145] width 283 height 142
click at [202, 181] on div at bounding box center [203, 181] width 24 height 24
click at [186, 158] on video at bounding box center [185, 145] width 283 height 142
click at [188, 149] on div at bounding box center [186, 158] width 24 height 24
click at [188, 149] on video at bounding box center [185, 145] width 283 height 142
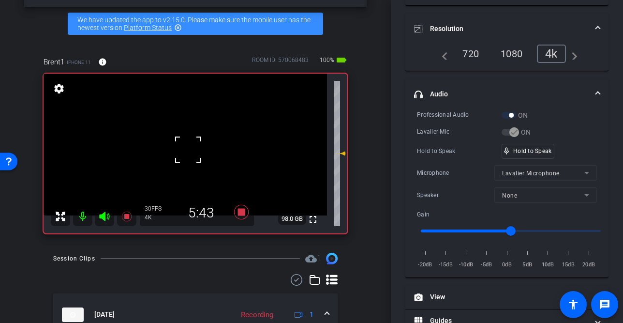
click at [188, 149] on div at bounding box center [188, 149] width 24 height 24
click at [188, 149] on video at bounding box center [185, 145] width 283 height 142
click at [188, 149] on div at bounding box center [188, 149] width 24 height 24
click at [188, 149] on video at bounding box center [185, 145] width 283 height 142
click at [180, 151] on div at bounding box center [188, 149] width 24 height 24
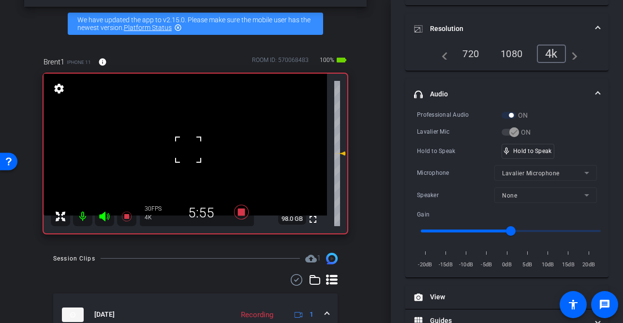
click at [180, 151] on div at bounding box center [188, 149] width 24 height 24
click at [180, 151] on video at bounding box center [185, 145] width 283 height 142
click at [183, 153] on div at bounding box center [180, 151] width 24 height 24
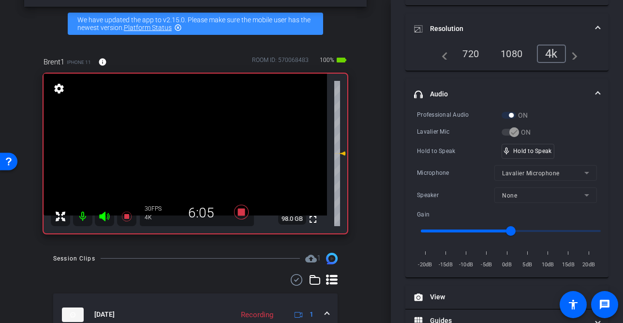
click at [183, 153] on video at bounding box center [185, 145] width 283 height 142
click at [183, 153] on div at bounding box center [183, 153] width 24 height 24
click at [183, 153] on video at bounding box center [185, 145] width 283 height 142
click at [183, 153] on div at bounding box center [183, 153] width 24 height 24
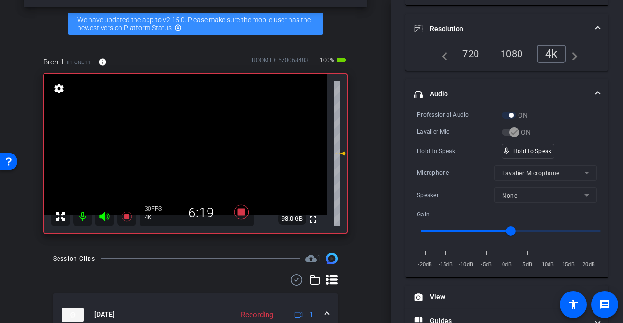
click at [184, 152] on video at bounding box center [185, 145] width 283 height 142
click at [186, 152] on div at bounding box center [184, 152] width 24 height 24
click at [185, 161] on video at bounding box center [185, 145] width 283 height 142
click at [187, 155] on div at bounding box center [185, 161] width 24 height 24
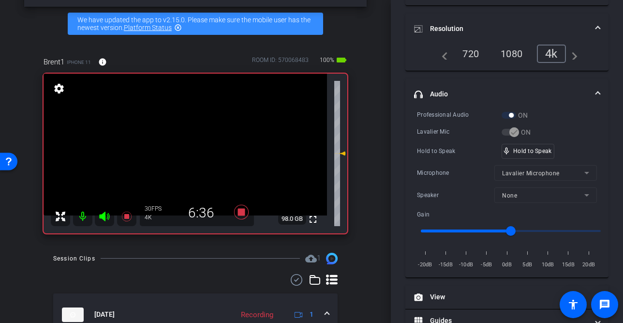
click at [187, 155] on video at bounding box center [185, 145] width 283 height 142
click at [193, 172] on video at bounding box center [185, 145] width 283 height 142
click at [185, 144] on video at bounding box center [185, 145] width 283 height 142
click at [185, 143] on div at bounding box center [185, 144] width 24 height 24
click at [185, 146] on div at bounding box center [185, 144] width 24 height 24
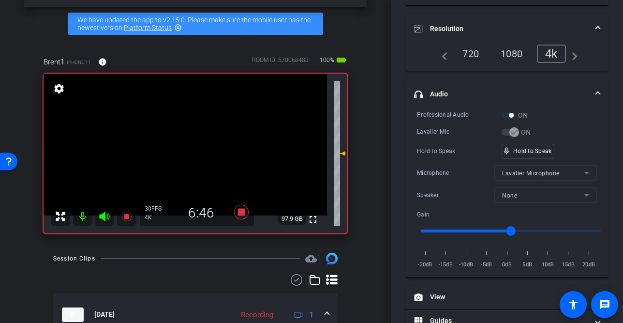
click at [190, 154] on video at bounding box center [185, 145] width 283 height 142
click at [190, 150] on div at bounding box center [189, 154] width 24 height 24
click at [190, 150] on video at bounding box center [185, 145] width 283 height 142
click at [190, 150] on div at bounding box center [190, 150] width 24 height 24
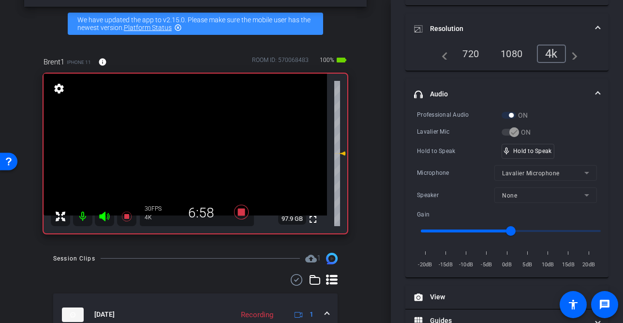
click at [191, 158] on video at bounding box center [185, 145] width 283 height 142
click at [191, 158] on div at bounding box center [191, 158] width 24 height 24
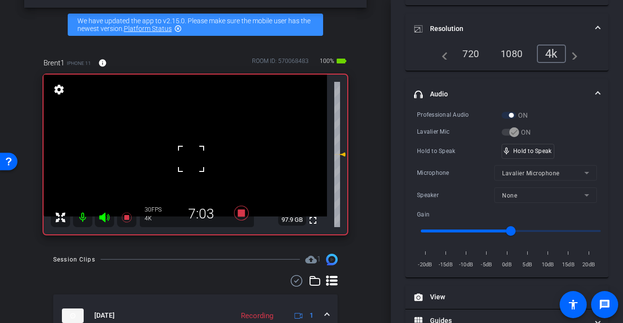
click at [192, 147] on div at bounding box center [191, 159] width 24 height 24
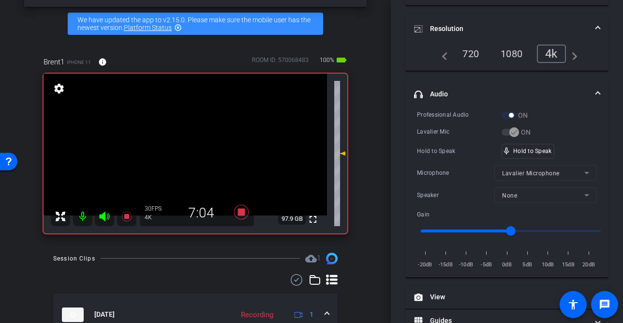
click at [192, 147] on video at bounding box center [185, 145] width 283 height 142
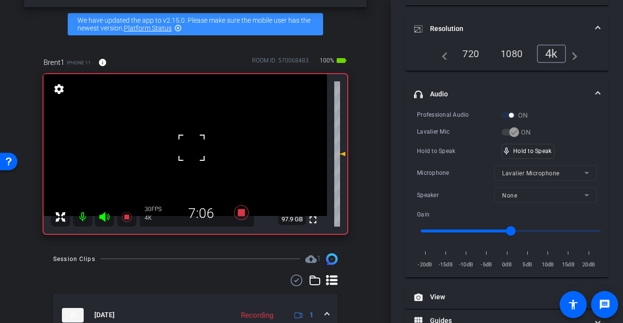
click at [192, 147] on div at bounding box center [191, 147] width 24 height 24
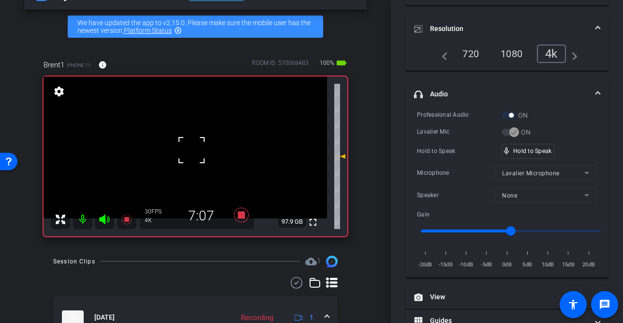
scroll to position [34, 0]
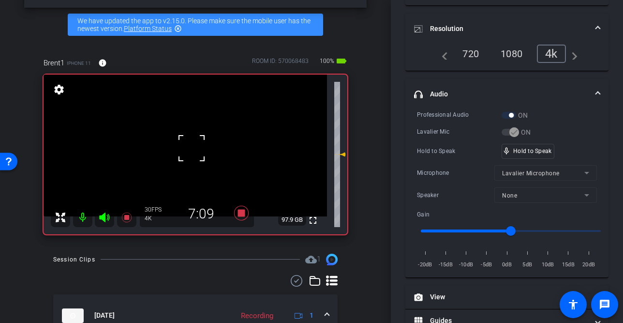
click at [192, 147] on div "fullscreen settings 97.9 GB" at bounding box center [196, 154] width 304 height 160
click at [192, 147] on video at bounding box center [185, 145] width 283 height 142
click at [192, 147] on div at bounding box center [191, 146] width 24 height 24
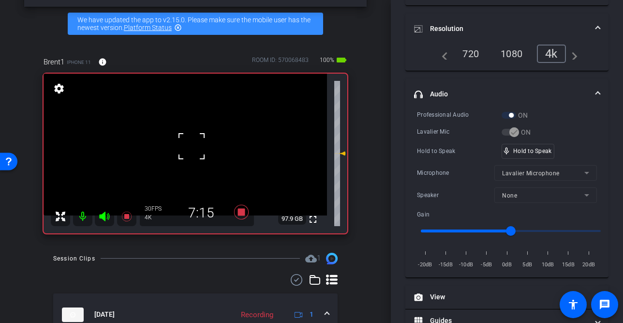
click at [192, 147] on div at bounding box center [191, 146] width 24 height 24
click at [192, 147] on video at bounding box center [185, 145] width 283 height 142
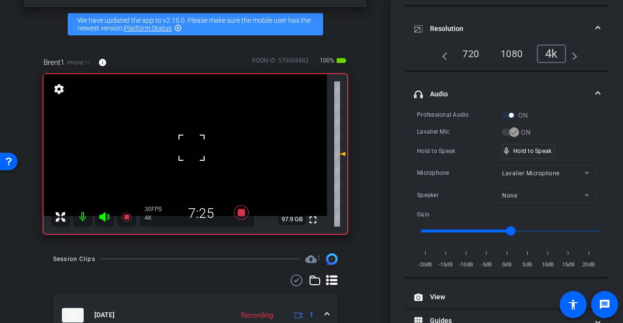
click at [192, 147] on div at bounding box center [191, 147] width 24 height 24
click at [196, 151] on video at bounding box center [185, 145] width 283 height 142
click at [192, 149] on div at bounding box center [196, 151] width 24 height 24
click at [186, 149] on div at bounding box center [196, 151] width 24 height 24
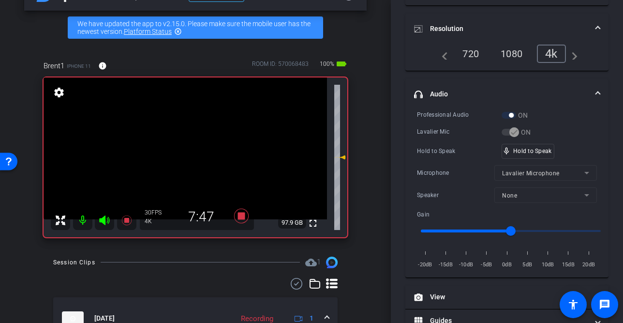
click at [186, 149] on video at bounding box center [185, 148] width 283 height 142
click at [190, 158] on video at bounding box center [185, 148] width 283 height 142
click at [184, 146] on video at bounding box center [185, 148] width 283 height 142
click at [190, 154] on video at bounding box center [185, 148] width 283 height 142
click at [190, 154] on div at bounding box center [190, 154] width 24 height 24
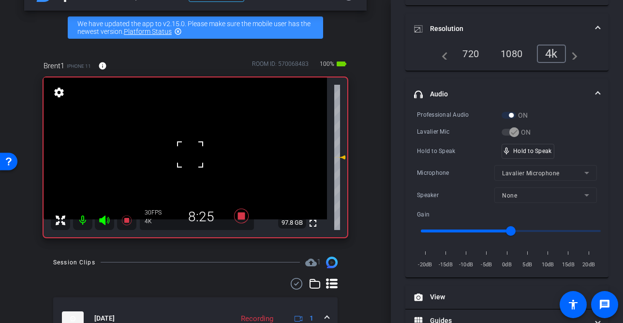
click at [190, 155] on div at bounding box center [190, 154] width 24 height 24
click at [187, 159] on video at bounding box center [185, 148] width 283 height 142
click at [187, 158] on div at bounding box center [187, 159] width 24 height 24
click at [167, 148] on video at bounding box center [185, 148] width 283 height 142
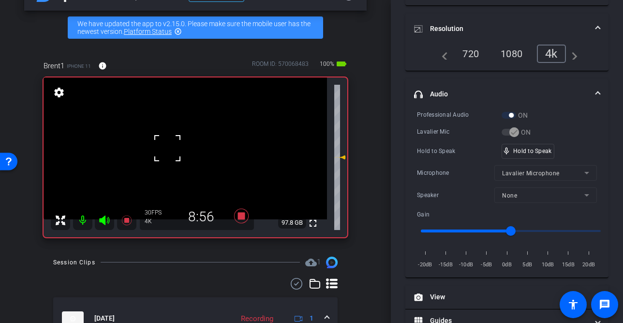
click at [201, 158] on video at bounding box center [185, 148] width 283 height 142
click at [192, 155] on div at bounding box center [201, 158] width 24 height 24
click at [188, 155] on video at bounding box center [185, 148] width 283 height 142
click at [190, 161] on video at bounding box center [185, 148] width 283 height 142
click at [180, 163] on div at bounding box center [189, 160] width 24 height 24
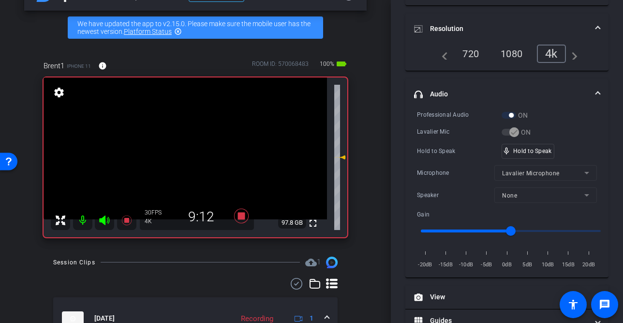
click at [186, 159] on video at bounding box center [185, 148] width 283 height 142
click at [187, 161] on div at bounding box center [186, 159] width 24 height 24
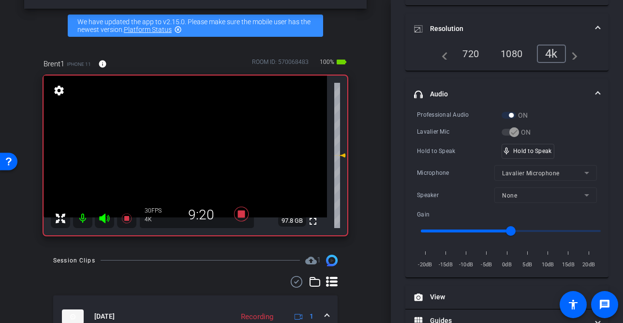
click at [190, 177] on video at bounding box center [185, 146] width 283 height 142
click at [190, 151] on video at bounding box center [185, 146] width 283 height 142
click at [184, 140] on div at bounding box center [190, 151] width 24 height 24
click at [180, 159] on video at bounding box center [185, 146] width 283 height 142
click at [180, 159] on div at bounding box center [180, 159] width 24 height 24
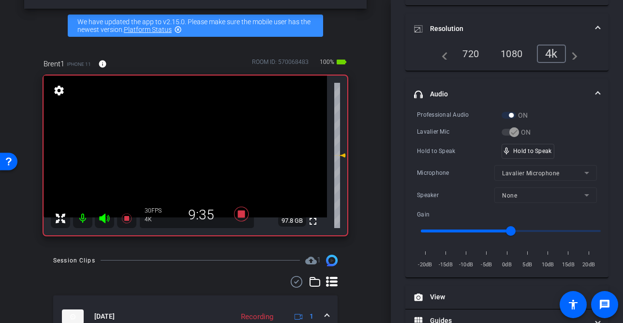
click at [188, 159] on video at bounding box center [185, 146] width 283 height 142
click at [188, 159] on div at bounding box center [188, 159] width 24 height 24
drag, startPoint x: 182, startPoint y: 139, endPoint x: 184, endPoint y: 147, distance: 7.5
click at [182, 139] on video at bounding box center [185, 146] width 283 height 142
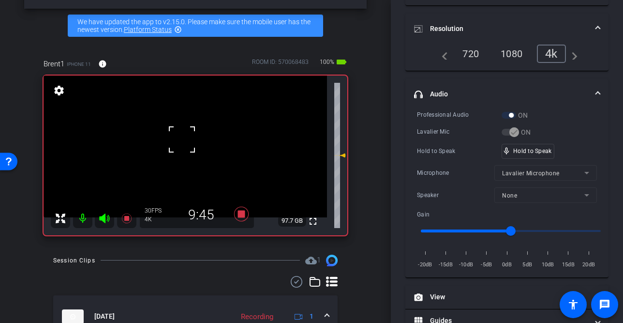
click at [187, 155] on video at bounding box center [185, 146] width 283 height 142
click at [187, 155] on div at bounding box center [187, 155] width 24 height 24
drag, startPoint x: 525, startPoint y: 149, endPoint x: 208, endPoint y: 142, distance: 317.4
click at [188, 141] on video at bounding box center [185, 146] width 283 height 142
click at [188, 141] on div at bounding box center [188, 141] width 24 height 24
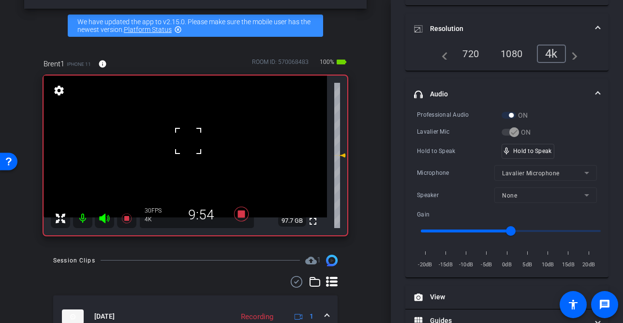
click at [180, 151] on div at bounding box center [188, 141] width 24 height 24
click at [190, 149] on div "fullscreen settings 97.8 GB" at bounding box center [196, 155] width 304 height 160
click at [182, 161] on video at bounding box center [185, 146] width 283 height 142
click at [185, 151] on div at bounding box center [182, 161] width 24 height 24
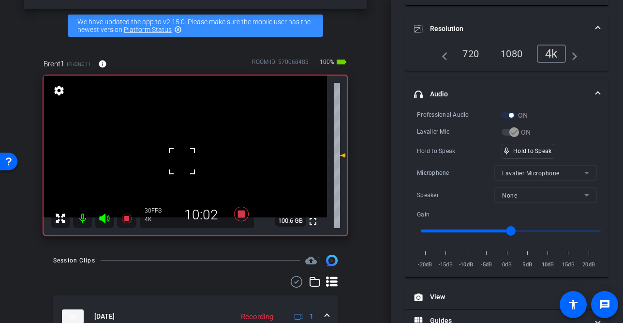
click at [185, 151] on div at bounding box center [182, 161] width 24 height 24
drag, startPoint x: 201, startPoint y: 150, endPoint x: 246, endPoint y: 149, distance: 45.5
click at [201, 150] on video at bounding box center [185, 146] width 283 height 142
click at [189, 138] on span at bounding box center [189, 138] width 0 height 0
click at [221, 175] on video at bounding box center [185, 146] width 283 height 142
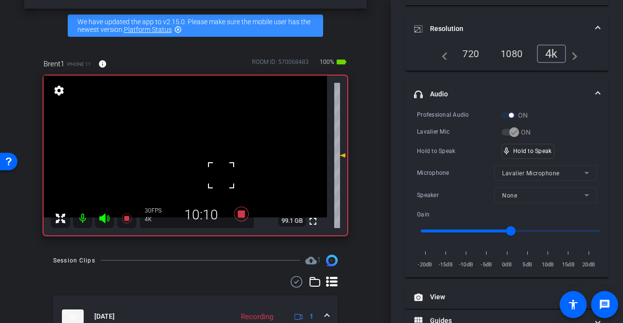
click at [215, 175] on div at bounding box center [221, 175] width 24 height 24
click at [509, 152] on span "mic_none" at bounding box center [506, 151] width 9 height 9
click at [169, 163] on video at bounding box center [185, 146] width 283 height 142
click at [185, 155] on video at bounding box center [185, 146] width 283 height 142
drag, startPoint x: 187, startPoint y: 148, endPoint x: 181, endPoint y: 153, distance: 7.5
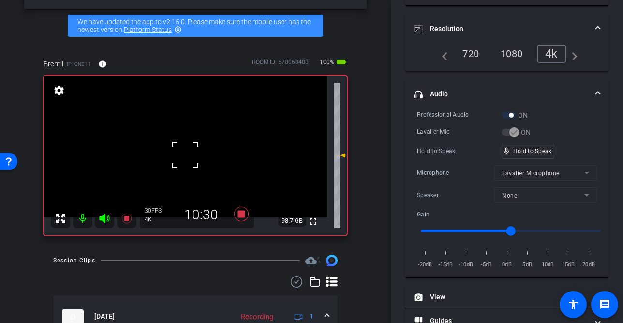
click at [187, 148] on div at bounding box center [185, 155] width 24 height 24
click at [180, 143] on div at bounding box center [185, 155] width 24 height 24
click at [180, 143] on video at bounding box center [185, 146] width 283 height 142
click at [180, 143] on div at bounding box center [180, 143] width 24 height 24
click at [181, 147] on video at bounding box center [185, 146] width 283 height 142
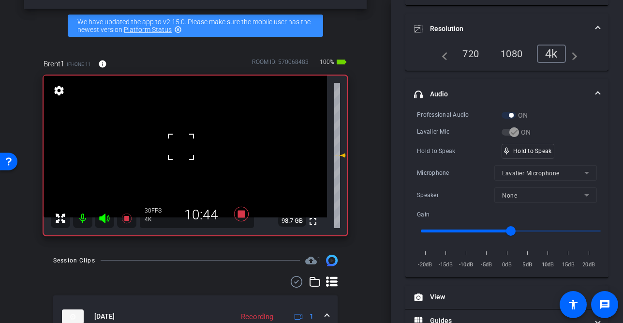
click at [181, 147] on div at bounding box center [181, 146] width 24 height 24
click at [188, 148] on video at bounding box center [185, 146] width 283 height 142
click at [188, 148] on div at bounding box center [188, 148] width 24 height 24
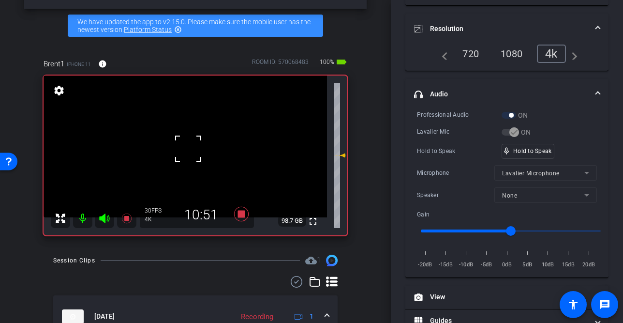
click at [188, 148] on div at bounding box center [188, 148] width 24 height 24
click at [188, 148] on video at bounding box center [185, 146] width 283 height 142
click at [193, 148] on div at bounding box center [188, 148] width 24 height 24
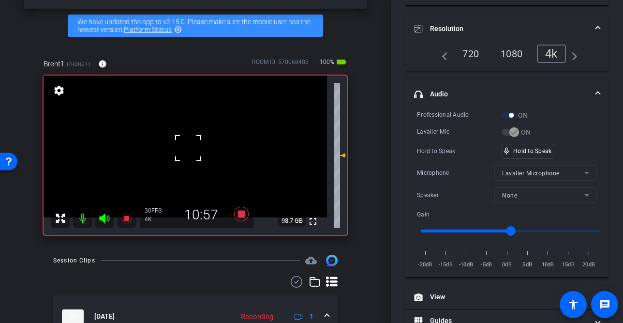
drag, startPoint x: 193, startPoint y: 148, endPoint x: 214, endPoint y: 150, distance: 20.5
click at [193, 148] on div at bounding box center [188, 148] width 24 height 24
click at [194, 150] on video at bounding box center [185, 146] width 283 height 142
click at [193, 150] on div at bounding box center [194, 150] width 24 height 24
click at [194, 150] on div at bounding box center [194, 150] width 24 height 24
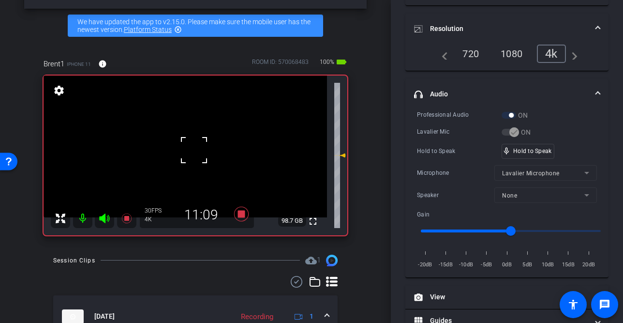
click at [194, 150] on div at bounding box center [194, 150] width 24 height 24
click at [194, 150] on video at bounding box center [185, 146] width 283 height 142
click at [194, 150] on div at bounding box center [194, 150] width 24 height 24
click at [194, 150] on video at bounding box center [185, 146] width 283 height 142
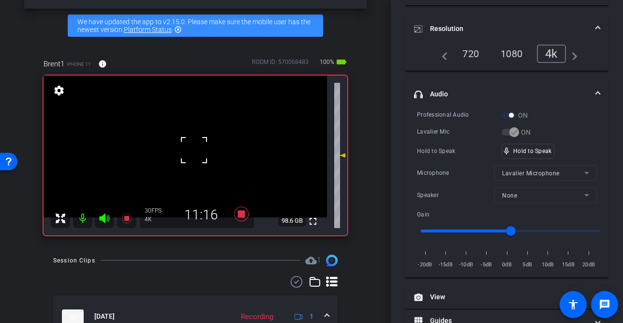
click at [194, 150] on div at bounding box center [194, 150] width 24 height 24
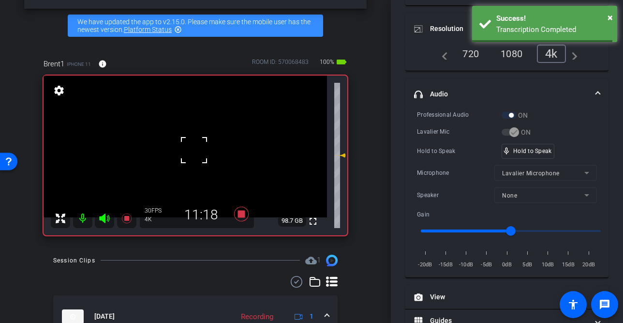
click at [194, 150] on div at bounding box center [194, 150] width 24 height 24
click at [194, 150] on video at bounding box center [185, 146] width 283 height 142
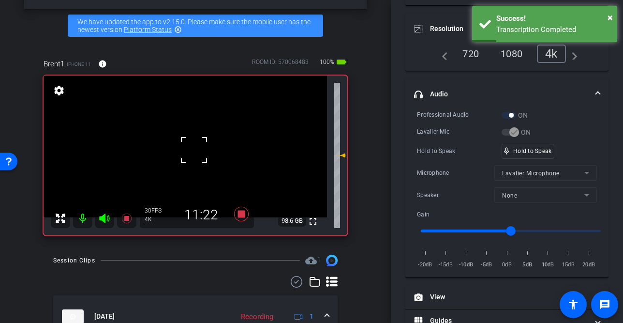
click at [181, 152] on video at bounding box center [185, 146] width 283 height 142
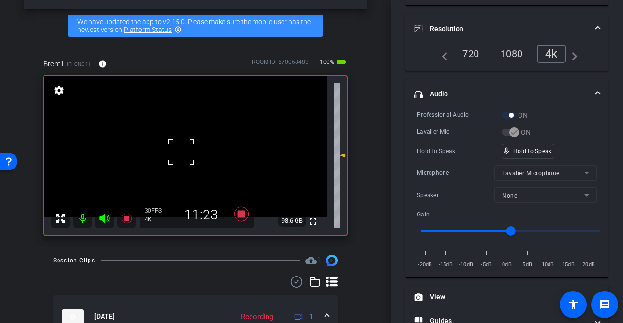
click at [184, 151] on div at bounding box center [181, 152] width 24 height 24
click at [195, 149] on video at bounding box center [185, 146] width 283 height 142
click at [190, 151] on div at bounding box center [195, 149] width 24 height 24
click at [191, 151] on div at bounding box center [195, 149] width 24 height 24
click at [176, 158] on video at bounding box center [185, 146] width 283 height 142
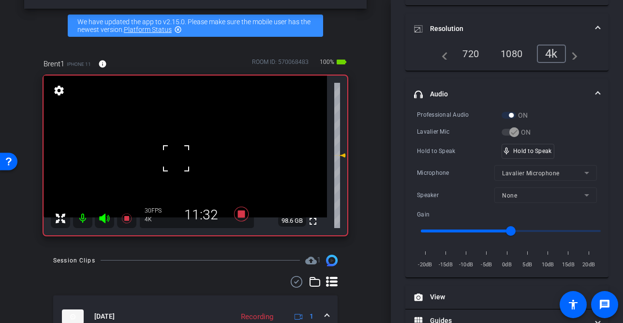
click at [195, 149] on video at bounding box center [185, 146] width 283 height 142
click at [191, 152] on div at bounding box center [195, 149] width 24 height 24
click at [190, 151] on div at bounding box center [195, 149] width 24 height 24
click at [177, 153] on video at bounding box center [185, 146] width 283 height 142
click at [183, 151] on div at bounding box center [177, 153] width 24 height 24
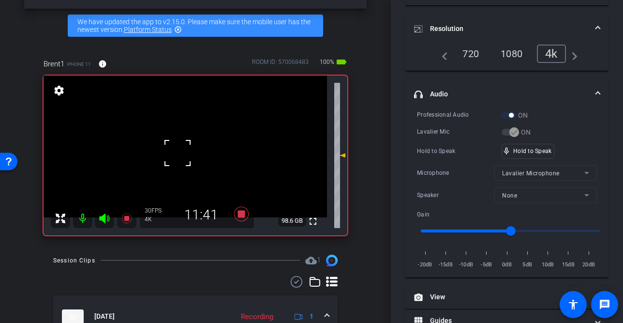
click at [188, 149] on div at bounding box center [177, 153] width 24 height 24
click at [188, 149] on video at bounding box center [185, 146] width 283 height 142
click at [188, 149] on div at bounding box center [188, 149] width 24 height 24
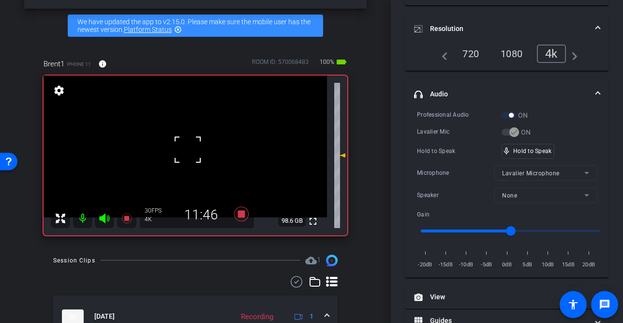
click at [188, 149] on div at bounding box center [188, 149] width 24 height 24
click at [188, 149] on div "fullscreen settings 98.6 GB" at bounding box center [196, 155] width 304 height 160
click at [188, 149] on video at bounding box center [185, 146] width 283 height 142
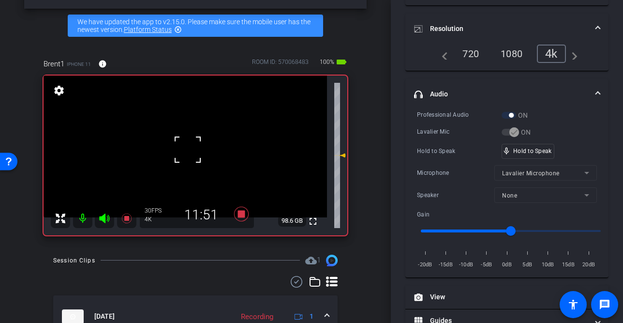
click at [188, 149] on div at bounding box center [188, 149] width 24 height 24
click at [533, 157] on div "mic_none Speaking..." at bounding box center [524, 151] width 44 height 15
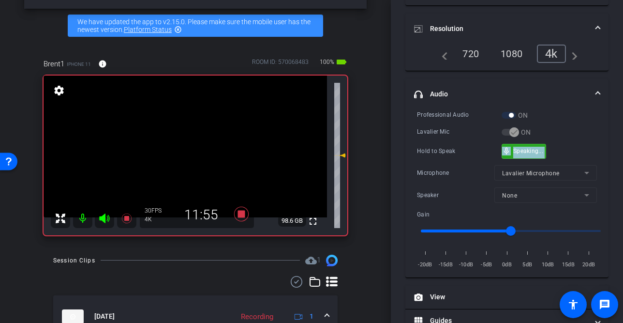
click at [533, 157] on div "mic_none Speaking..." at bounding box center [524, 151] width 44 height 15
click at [213, 164] on video at bounding box center [185, 146] width 283 height 142
click at [180, 165] on video at bounding box center [185, 146] width 283 height 142
click at [199, 155] on video at bounding box center [185, 146] width 283 height 142
click at [195, 143] on div at bounding box center [199, 155] width 24 height 24
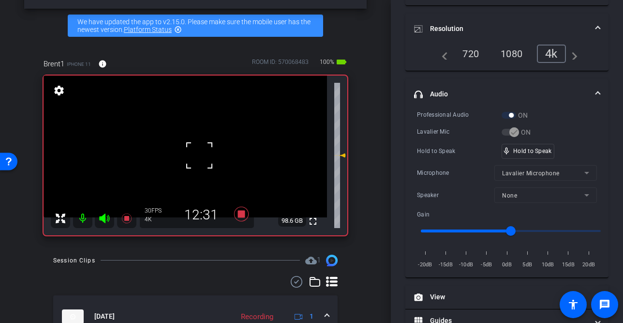
click at [186, 138] on video at bounding box center [185, 146] width 283 height 142
click at [186, 138] on div at bounding box center [186, 138] width 24 height 24
click at [185, 145] on div at bounding box center [186, 138] width 24 height 24
click at [186, 148] on video at bounding box center [185, 146] width 283 height 142
click at [186, 154] on video at bounding box center [185, 146] width 283 height 142
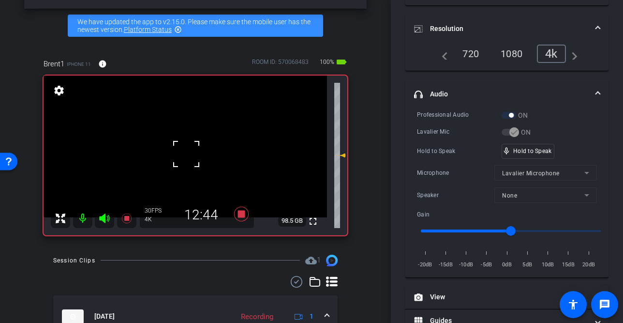
click at [191, 153] on div at bounding box center [186, 154] width 24 height 24
click at [191, 153] on video at bounding box center [185, 146] width 283 height 142
click at [191, 153] on div at bounding box center [191, 153] width 24 height 24
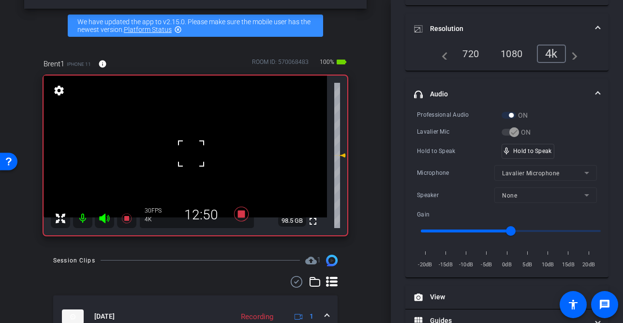
click at [191, 153] on div at bounding box center [191, 153] width 24 height 24
click at [191, 153] on video at bounding box center [185, 146] width 283 height 142
click at [191, 153] on div at bounding box center [191, 153] width 24 height 24
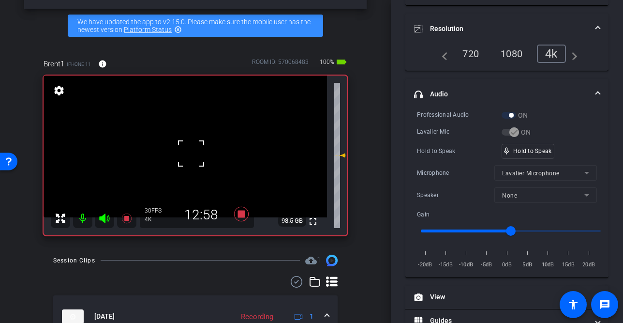
click at [188, 154] on div at bounding box center [191, 153] width 24 height 24
click at [188, 154] on video at bounding box center [185, 146] width 283 height 142
click at [188, 154] on div at bounding box center [188, 154] width 24 height 24
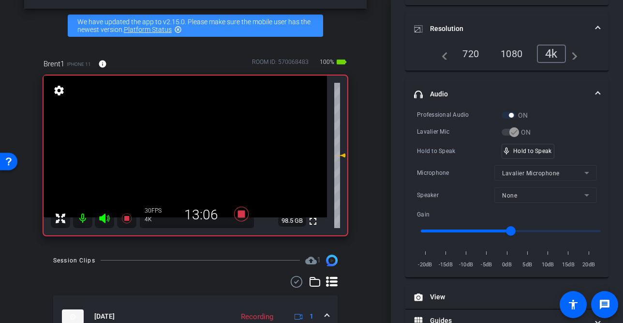
click at [188, 154] on video at bounding box center [185, 146] width 283 height 142
click at [188, 154] on div at bounding box center [188, 154] width 24 height 24
click at [184, 152] on video at bounding box center [185, 146] width 283 height 142
click at [184, 152] on div at bounding box center [184, 152] width 24 height 24
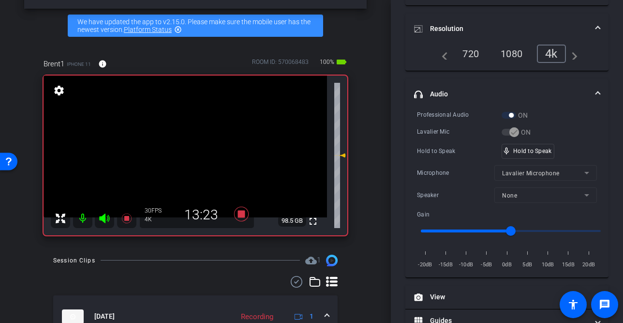
click at [184, 152] on video at bounding box center [185, 146] width 283 height 142
click at [184, 152] on div at bounding box center [184, 152] width 24 height 24
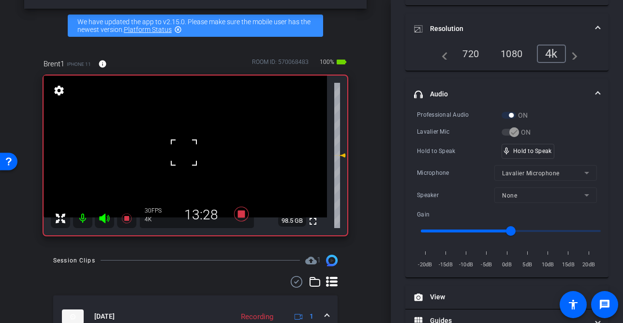
click at [184, 152] on div at bounding box center [184, 152] width 24 height 24
click at [184, 152] on video at bounding box center [185, 146] width 283 height 142
click at [184, 152] on div at bounding box center [184, 152] width 24 height 24
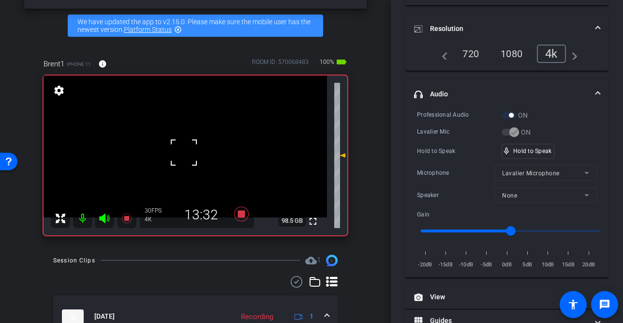
click at [184, 152] on div at bounding box center [184, 152] width 24 height 24
click at [192, 153] on video at bounding box center [185, 146] width 283 height 142
click at [186, 159] on video at bounding box center [185, 146] width 283 height 142
click at [188, 156] on div at bounding box center [186, 159] width 24 height 24
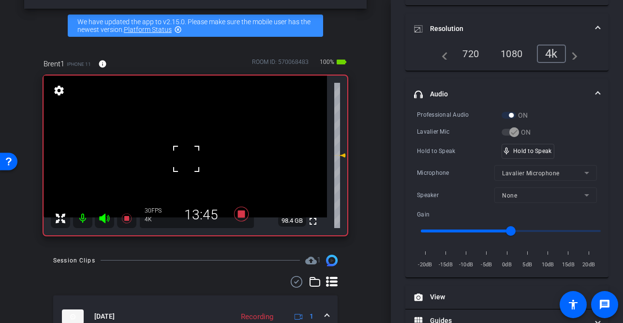
click at [187, 156] on div at bounding box center [186, 159] width 24 height 24
click at [187, 156] on video at bounding box center [185, 146] width 283 height 142
click at [187, 156] on div at bounding box center [187, 156] width 24 height 24
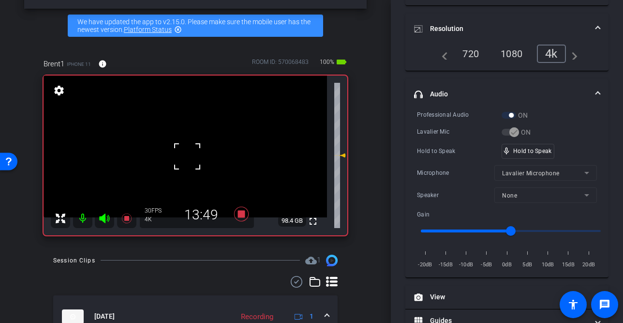
click at [187, 156] on div at bounding box center [187, 156] width 24 height 24
click at [188, 159] on video at bounding box center [185, 146] width 283 height 142
click at [188, 159] on div at bounding box center [188, 159] width 24 height 24
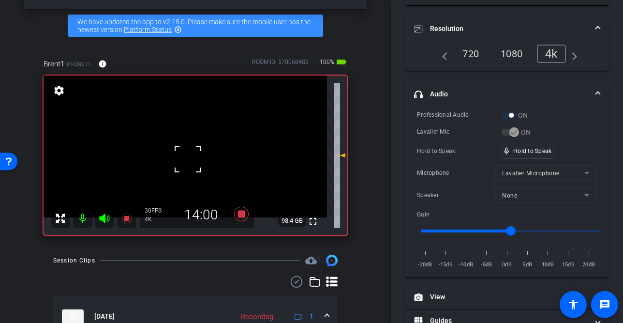
click at [188, 159] on div at bounding box center [188, 159] width 24 height 24
click at [188, 159] on video at bounding box center [185, 146] width 283 height 142
click at [188, 159] on div at bounding box center [188, 159] width 24 height 24
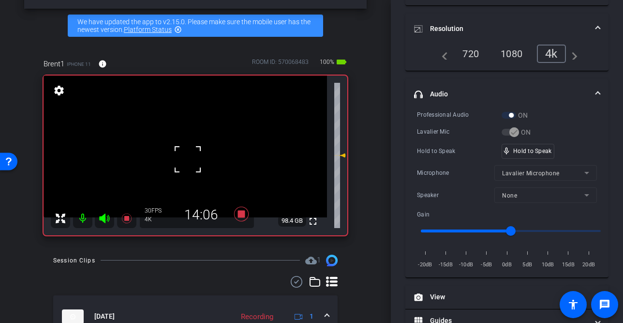
click at [188, 159] on div at bounding box center [188, 159] width 24 height 24
click at [188, 159] on video at bounding box center [185, 146] width 283 height 142
click at [188, 159] on div at bounding box center [188, 159] width 24 height 24
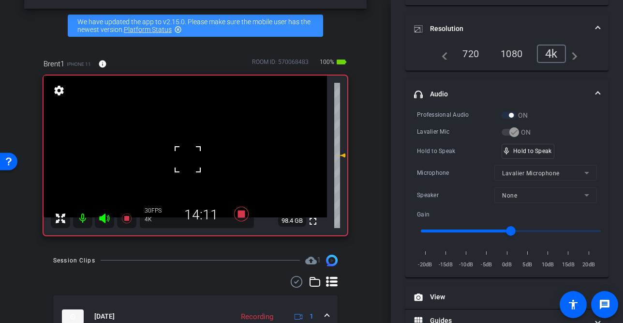
click at [188, 159] on div at bounding box center [188, 159] width 24 height 24
click at [188, 159] on video at bounding box center [185, 146] width 283 height 142
click at [188, 159] on div at bounding box center [188, 159] width 24 height 24
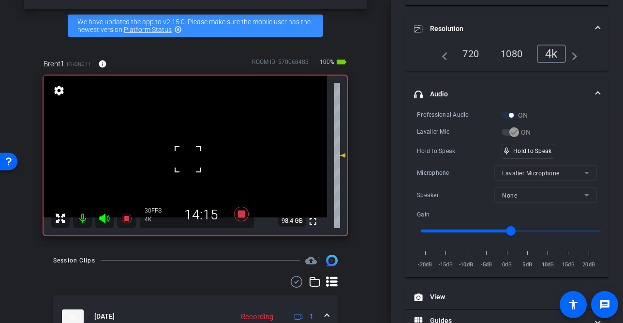
click at [188, 159] on div at bounding box center [188, 159] width 24 height 24
click at [200, 146] on video at bounding box center [185, 146] width 283 height 142
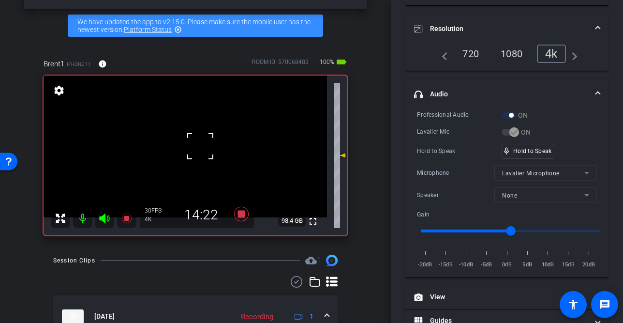
click at [193, 152] on div at bounding box center [200, 146] width 24 height 24
click at [196, 151] on div at bounding box center [200, 146] width 24 height 24
click at [188, 134] on span at bounding box center [188, 134] width 0 height 0
click at [190, 148] on div at bounding box center [200, 146] width 24 height 24
drag, startPoint x: 186, startPoint y: 154, endPoint x: 206, endPoint y: 155, distance: 19.8
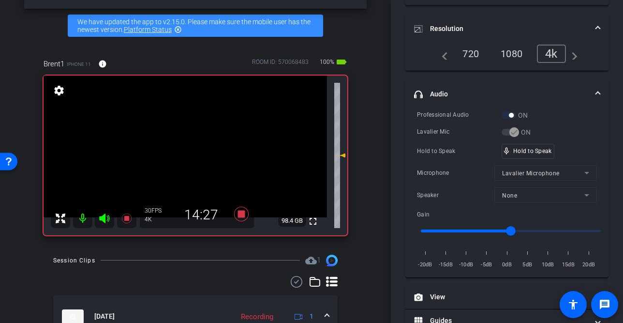
click at [186, 154] on video at bounding box center [185, 146] width 283 height 142
drag, startPoint x: 519, startPoint y: 153, endPoint x: 459, endPoint y: 176, distance: 64.6
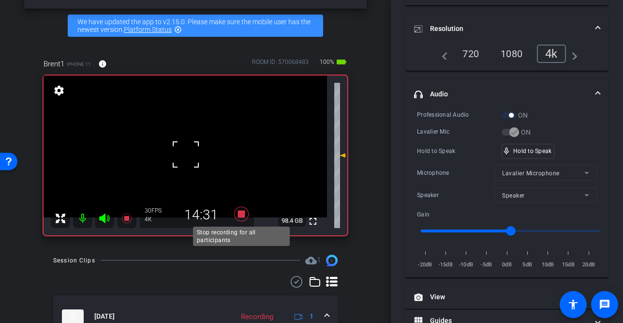
click at [240, 213] on icon at bounding box center [241, 213] width 15 height 15
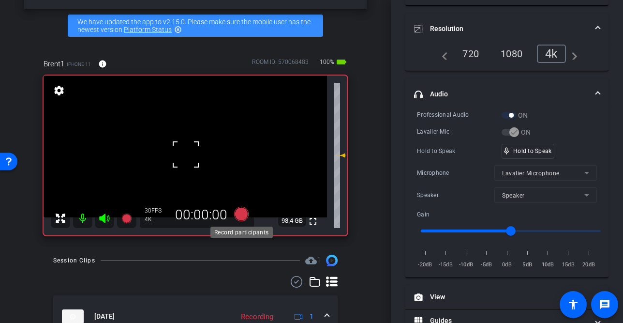
scroll to position [121, 0]
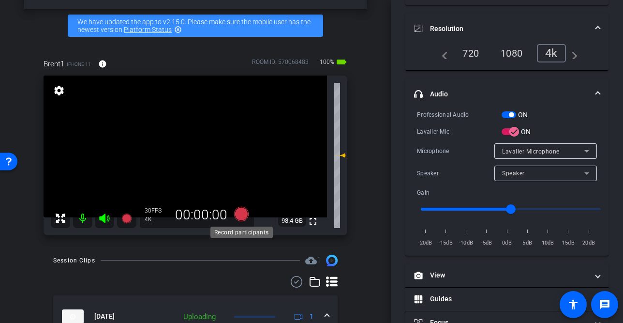
click at [239, 214] on icon at bounding box center [241, 213] width 15 height 15
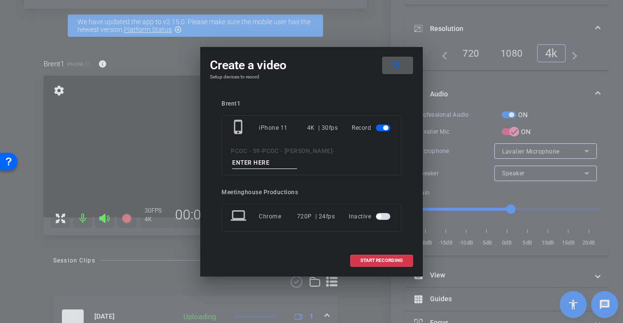
click at [297, 157] on input at bounding box center [264, 163] width 65 height 12
type input "901 - seg 6"
click at [370, 258] on span "START RECORDING" at bounding box center [381, 260] width 43 height 5
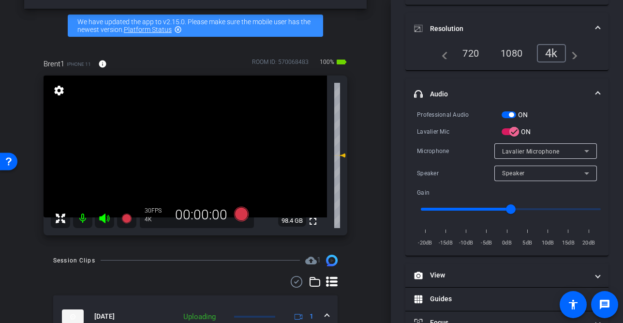
scroll to position [132, 0]
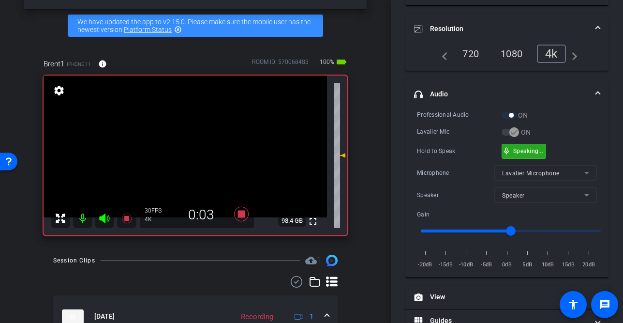
drag, startPoint x: 521, startPoint y: 149, endPoint x: 436, endPoint y: 154, distance: 85.2
click at [192, 151] on video at bounding box center [185, 146] width 283 height 142
click at [185, 152] on video at bounding box center [185, 146] width 283 height 142
click at [185, 158] on video at bounding box center [185, 146] width 283 height 142
click at [186, 158] on div at bounding box center [185, 158] width 24 height 24
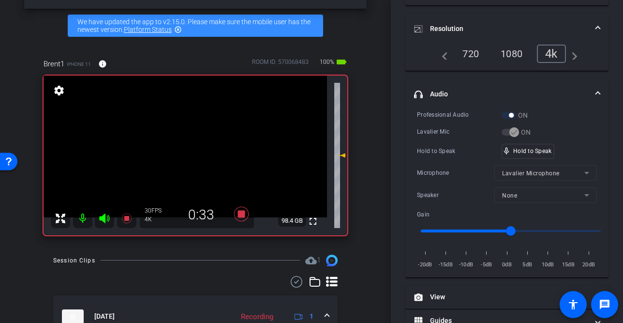
click at [190, 154] on video at bounding box center [185, 146] width 283 height 142
click at [190, 154] on div at bounding box center [190, 154] width 24 height 24
click at [190, 154] on video at bounding box center [185, 146] width 283 height 142
click at [190, 154] on div at bounding box center [190, 154] width 24 height 24
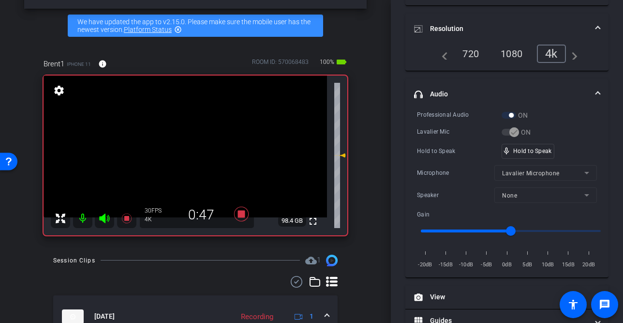
click at [184, 164] on video at bounding box center [185, 146] width 283 height 142
click at [187, 162] on div at bounding box center [184, 164] width 24 height 24
click at [189, 159] on div at bounding box center [184, 164] width 24 height 24
click at [189, 159] on video at bounding box center [185, 146] width 283 height 142
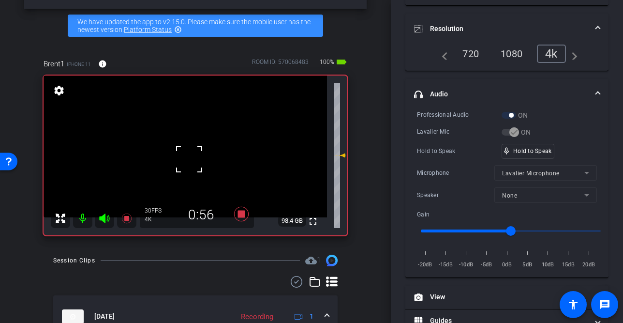
click at [189, 159] on div at bounding box center [189, 159] width 24 height 24
click at [189, 159] on video at bounding box center [185, 146] width 283 height 142
click at [189, 159] on div at bounding box center [189, 159] width 24 height 24
click at [192, 147] on video at bounding box center [185, 146] width 283 height 142
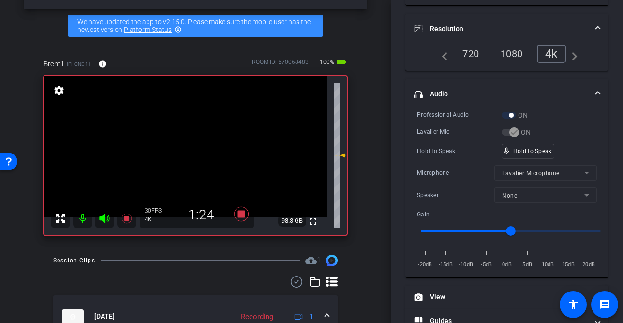
click at [189, 148] on video at bounding box center [185, 146] width 283 height 142
click at [189, 160] on video at bounding box center [185, 146] width 283 height 142
click at [189, 160] on div at bounding box center [189, 160] width 24 height 24
click at [189, 154] on div at bounding box center [189, 160] width 24 height 24
click at [190, 149] on video at bounding box center [185, 146] width 283 height 142
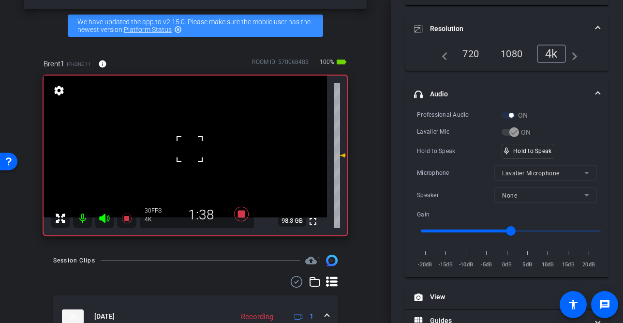
click at [189, 150] on div at bounding box center [189, 149] width 24 height 24
click at [193, 149] on video at bounding box center [185, 146] width 283 height 142
click at [192, 155] on div at bounding box center [193, 149] width 24 height 24
click at [192, 155] on video at bounding box center [185, 146] width 283 height 142
click at [192, 155] on div at bounding box center [192, 155] width 24 height 24
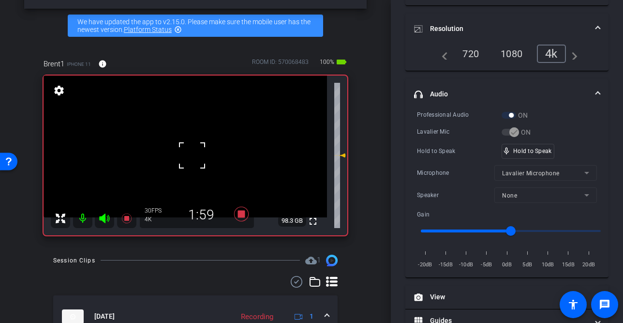
click at [192, 155] on div at bounding box center [192, 155] width 24 height 24
click at [192, 155] on video at bounding box center [185, 146] width 283 height 142
click at [192, 155] on div at bounding box center [192, 155] width 24 height 24
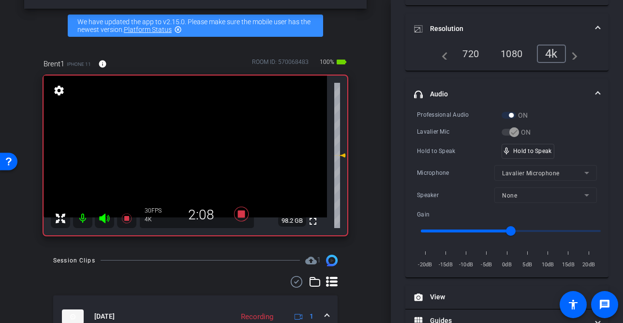
click at [192, 154] on video at bounding box center [185, 146] width 283 height 142
click at [192, 154] on div "fullscreen settings 98.2 GB" at bounding box center [196, 155] width 304 height 160
click at [192, 153] on video at bounding box center [185, 146] width 283 height 142
click at [192, 153] on div at bounding box center [192, 153] width 24 height 24
click at [192, 154] on video at bounding box center [185, 146] width 283 height 142
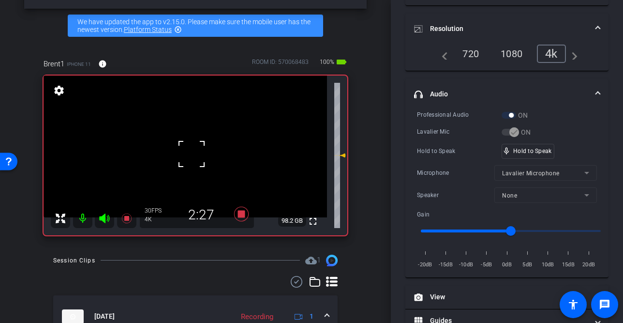
click at [192, 154] on div at bounding box center [191, 154] width 24 height 24
click at [192, 153] on video at bounding box center [185, 146] width 283 height 142
click at [192, 153] on div at bounding box center [192, 153] width 24 height 24
click at [173, 142] on video at bounding box center [185, 146] width 283 height 142
click at [193, 142] on video at bounding box center [185, 146] width 283 height 142
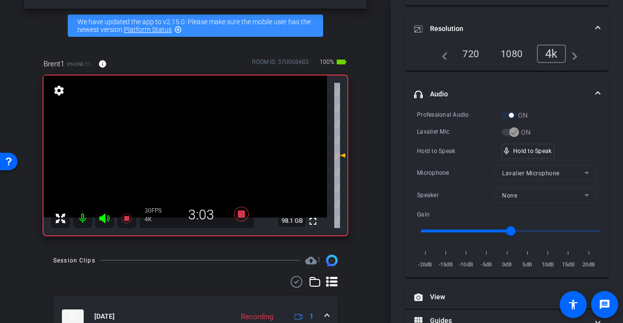
click at [189, 157] on video at bounding box center [185, 146] width 283 height 142
click at [201, 148] on video at bounding box center [185, 146] width 283 height 142
drag, startPoint x: 197, startPoint y: 148, endPoint x: 197, endPoint y: 153, distance: 4.9
click at [197, 149] on video at bounding box center [185, 146] width 283 height 142
click at [197, 154] on div at bounding box center [197, 149] width 24 height 24
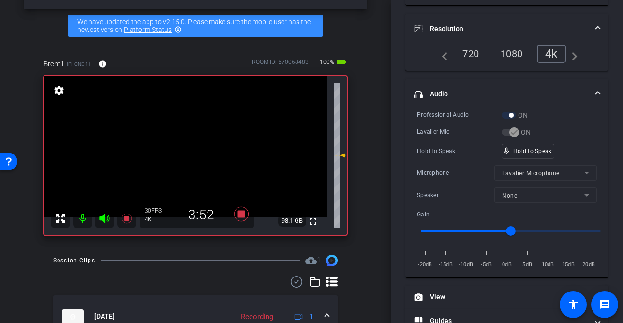
click at [192, 154] on video at bounding box center [185, 146] width 283 height 142
click at [187, 150] on video at bounding box center [185, 146] width 283 height 142
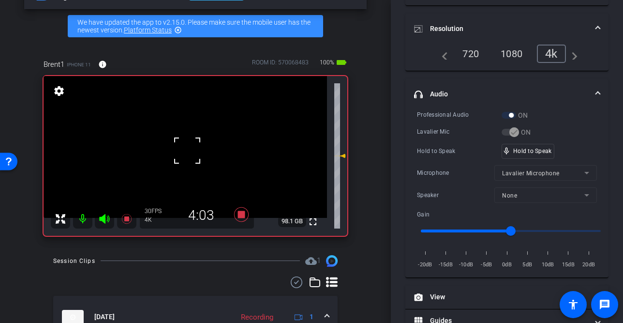
click at [187, 150] on div at bounding box center [187, 150] width 24 height 24
click at [187, 150] on video at bounding box center [185, 147] width 283 height 142
click at [187, 150] on div at bounding box center [187, 150] width 24 height 24
click at [197, 154] on video at bounding box center [185, 147] width 283 height 142
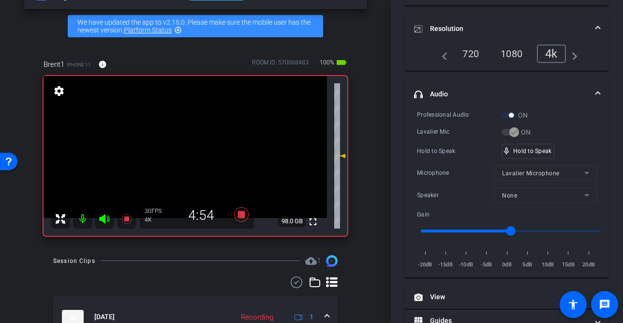
click at [188, 148] on video at bounding box center [185, 147] width 283 height 142
click at [187, 148] on div at bounding box center [188, 147] width 24 height 24
click at [187, 148] on video at bounding box center [185, 147] width 283 height 142
click at [187, 148] on div "fullscreen settings 98.0 GB" at bounding box center [196, 156] width 304 height 160
click at [187, 148] on video at bounding box center [185, 147] width 283 height 142
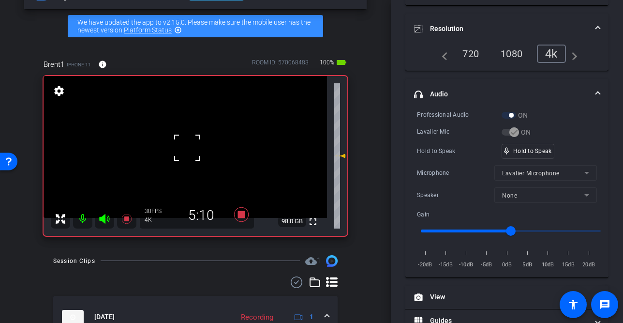
click at [187, 148] on div at bounding box center [187, 147] width 24 height 24
click at [187, 148] on video at bounding box center [185, 147] width 283 height 142
click at [187, 148] on div at bounding box center [187, 148] width 24 height 24
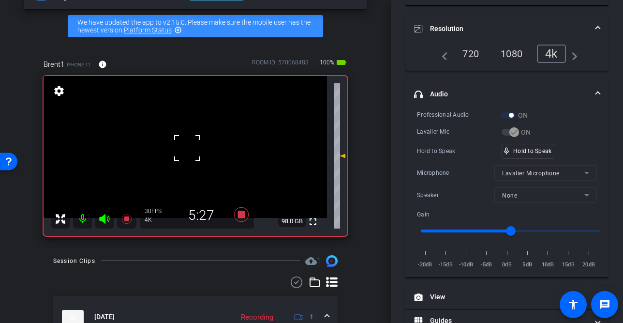
click at [187, 148] on div at bounding box center [187, 148] width 24 height 24
click at [187, 148] on video at bounding box center [185, 147] width 283 height 142
click at [187, 148] on div at bounding box center [187, 147] width 24 height 24
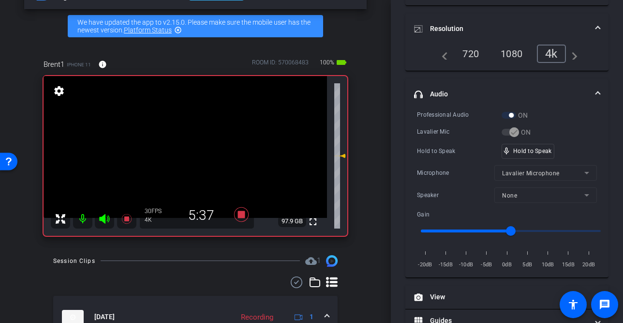
click at [187, 148] on video at bounding box center [185, 147] width 283 height 142
click at [187, 148] on div at bounding box center [187, 147] width 24 height 24
click at [187, 148] on video at bounding box center [185, 147] width 283 height 142
click at [178, 148] on div at bounding box center [187, 148] width 24 height 24
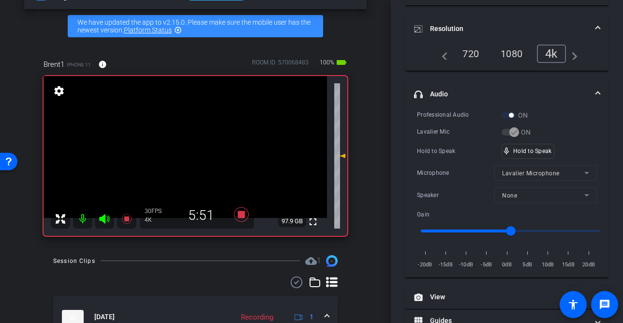
click at [178, 148] on video at bounding box center [185, 147] width 283 height 142
click at [195, 148] on video at bounding box center [185, 147] width 283 height 142
click at [195, 148] on div at bounding box center [195, 147] width 24 height 24
click at [195, 148] on video at bounding box center [185, 147] width 283 height 142
click at [195, 148] on div at bounding box center [195, 147] width 24 height 24
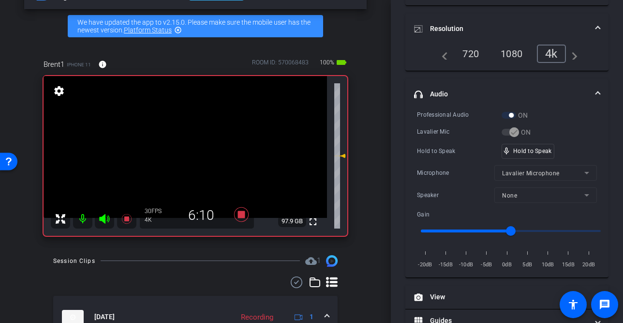
click at [183, 154] on video at bounding box center [185, 147] width 283 height 142
click at [183, 154] on div at bounding box center [183, 154] width 24 height 24
click at [183, 154] on video at bounding box center [185, 147] width 283 height 142
click at [188, 147] on video at bounding box center [185, 147] width 283 height 142
click at [188, 147] on div at bounding box center [188, 146] width 24 height 24
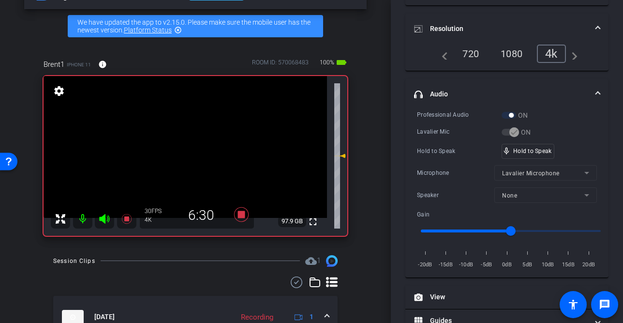
click at [188, 147] on video at bounding box center [185, 147] width 283 height 142
click at [188, 147] on div at bounding box center [188, 146] width 24 height 24
click at [188, 147] on video at bounding box center [185, 147] width 283 height 142
click at [188, 147] on div at bounding box center [188, 146] width 24 height 24
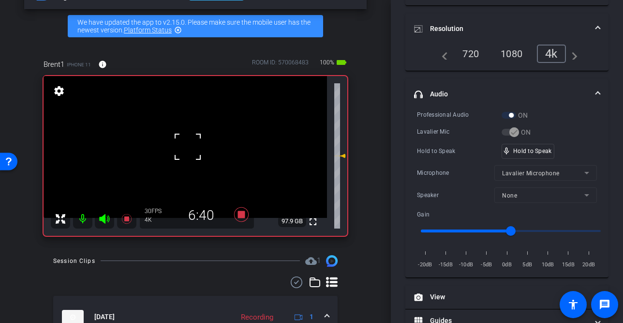
click at [188, 147] on div at bounding box center [188, 146] width 24 height 24
click at [188, 147] on video at bounding box center [185, 147] width 283 height 142
click at [188, 147] on div at bounding box center [188, 146] width 24 height 24
click at [188, 147] on video at bounding box center [185, 147] width 283 height 142
click at [188, 147] on div at bounding box center [188, 146] width 24 height 24
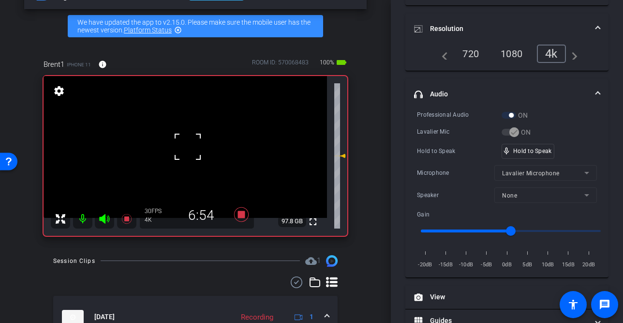
click at [188, 147] on div at bounding box center [188, 146] width 24 height 24
click at [188, 147] on video at bounding box center [185, 147] width 283 height 142
click at [188, 147] on div at bounding box center [188, 146] width 24 height 24
click at [188, 147] on div "fullscreen settings 97.8 GB" at bounding box center [196, 156] width 304 height 160
click at [188, 147] on video at bounding box center [185, 147] width 283 height 142
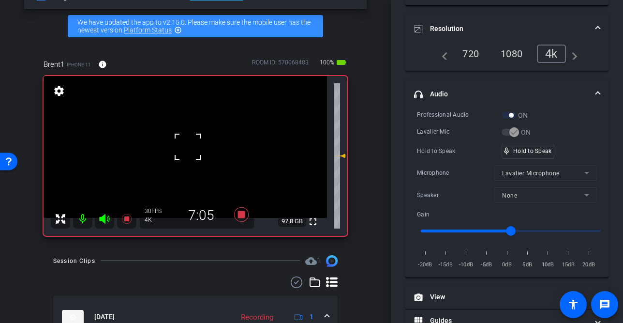
click at [188, 147] on div at bounding box center [188, 146] width 24 height 24
click at [188, 147] on video at bounding box center [185, 147] width 283 height 142
click at [188, 146] on div at bounding box center [188, 146] width 24 height 24
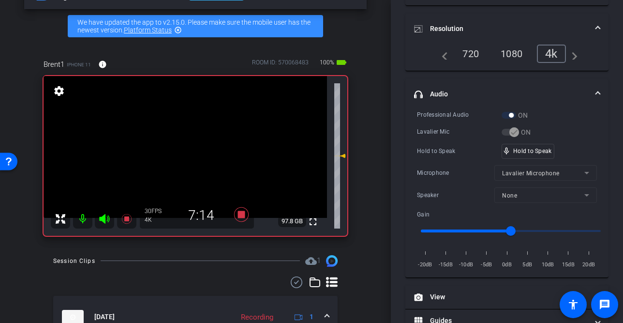
click at [188, 146] on video at bounding box center [185, 147] width 283 height 142
click at [188, 146] on div at bounding box center [188, 145] width 24 height 24
click at [188, 146] on video at bounding box center [185, 147] width 283 height 142
click at [188, 146] on div at bounding box center [188, 145] width 24 height 24
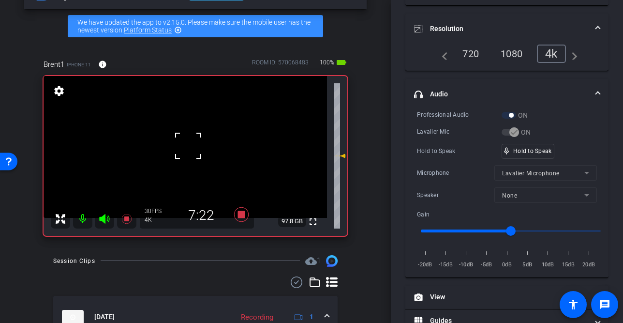
click at [188, 146] on div at bounding box center [188, 145] width 24 height 24
click at [188, 146] on video at bounding box center [185, 147] width 283 height 142
click at [188, 146] on div at bounding box center [188, 145] width 24 height 24
click at [188, 146] on video at bounding box center [185, 147] width 283 height 142
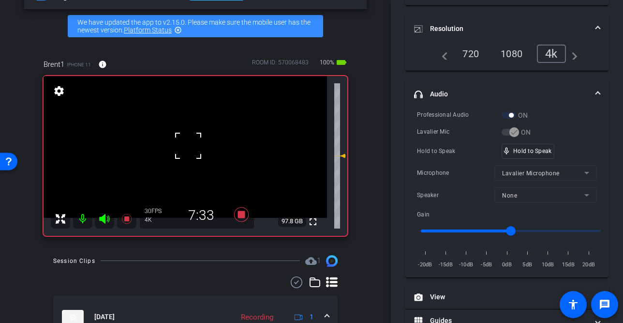
click at [188, 146] on div at bounding box center [188, 145] width 24 height 24
click at [188, 146] on video at bounding box center [185, 147] width 283 height 142
click at [188, 146] on div at bounding box center [188, 145] width 24 height 24
click at [188, 146] on video at bounding box center [185, 147] width 283 height 142
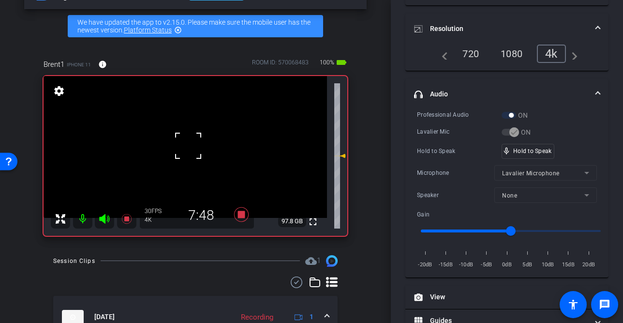
click at [188, 146] on div at bounding box center [188, 145] width 24 height 24
click at [188, 146] on video at bounding box center [185, 147] width 283 height 142
click at [188, 146] on div at bounding box center [188, 145] width 24 height 24
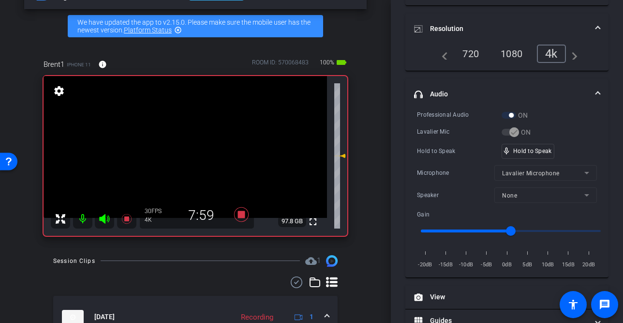
click at [188, 146] on video at bounding box center [185, 147] width 283 height 142
click at [188, 146] on div at bounding box center [188, 145] width 24 height 24
click at [188, 146] on video at bounding box center [185, 147] width 283 height 142
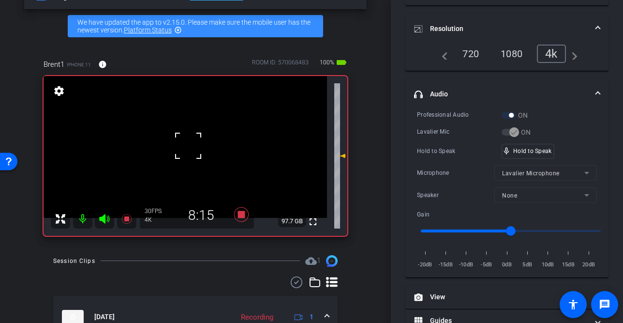
click at [188, 146] on div at bounding box center [188, 145] width 24 height 24
click at [188, 146] on video at bounding box center [185, 147] width 283 height 142
click at [188, 146] on div at bounding box center [188, 145] width 24 height 24
click at [187, 147] on div at bounding box center [188, 145] width 24 height 24
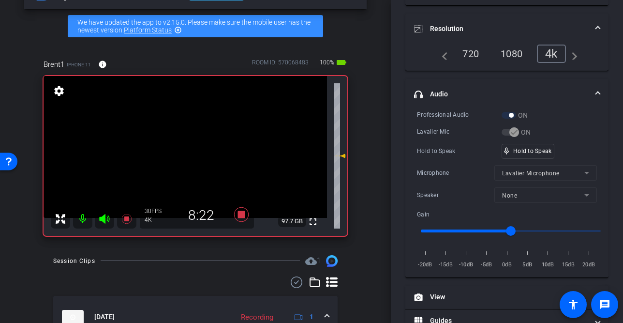
click at [187, 147] on video at bounding box center [185, 147] width 283 height 142
click at [187, 147] on div at bounding box center [187, 146] width 24 height 24
click at [187, 147] on video at bounding box center [185, 147] width 283 height 142
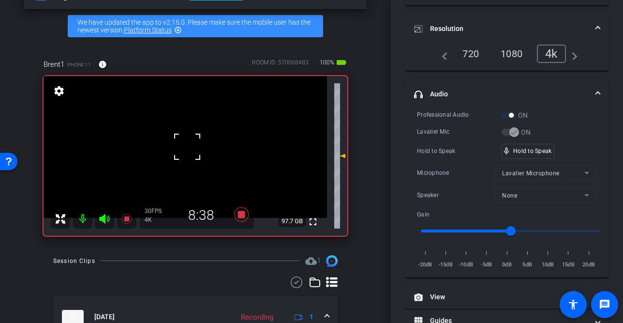
click at [187, 147] on div at bounding box center [187, 146] width 24 height 24
click at [187, 147] on video at bounding box center [185, 147] width 283 height 142
click at [187, 147] on div at bounding box center [187, 146] width 24 height 24
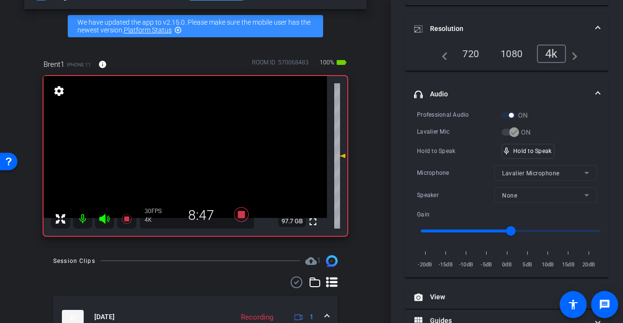
click at [187, 147] on video at bounding box center [185, 147] width 283 height 142
click at [187, 147] on div at bounding box center [187, 146] width 24 height 24
click at [187, 147] on video at bounding box center [185, 147] width 283 height 142
click at [187, 147] on div at bounding box center [187, 146] width 24 height 24
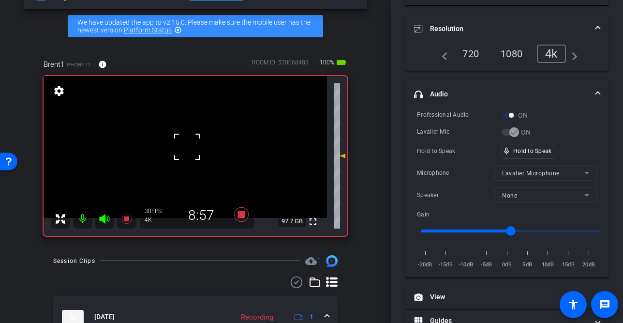
click at [187, 147] on div at bounding box center [187, 146] width 24 height 24
click at [180, 147] on video at bounding box center [185, 147] width 283 height 142
click at [184, 148] on div at bounding box center [180, 147] width 24 height 24
click at [194, 157] on video at bounding box center [185, 147] width 283 height 142
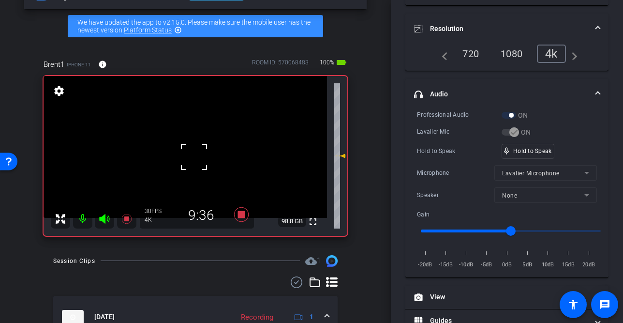
click at [194, 157] on div at bounding box center [194, 157] width 24 height 24
click at [191, 154] on video at bounding box center [185, 147] width 283 height 142
click at [191, 154] on div at bounding box center [191, 154] width 24 height 24
click at [191, 155] on div at bounding box center [191, 154] width 24 height 24
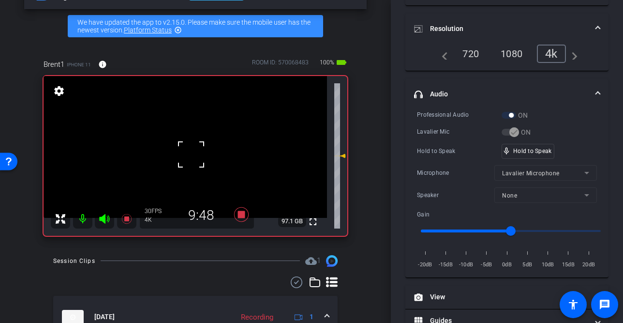
click at [191, 154] on div at bounding box center [191, 154] width 24 height 24
click at [191, 154] on video at bounding box center [185, 147] width 283 height 142
click at [193, 159] on video at bounding box center [185, 147] width 283 height 142
click at [193, 159] on div at bounding box center [193, 159] width 24 height 24
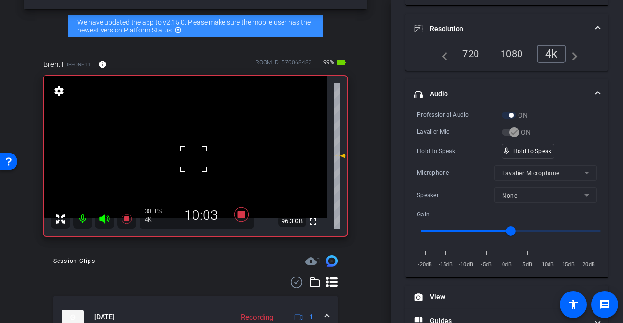
click at [193, 159] on div at bounding box center [193, 159] width 24 height 24
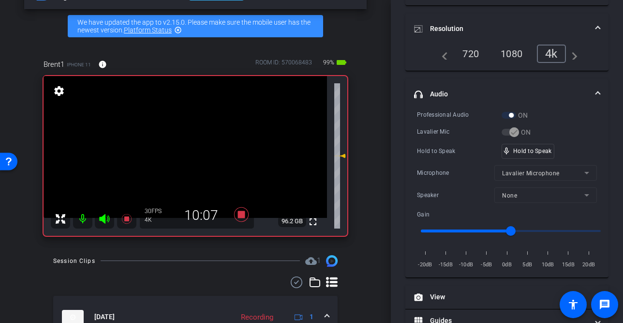
click at [193, 159] on video at bounding box center [185, 147] width 283 height 142
click at [192, 160] on div at bounding box center [193, 159] width 24 height 24
click at [192, 157] on video at bounding box center [185, 147] width 283 height 142
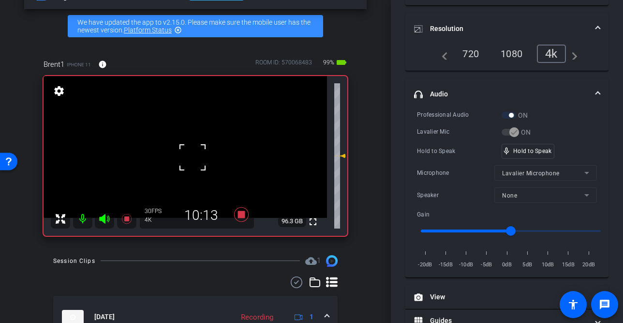
click at [192, 157] on div at bounding box center [192, 157] width 24 height 24
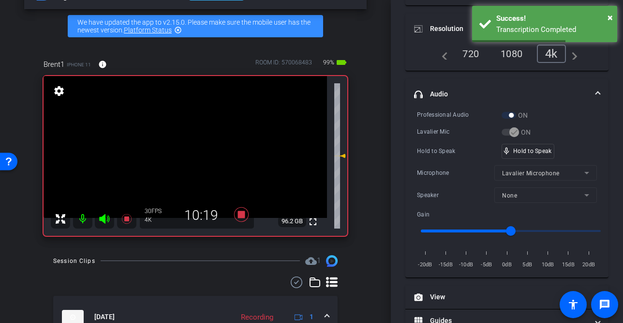
click at [189, 157] on video at bounding box center [185, 147] width 283 height 142
click at [189, 157] on div at bounding box center [189, 157] width 24 height 24
click at [189, 155] on div at bounding box center [189, 157] width 24 height 24
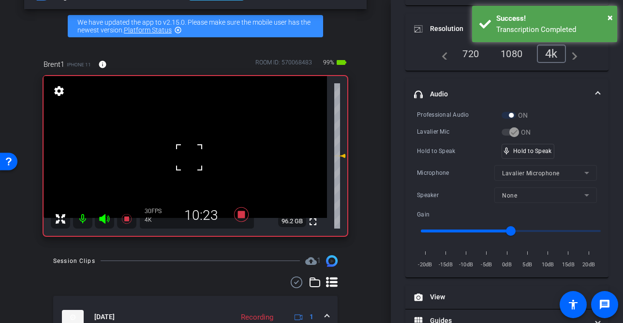
click at [189, 155] on div at bounding box center [189, 157] width 24 height 24
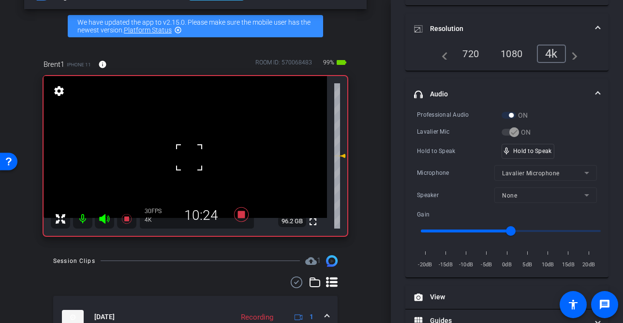
click at [189, 155] on div at bounding box center [189, 157] width 24 height 24
click at [189, 155] on video at bounding box center [185, 147] width 283 height 142
click at [189, 155] on div at bounding box center [189, 155] width 24 height 24
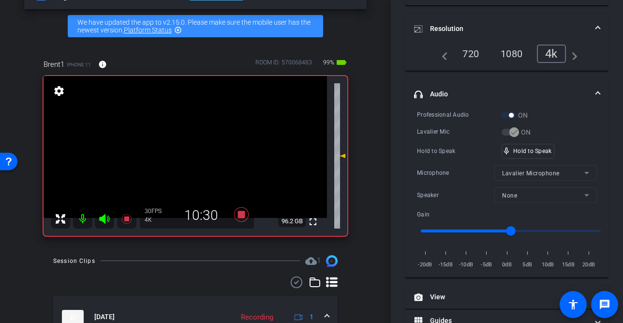
click at [189, 155] on video at bounding box center [185, 147] width 283 height 142
click at [189, 155] on div at bounding box center [189, 155] width 24 height 24
click at [190, 154] on div at bounding box center [189, 155] width 24 height 24
click at [190, 154] on video at bounding box center [185, 147] width 283 height 142
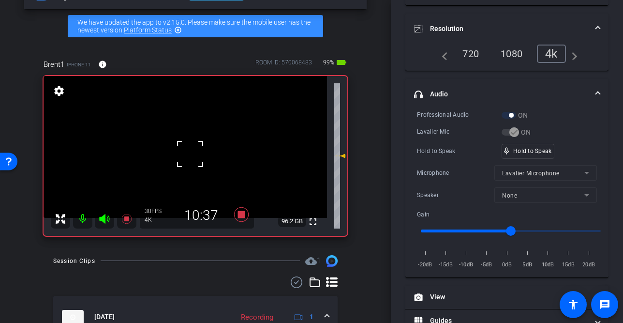
click at [190, 153] on div at bounding box center [190, 154] width 24 height 24
click at [190, 153] on video at bounding box center [185, 147] width 283 height 142
click at [190, 153] on div at bounding box center [190, 153] width 24 height 24
click at [191, 153] on div at bounding box center [190, 153] width 24 height 24
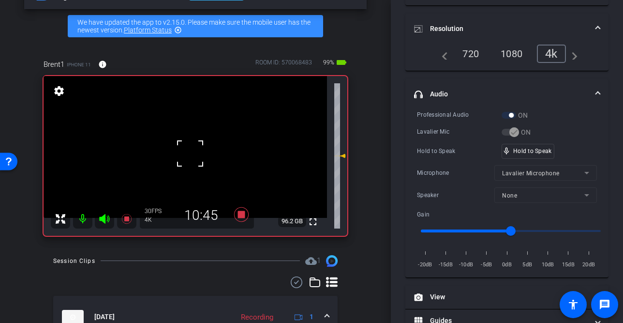
click at [191, 153] on div at bounding box center [190, 153] width 24 height 24
click at [191, 153] on video at bounding box center [185, 147] width 283 height 142
click at [191, 153] on div at bounding box center [190, 153] width 24 height 24
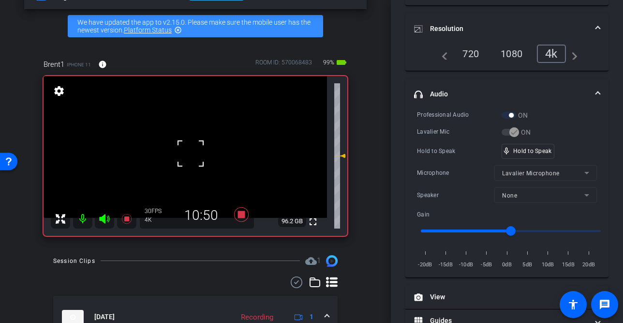
click at [191, 153] on div at bounding box center [190, 153] width 24 height 24
click at [188, 155] on video at bounding box center [185, 147] width 283 height 142
click at [188, 155] on div at bounding box center [188, 155] width 24 height 24
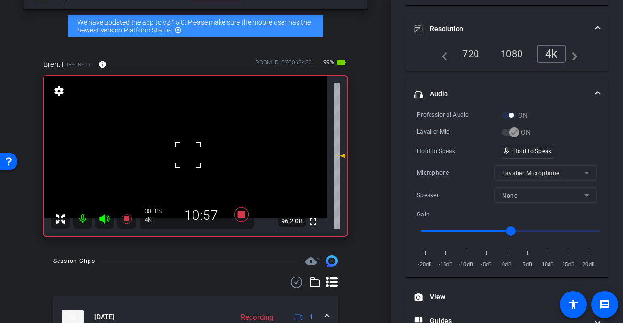
click at [188, 155] on div at bounding box center [188, 155] width 24 height 24
click at [188, 155] on div "fullscreen settings 96.2 GB" at bounding box center [196, 156] width 304 height 160
click at [188, 155] on video at bounding box center [185, 147] width 283 height 142
click at [188, 155] on div at bounding box center [188, 155] width 24 height 24
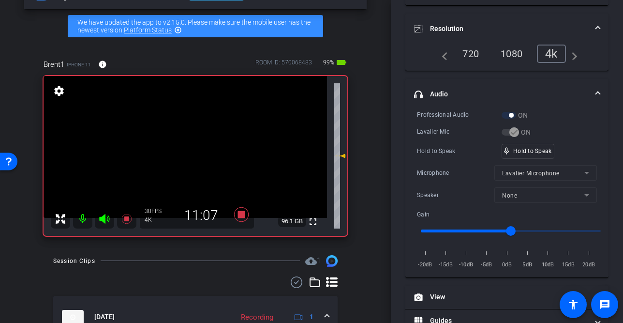
click at [185, 150] on video at bounding box center [185, 147] width 283 height 142
click at [185, 150] on div at bounding box center [185, 150] width 24 height 24
drag, startPoint x: 510, startPoint y: 154, endPoint x: 395, endPoint y: 180, distance: 118.1
click at [510, 154] on span "mic_none" at bounding box center [506, 151] width 9 height 9
click at [237, 219] on icon at bounding box center [241, 214] width 23 height 17
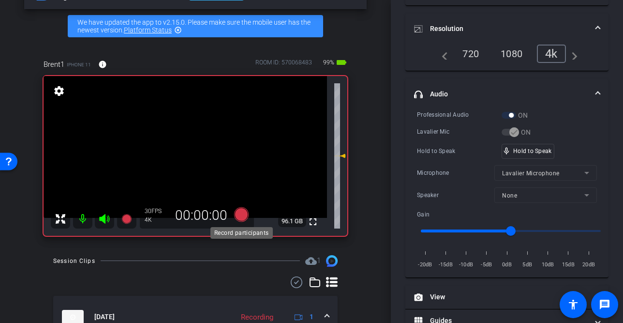
scroll to position [121, 0]
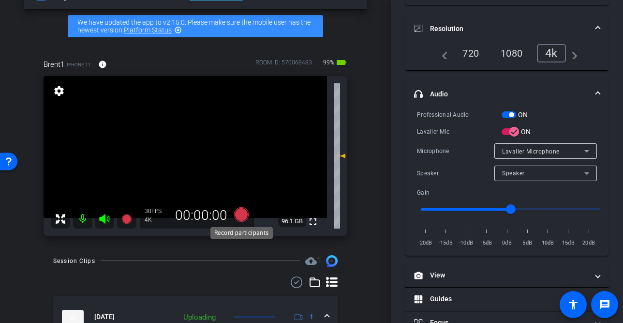
click at [243, 214] on icon at bounding box center [241, 214] width 15 height 15
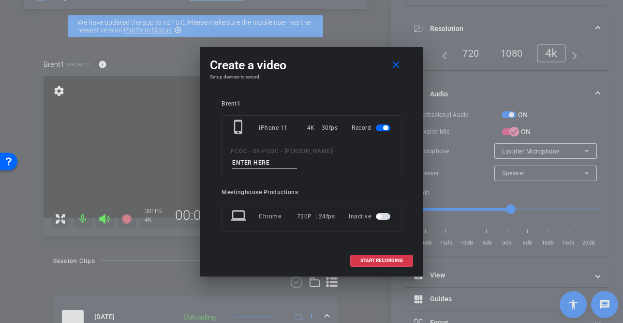
click at [297, 157] on input at bounding box center [264, 163] width 65 height 12
type input "901 - seg 7"
click at [365, 249] on span at bounding box center [382, 260] width 62 height 23
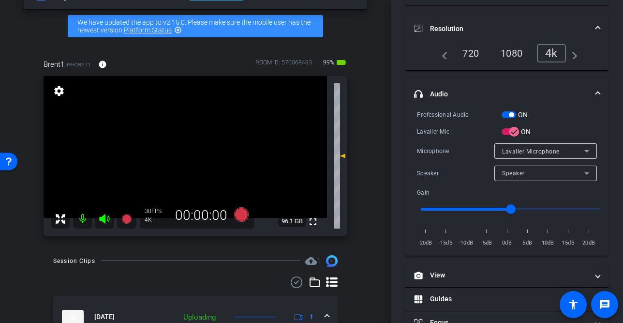
scroll to position [132, 0]
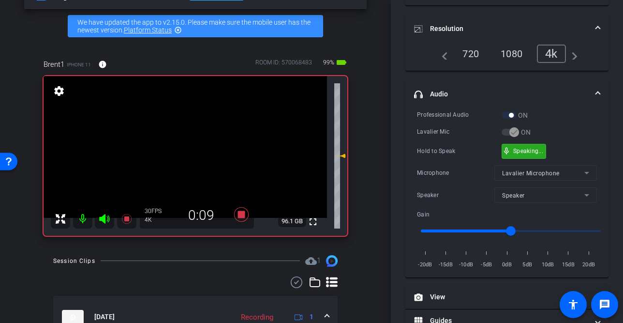
drag, startPoint x: 516, startPoint y: 149, endPoint x: 214, endPoint y: 163, distance: 302.1
click at [202, 162] on video at bounding box center [185, 147] width 283 height 142
click at [191, 163] on div at bounding box center [202, 161] width 24 height 24
click at [185, 141] on video at bounding box center [185, 147] width 283 height 142
click at [185, 141] on div at bounding box center [185, 141] width 24 height 24
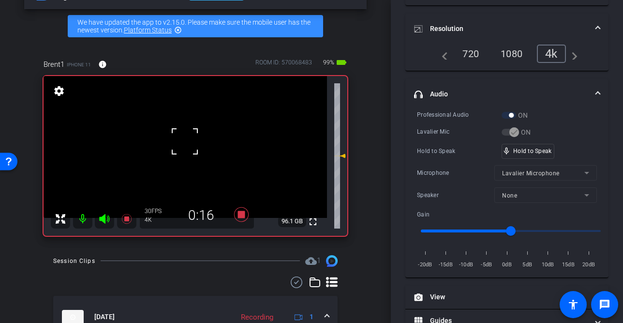
click at [185, 141] on div at bounding box center [185, 141] width 24 height 24
click at [184, 141] on div at bounding box center [185, 141] width 24 height 24
click at [186, 141] on div at bounding box center [185, 141] width 24 height 24
click at [186, 140] on video at bounding box center [185, 147] width 283 height 142
click at [186, 140] on div at bounding box center [186, 140] width 24 height 24
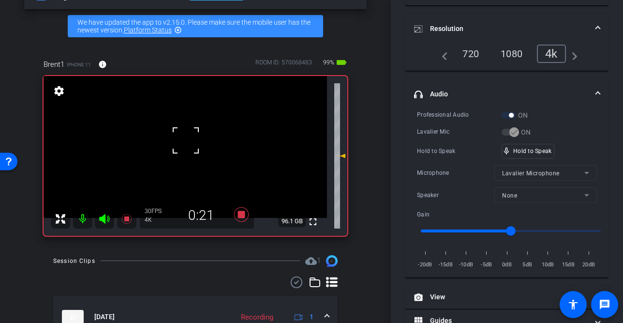
click at [184, 148] on div at bounding box center [186, 140] width 24 height 24
click at [182, 151] on div at bounding box center [186, 140] width 24 height 24
click at [182, 151] on video at bounding box center [185, 147] width 283 height 142
click at [182, 151] on div at bounding box center [182, 151] width 24 height 24
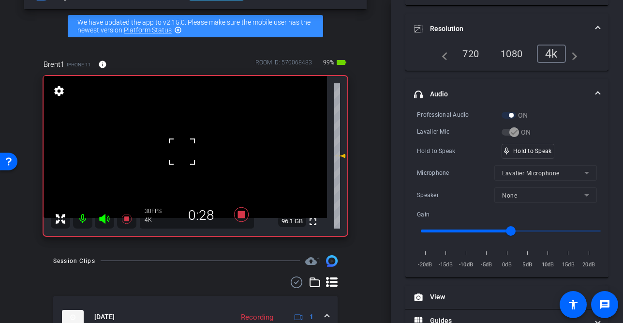
click at [182, 151] on div at bounding box center [182, 151] width 24 height 24
click at [183, 151] on video at bounding box center [185, 147] width 283 height 142
click at [183, 151] on div at bounding box center [183, 151] width 24 height 24
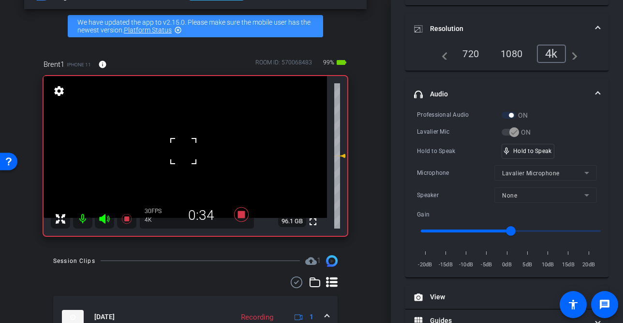
click at [183, 151] on div at bounding box center [183, 151] width 24 height 24
click at [184, 160] on video at bounding box center [185, 147] width 283 height 142
click at [182, 140] on video at bounding box center [185, 147] width 283 height 142
click at [197, 142] on video at bounding box center [185, 147] width 283 height 142
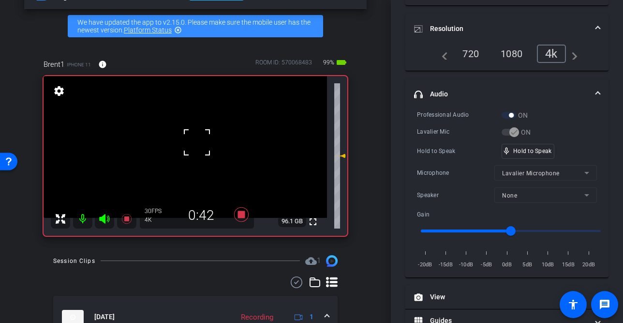
click at [189, 144] on div at bounding box center [197, 142] width 24 height 24
click at [192, 151] on div at bounding box center [197, 142] width 24 height 24
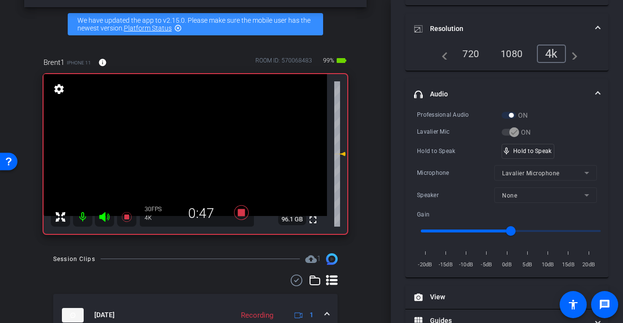
click at [195, 145] on video at bounding box center [185, 145] width 283 height 142
click at [194, 146] on div at bounding box center [195, 145] width 24 height 24
click at [260, 184] on video at bounding box center [185, 145] width 283 height 142
click at [256, 185] on video at bounding box center [185, 145] width 283 height 142
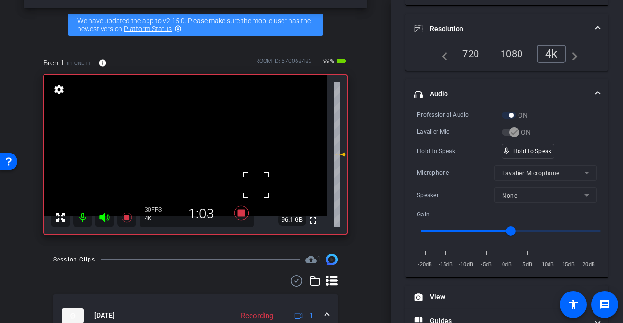
click at [181, 147] on video at bounding box center [185, 145] width 283 height 142
click at [201, 147] on video at bounding box center [185, 145] width 283 height 142
click at [201, 148] on div at bounding box center [201, 147] width 24 height 24
click at [192, 148] on div at bounding box center [201, 147] width 24 height 24
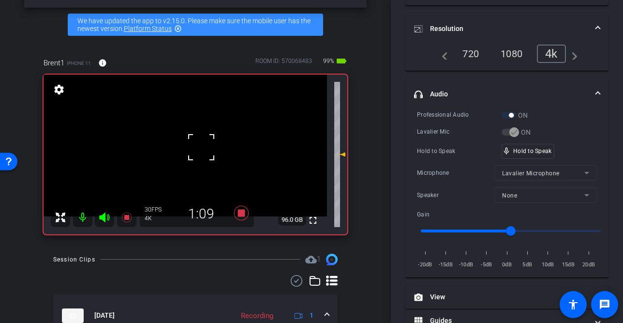
click at [187, 148] on video at bounding box center [185, 145] width 283 height 142
click at [187, 148] on div at bounding box center [187, 147] width 24 height 24
click at [190, 147] on div at bounding box center [187, 147] width 24 height 24
click at [189, 147] on video at bounding box center [185, 145] width 283 height 142
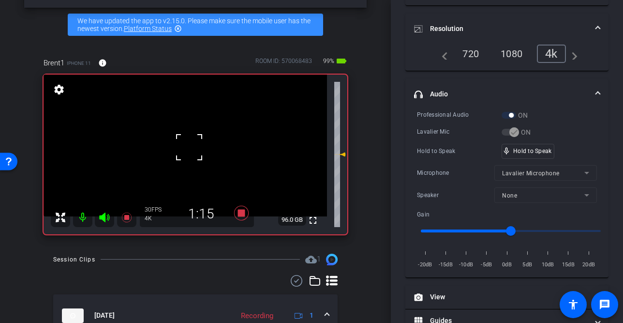
click at [189, 147] on div at bounding box center [189, 147] width 24 height 24
click at [190, 147] on video at bounding box center [185, 145] width 283 height 142
click at [190, 147] on div at bounding box center [189, 146] width 24 height 24
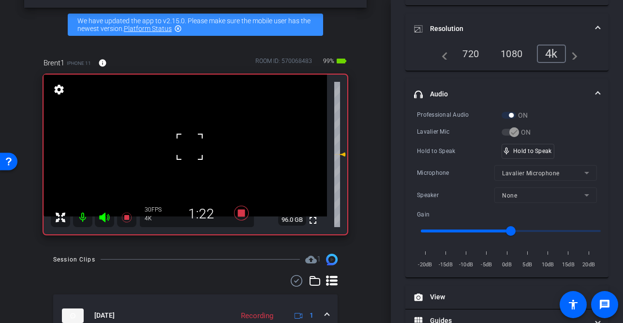
click at [190, 147] on div at bounding box center [189, 146] width 24 height 24
click at [190, 147] on div "fullscreen settings 96.0 GB" at bounding box center [196, 154] width 304 height 160
click at [190, 147] on video at bounding box center [185, 145] width 283 height 142
click at [190, 147] on div at bounding box center [189, 146] width 24 height 24
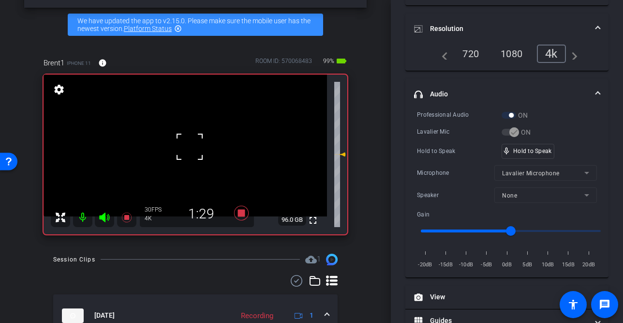
click at [190, 147] on div at bounding box center [189, 146] width 24 height 24
click at [190, 147] on video at bounding box center [185, 145] width 283 height 142
click at [190, 147] on div at bounding box center [189, 146] width 24 height 24
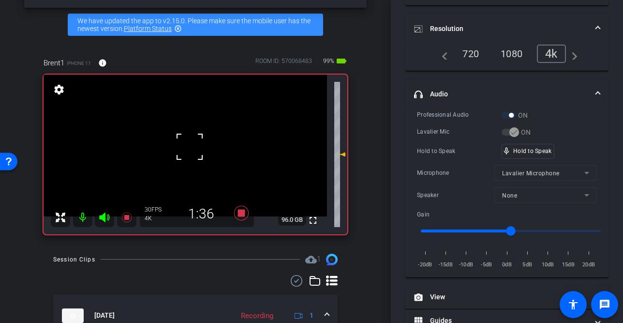
click at [190, 147] on div at bounding box center [189, 146] width 24 height 24
click at [190, 147] on video at bounding box center [185, 145] width 283 height 142
click at [190, 147] on div at bounding box center [189, 146] width 24 height 24
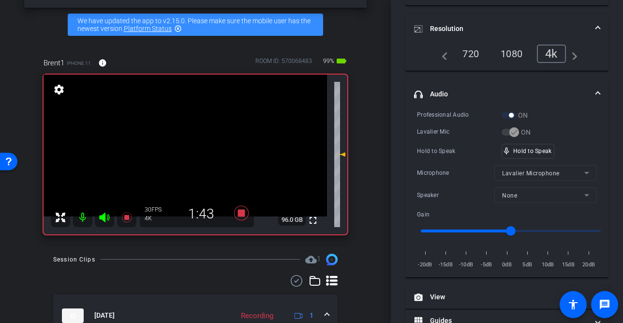
click at [190, 147] on video at bounding box center [185, 145] width 283 height 142
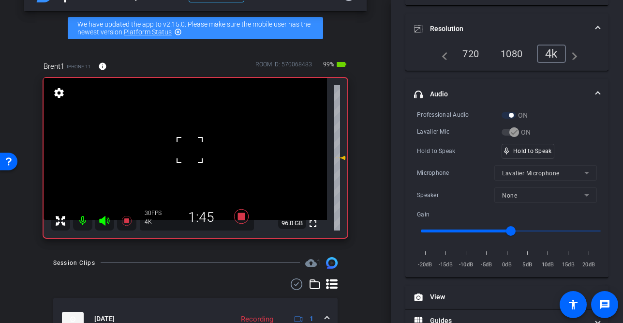
click at [190, 148] on div at bounding box center [189, 150] width 24 height 24
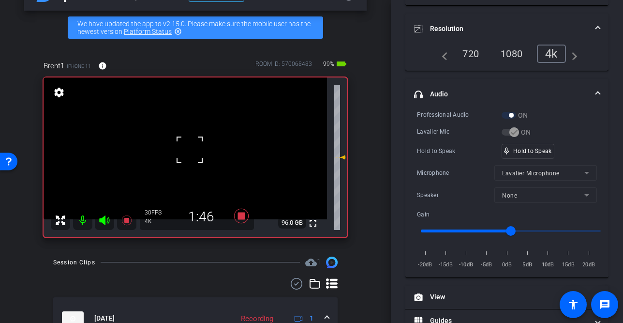
scroll to position [31, 0]
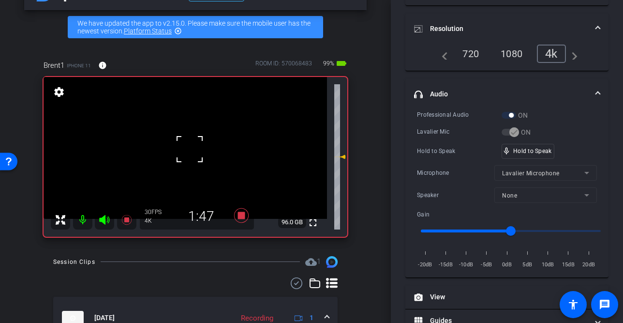
click at [190, 148] on div at bounding box center [189, 149] width 24 height 24
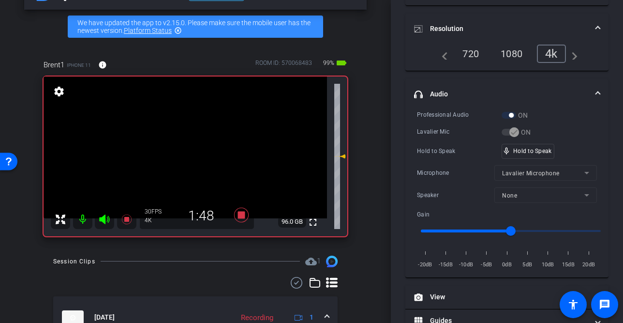
click at [190, 148] on div "fullscreen settings 96.0 GB" at bounding box center [196, 156] width 304 height 160
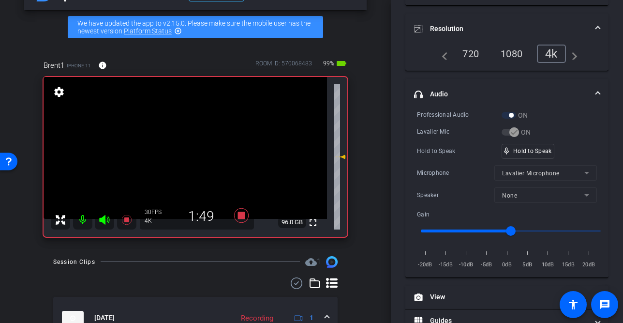
click at [190, 148] on video at bounding box center [185, 148] width 283 height 142
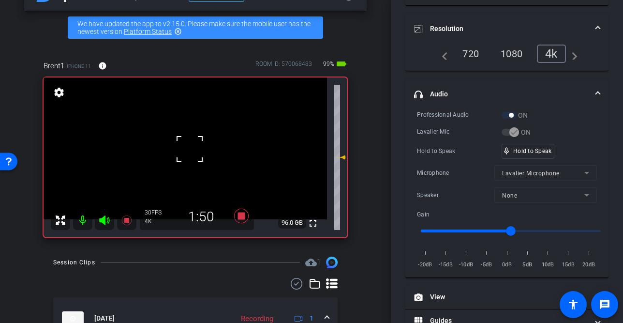
scroll to position [35, 0]
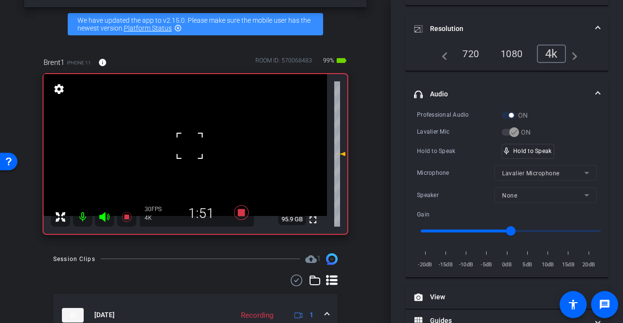
click at [190, 148] on div at bounding box center [189, 145] width 24 height 24
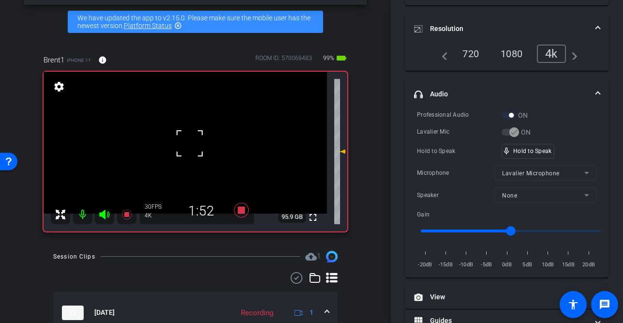
click at [190, 148] on div at bounding box center [189, 143] width 24 height 24
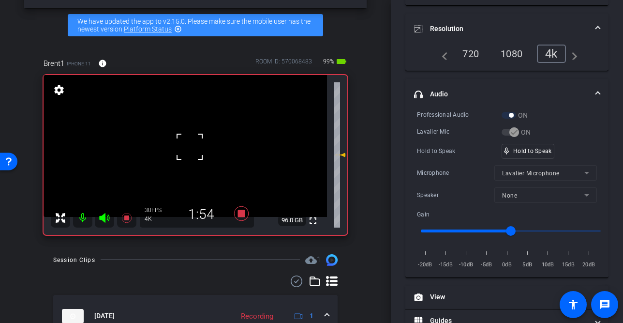
click at [190, 148] on div at bounding box center [189, 146] width 24 height 24
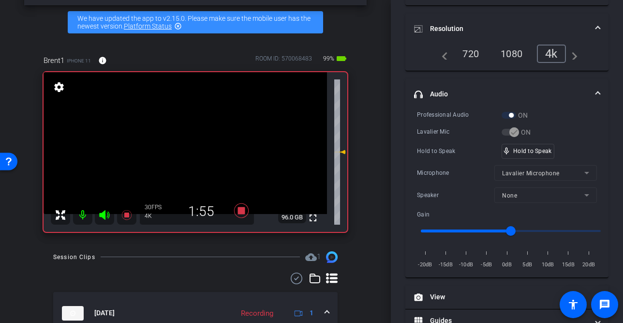
click at [190, 148] on video at bounding box center [185, 143] width 283 height 142
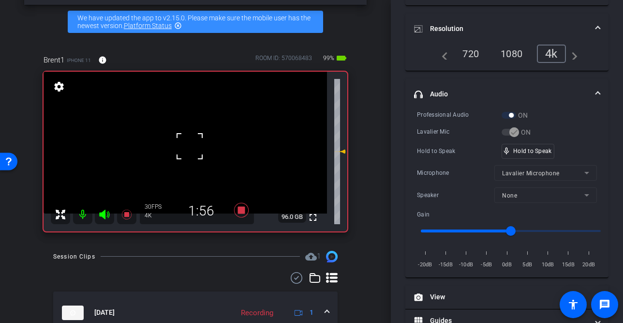
click at [190, 148] on div at bounding box center [189, 146] width 24 height 24
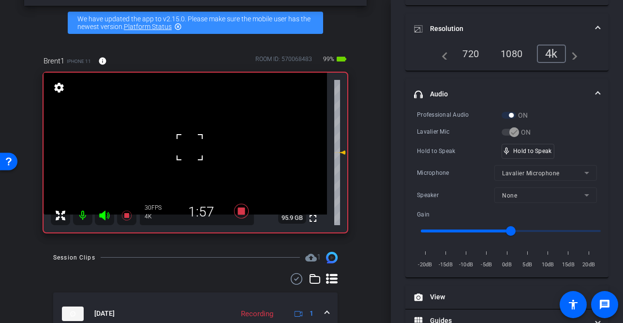
click at [190, 148] on div at bounding box center [189, 147] width 24 height 24
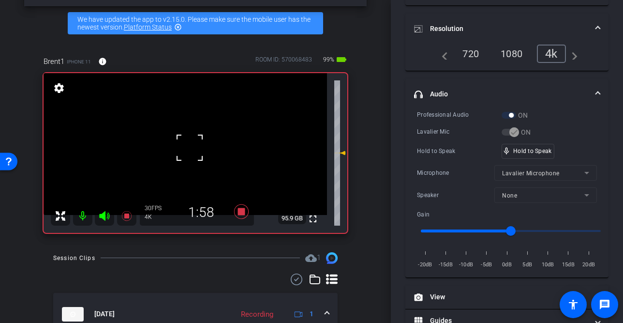
click at [190, 148] on div at bounding box center [189, 147] width 24 height 24
click at [190, 148] on div at bounding box center [189, 148] width 24 height 24
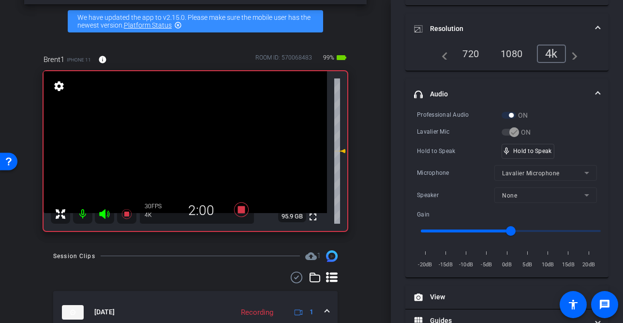
scroll to position [36, 0]
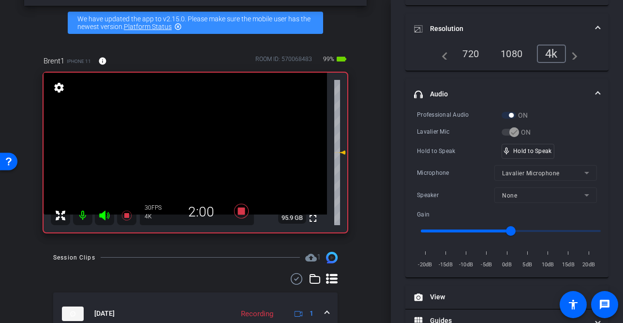
click at [190, 148] on div "fullscreen settings 95.9 GB" at bounding box center [196, 153] width 304 height 160
click at [192, 148] on video at bounding box center [185, 144] width 283 height 142
click at [188, 153] on div at bounding box center [192, 148] width 24 height 24
click at [189, 153] on div at bounding box center [192, 148] width 24 height 24
click at [186, 151] on video at bounding box center [185, 144] width 283 height 142
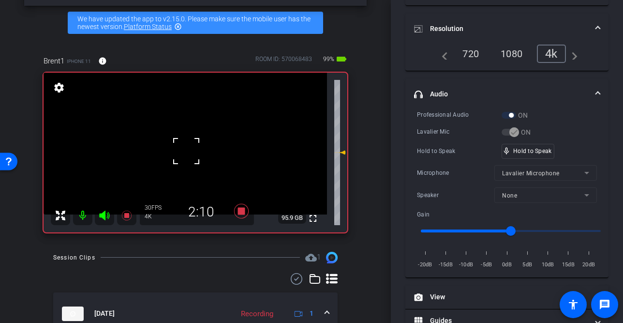
click at [187, 151] on div at bounding box center [186, 151] width 24 height 24
click at [188, 150] on div at bounding box center [186, 151] width 24 height 24
click at [190, 149] on div "fullscreen settings 95.9 GB" at bounding box center [196, 153] width 304 height 160
click at [190, 149] on video at bounding box center [185, 144] width 283 height 142
click at [190, 149] on div at bounding box center [190, 149] width 24 height 24
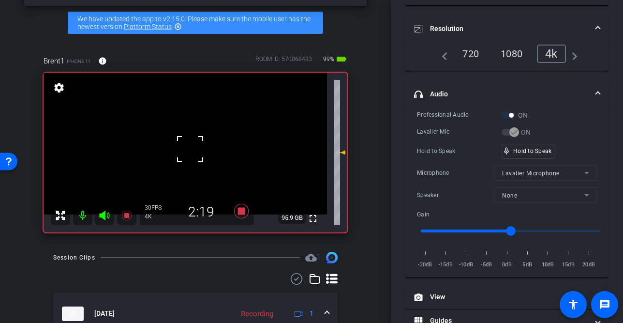
click at [190, 149] on div at bounding box center [190, 149] width 24 height 24
click at [192, 151] on video at bounding box center [185, 144] width 283 height 142
click at [192, 151] on div at bounding box center [192, 151] width 24 height 24
click at [192, 148] on video at bounding box center [185, 144] width 283 height 142
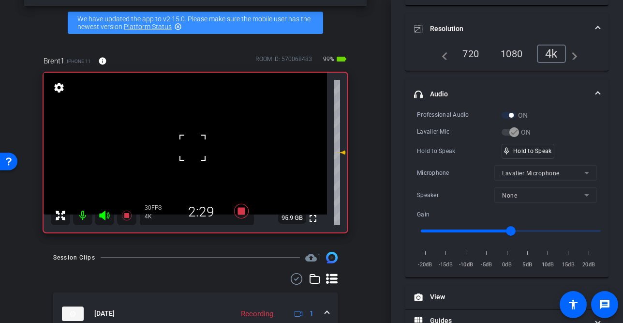
click at [192, 148] on div at bounding box center [192, 147] width 24 height 24
click at [192, 148] on video at bounding box center [185, 144] width 283 height 142
click at [192, 148] on div at bounding box center [192, 147] width 24 height 24
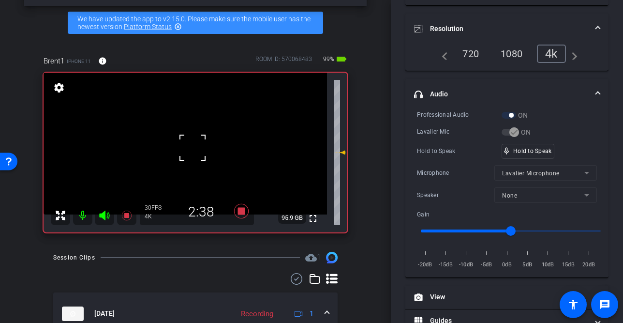
click at [192, 148] on div at bounding box center [192, 147] width 24 height 24
click at [192, 148] on video at bounding box center [185, 144] width 283 height 142
click at [192, 148] on div at bounding box center [192, 147] width 24 height 24
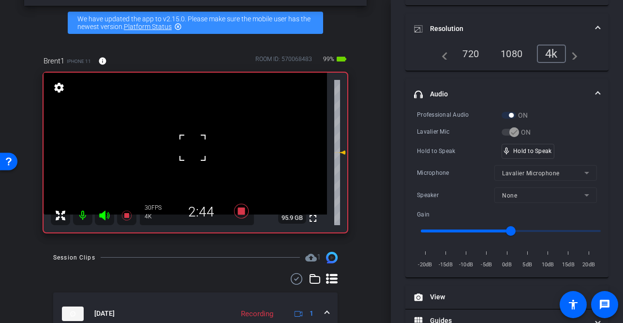
click at [192, 148] on div at bounding box center [192, 147] width 24 height 24
click at [192, 148] on video at bounding box center [185, 144] width 283 height 142
click at [192, 148] on div at bounding box center [192, 147] width 24 height 24
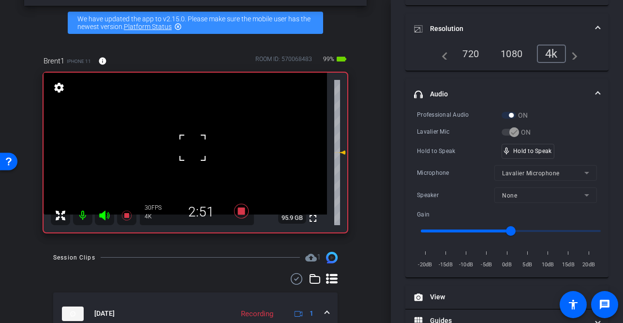
click at [192, 148] on div "fullscreen settings 95.9 GB" at bounding box center [196, 153] width 304 height 160
click at [192, 148] on video at bounding box center [185, 144] width 283 height 142
click at [187, 146] on div at bounding box center [192, 147] width 24 height 24
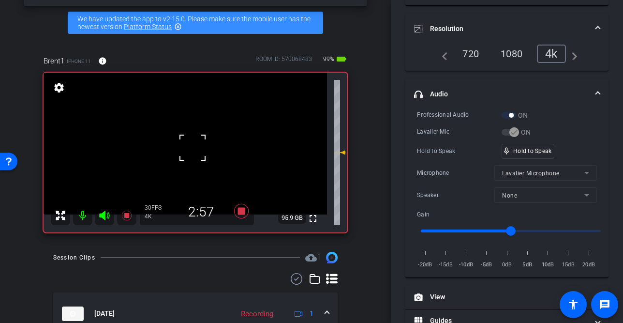
click at [187, 146] on div at bounding box center [192, 147] width 24 height 24
click at [187, 146] on video at bounding box center [185, 144] width 283 height 142
click at [187, 146] on div at bounding box center [187, 145] width 24 height 24
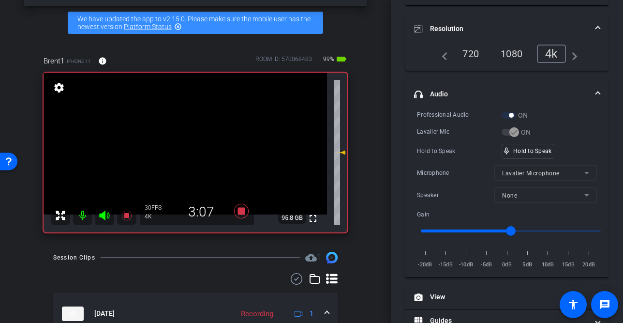
click at [187, 146] on video at bounding box center [185, 144] width 283 height 142
click at [187, 146] on div at bounding box center [187, 145] width 24 height 24
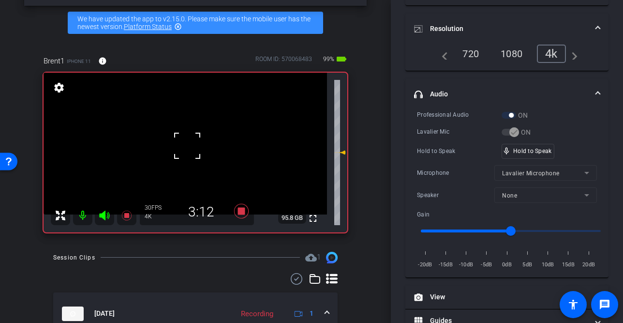
click at [187, 146] on div at bounding box center [187, 145] width 24 height 24
click at [187, 146] on video at bounding box center [185, 144] width 283 height 142
click at [187, 146] on div at bounding box center [187, 145] width 24 height 24
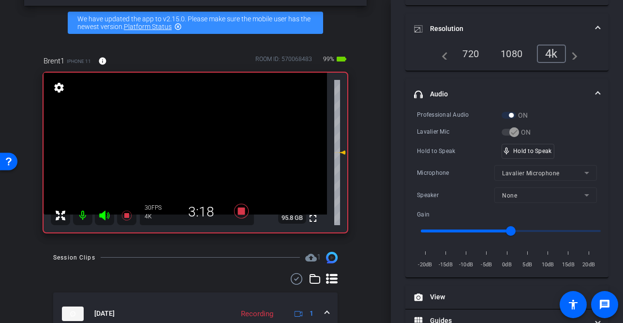
click at [187, 146] on video at bounding box center [185, 144] width 283 height 142
click at [187, 146] on div at bounding box center [187, 145] width 24 height 24
click at [187, 146] on div "fullscreen settings 95.8 GB" at bounding box center [196, 153] width 304 height 160
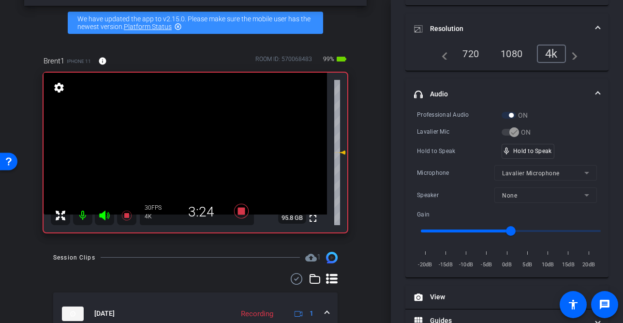
click at [187, 146] on video at bounding box center [185, 144] width 283 height 142
click at [187, 146] on div at bounding box center [187, 145] width 24 height 24
click at [187, 146] on div "fullscreen settings 95.8 GB" at bounding box center [196, 153] width 304 height 160
click at [187, 146] on video at bounding box center [185, 144] width 283 height 142
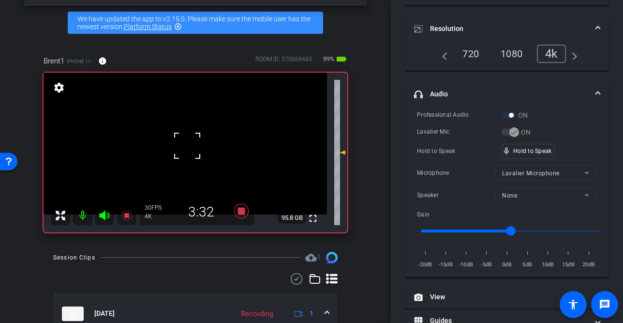
click at [187, 146] on div at bounding box center [187, 145] width 24 height 24
click at [187, 146] on video at bounding box center [185, 144] width 283 height 142
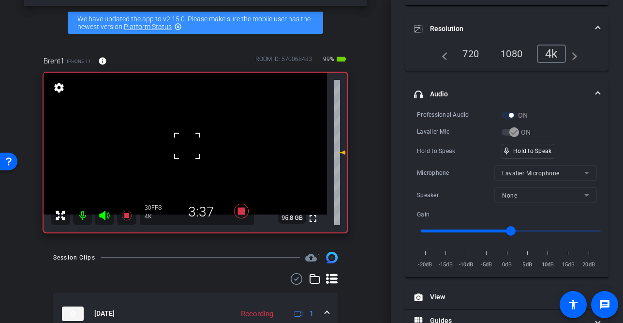
click at [187, 146] on div at bounding box center [187, 145] width 24 height 24
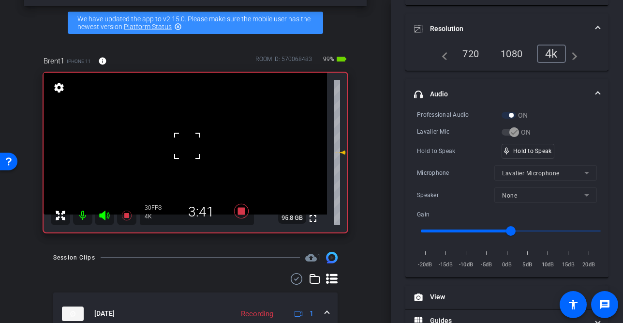
click at [187, 146] on div at bounding box center [187, 145] width 24 height 24
click at [187, 146] on video at bounding box center [185, 144] width 283 height 142
click at [187, 146] on div at bounding box center [187, 145] width 24 height 24
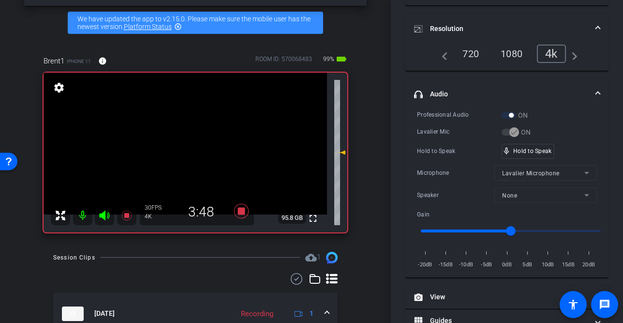
click at [187, 146] on video at bounding box center [185, 144] width 283 height 142
click at [187, 146] on div at bounding box center [187, 145] width 24 height 24
click at [187, 146] on div "fullscreen settings 95.8 GB" at bounding box center [196, 153] width 304 height 160
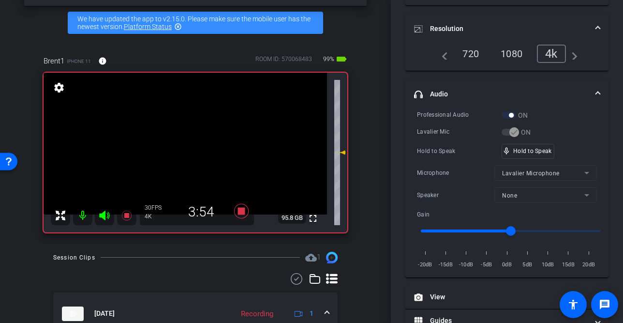
click at [187, 146] on video at bounding box center [185, 144] width 283 height 142
click at [187, 146] on div at bounding box center [187, 145] width 24 height 24
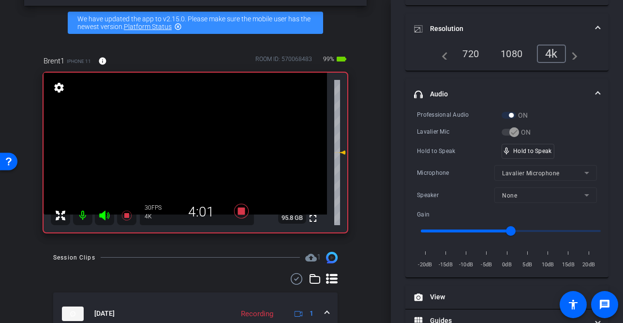
click at [187, 146] on video at bounding box center [185, 144] width 283 height 142
click at [187, 146] on div at bounding box center [187, 145] width 24 height 24
click at [187, 146] on video at bounding box center [185, 144] width 283 height 142
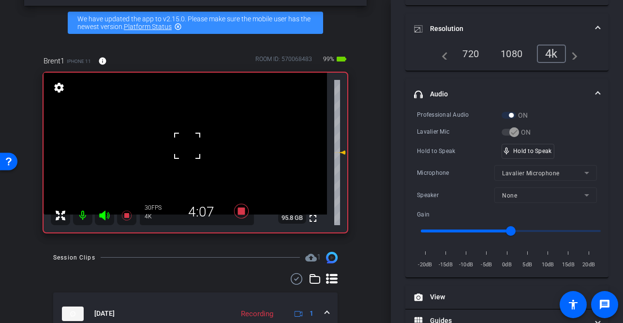
click at [187, 146] on div at bounding box center [187, 145] width 24 height 24
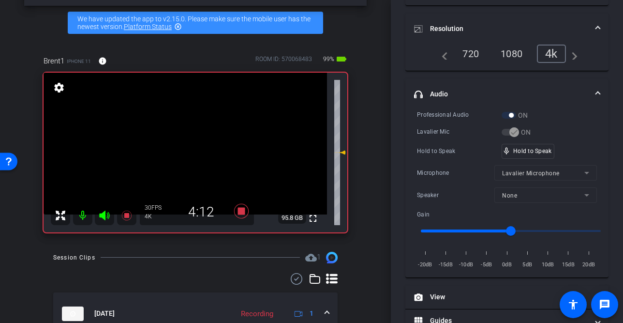
click at [187, 146] on video at bounding box center [185, 144] width 283 height 142
click at [187, 146] on div at bounding box center [187, 145] width 24 height 24
click at [189, 146] on div at bounding box center [187, 145] width 24 height 24
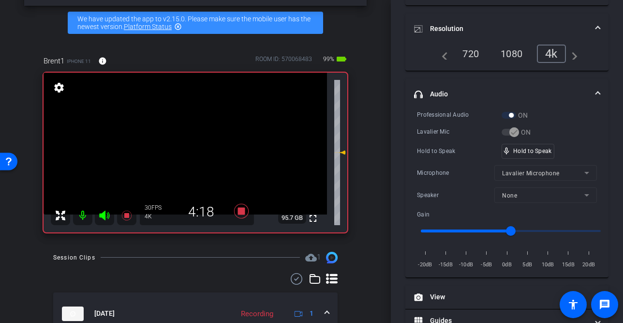
click at [189, 146] on video at bounding box center [185, 144] width 283 height 142
click at [189, 146] on div at bounding box center [189, 145] width 24 height 24
click at [189, 147] on video at bounding box center [185, 144] width 283 height 142
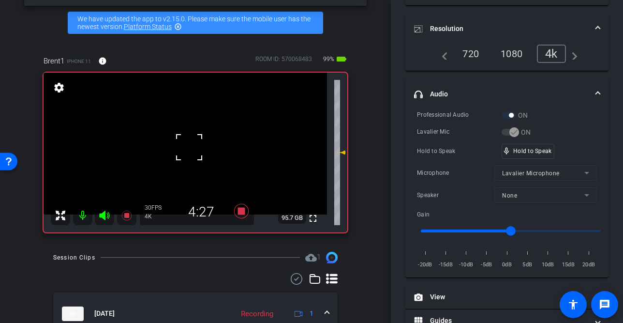
click at [190, 148] on div at bounding box center [189, 147] width 24 height 24
click at [188, 148] on video at bounding box center [185, 144] width 283 height 142
click at [188, 148] on div at bounding box center [188, 148] width 24 height 24
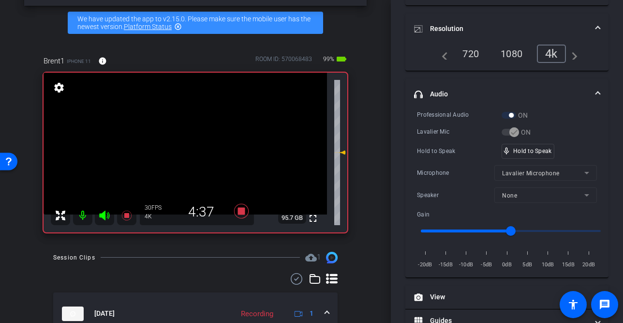
click at [188, 148] on video at bounding box center [185, 144] width 283 height 142
click at [188, 148] on div at bounding box center [188, 148] width 24 height 24
click at [188, 148] on video at bounding box center [185, 144] width 283 height 142
click at [188, 148] on div at bounding box center [188, 148] width 24 height 24
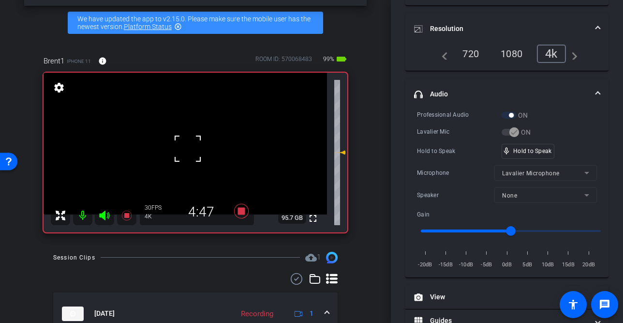
click at [188, 148] on div at bounding box center [188, 148] width 24 height 24
click at [188, 148] on video at bounding box center [185, 144] width 283 height 142
click at [188, 148] on div at bounding box center [188, 148] width 24 height 24
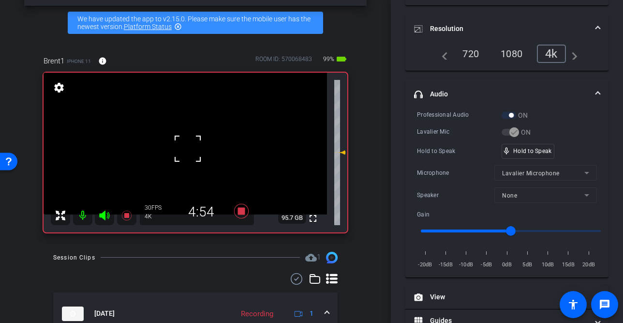
click at [188, 148] on div at bounding box center [188, 148] width 24 height 24
click at [188, 148] on video at bounding box center [185, 144] width 283 height 142
click at [188, 148] on div at bounding box center [188, 148] width 24 height 24
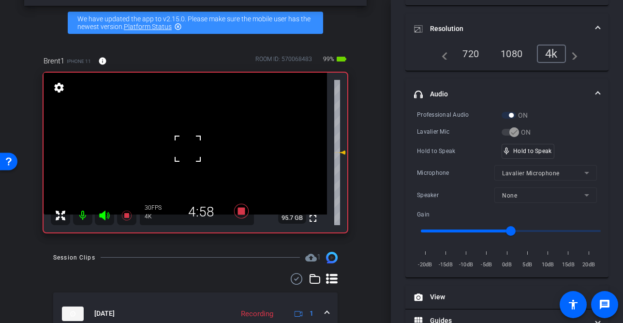
click at [188, 148] on div at bounding box center [188, 148] width 24 height 24
click at [188, 148] on video at bounding box center [185, 144] width 283 height 142
click at [188, 148] on div at bounding box center [188, 148] width 24 height 24
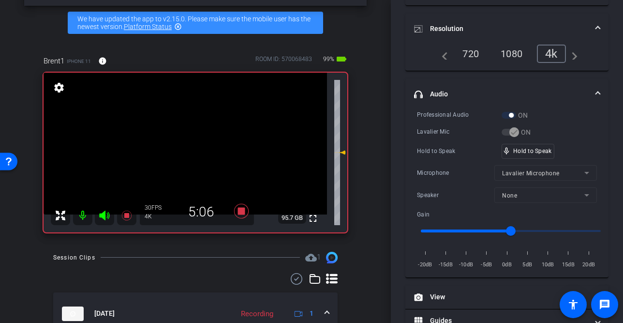
click at [188, 148] on video at bounding box center [185, 144] width 283 height 142
click at [188, 148] on div at bounding box center [188, 148] width 24 height 24
click at [188, 148] on video at bounding box center [185, 144] width 283 height 142
click at [188, 148] on div at bounding box center [188, 148] width 24 height 24
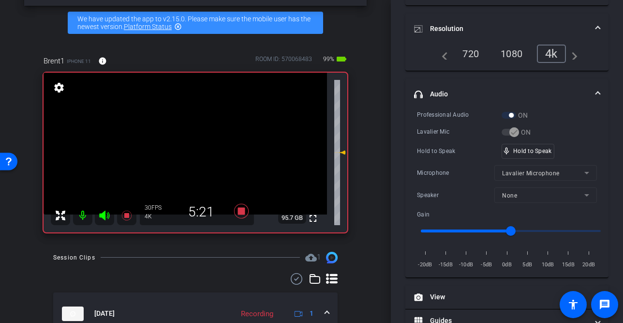
click at [188, 148] on video at bounding box center [185, 144] width 283 height 142
click at [187, 148] on video at bounding box center [185, 144] width 283 height 142
click at [190, 149] on div at bounding box center [187, 148] width 24 height 24
click at [190, 149] on video at bounding box center [185, 144] width 283 height 142
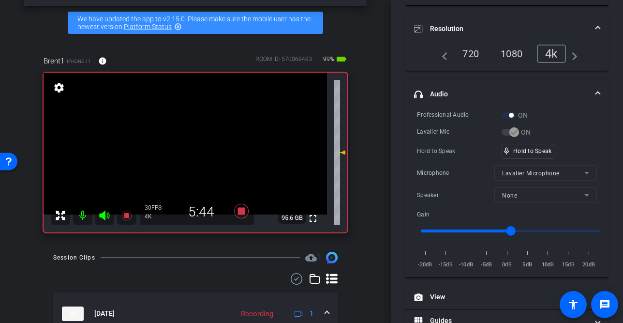
click at [190, 149] on video at bounding box center [185, 144] width 283 height 142
click at [188, 155] on div at bounding box center [189, 149] width 24 height 24
click at [188, 155] on video at bounding box center [185, 144] width 283 height 142
click at [188, 155] on div at bounding box center [188, 155] width 24 height 24
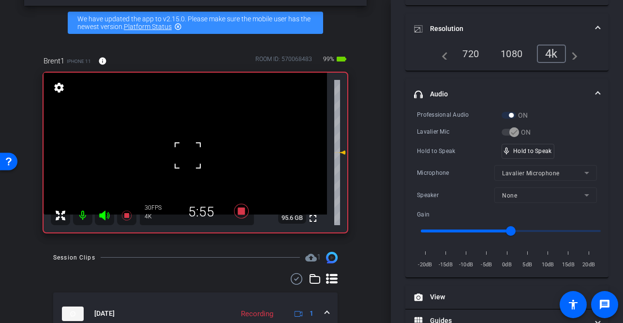
click at [188, 155] on div "fullscreen settings 95.6 GB" at bounding box center [196, 153] width 304 height 160
click at [188, 155] on video at bounding box center [185, 144] width 283 height 142
click at [188, 155] on div at bounding box center [188, 155] width 24 height 24
click at [188, 155] on video at bounding box center [185, 144] width 283 height 142
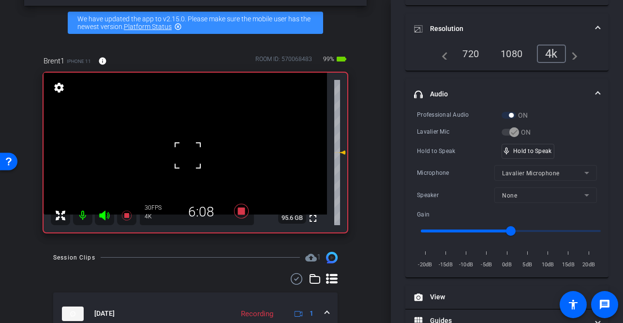
click at [187, 152] on div at bounding box center [188, 155] width 24 height 24
click at [187, 152] on video at bounding box center [185, 144] width 283 height 142
click at [187, 152] on div at bounding box center [187, 152] width 24 height 24
click at [187, 152] on video at bounding box center [185, 144] width 283 height 142
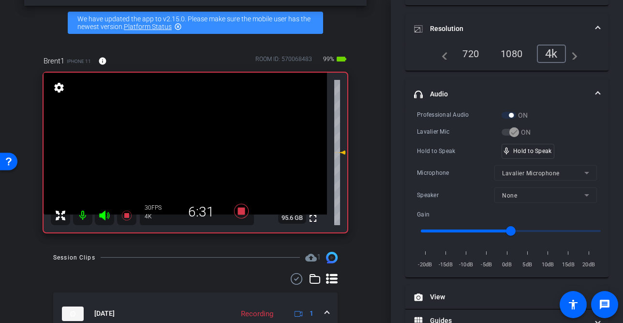
click at [187, 152] on video at bounding box center [185, 144] width 283 height 142
click at [187, 152] on div at bounding box center [187, 152] width 24 height 24
click at [187, 149] on div at bounding box center [187, 152] width 24 height 24
click at [189, 148] on div at bounding box center [187, 152] width 24 height 24
click at [189, 148] on video at bounding box center [185, 144] width 283 height 142
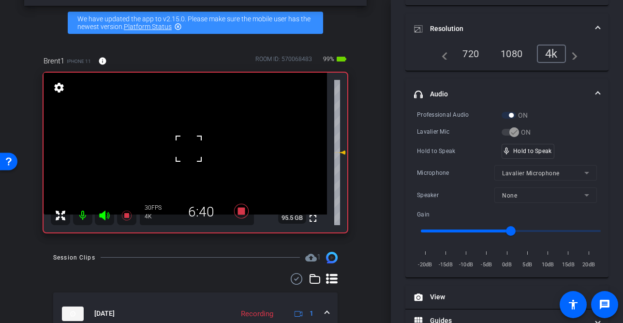
click at [189, 148] on div at bounding box center [189, 148] width 24 height 24
click at [189, 148] on video at bounding box center [185, 144] width 283 height 142
click at [189, 148] on div at bounding box center [189, 148] width 24 height 24
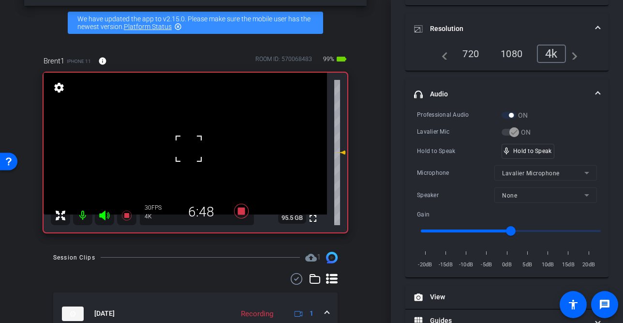
click at [189, 149] on div at bounding box center [189, 148] width 24 height 24
click at [189, 149] on video at bounding box center [185, 144] width 283 height 142
click at [189, 149] on div at bounding box center [189, 149] width 24 height 24
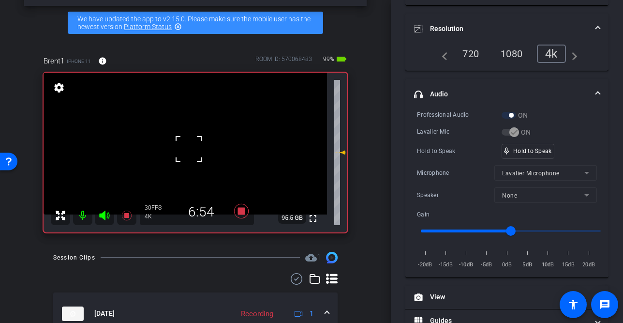
click at [189, 149] on div at bounding box center [189, 149] width 24 height 24
click at [189, 149] on video at bounding box center [185, 144] width 283 height 142
click at [189, 149] on div at bounding box center [189, 149] width 24 height 24
click at [188, 149] on div at bounding box center [189, 149] width 24 height 24
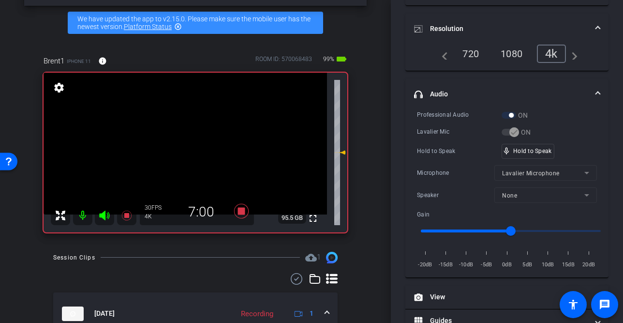
click at [188, 149] on video at bounding box center [185, 144] width 283 height 142
click at [188, 149] on div at bounding box center [188, 149] width 24 height 24
click at [188, 149] on video at bounding box center [185, 144] width 283 height 142
click at [188, 149] on div at bounding box center [188, 149] width 24 height 24
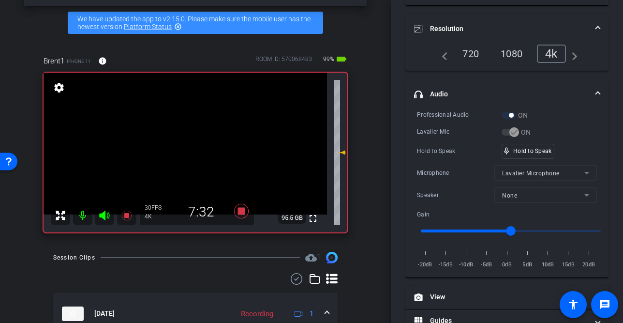
click at [186, 155] on video at bounding box center [185, 144] width 283 height 142
click at [189, 146] on video at bounding box center [185, 144] width 283 height 142
click at [189, 146] on div at bounding box center [189, 146] width 24 height 24
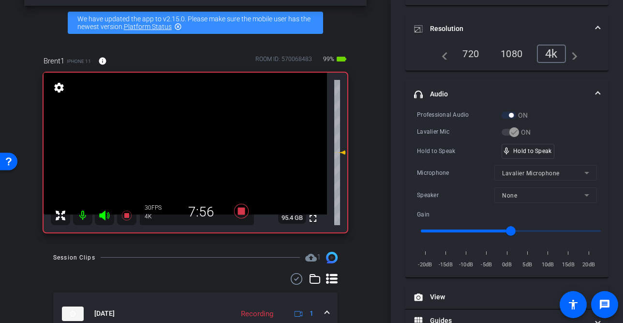
click at [193, 154] on video at bounding box center [185, 144] width 283 height 142
click at [191, 151] on div at bounding box center [193, 154] width 24 height 24
click at [191, 150] on video at bounding box center [185, 144] width 283 height 142
click at [188, 144] on div at bounding box center [190, 150] width 24 height 24
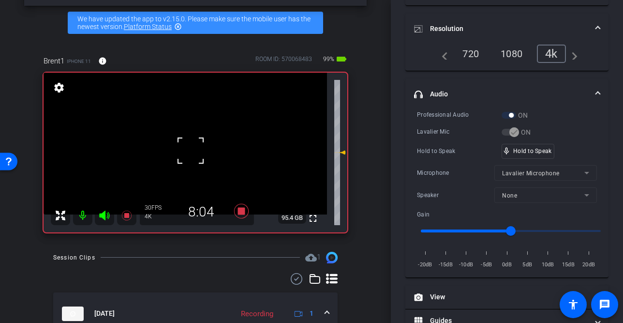
click at [188, 144] on div at bounding box center [190, 150] width 24 height 24
click at [187, 147] on video at bounding box center [185, 144] width 283 height 142
click at [187, 147] on div at bounding box center [187, 146] width 24 height 24
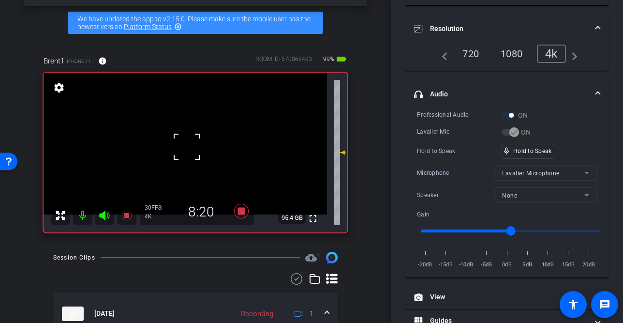
click at [187, 147] on div at bounding box center [187, 146] width 24 height 24
click at [187, 147] on video at bounding box center [185, 144] width 283 height 142
click at [187, 147] on div at bounding box center [187, 146] width 24 height 24
click at [187, 147] on video at bounding box center [185, 144] width 283 height 142
click at [187, 147] on div at bounding box center [187, 146] width 24 height 24
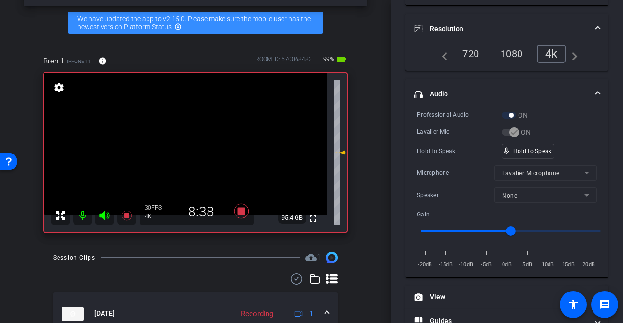
click at [187, 147] on video at bounding box center [185, 144] width 283 height 142
click at [180, 142] on video at bounding box center [185, 144] width 283 height 142
click at [180, 142] on div at bounding box center [180, 142] width 24 height 24
click at [184, 142] on div at bounding box center [180, 142] width 24 height 24
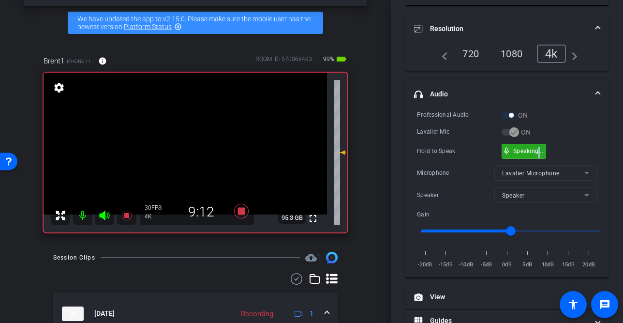
drag, startPoint x: 539, startPoint y: 148, endPoint x: 424, endPoint y: 150, distance: 115.1
click at [184, 138] on video at bounding box center [185, 144] width 283 height 142
click at [201, 147] on video at bounding box center [185, 144] width 283 height 142
click at [200, 147] on div at bounding box center [201, 146] width 24 height 24
click at [185, 146] on video at bounding box center [185, 144] width 283 height 142
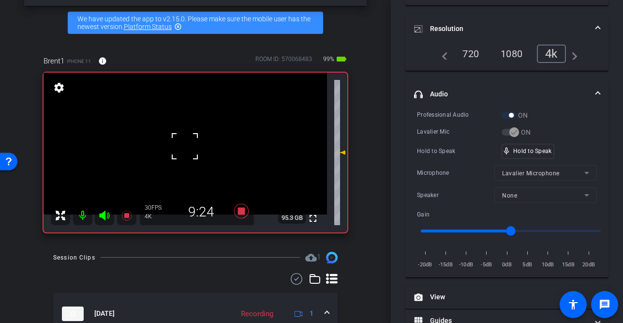
click at [185, 146] on div at bounding box center [185, 146] width 24 height 24
click at [185, 146] on video at bounding box center [185, 144] width 283 height 142
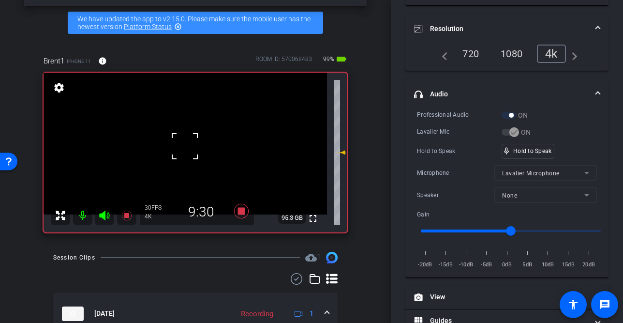
click at [185, 146] on div at bounding box center [185, 146] width 24 height 24
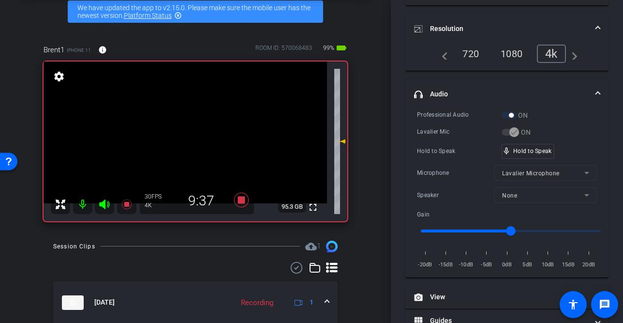
scroll to position [61, 0]
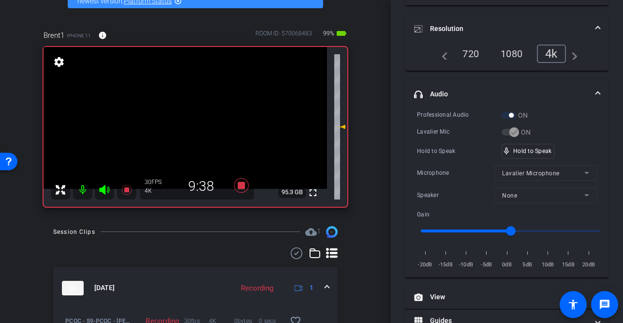
click at [185, 146] on video at bounding box center [185, 118] width 283 height 142
click at [192, 121] on video at bounding box center [185, 118] width 283 height 142
click at [187, 123] on video at bounding box center [185, 118] width 283 height 142
click at [186, 123] on div at bounding box center [187, 123] width 24 height 24
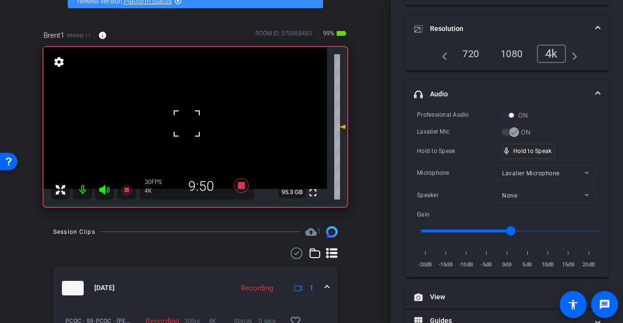
scroll to position [14, 0]
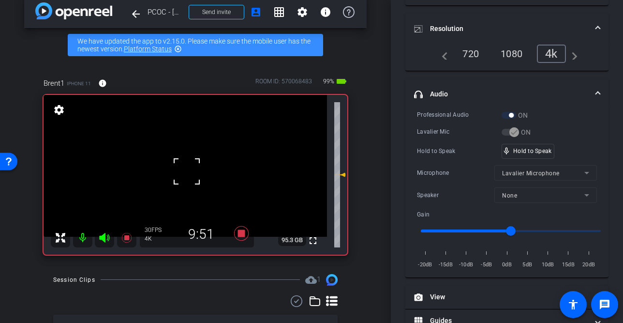
click at [190, 171] on div at bounding box center [187, 171] width 24 height 24
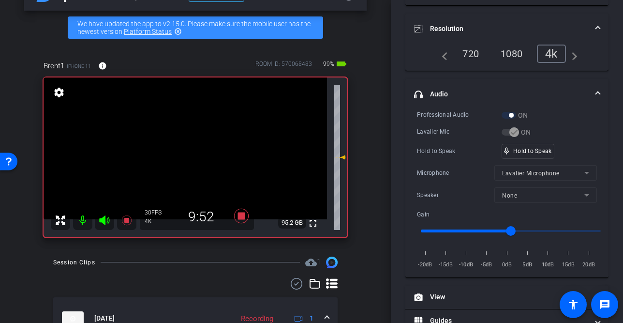
scroll to position [32, 0]
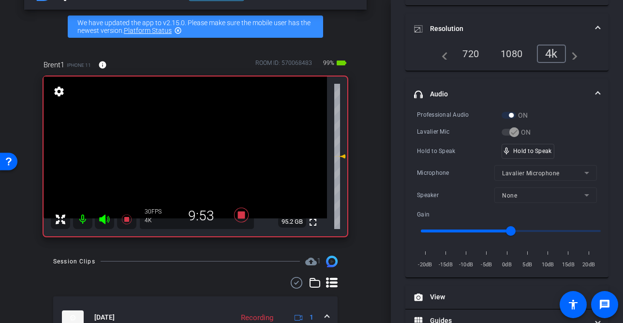
click at [186, 155] on video at bounding box center [185, 147] width 283 height 142
click at [186, 155] on div at bounding box center [186, 155] width 24 height 24
click at [186, 155] on video at bounding box center [185, 147] width 283 height 142
click at [186, 155] on div at bounding box center [186, 155] width 24 height 24
click at [186, 155] on video at bounding box center [185, 147] width 283 height 142
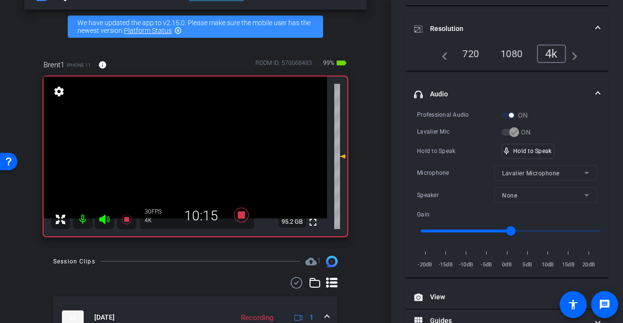
click at [186, 155] on video at bounding box center [185, 147] width 283 height 142
click at [186, 155] on div at bounding box center [186, 155] width 24 height 24
click at [186, 155] on video at bounding box center [185, 147] width 283 height 142
click at [186, 155] on div at bounding box center [186, 155] width 24 height 24
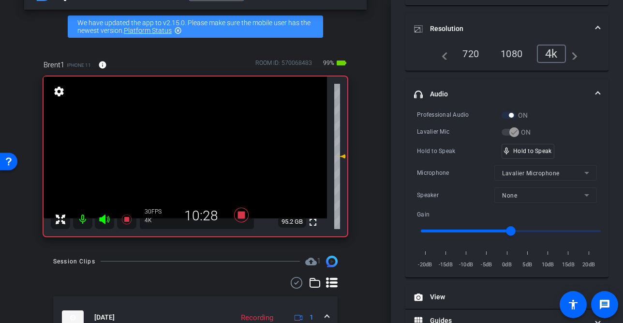
click at [186, 155] on video at bounding box center [185, 147] width 283 height 142
click at [186, 155] on div at bounding box center [186, 155] width 24 height 24
click at [186, 155] on video at bounding box center [185, 147] width 283 height 142
click at [186, 155] on div at bounding box center [186, 155] width 24 height 24
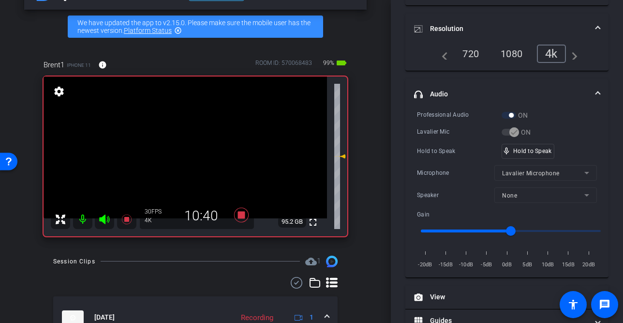
click at [186, 155] on video at bounding box center [185, 147] width 283 height 142
click at [186, 155] on div at bounding box center [186, 155] width 24 height 24
click at [186, 155] on video at bounding box center [185, 147] width 283 height 142
click at [186, 155] on div at bounding box center [186, 155] width 24 height 24
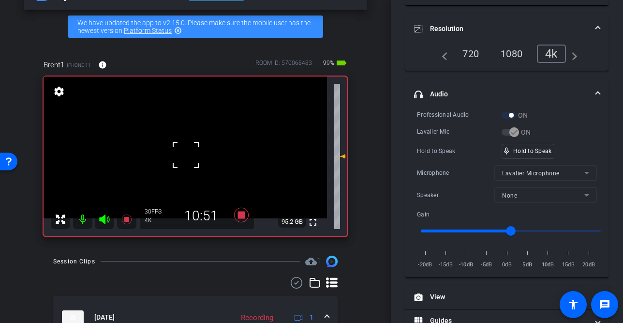
click at [186, 155] on div "fullscreen settings 95.2 GB" at bounding box center [196, 156] width 304 height 160
click at [186, 155] on video at bounding box center [185, 147] width 283 height 142
click at [186, 155] on div at bounding box center [186, 155] width 24 height 24
click at [181, 163] on video at bounding box center [185, 147] width 283 height 142
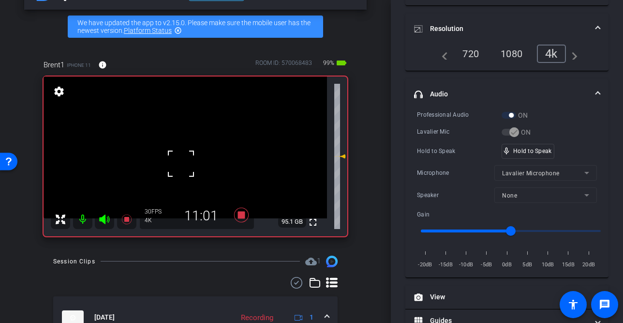
click at [185, 160] on div at bounding box center [181, 163] width 24 height 24
click at [184, 161] on div at bounding box center [181, 163] width 24 height 24
click at [184, 161] on video at bounding box center [185, 147] width 283 height 142
click at [184, 161] on div at bounding box center [184, 160] width 24 height 24
click at [184, 161] on video at bounding box center [185, 147] width 283 height 142
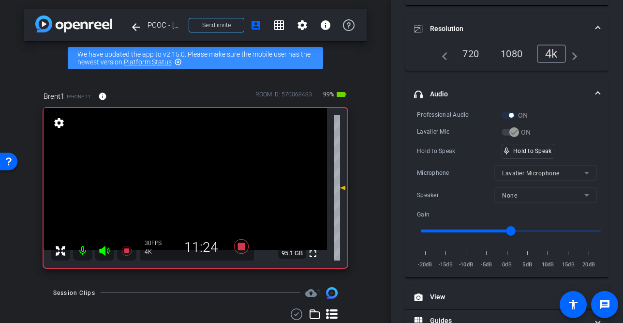
scroll to position [0, 0]
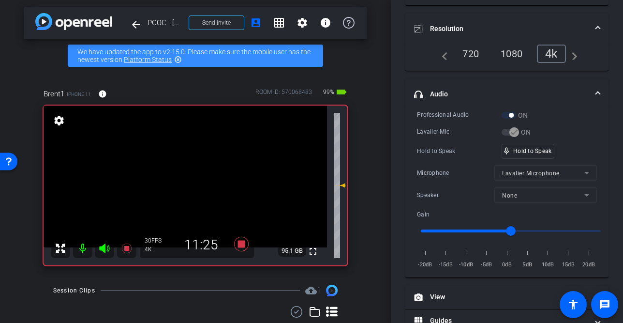
click at [186, 185] on video at bounding box center [185, 176] width 283 height 142
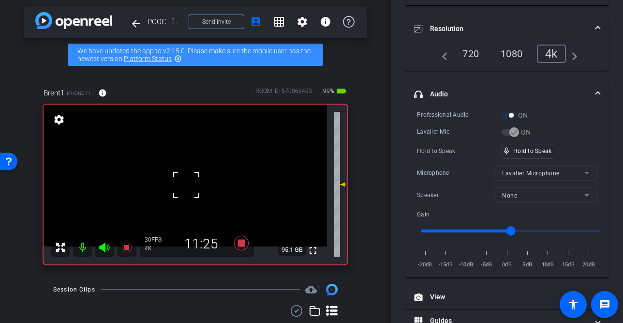
scroll to position [5, 0]
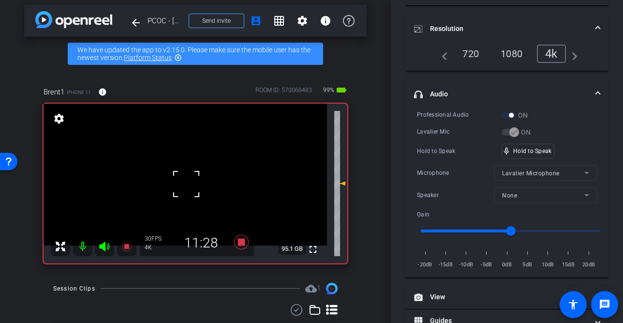
click at [189, 186] on div at bounding box center [186, 184] width 24 height 24
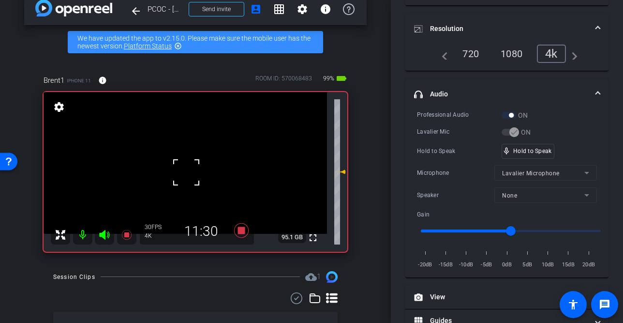
scroll to position [17, 0]
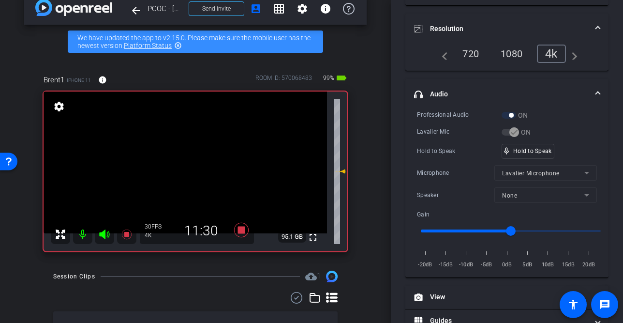
click at [190, 177] on video at bounding box center [185, 162] width 283 height 142
click at [190, 177] on div at bounding box center [190, 177] width 24 height 24
drag, startPoint x: 522, startPoint y: 152, endPoint x: 493, endPoint y: 156, distance: 29.8
click at [243, 232] on icon at bounding box center [241, 229] width 15 height 15
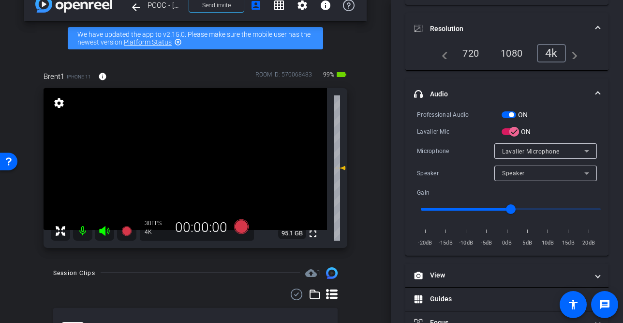
scroll to position [0, 0]
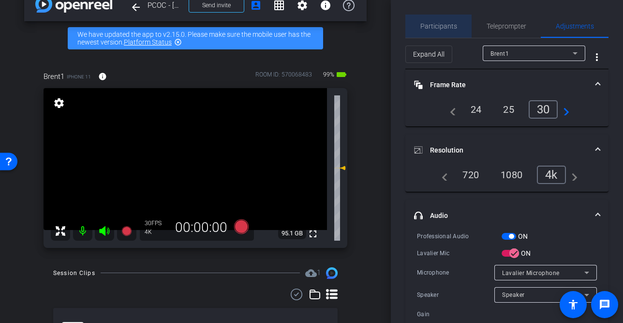
click at [442, 30] on span "Participants" at bounding box center [438, 26] width 37 height 7
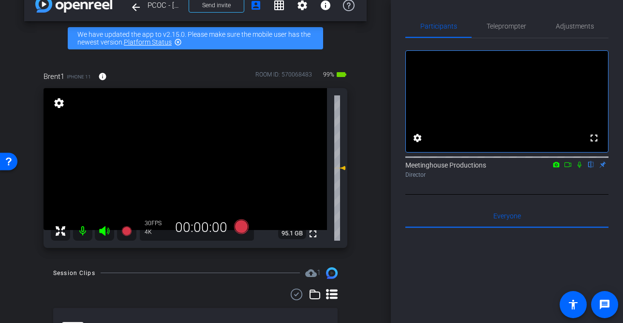
click at [568, 168] on icon at bounding box center [568, 164] width 8 height 7
click at [591, 168] on icon at bounding box center [591, 164] width 8 height 7
click at [105, 230] on icon at bounding box center [105, 231] width 12 height 12
click at [82, 230] on mat-icon at bounding box center [82, 230] width 19 height 19
